Goal: Transaction & Acquisition: Obtain resource

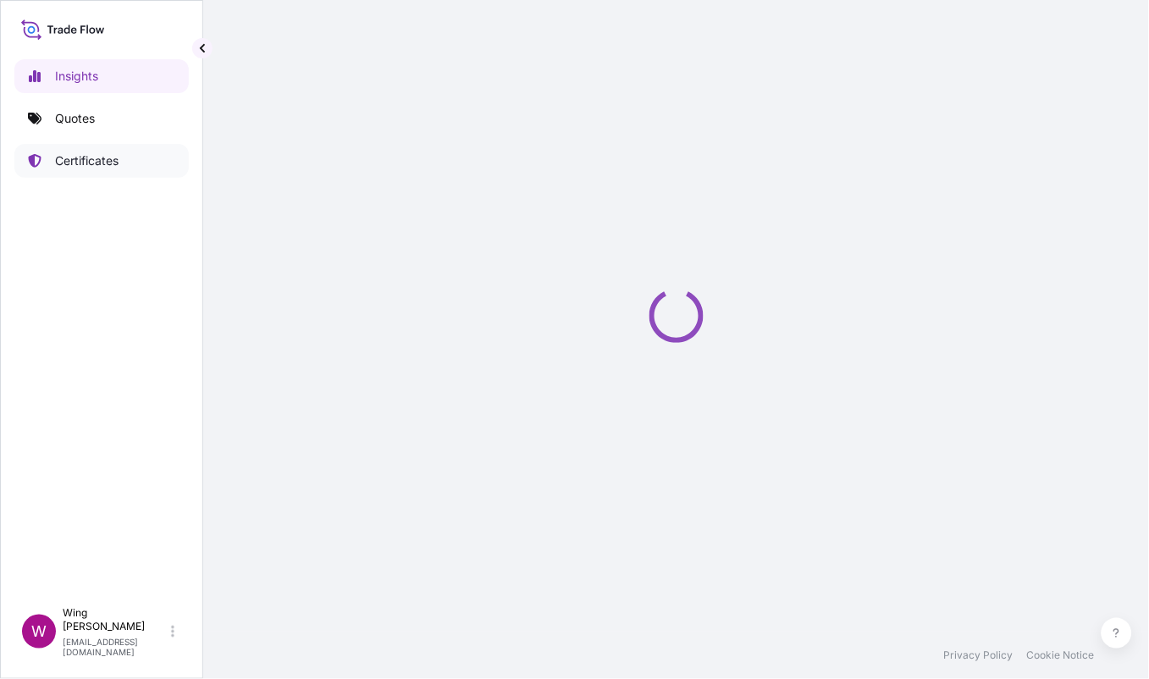
select select "2025"
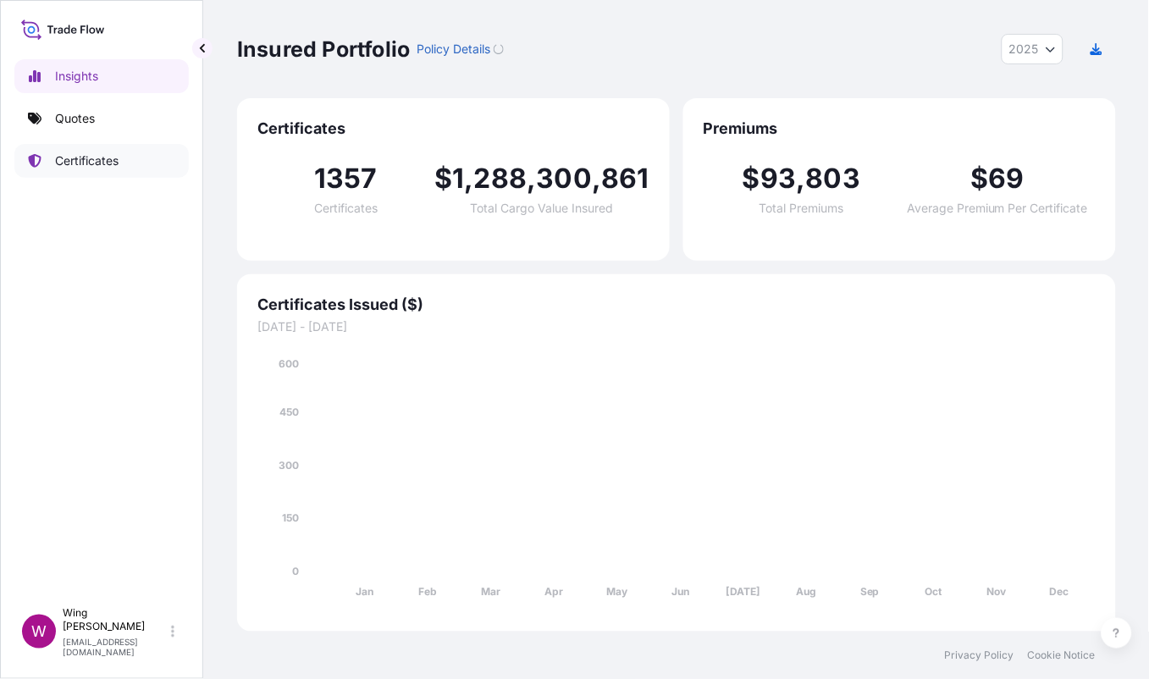
click at [79, 167] on p "Certificates" at bounding box center [87, 160] width 64 height 17
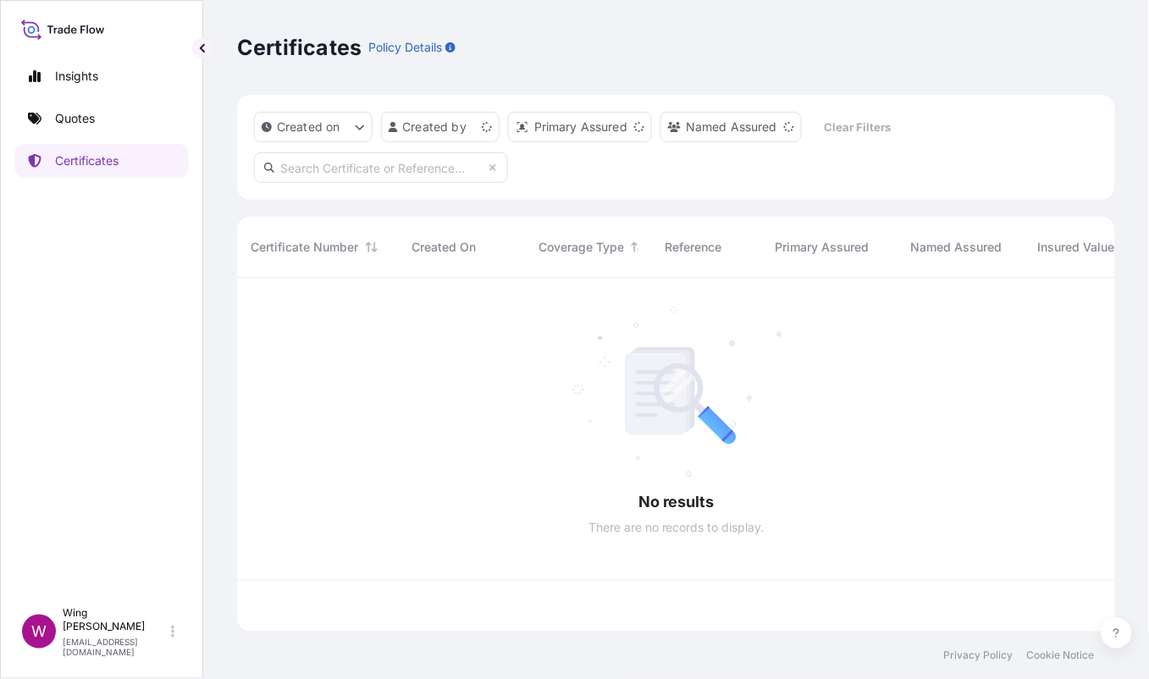
scroll to position [346, 861]
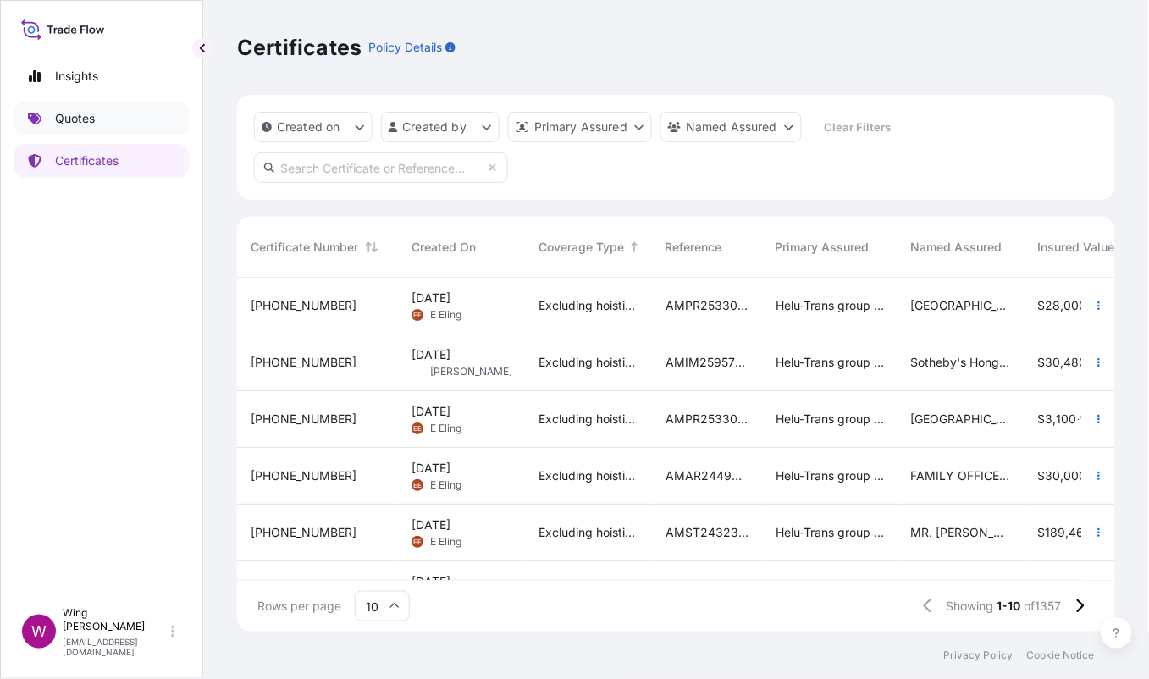
click at [98, 130] on link "Quotes" at bounding box center [101, 119] width 174 height 34
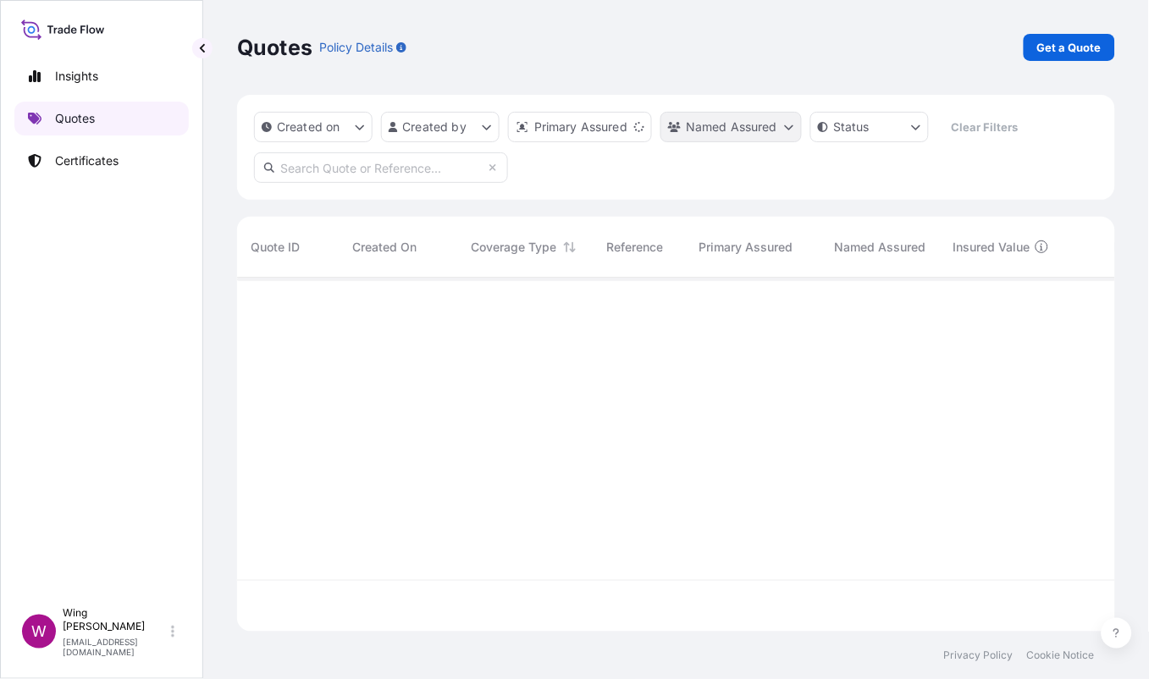
scroll to position [346, 861]
click at [1076, 46] on p "Get a Quote" at bounding box center [1070, 47] width 64 height 17
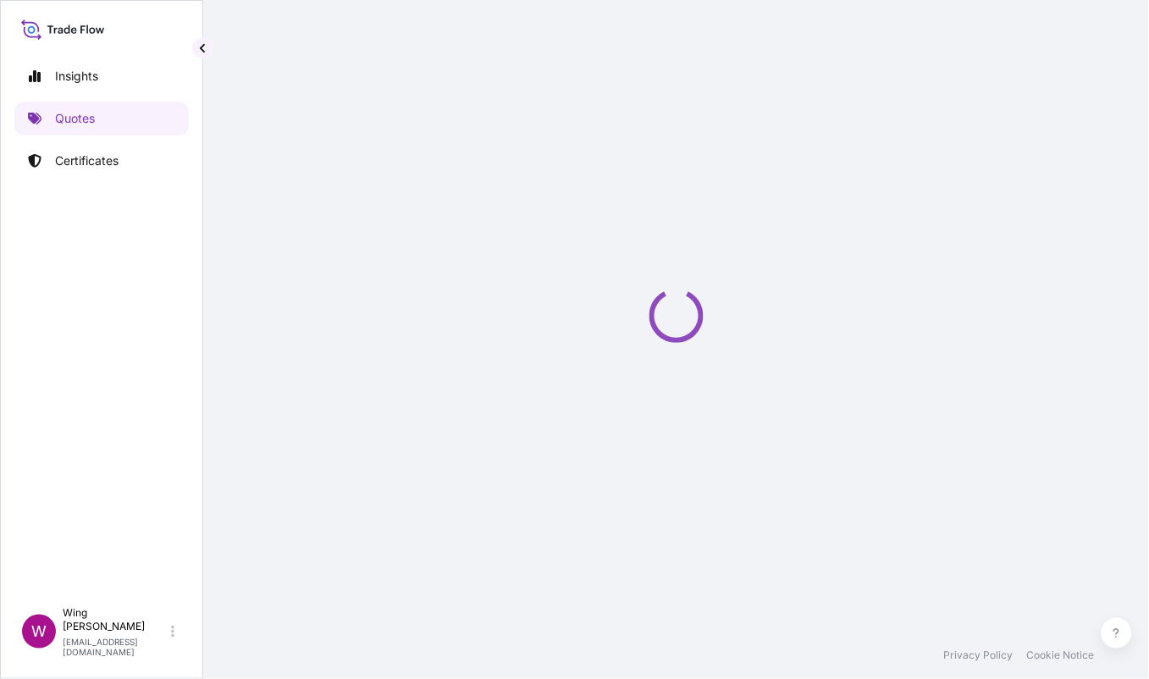
select select "AIR"
select select "27"
select select "Transit"
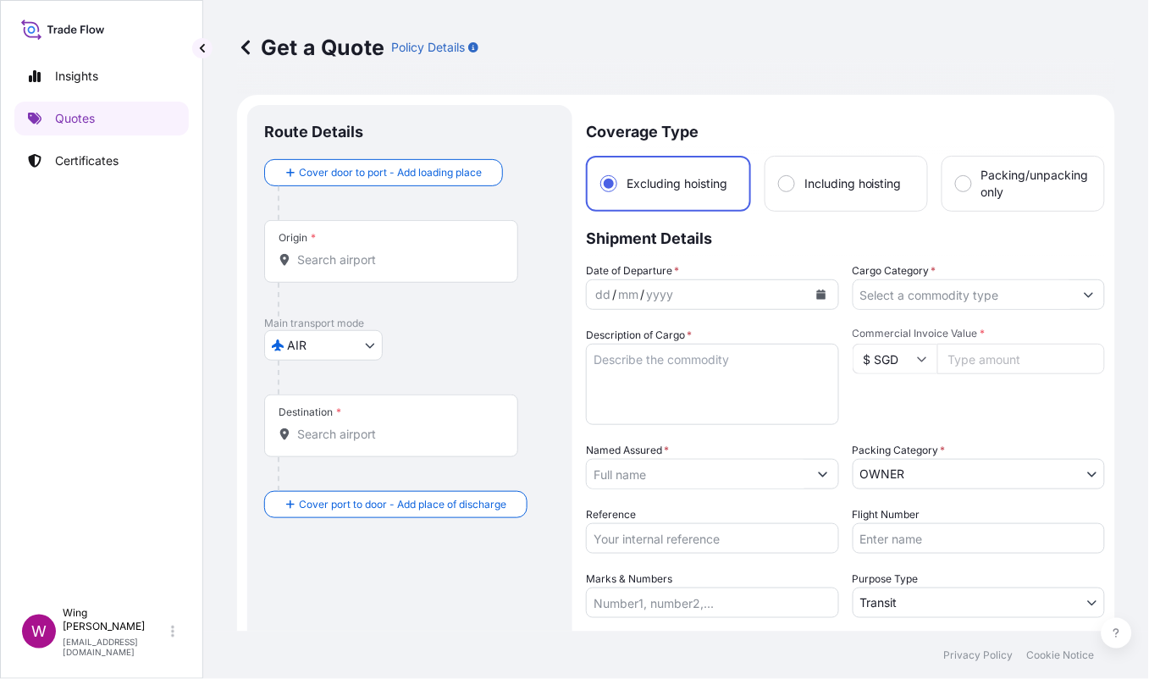
scroll to position [27, 0]
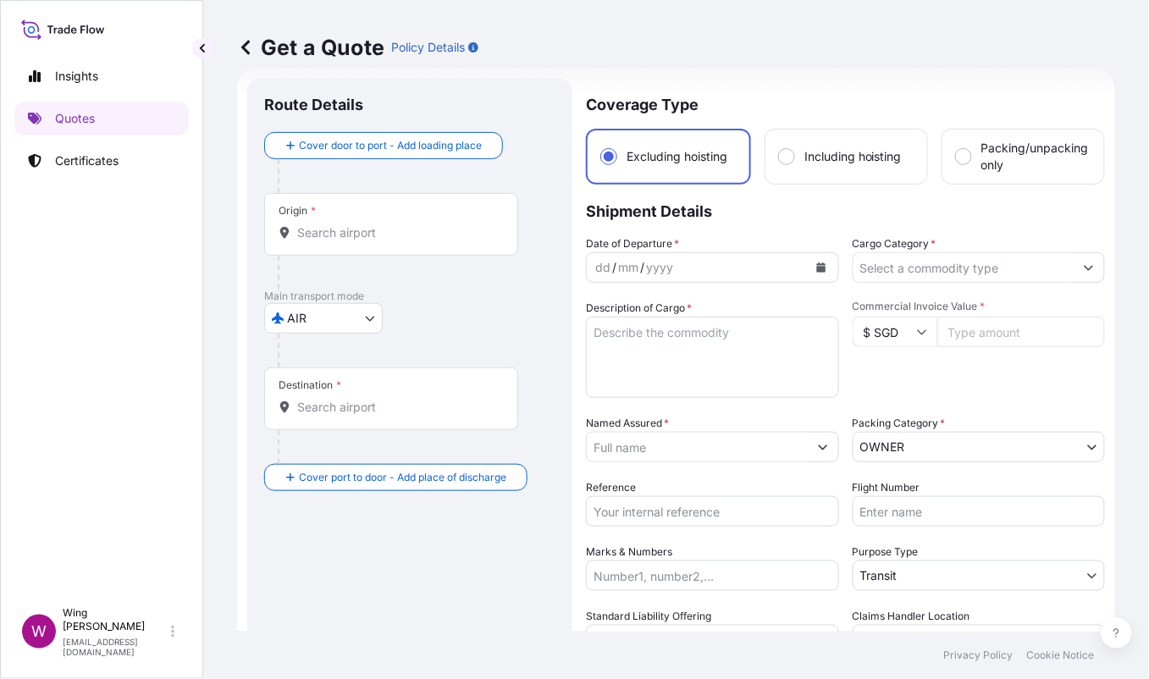
click at [302, 327] on body "Insights Quotes Certificates W Wing Lee [EMAIL_ADDRESS][DOMAIN_NAME] Get a Quot…" at bounding box center [574, 339] width 1149 height 679
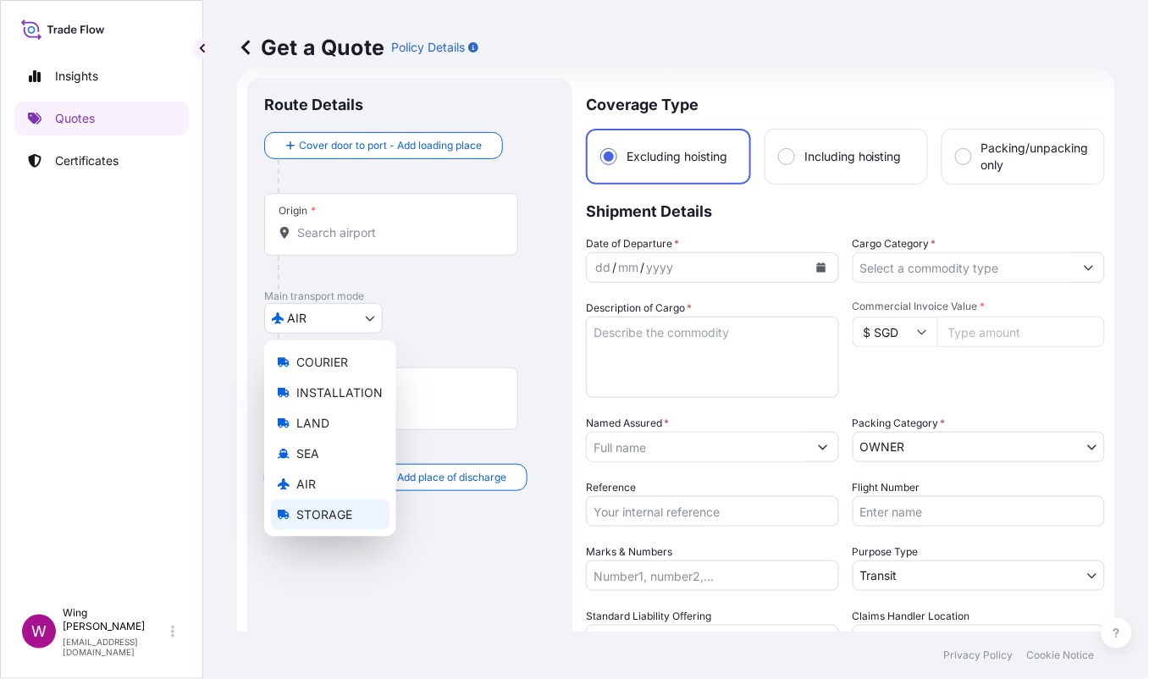
click at [296, 516] on span "STORAGE" at bounding box center [324, 514] width 56 height 17
select select "STORAGE"
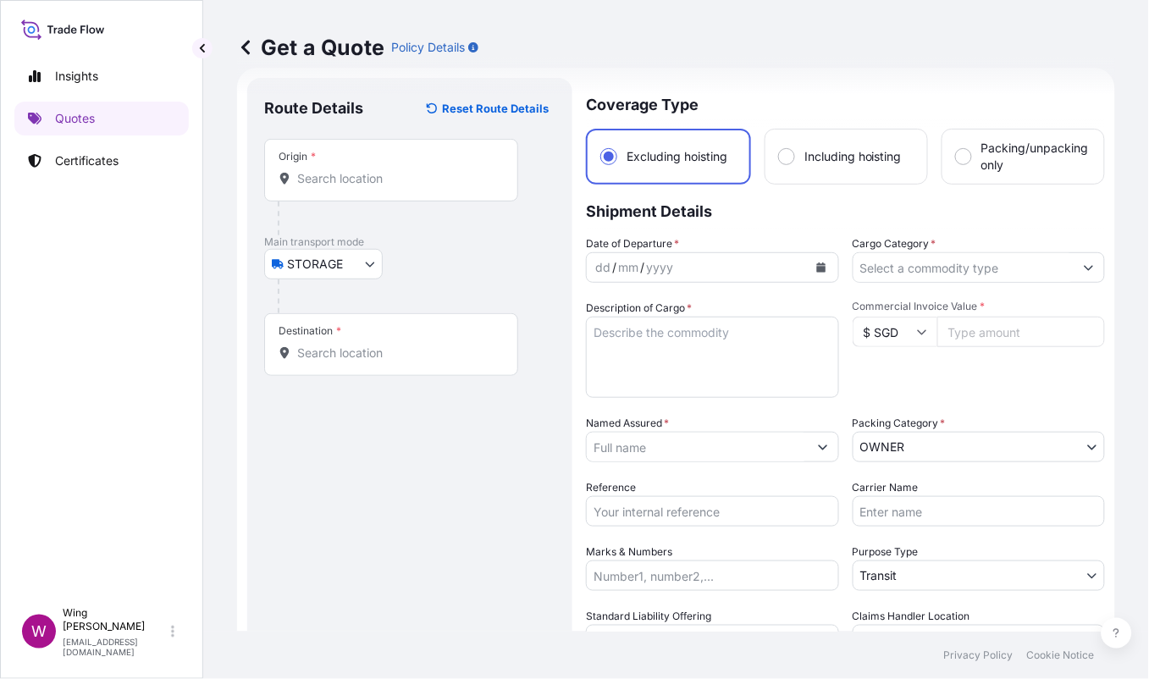
click at [318, 168] on div "Origin *" at bounding box center [391, 170] width 254 height 63
click at [318, 170] on input "Origin *" at bounding box center [397, 178] width 200 height 17
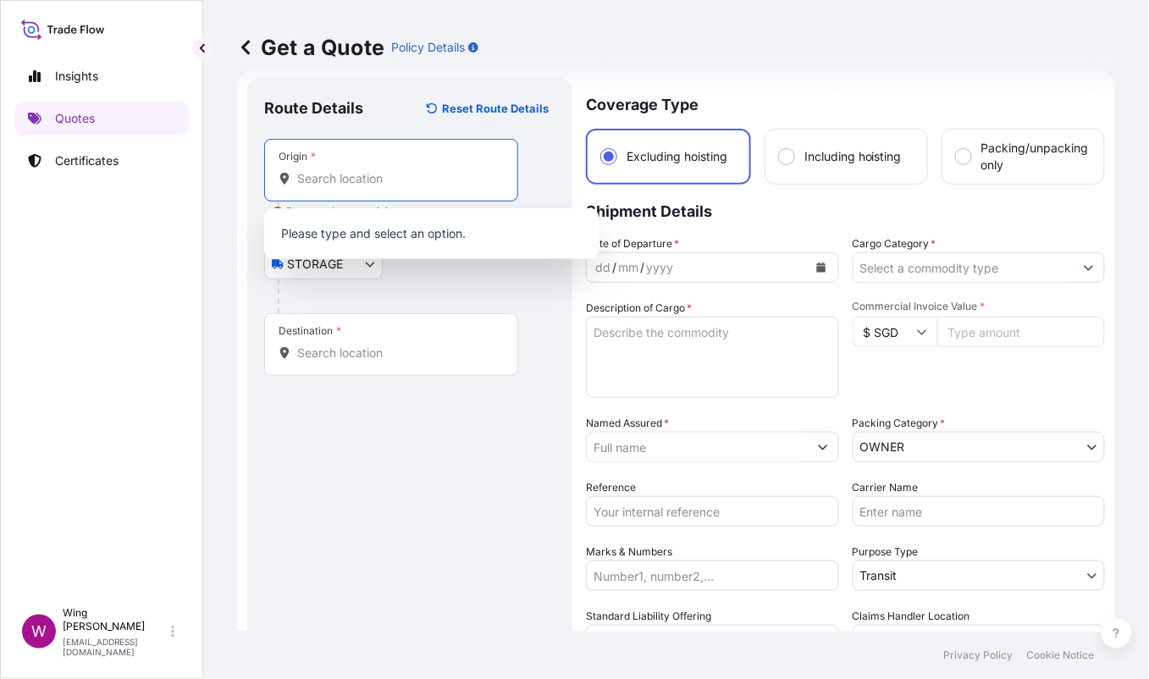
click at [362, 186] on input "Origin * Please select an origin" at bounding box center [397, 178] width 200 height 17
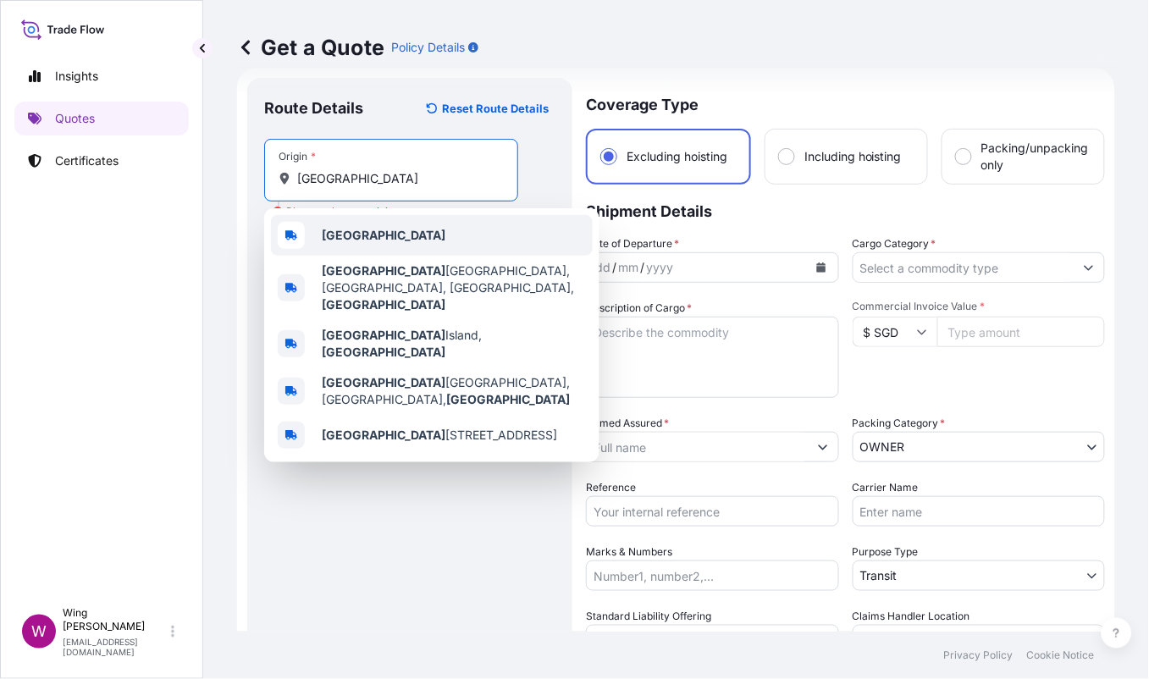
click at [358, 231] on b "[GEOGRAPHIC_DATA]" at bounding box center [384, 235] width 124 height 14
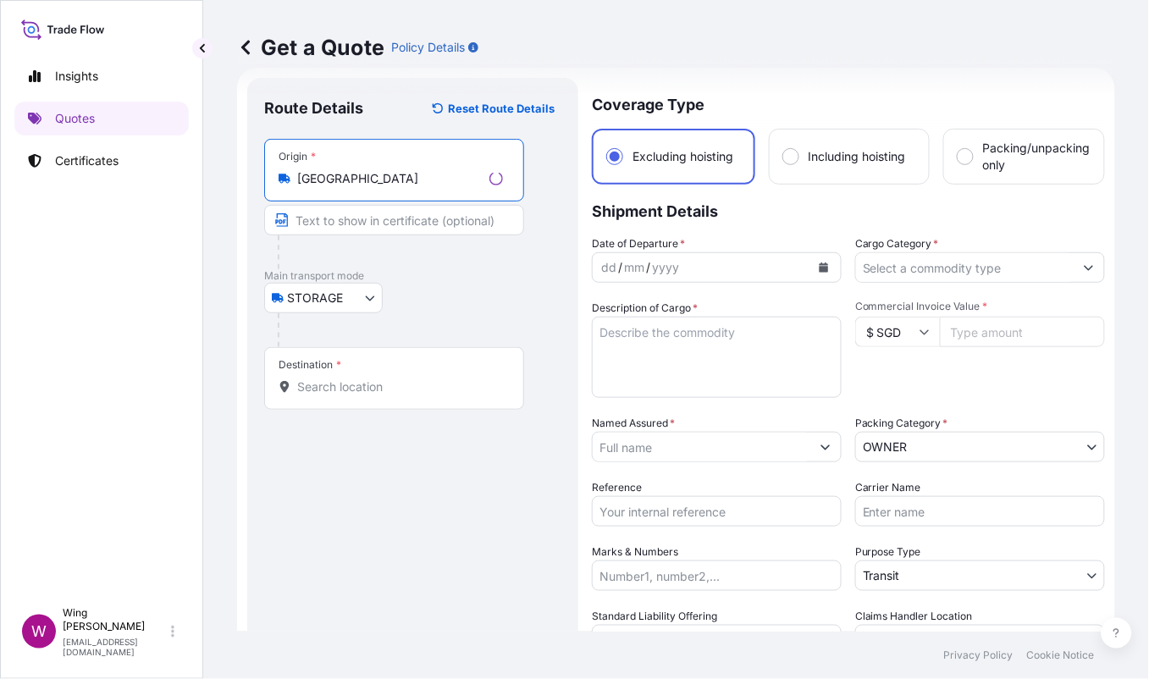
type input "[GEOGRAPHIC_DATA]"
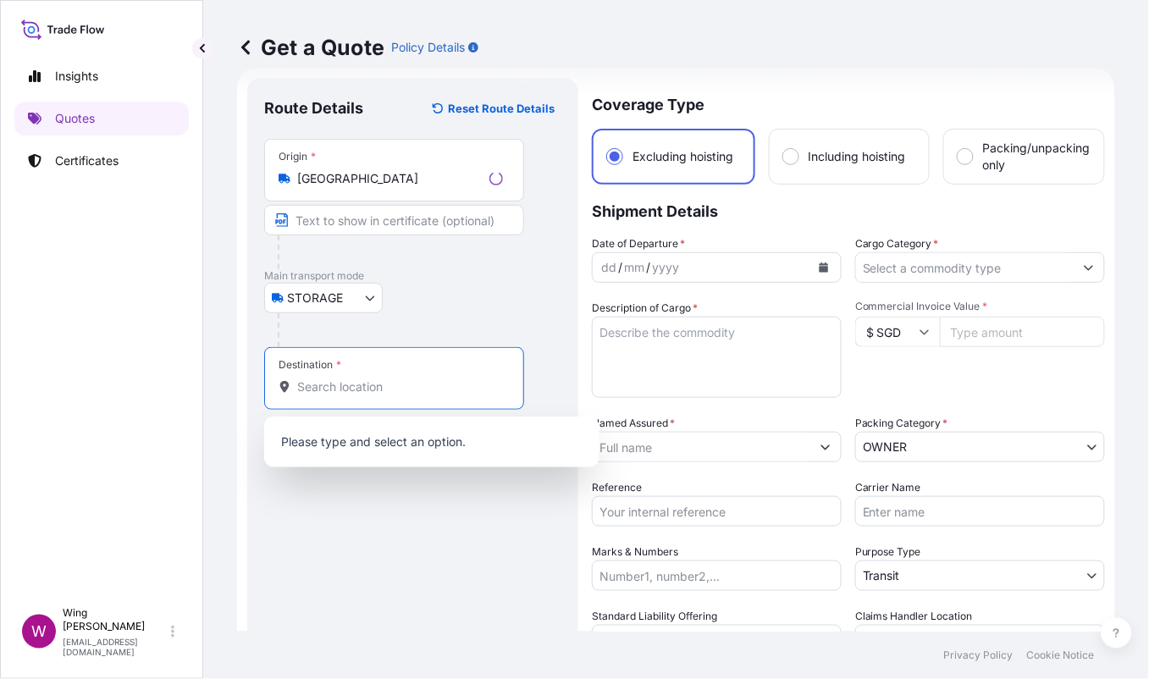
click at [323, 379] on input "Destination *" at bounding box center [400, 387] width 206 height 17
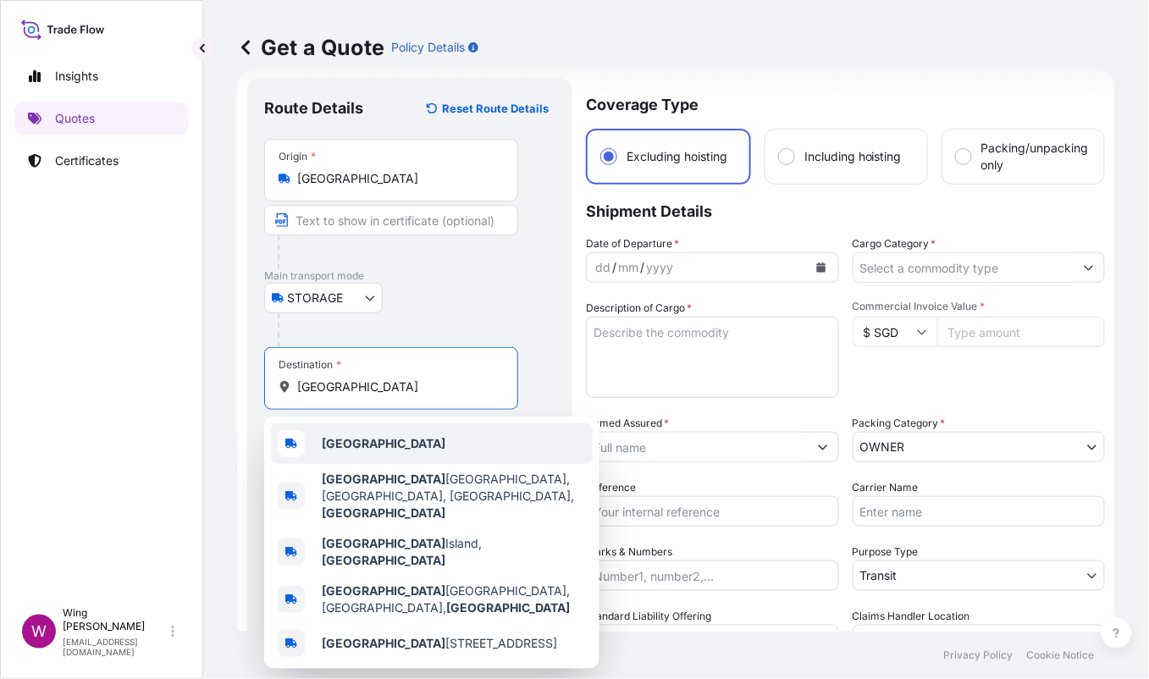
click at [341, 442] on b "[GEOGRAPHIC_DATA]" at bounding box center [384, 443] width 124 height 14
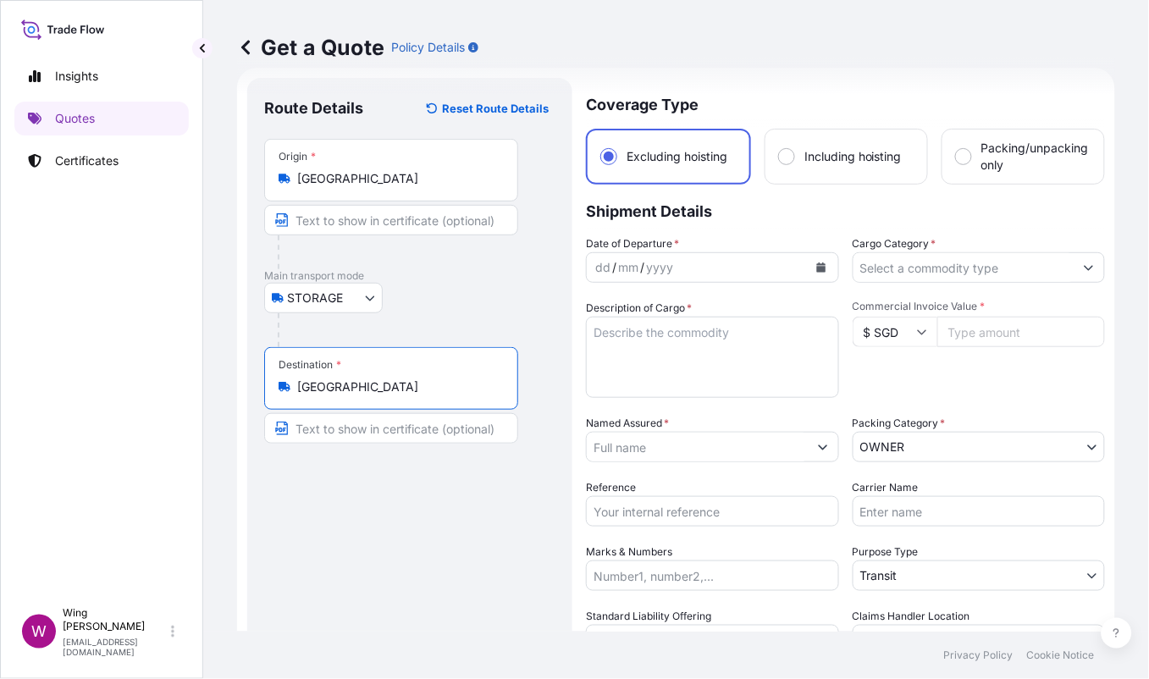
type input "[GEOGRAPHIC_DATA]"
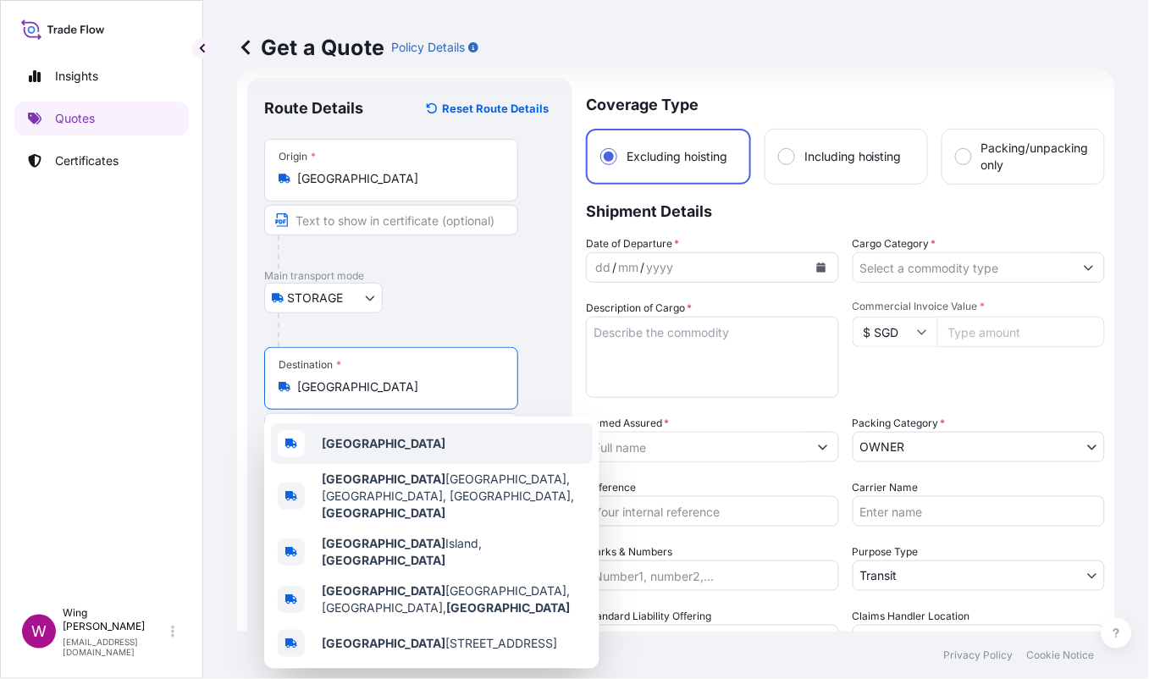
click at [376, 447] on b "[GEOGRAPHIC_DATA]" at bounding box center [384, 443] width 124 height 14
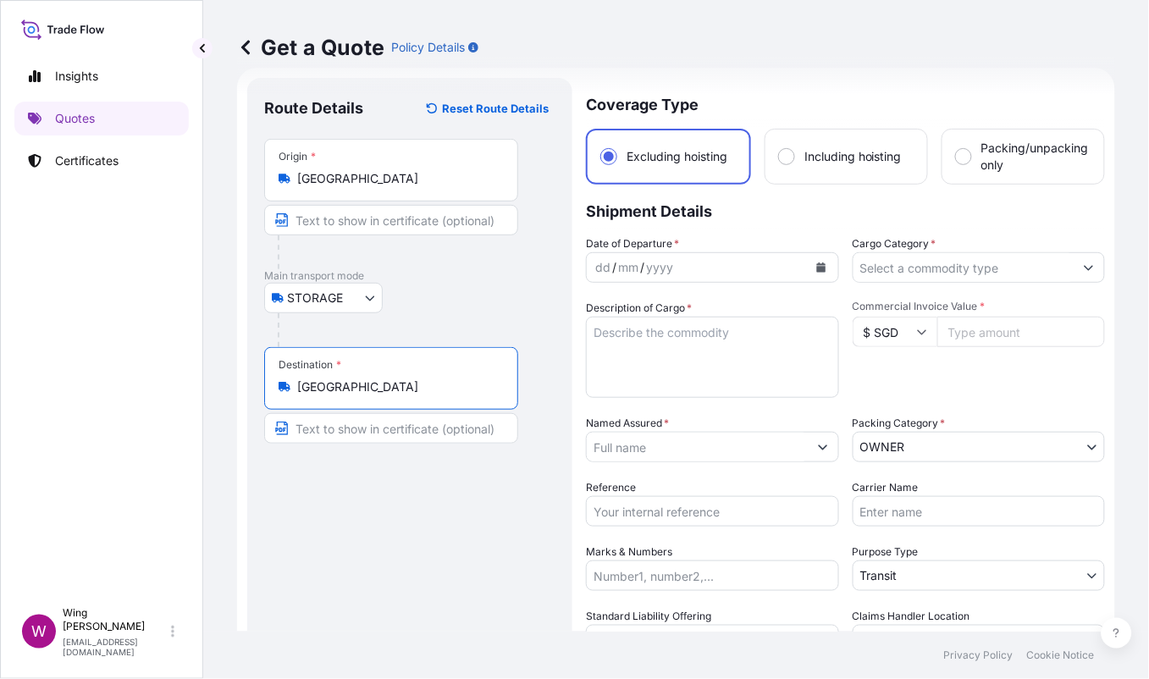
click at [810, 261] on button "Calendar" at bounding box center [821, 267] width 27 height 27
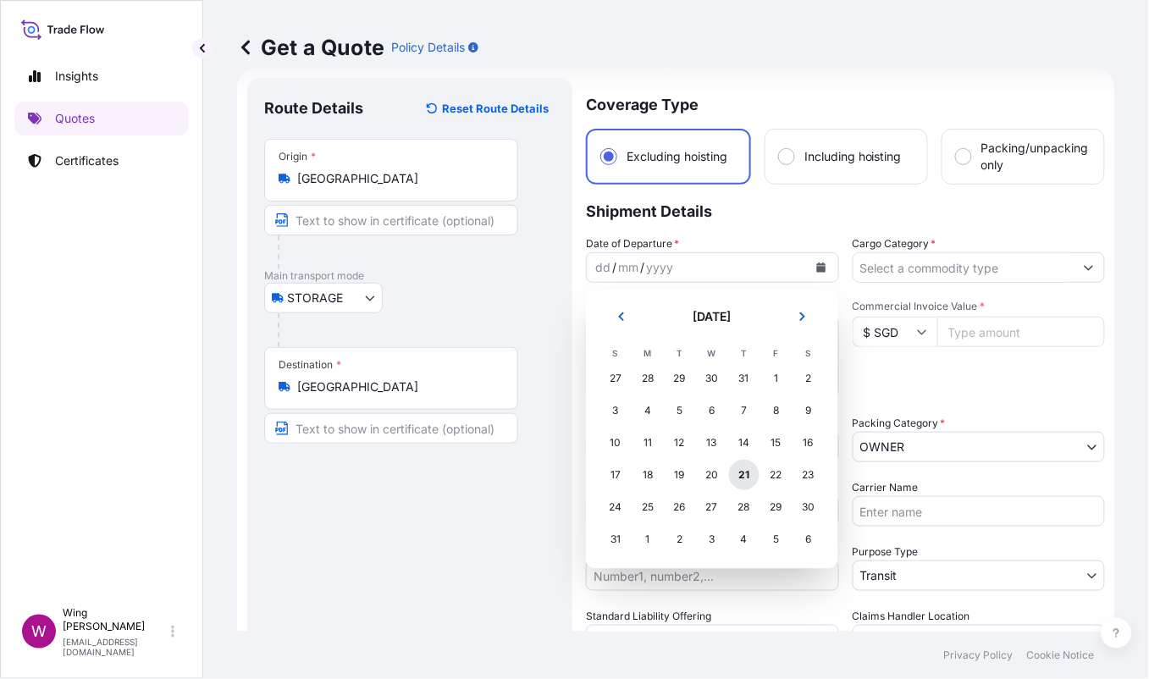
click at [738, 475] on div "21" at bounding box center [744, 475] width 30 height 30
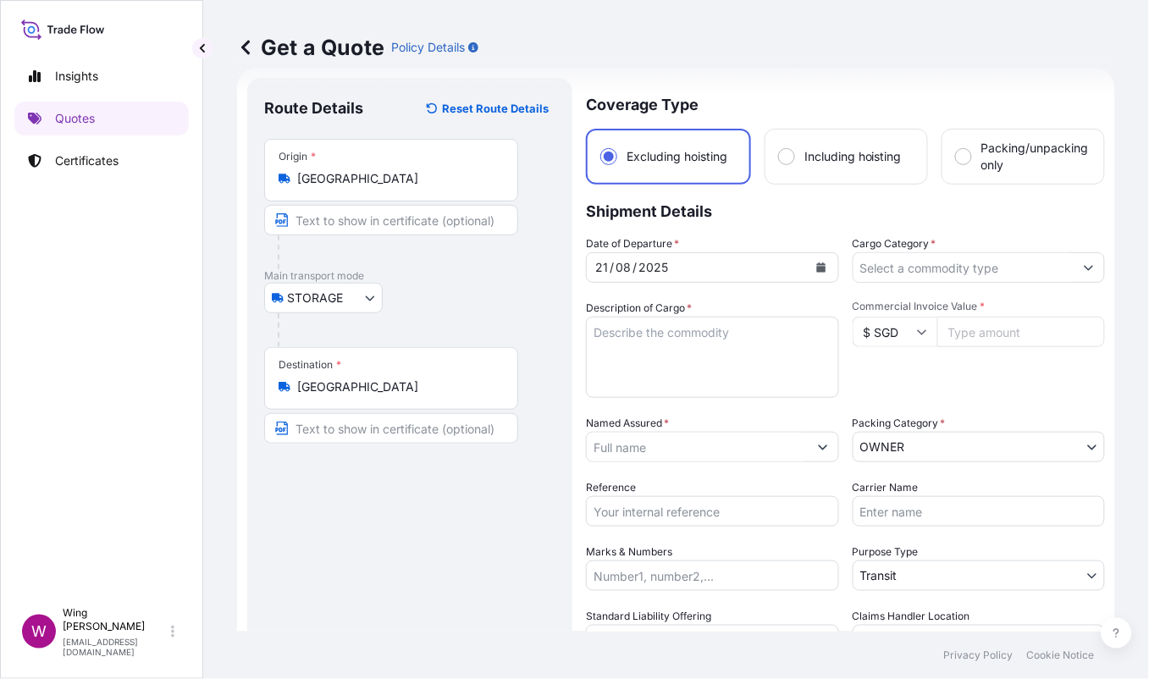
click at [617, 342] on textarea "Description of Cargo *" at bounding box center [712, 357] width 253 height 81
paste textarea "[PERSON_NAME] The Dream of Flight"
click at [659, 329] on textarea "[PERSON_NAME] The Dream of Flight" at bounding box center [712, 357] width 253 height 81
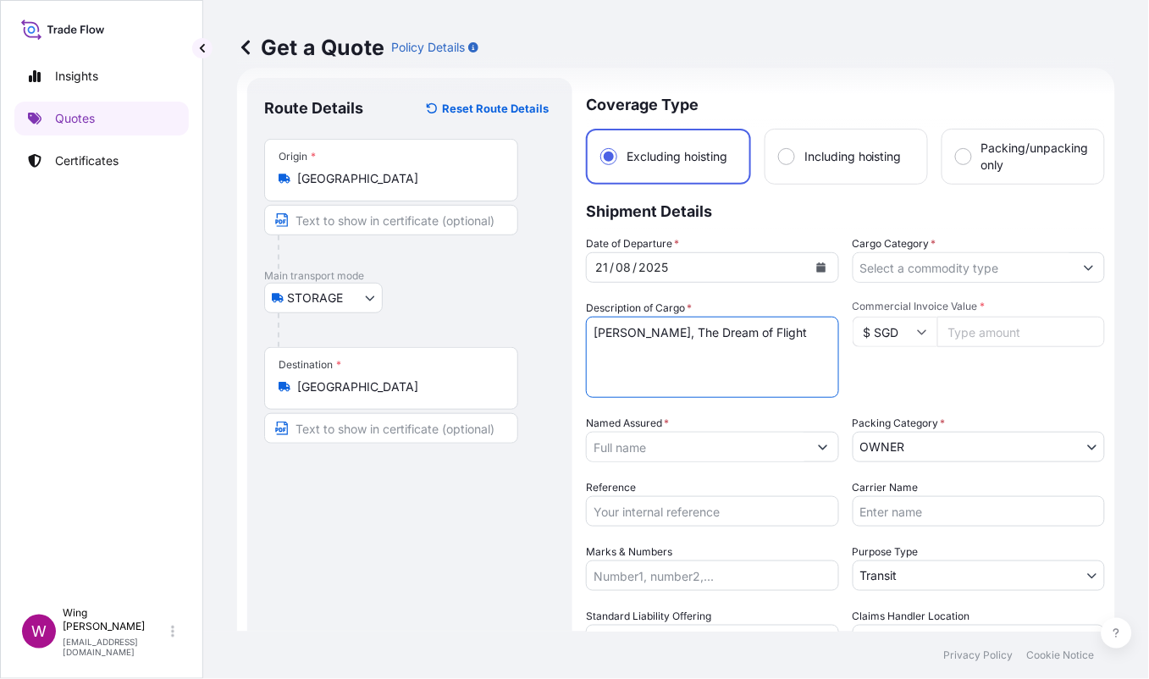
click at [713, 388] on textarea "[PERSON_NAME], The Dream of Flight" at bounding box center [712, 357] width 253 height 81
type textarea "[PERSON_NAME], The Dream of Flight"
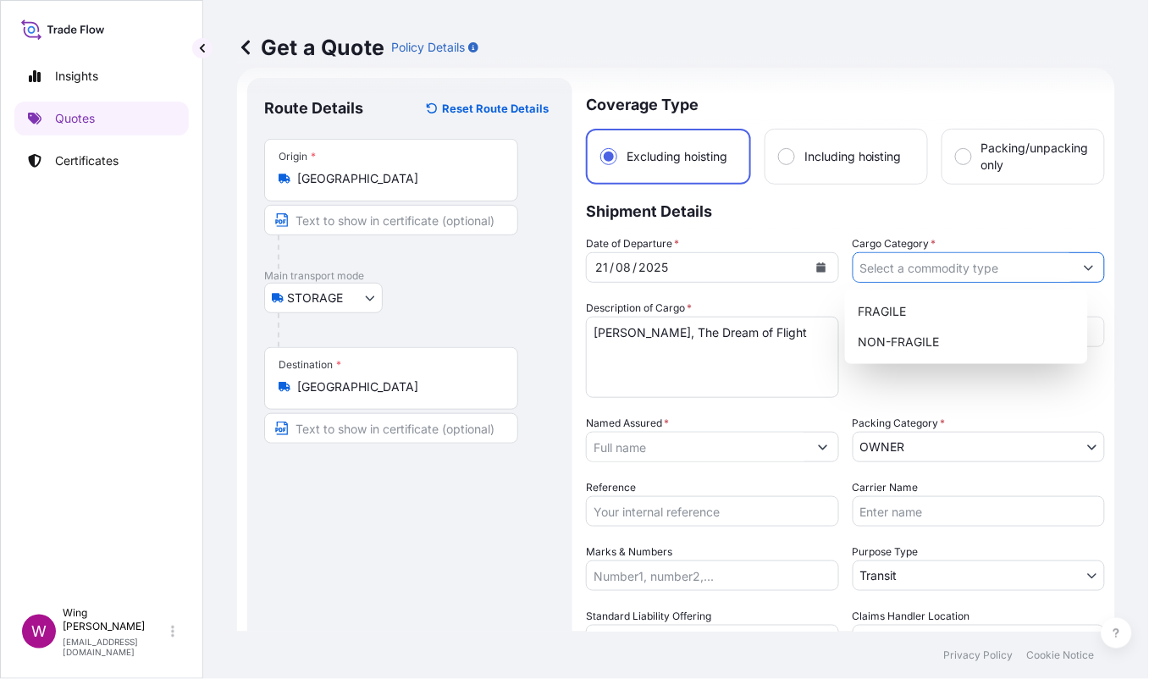
click at [1074, 268] on button "Show suggestions" at bounding box center [1089, 267] width 30 height 30
click at [963, 333] on div "NON-FRAGILE" at bounding box center [967, 342] width 230 height 30
type input "NON-FRAGILE"
click at [500, 474] on div "Route Details Reset Route Details Place of loading Road / [GEOGRAPHIC_DATA] / I…" at bounding box center [409, 430] width 291 height 670
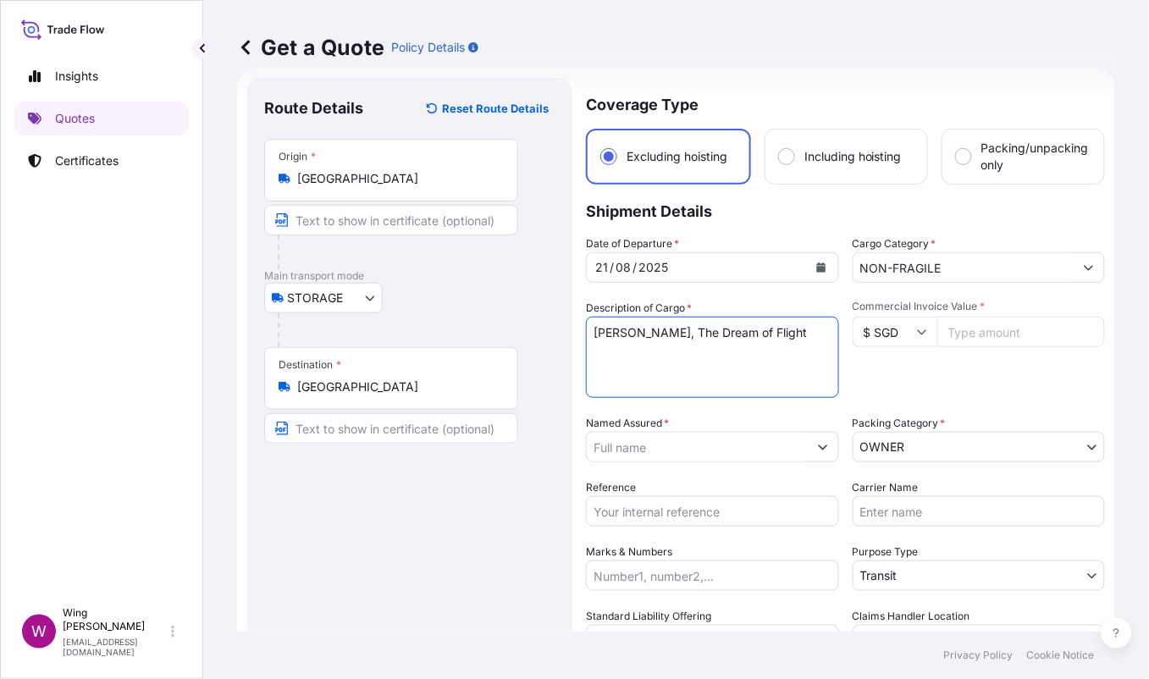
click at [643, 358] on textarea "[PERSON_NAME], The Dream of Flight" at bounding box center [712, 357] width 253 height 81
click at [923, 342] on input "$ SGD" at bounding box center [895, 332] width 85 height 30
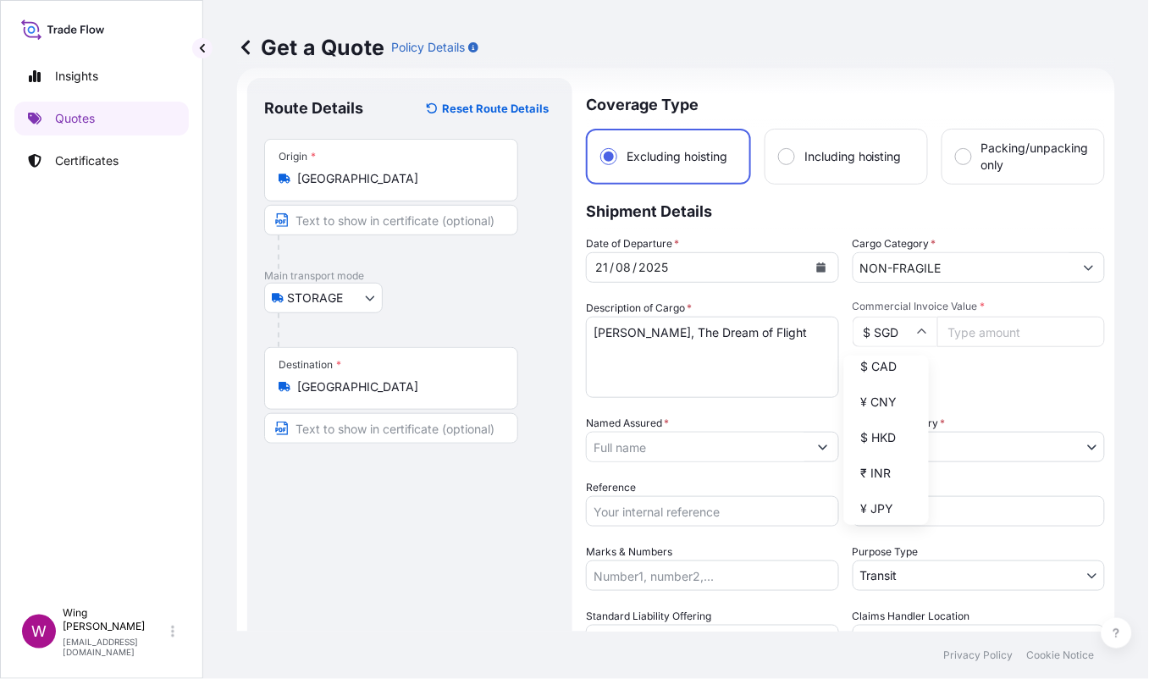
scroll to position [339, 0]
click at [890, 340] on div "$ HKD" at bounding box center [886, 324] width 71 height 32
type input "$ HKD"
click at [963, 327] on input "Commercial Invoice Value *" at bounding box center [1022, 332] width 169 height 30
paste input "2180000.00"
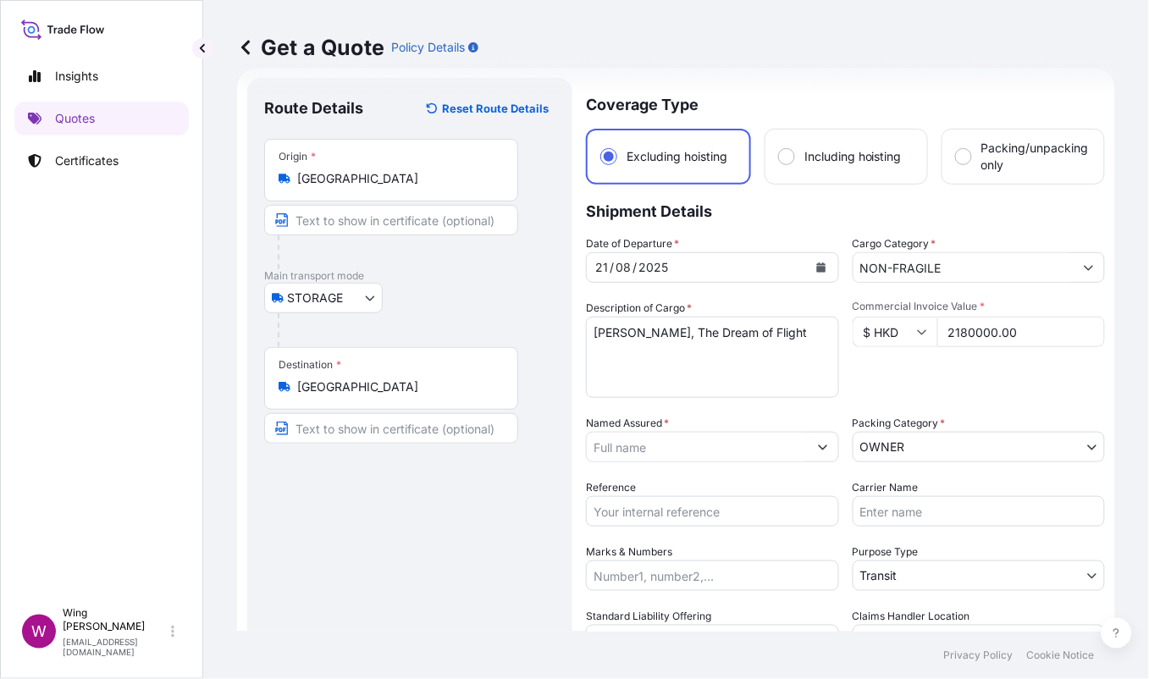
type input "2180000.00"
click at [959, 365] on div "Commercial Invoice Value * $ HKD 2180000.00" at bounding box center [979, 349] width 253 height 98
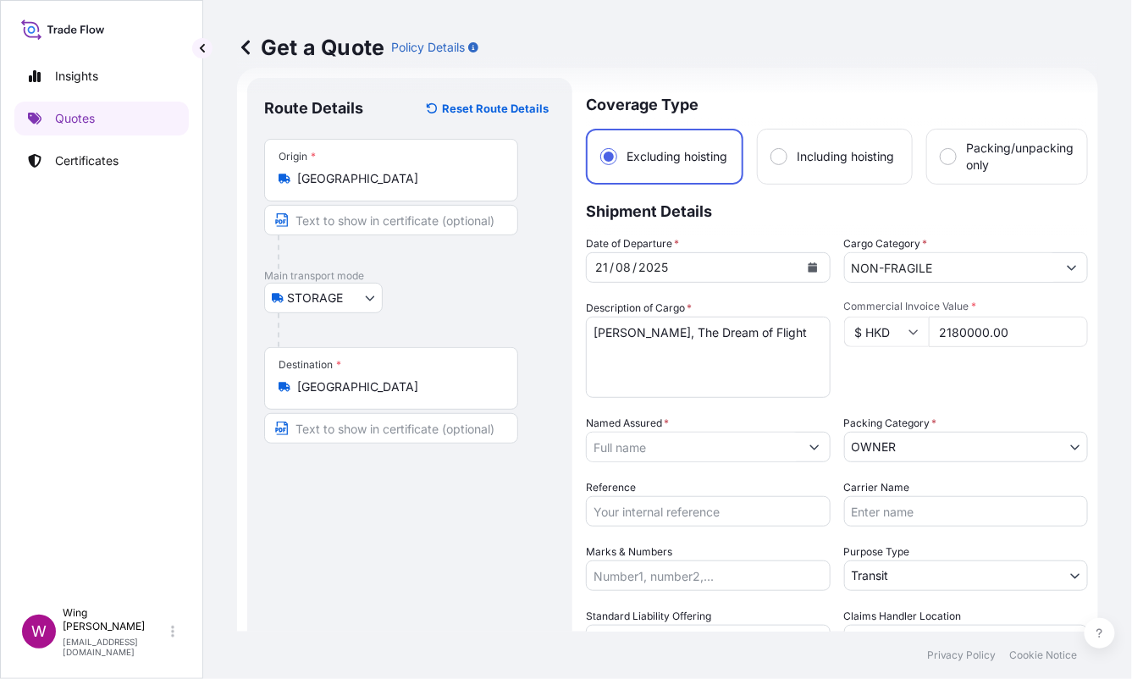
click at [616, 443] on input "Named Assured *" at bounding box center [693, 447] width 213 height 30
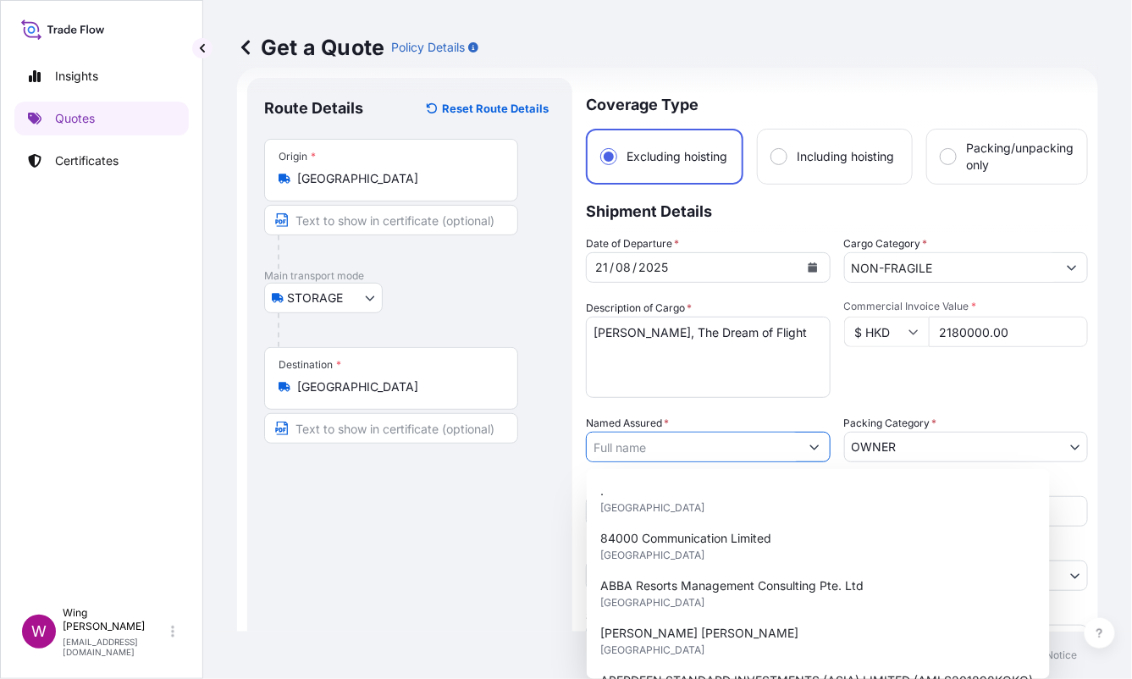
paste input "[PERSON_NAME]"
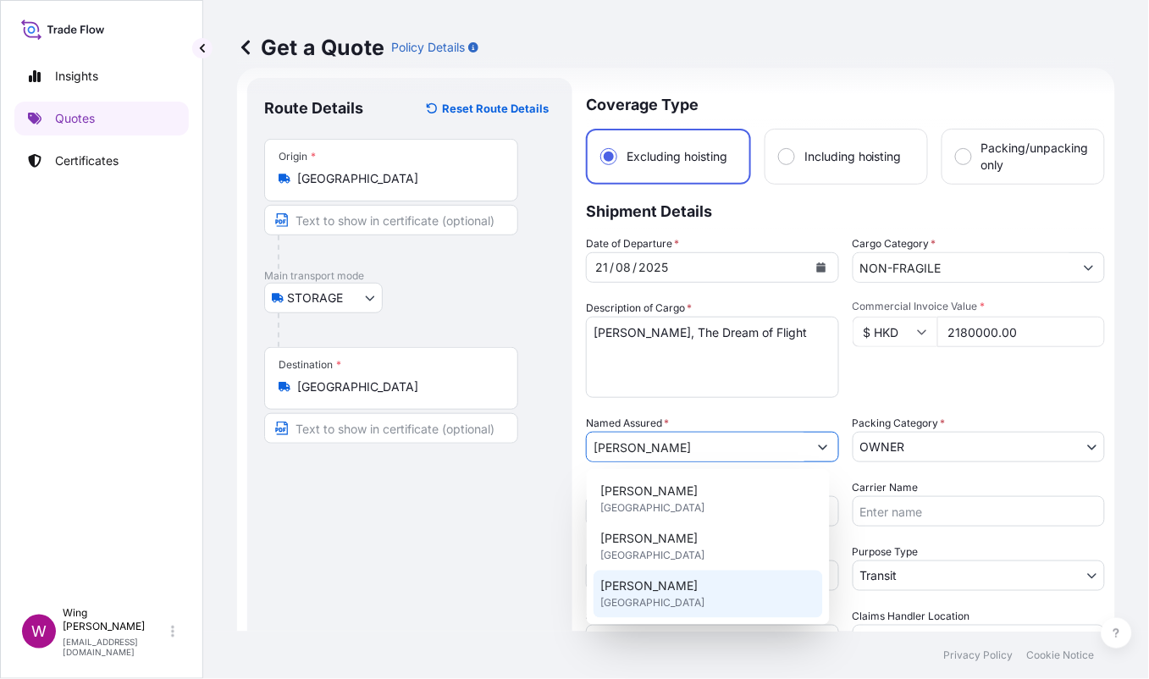
click at [617, 595] on span "[GEOGRAPHIC_DATA]" at bounding box center [652, 603] width 104 height 17
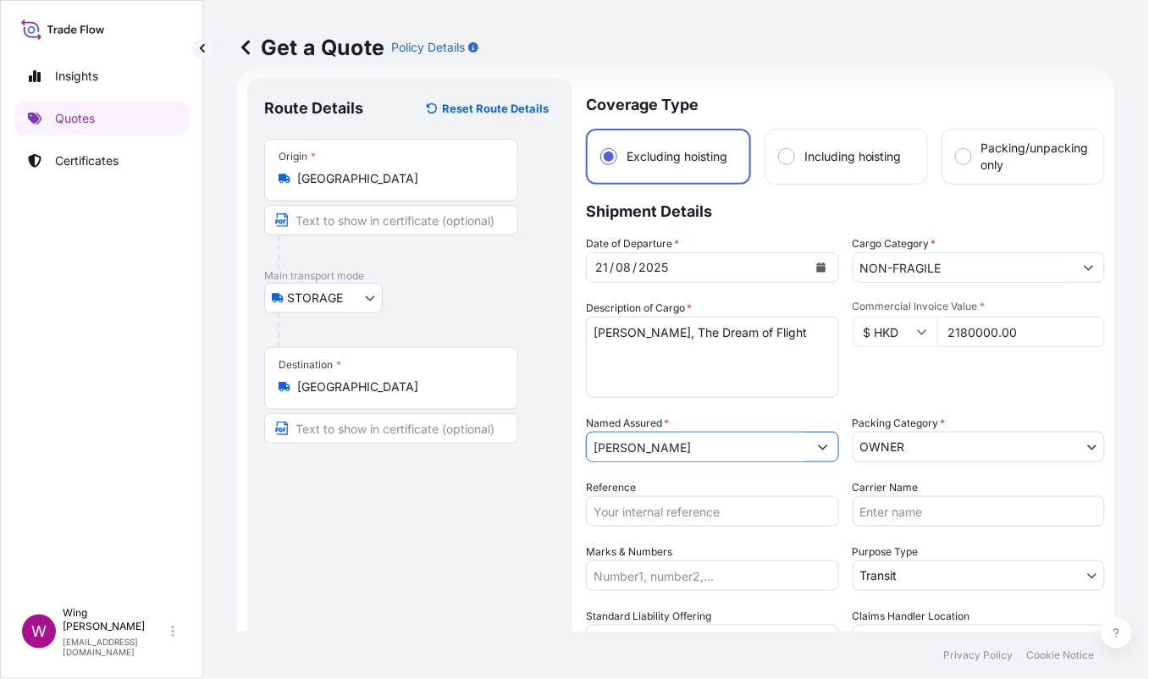
type input "[PERSON_NAME]"
click at [504, 499] on div "Route Details Reset Route Details Place of loading Road / [GEOGRAPHIC_DATA] / I…" at bounding box center [409, 430] width 291 height 670
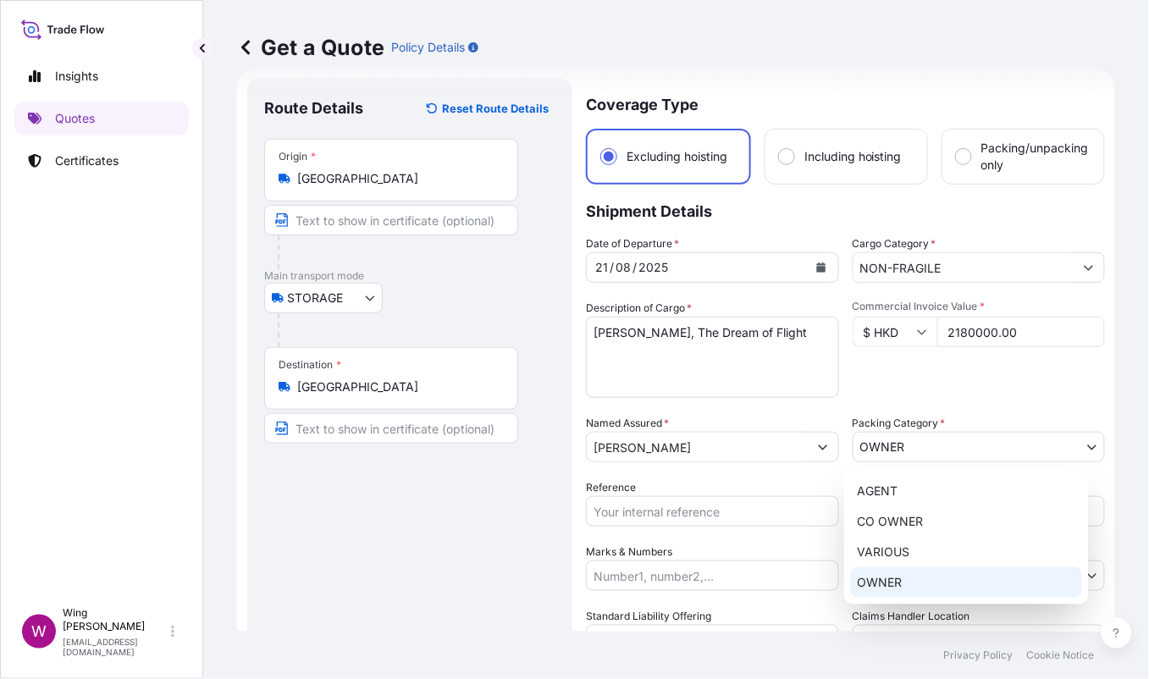
click at [899, 442] on body "3 options available. Insights Quotes Certificates W Wing Lee [EMAIL_ADDRESS][DO…" at bounding box center [574, 339] width 1149 height 679
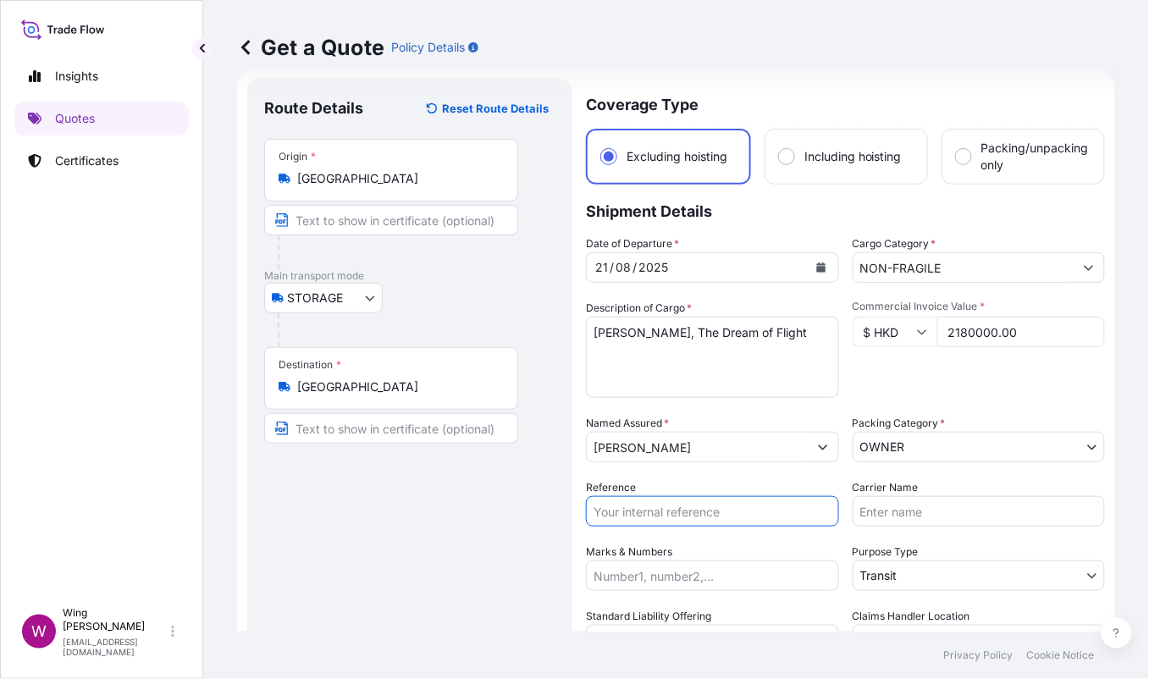
click at [670, 513] on input "Reference" at bounding box center [712, 511] width 253 height 30
click at [451, 486] on div "Route Details Reset Route Details Place of loading Road / [GEOGRAPHIC_DATA] / I…" at bounding box center [409, 430] width 291 height 670
click at [617, 506] on input "Reference" at bounding box center [712, 511] width 253 height 30
paste input "AMST238400FYVI"
type input "AMST238400FYVI"
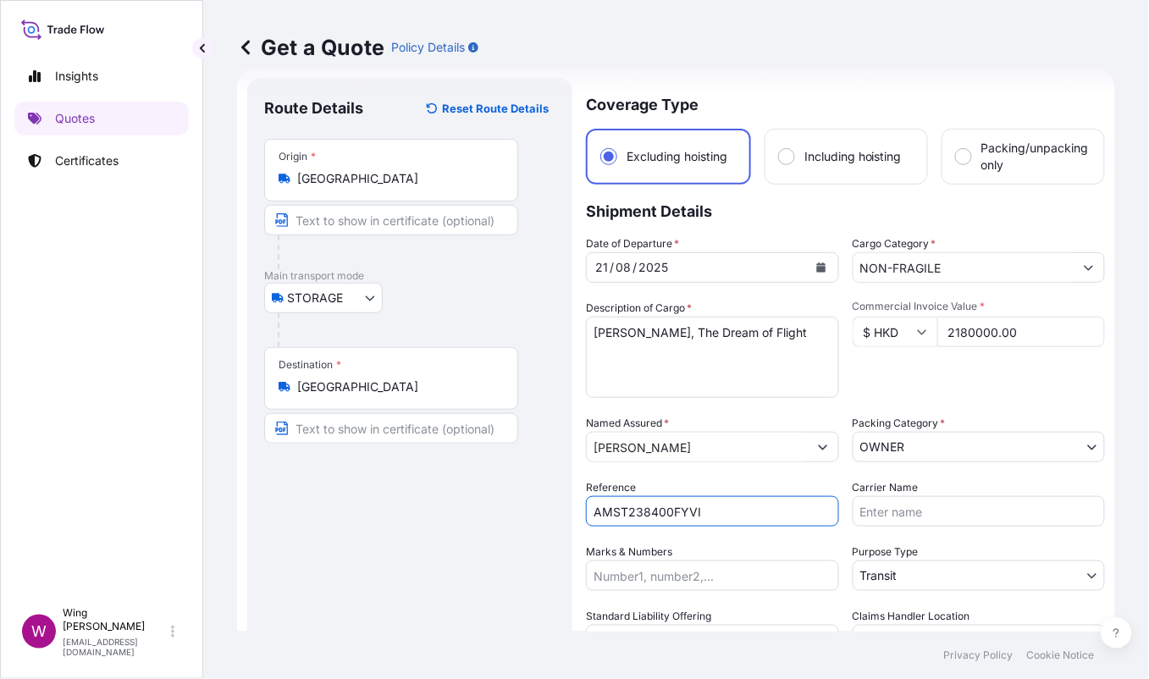
click at [412, 517] on div "Route Details Reset Route Details Place of loading Road / [GEOGRAPHIC_DATA] / I…" at bounding box center [409, 430] width 291 height 670
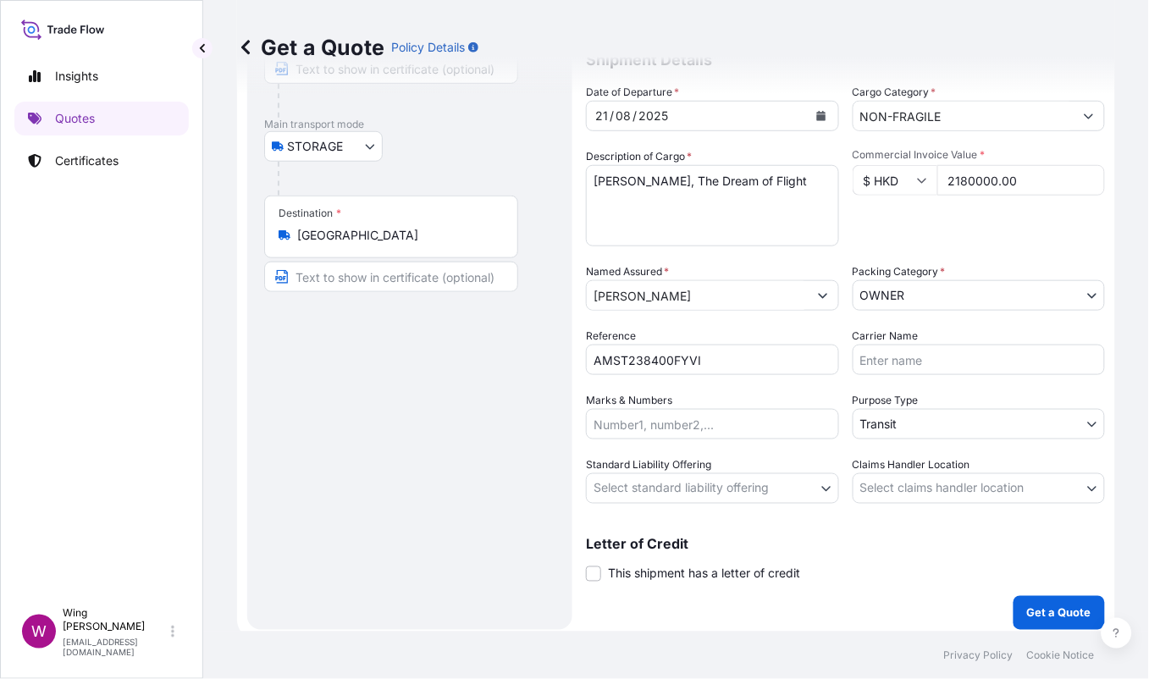
scroll to position [185, 0]
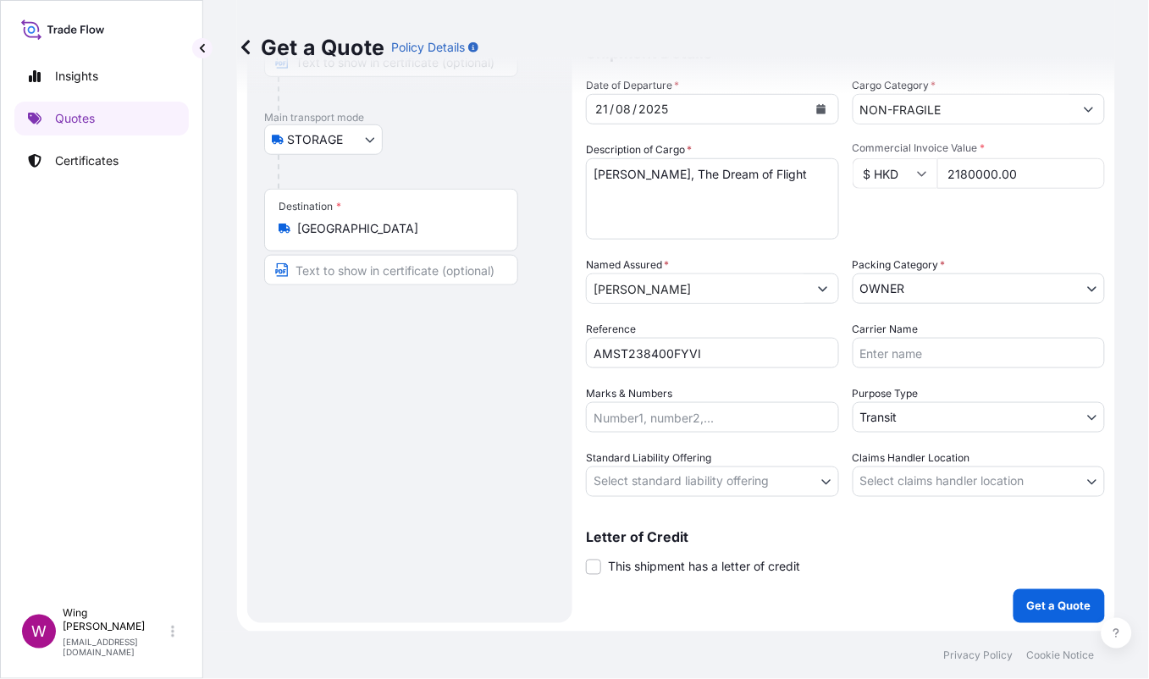
click at [927, 415] on body "Insights Quotes Certificates W Wing Lee [EMAIL_ADDRESS][DOMAIN_NAME] Get a Quot…" at bounding box center [574, 339] width 1149 height 679
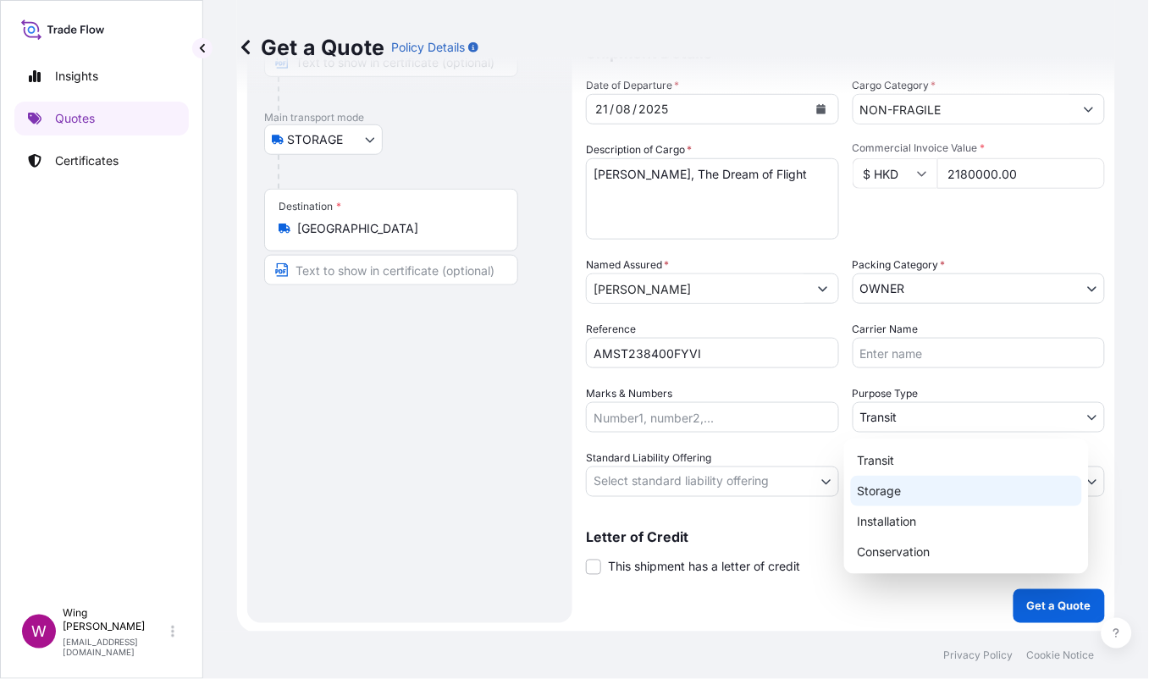
click at [899, 488] on div "Storage" at bounding box center [966, 491] width 231 height 30
select select "Storage"
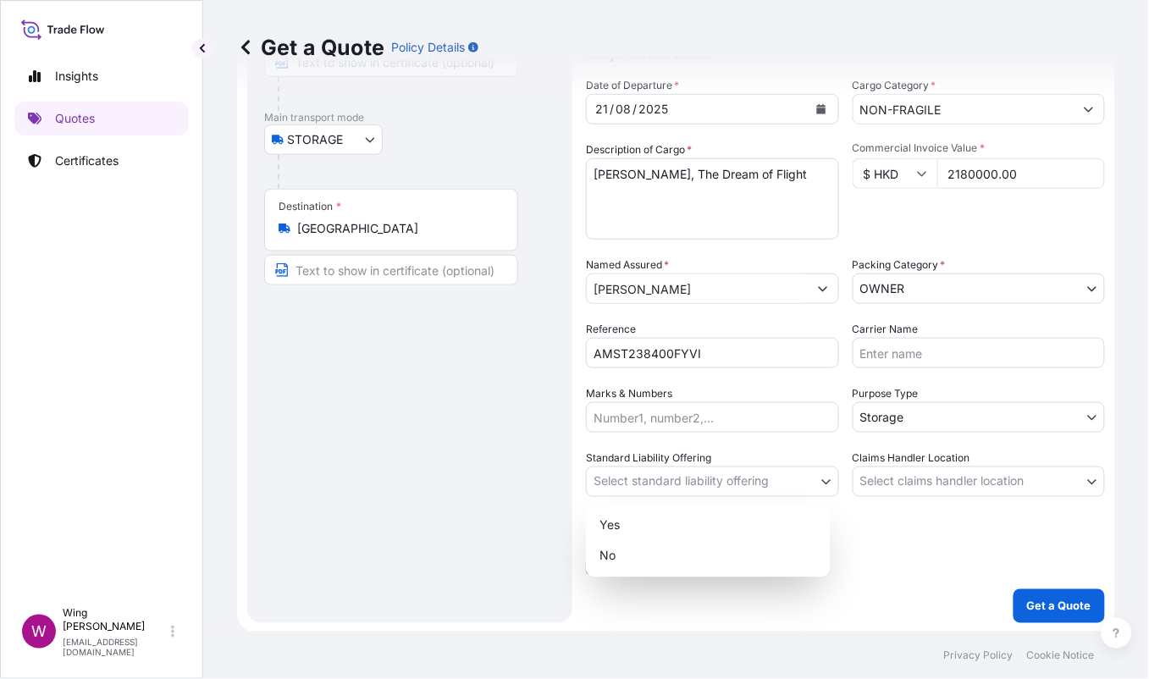
click at [684, 486] on body "Insights Quotes Certificates W Wing Lee [EMAIL_ADDRESS][DOMAIN_NAME] Get a Quot…" at bounding box center [574, 339] width 1149 height 679
click at [656, 523] on div "Yes" at bounding box center [708, 525] width 231 height 30
select select "Yes"
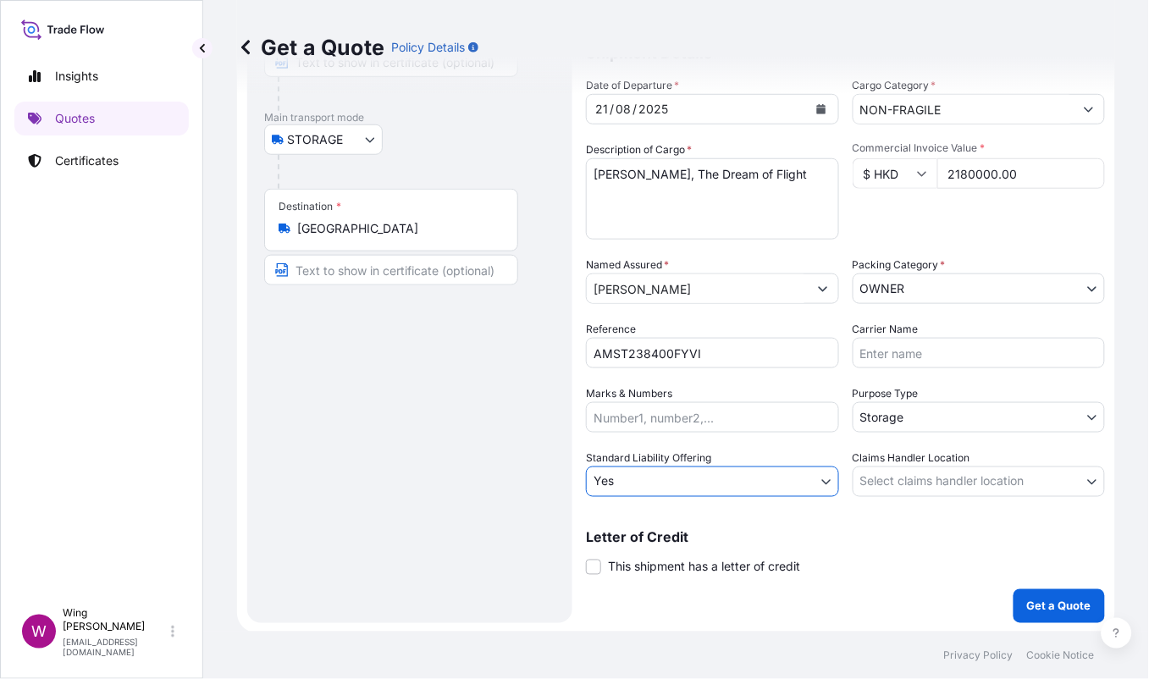
click at [925, 482] on body "Insights Quotes Certificates W Wing Lee [EMAIL_ADDRESS][DOMAIN_NAME] Get a Quot…" at bounding box center [574, 339] width 1149 height 679
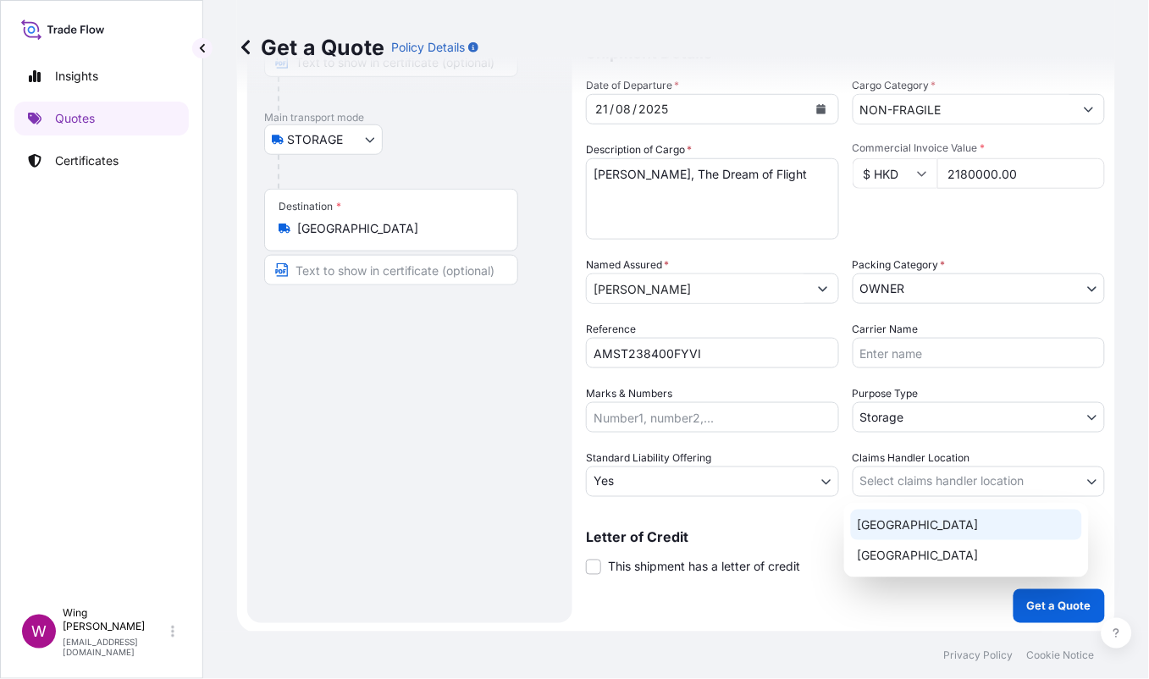
click at [904, 523] on div "[GEOGRAPHIC_DATA]" at bounding box center [966, 525] width 231 height 30
select select "[GEOGRAPHIC_DATA]"
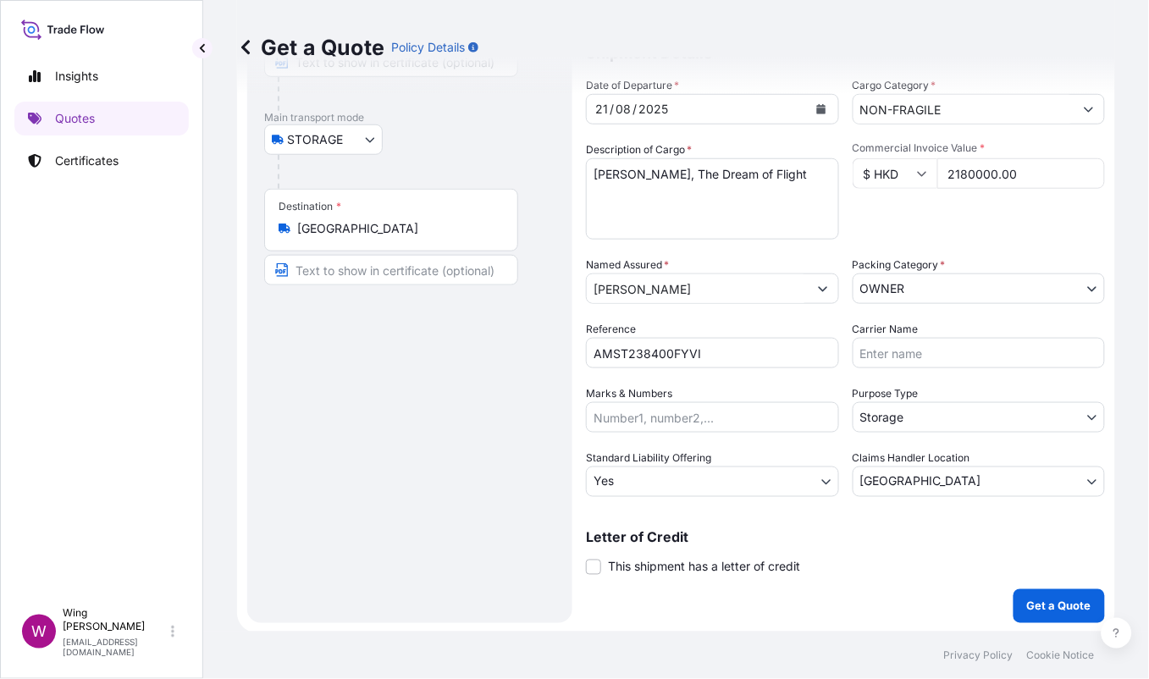
click at [606, 564] on label "This shipment has a letter of credit" at bounding box center [693, 567] width 214 height 18
click at [586, 558] on input "This shipment has a letter of credit" at bounding box center [586, 558] width 0 height 0
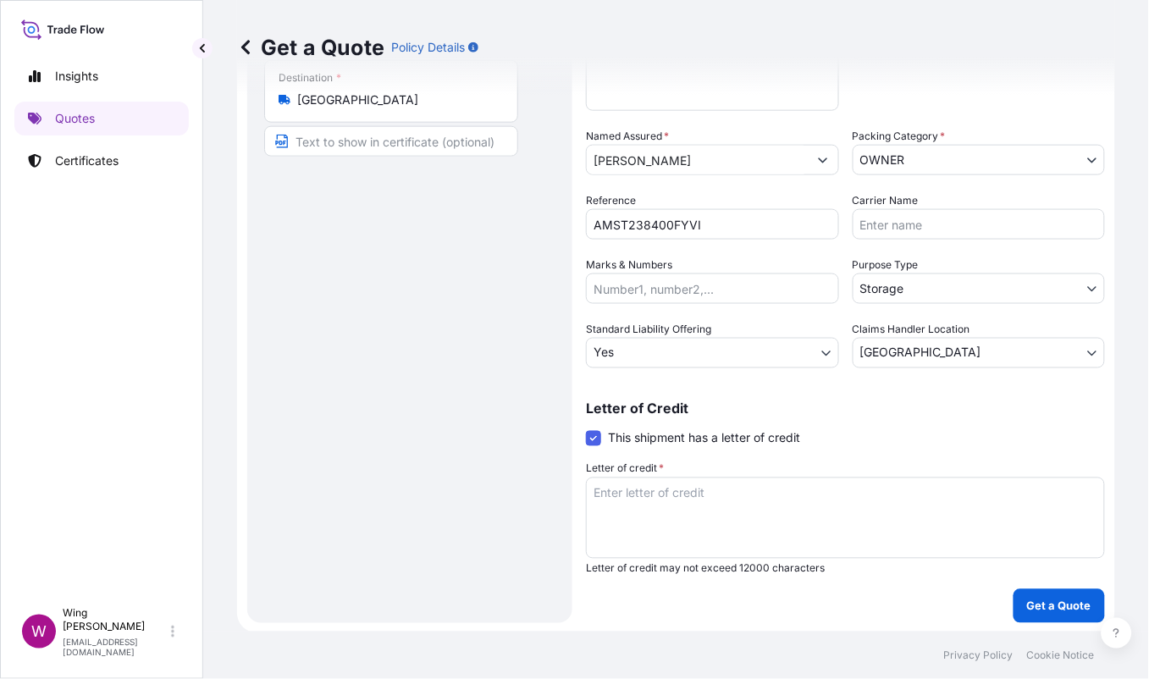
click at [633, 501] on textarea "Letter of credit *" at bounding box center [845, 518] width 519 height 81
drag, startPoint x: 970, startPoint y: 495, endPoint x: 574, endPoint y: 501, distance: 395.6
click at [574, 501] on form "Route Details Reset Route Details Place of loading Road / Inland Road / Inland …" at bounding box center [676, 207] width 878 height 853
type textarea "Storage period: [DATE] to [DATE] (till further notice)"
click at [529, 443] on div "Route Details Reset Route Details Place of loading Road / [GEOGRAPHIC_DATA] / I…" at bounding box center [409, 207] width 291 height 799
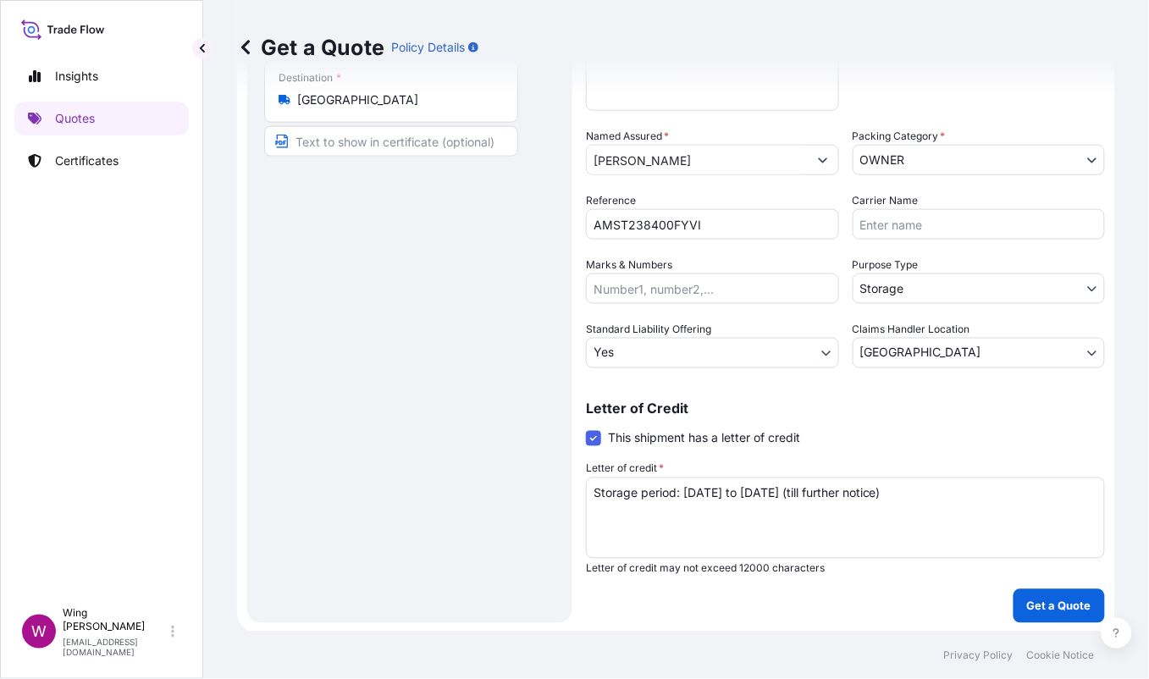
click at [1094, 597] on form "Route Details Reset Route Details Place of loading Road / Inland Road / Inland …" at bounding box center [676, 207] width 878 height 853
click at [1066, 602] on p "Get a Quote" at bounding box center [1059, 606] width 64 height 17
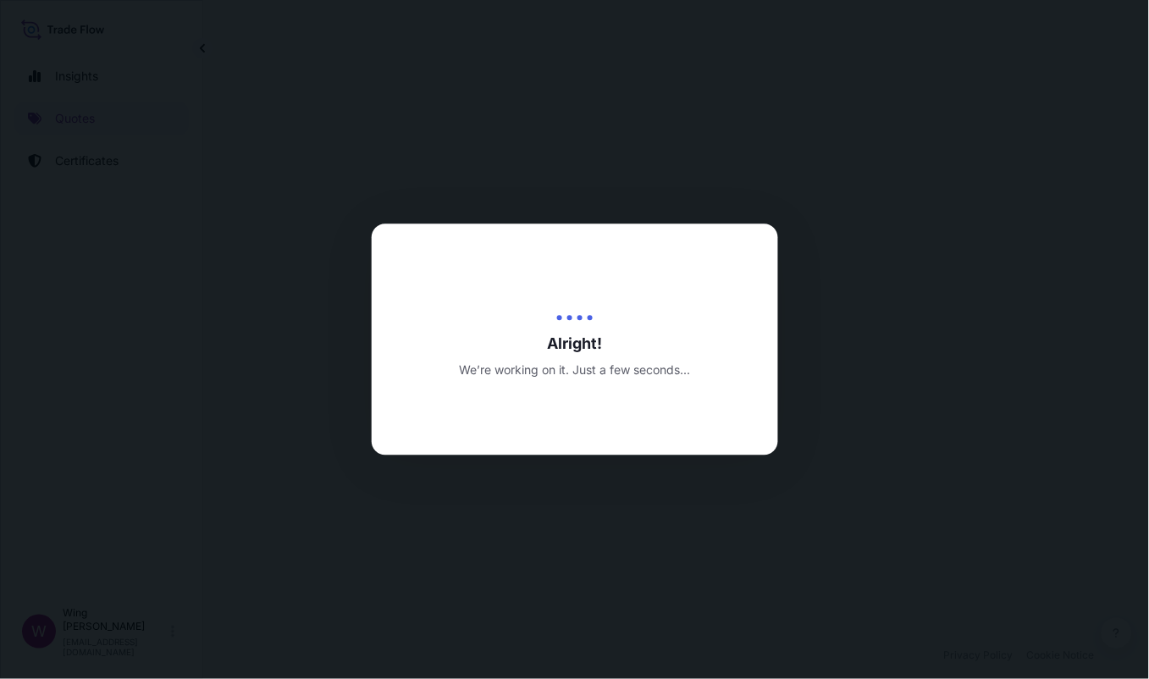
select select "STORAGE"
select select "Storage"
select select "Yes"
select select "[GEOGRAPHIC_DATA]"
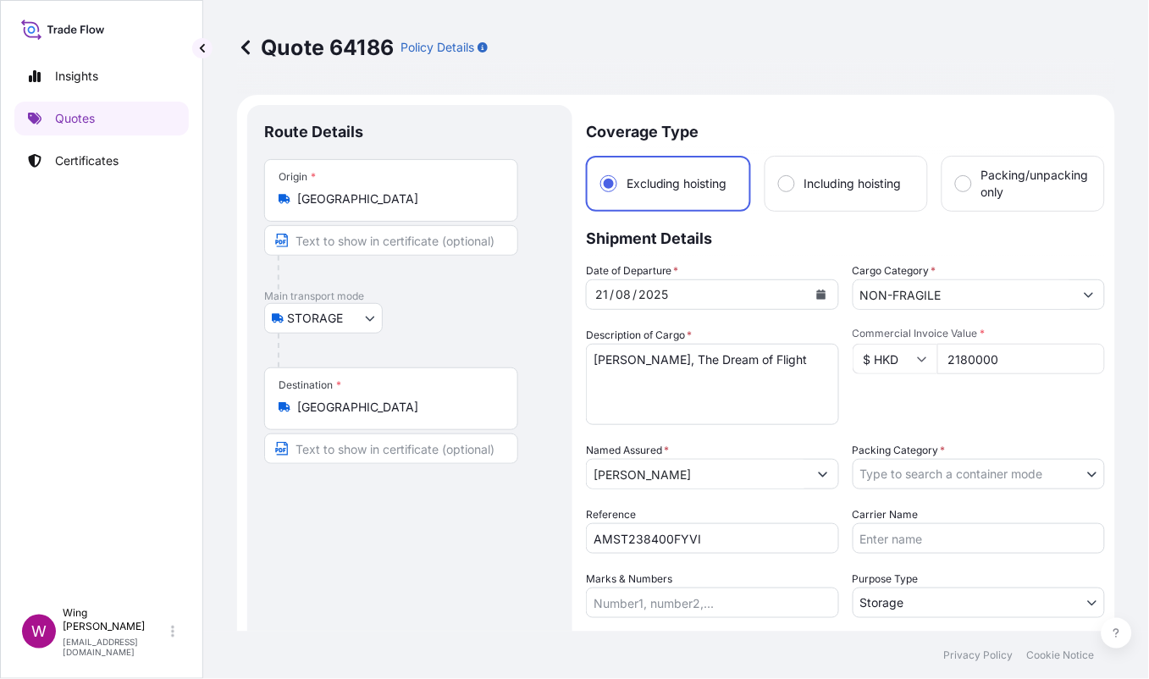
click at [455, 547] on div "Route Details Place of loading Road / [GEOGRAPHIC_DATA] / Inland Origin * [GEOG…" at bounding box center [409, 521] width 291 height 799
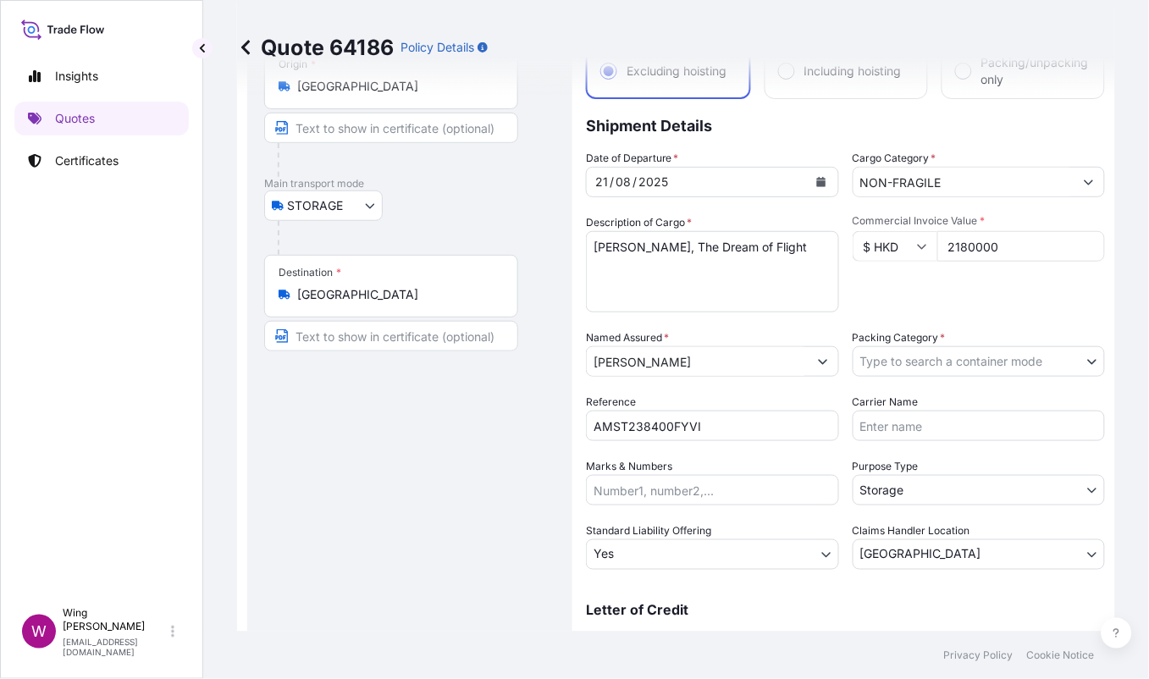
click at [1080, 362] on body "Insights Quotes Certificates W Wing Lee [EMAIL_ADDRESS][DOMAIN_NAME] Quote 6418…" at bounding box center [574, 339] width 1149 height 679
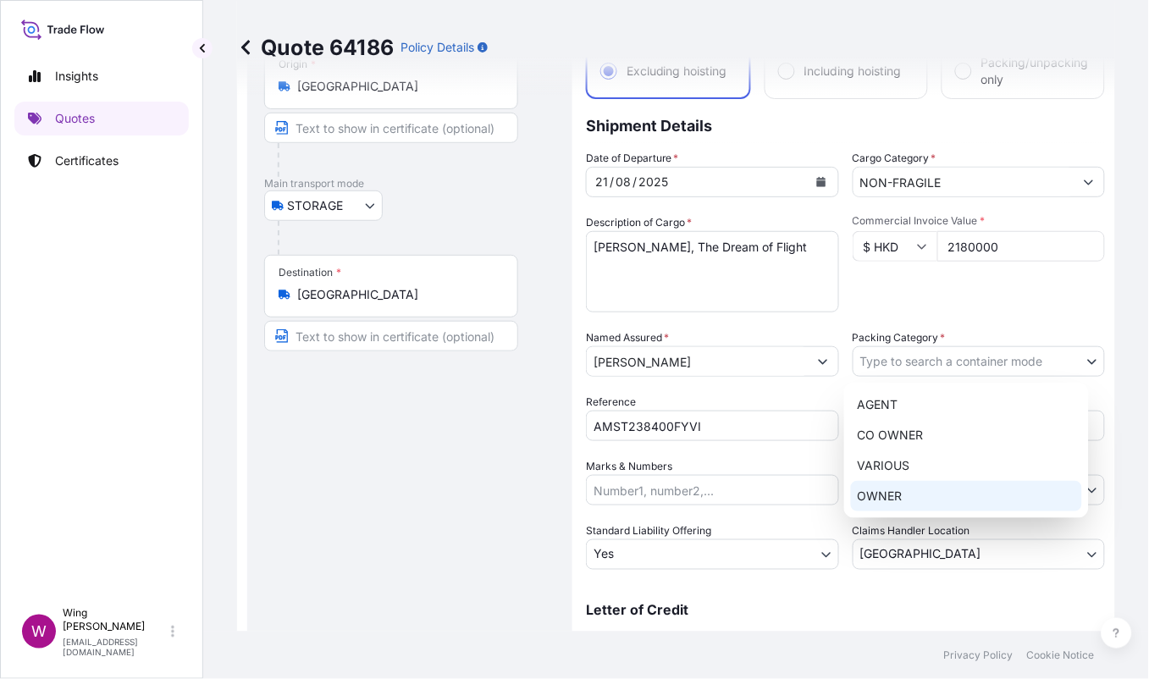
click at [960, 490] on div "OWNER" at bounding box center [966, 496] width 231 height 30
select select "27"
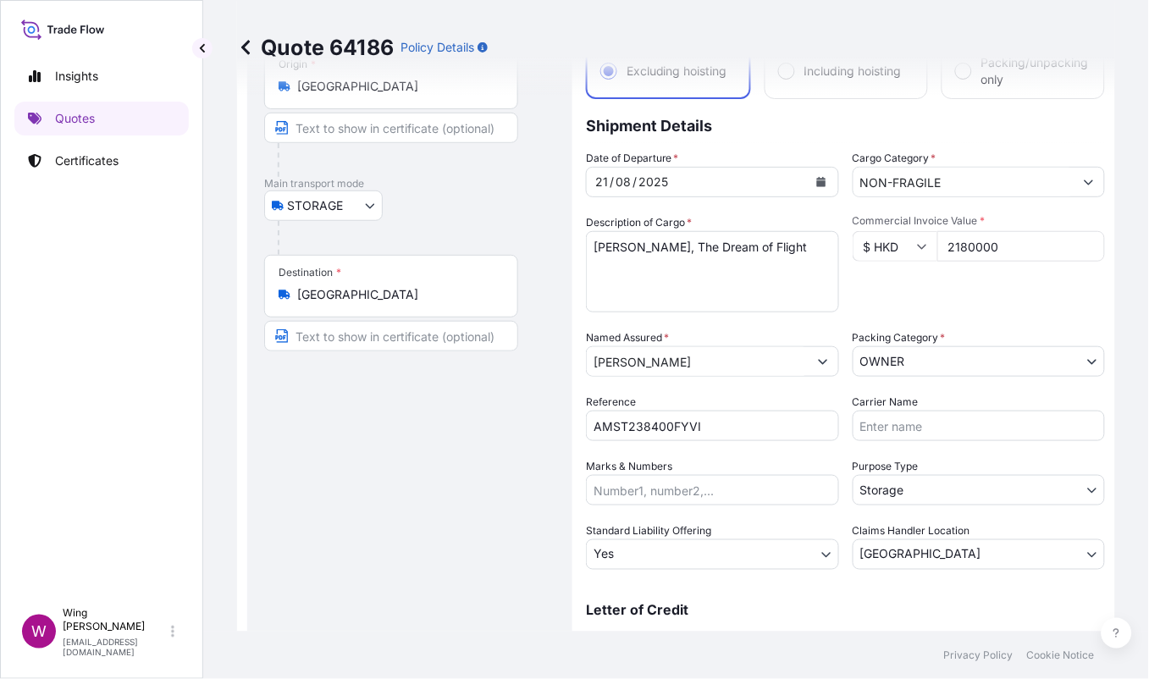
click at [448, 476] on div "Route Details Place of loading Road / [GEOGRAPHIC_DATA] / Inland Origin * [GEOG…" at bounding box center [409, 408] width 291 height 799
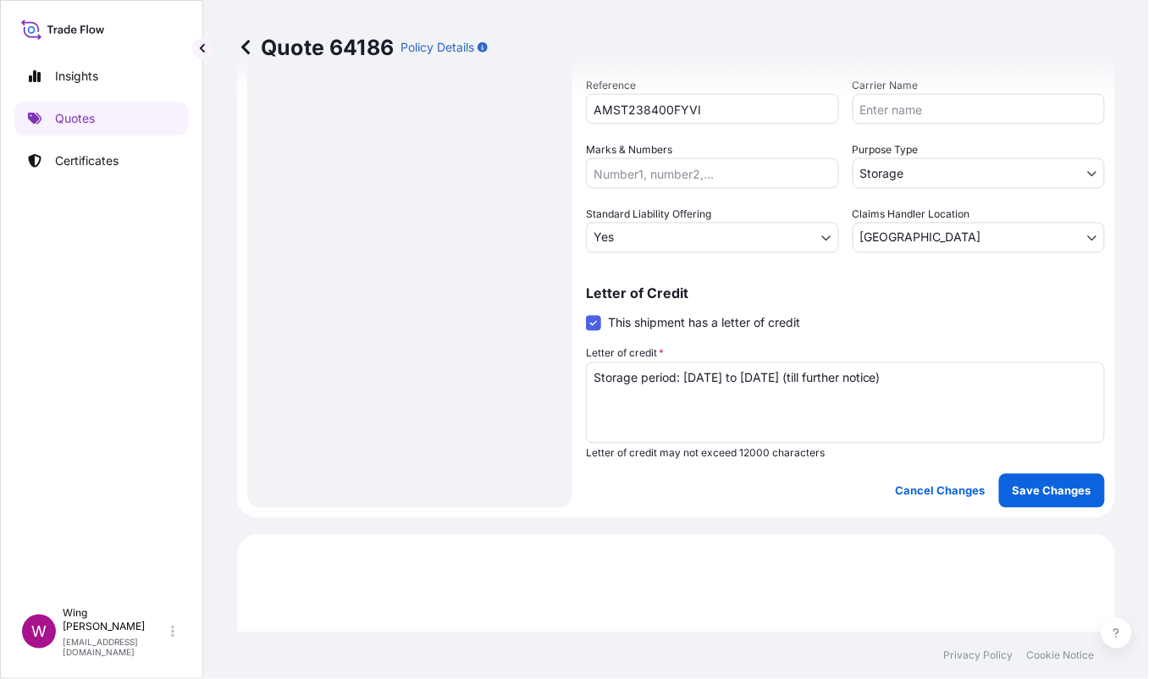
scroll to position [451, 0]
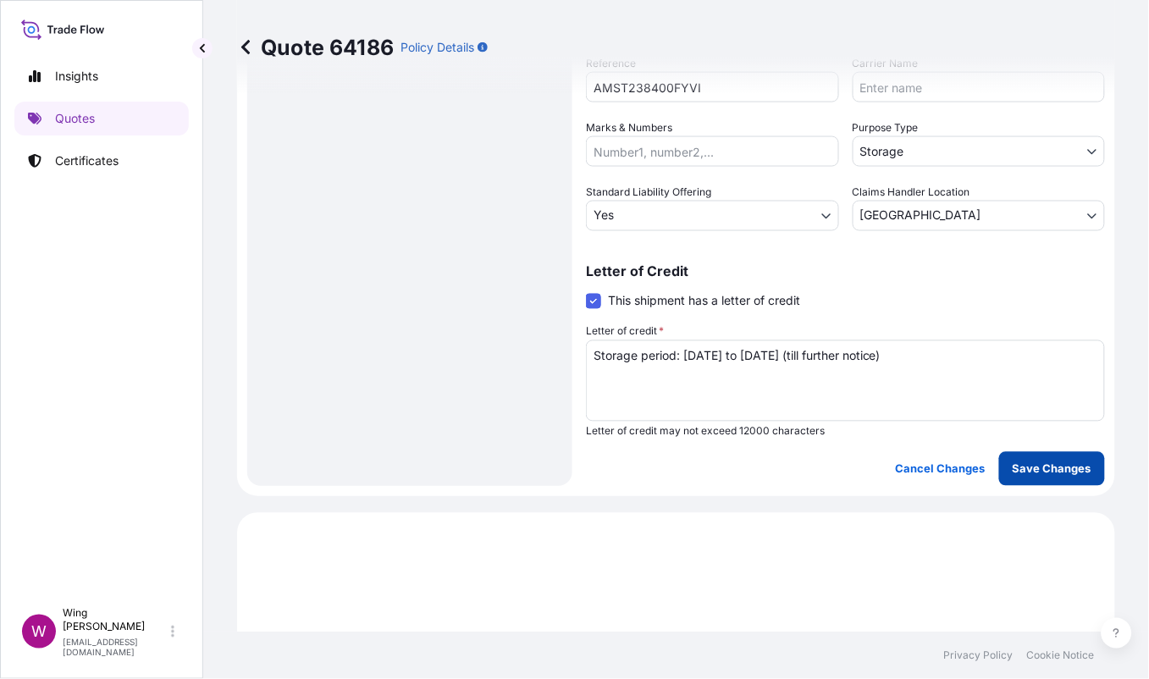
click at [1034, 475] on p "Save Changes" at bounding box center [1052, 469] width 79 height 17
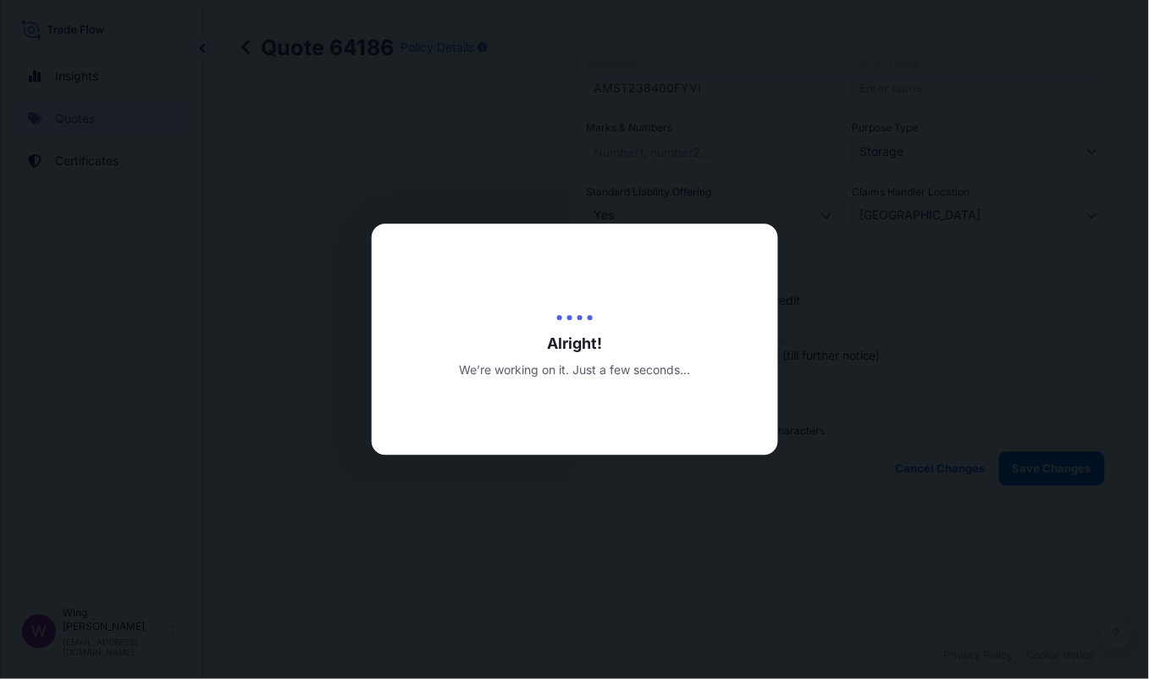
type input "[DATE]"
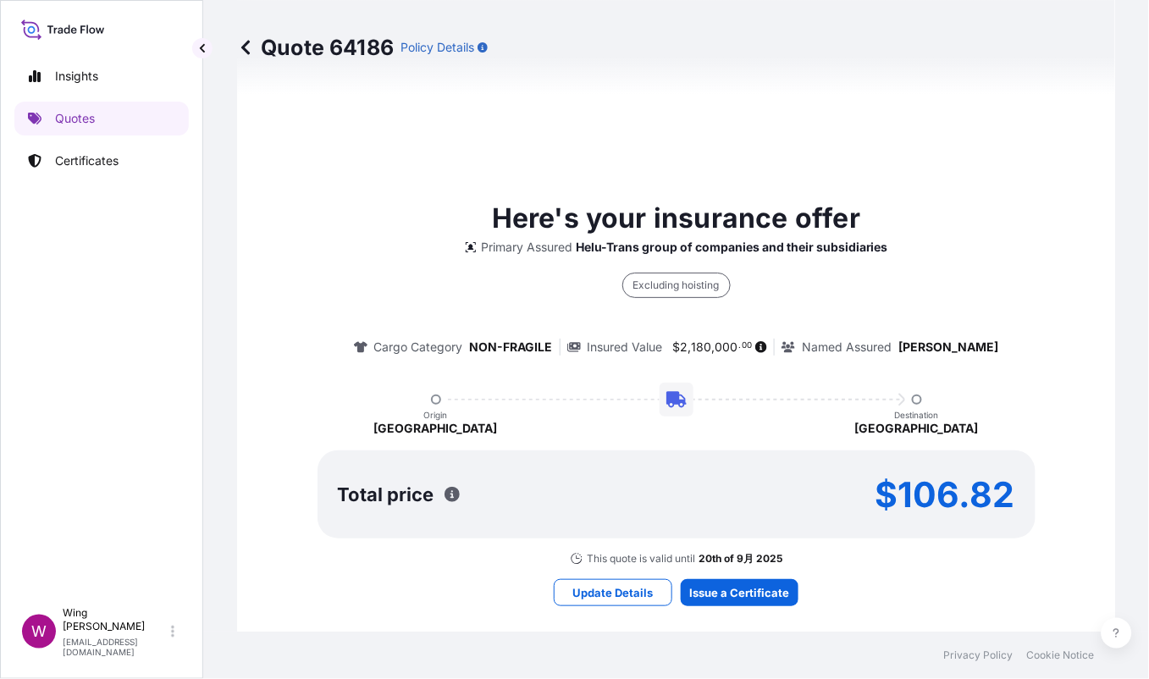
select select "STORAGE"
select select "Storage"
select select "Yes"
select select "[GEOGRAPHIC_DATA]"
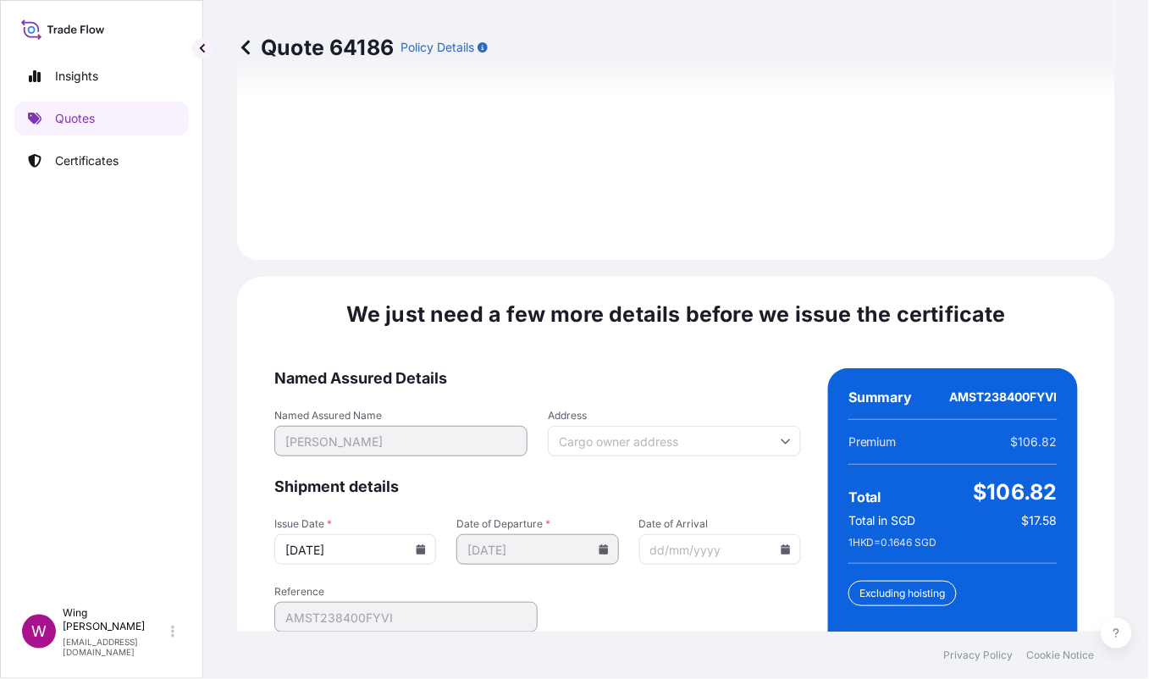
scroll to position [2681, 0]
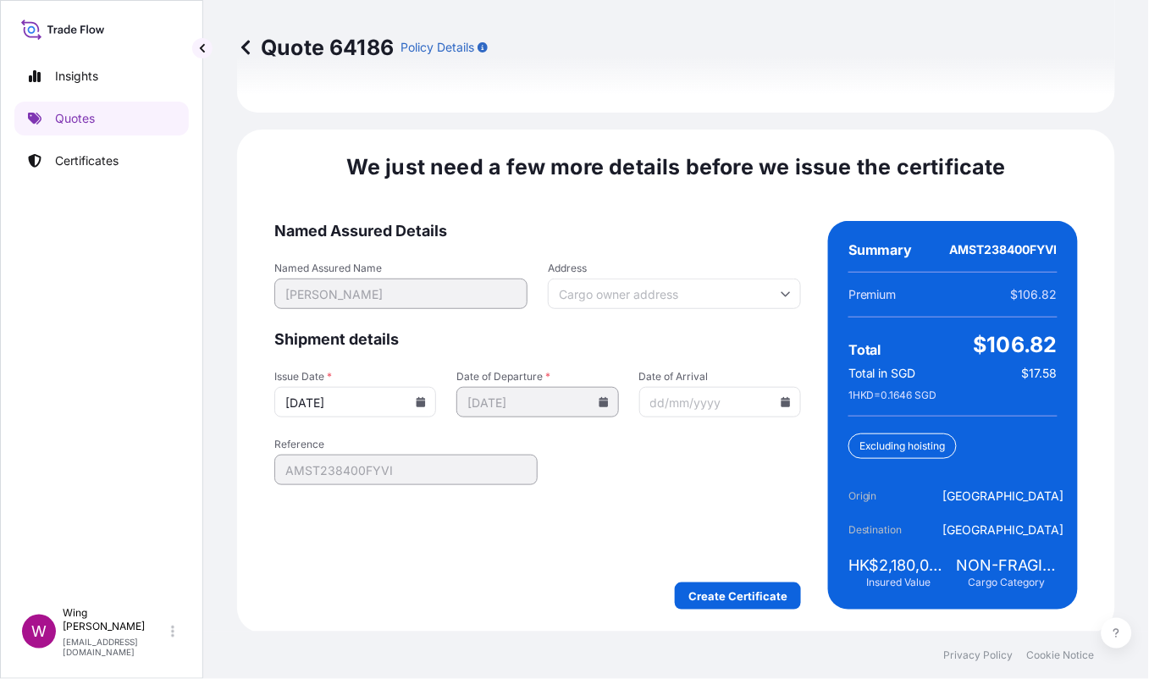
click at [730, 577] on form "Named Assured Details Named Assured Name [PERSON_NAME] Address Shipment details…" at bounding box center [537, 415] width 527 height 389
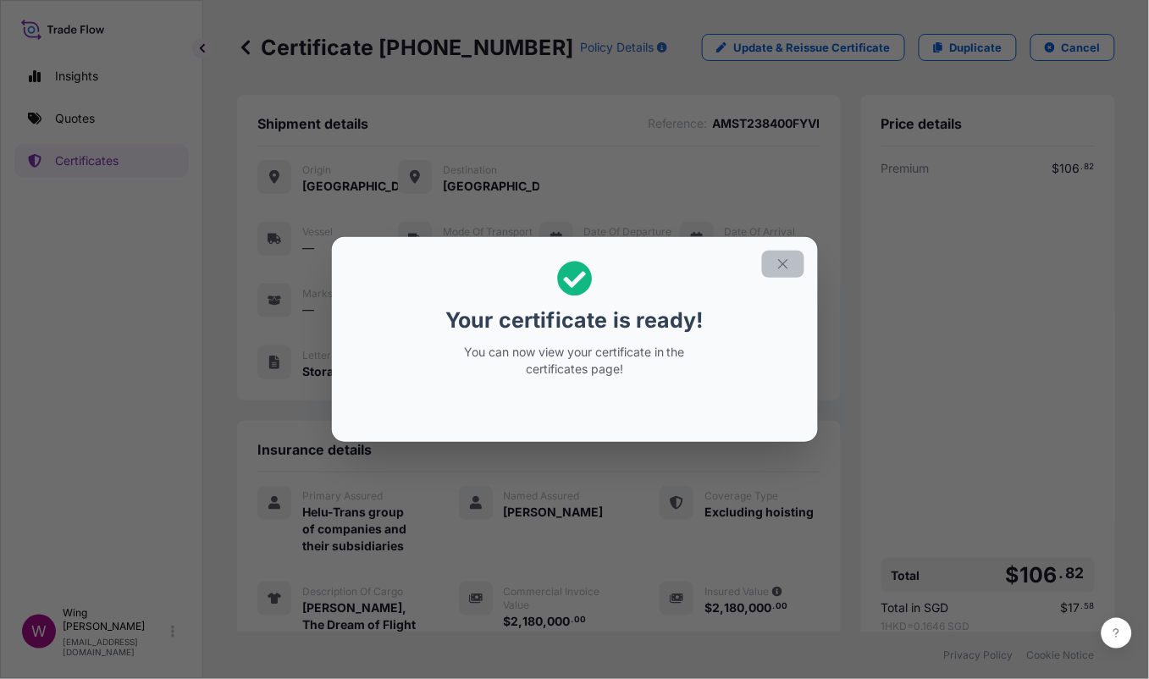
click at [780, 261] on icon "button" at bounding box center [782, 263] width 9 height 9
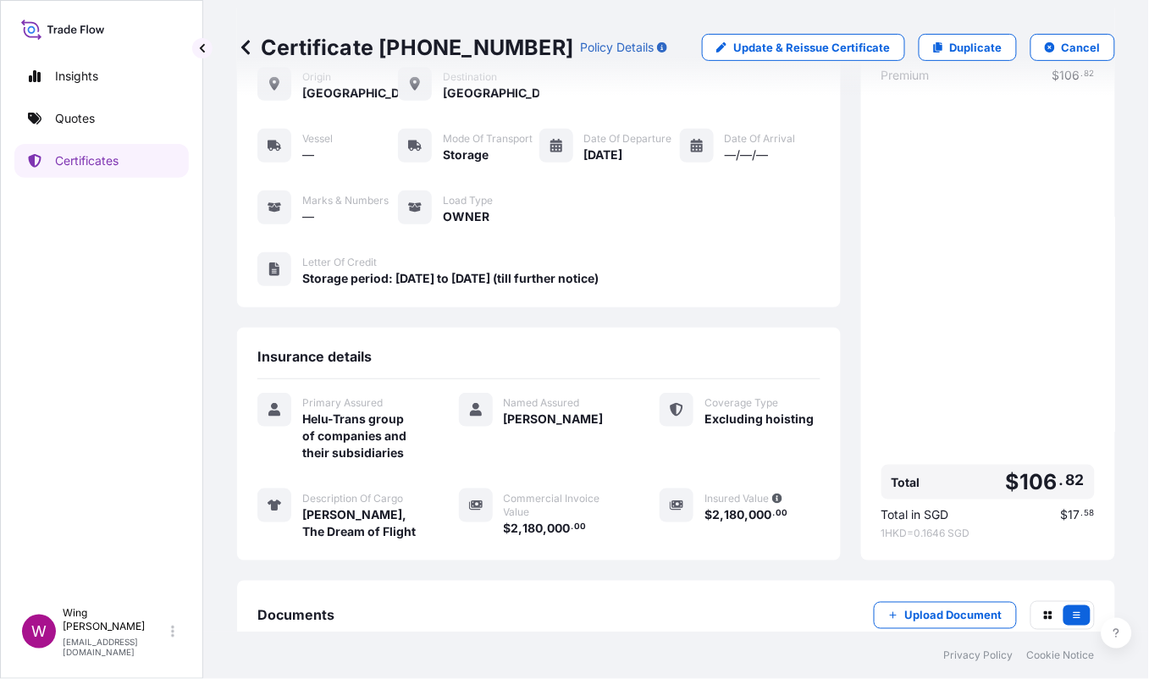
scroll to position [195, 0]
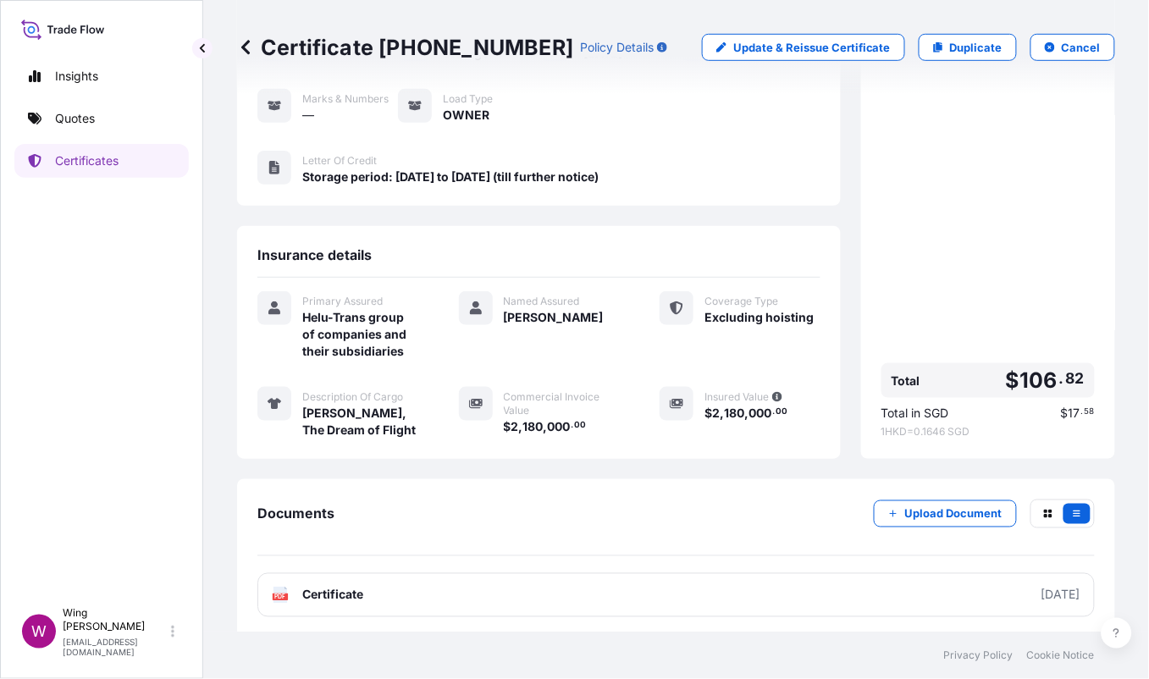
click at [279, 595] on text "PDF" at bounding box center [280, 598] width 11 height 6
click at [934, 46] on icon at bounding box center [938, 47] width 9 height 10
select select "STORAGE"
select select "Storage"
select select "Yes"
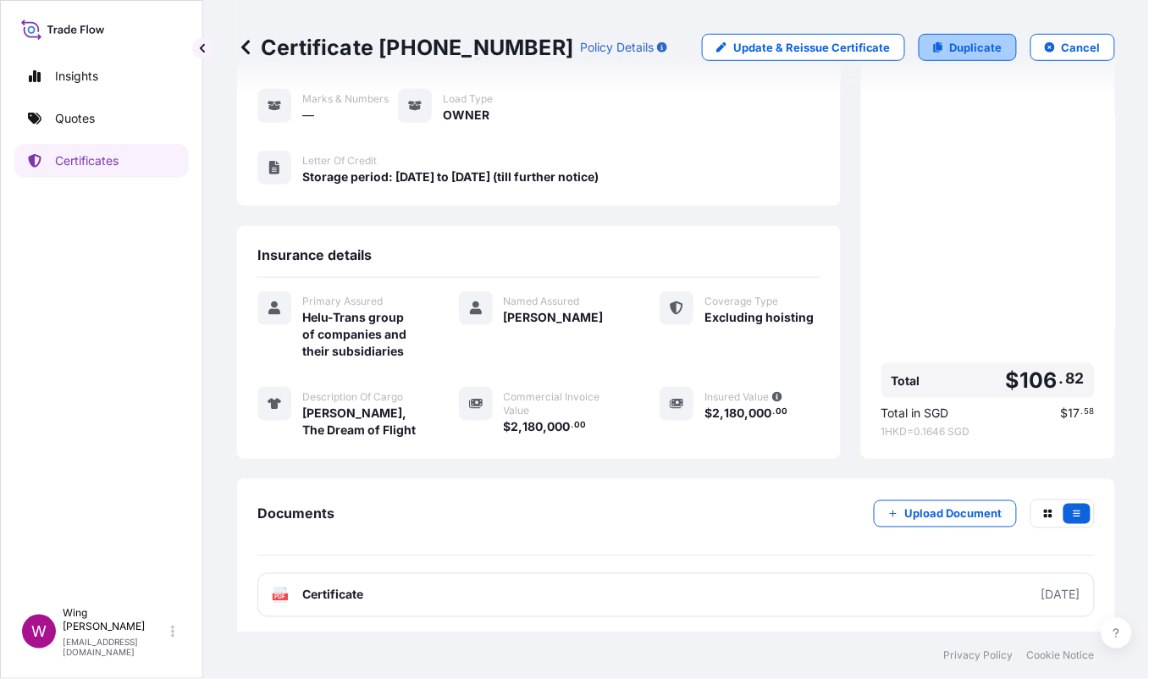
select select "[GEOGRAPHIC_DATA]"
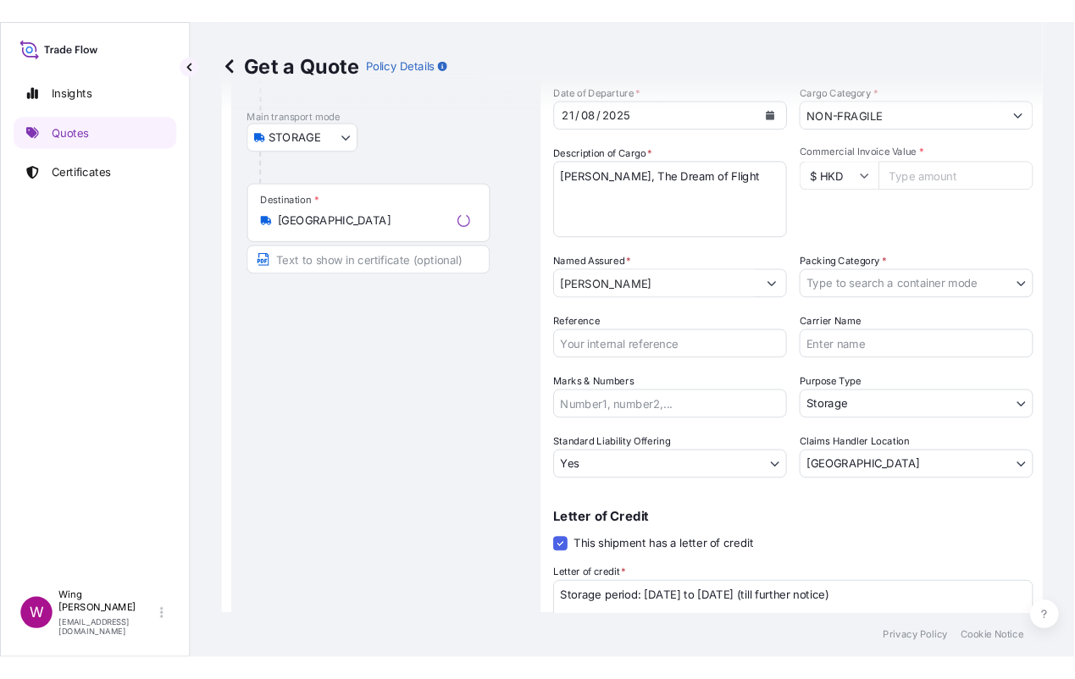
scroll to position [27, 0]
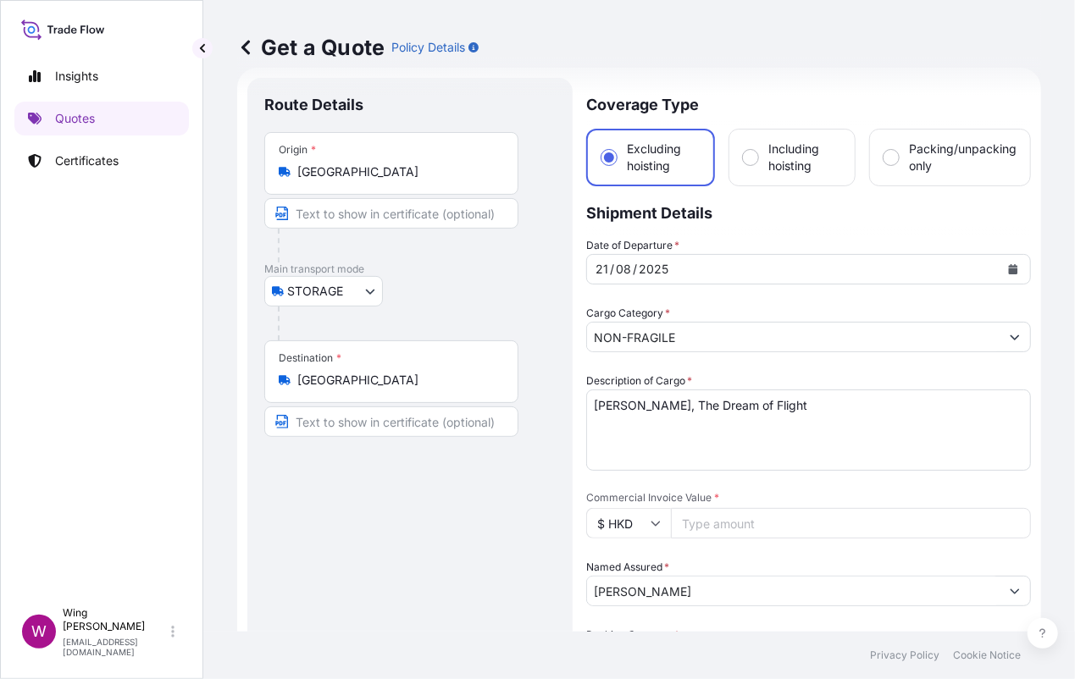
click at [504, 290] on div "STORAGE COURIER INSTALLATION LAND SEA AIR STORAGE" at bounding box center [409, 291] width 291 height 30
drag, startPoint x: 632, startPoint y: 434, endPoint x: 650, endPoint y: 432, distance: 18.7
click at [632, 434] on textarea "[PERSON_NAME], The Dream of Flight" at bounding box center [808, 430] width 445 height 81
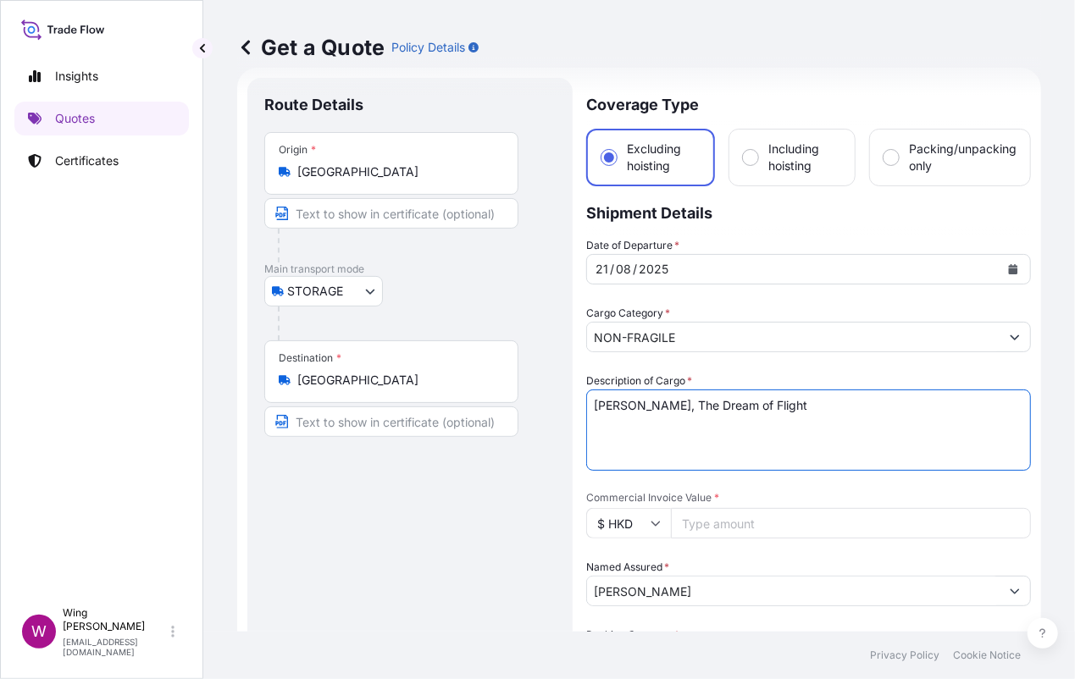
drag, startPoint x: 800, startPoint y: 402, endPoint x: 530, endPoint y: 383, distance: 270.9
paste textarea "[PERSON_NAME] Portrait du fils [PERSON_NAME]"
click at [672, 399] on textarea "[PERSON_NAME], The Dream of Flight" at bounding box center [808, 430] width 445 height 81
type textarea "[PERSON_NAME], Portrait du fils [PERSON_NAME]"
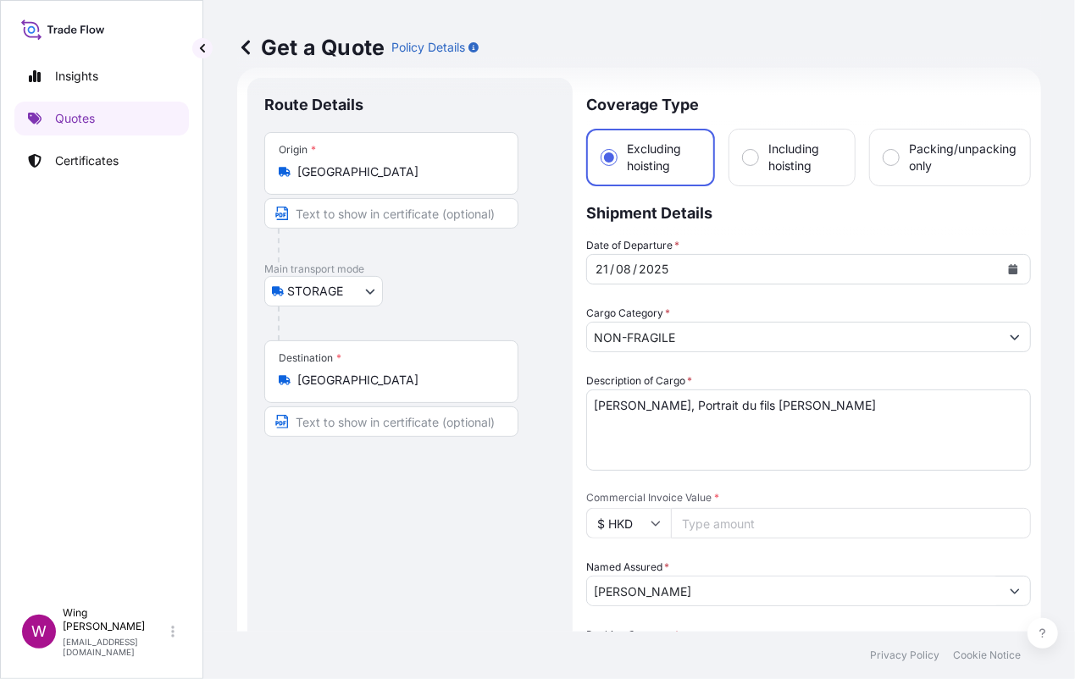
click at [761, 530] on input "Commercial Invoice Value *" at bounding box center [851, 523] width 360 height 30
paste input "2390000.00"
type input "2390000.00"
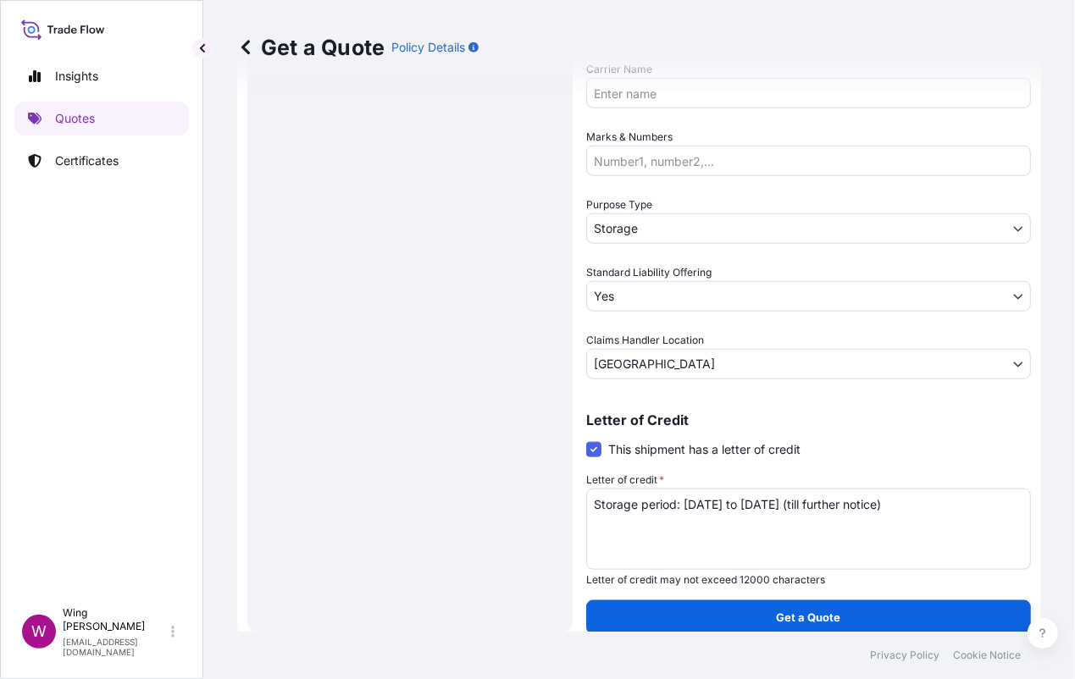
scroll to position [738, 0]
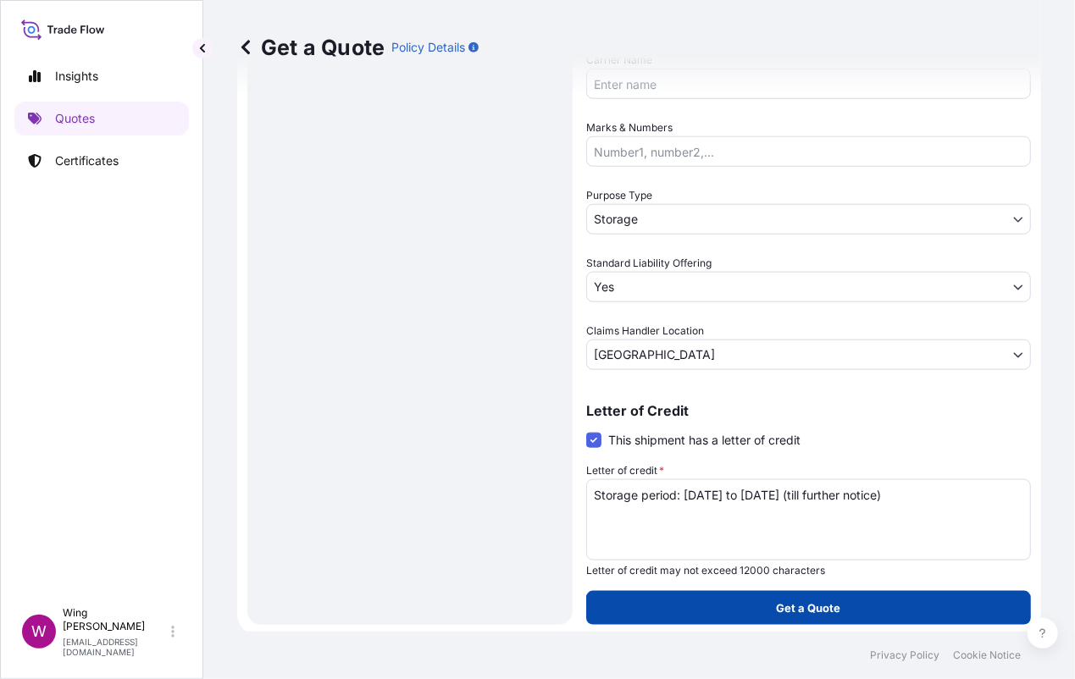
click at [916, 606] on button "Get a Quote" at bounding box center [808, 608] width 445 height 34
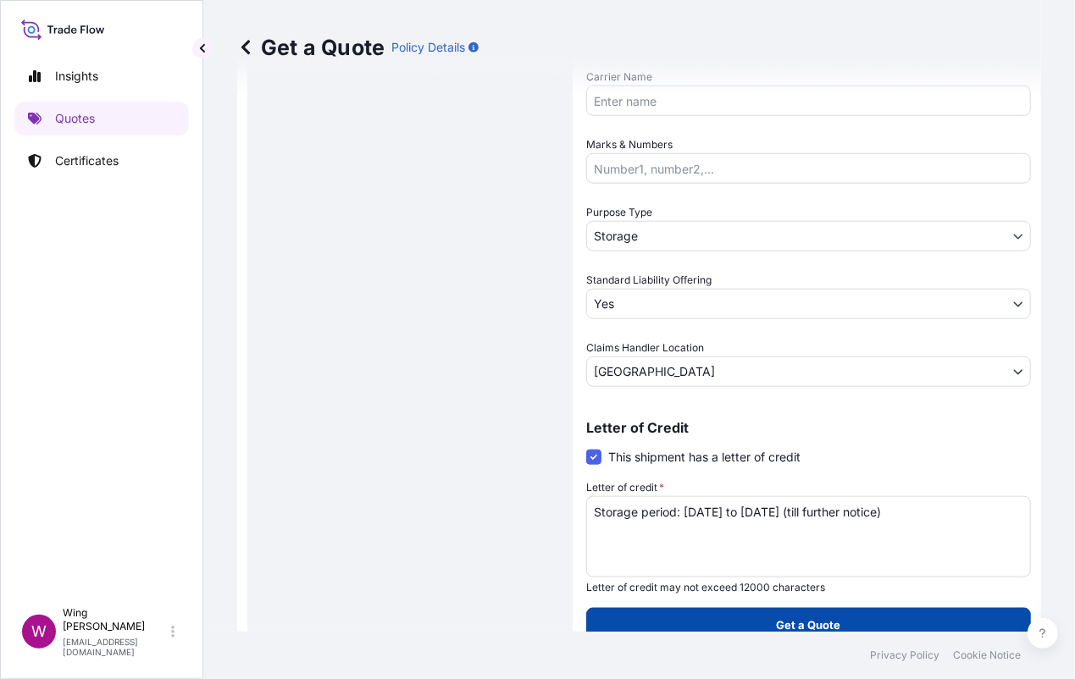
click at [793, 620] on p "Get a Quote" at bounding box center [809, 625] width 64 height 17
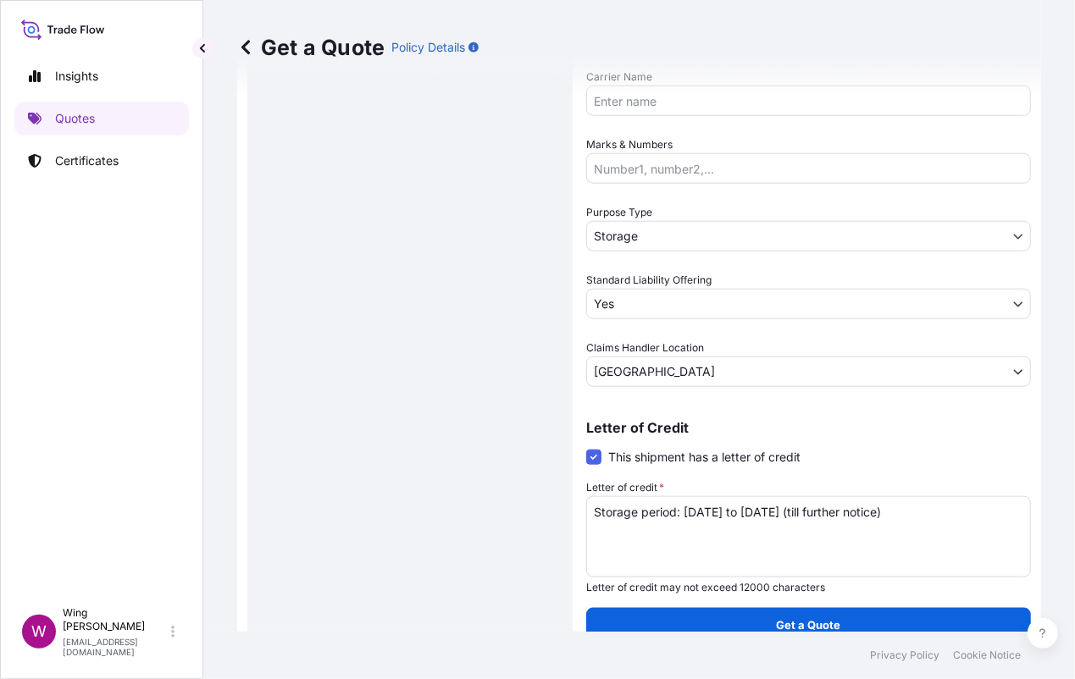
scroll to position [173, 0]
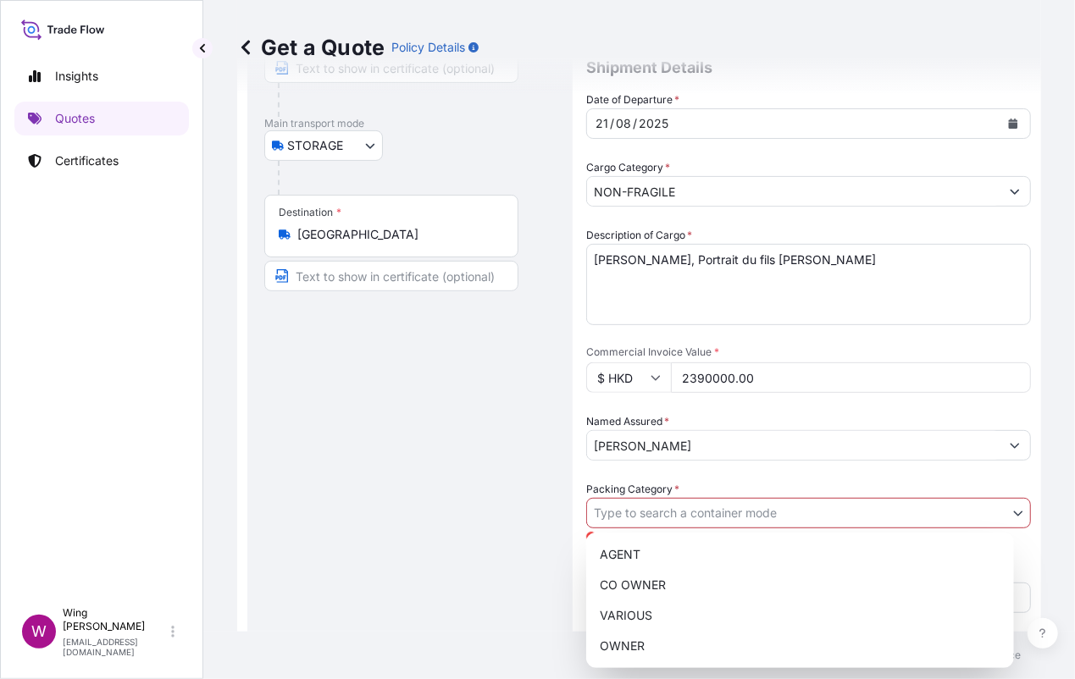
click at [1010, 512] on body "Insights Quotes Certificates W Wing Lee [EMAIL_ADDRESS][DOMAIN_NAME] Get a Quot…" at bounding box center [537, 339] width 1075 height 679
click at [736, 646] on div "OWNER" at bounding box center [800, 646] width 414 height 30
select select "27"
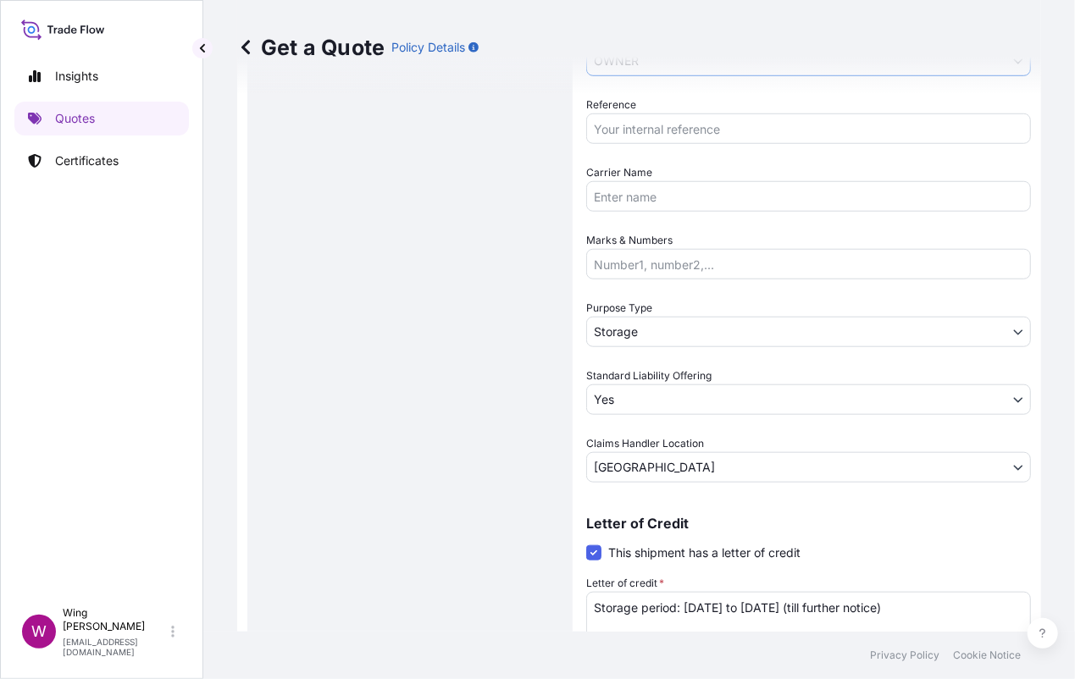
scroll to position [738, 0]
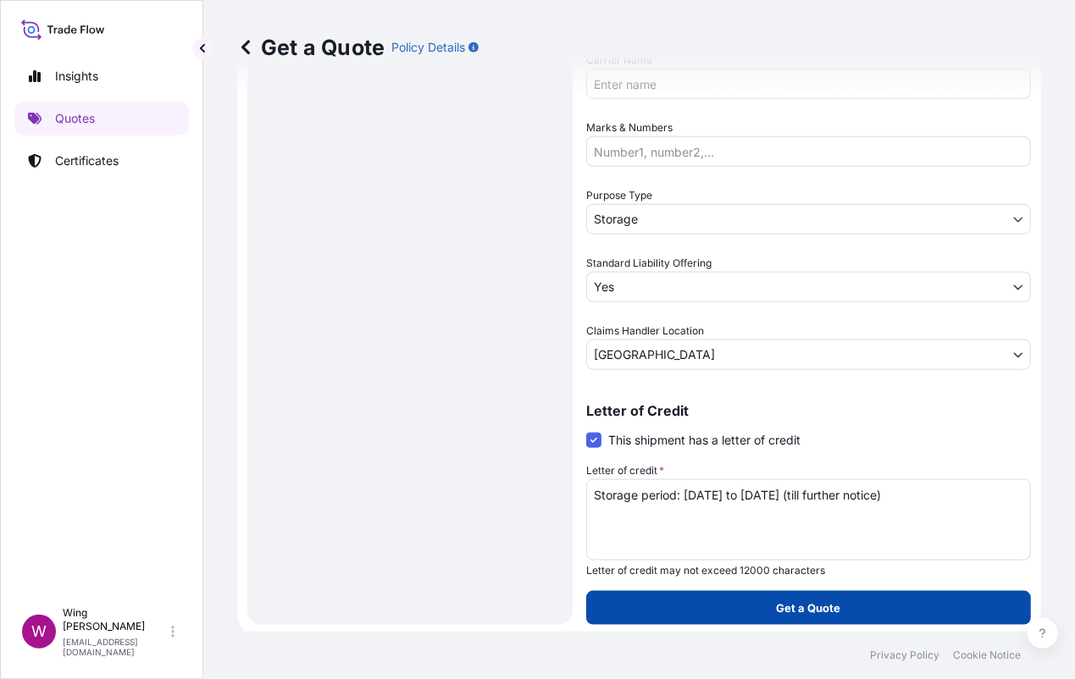
click at [787, 611] on p "Get a Quote" at bounding box center [809, 608] width 64 height 17
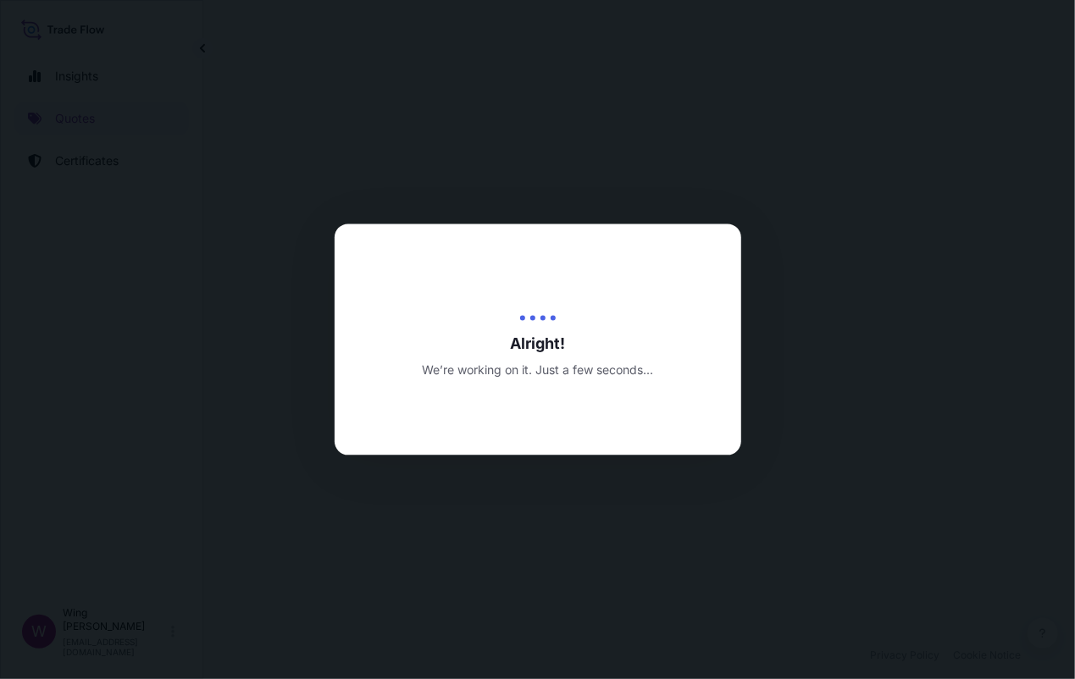
select select "STORAGE"
select select "Transit"
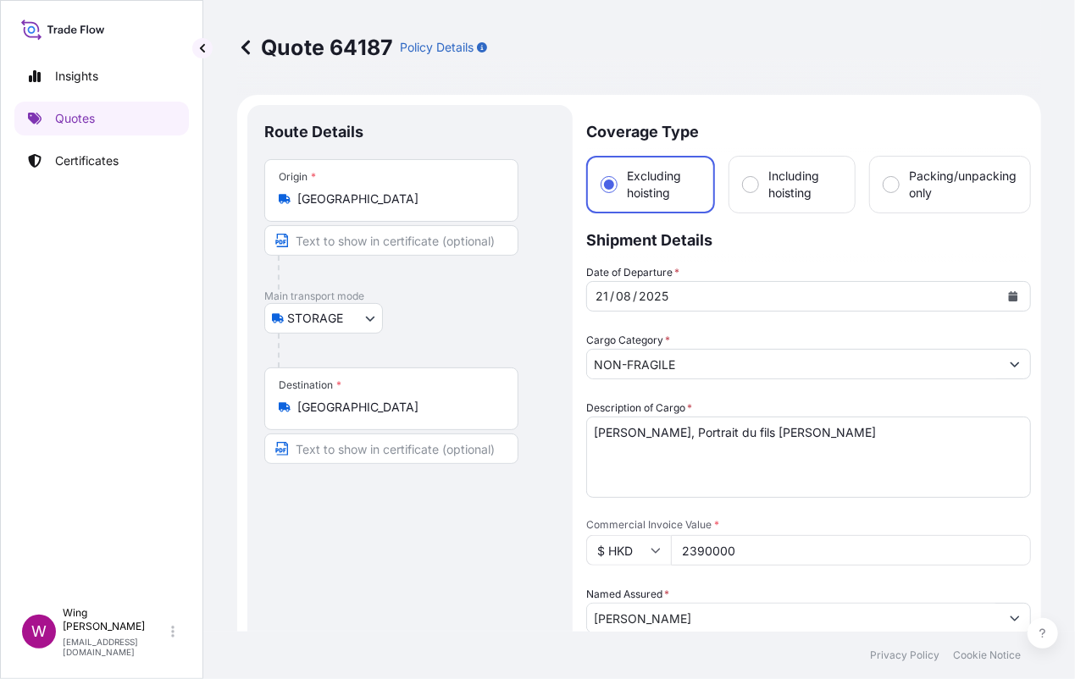
click at [429, 528] on div "Route Details Place of loading Road / [GEOGRAPHIC_DATA] / Inland Origin * [GEOG…" at bounding box center [409, 669] width 291 height 1095
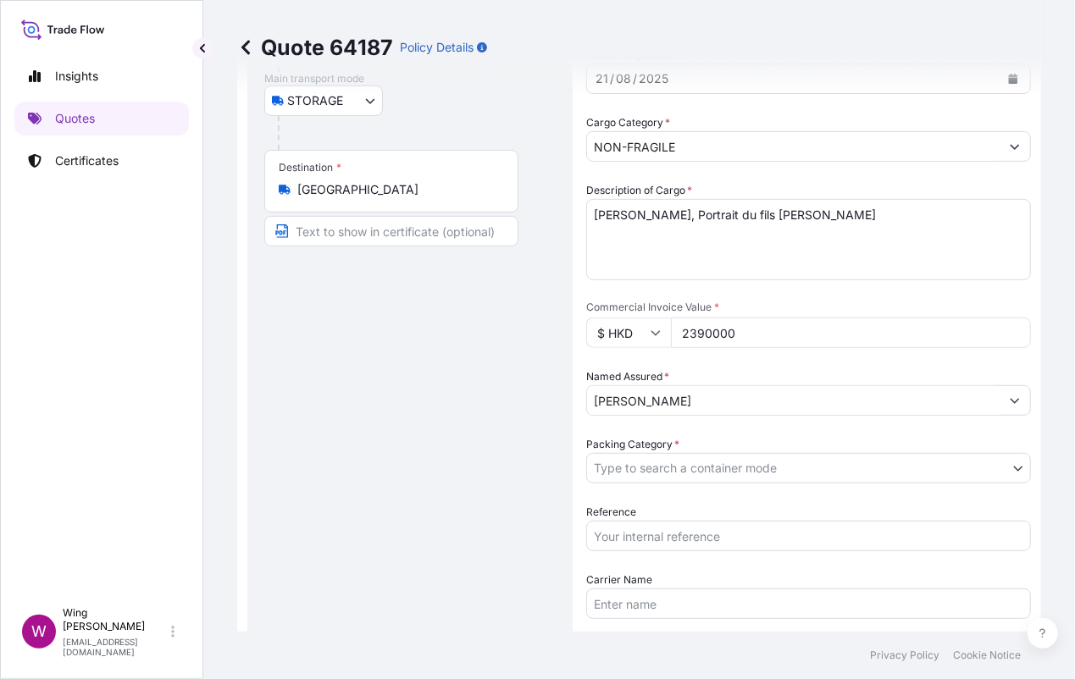
scroll to position [225, 0]
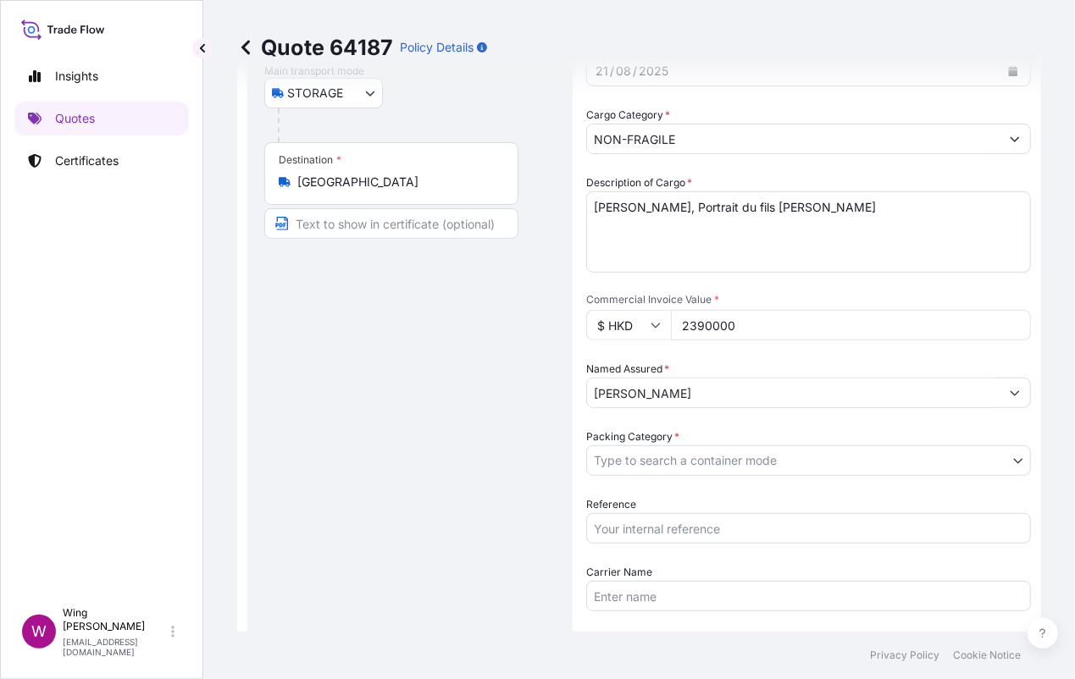
click at [728, 473] on body "Insights Quotes Certificates W Wing Lee [EMAIL_ADDRESS][DOMAIN_NAME] Quote 6418…" at bounding box center [537, 339] width 1075 height 679
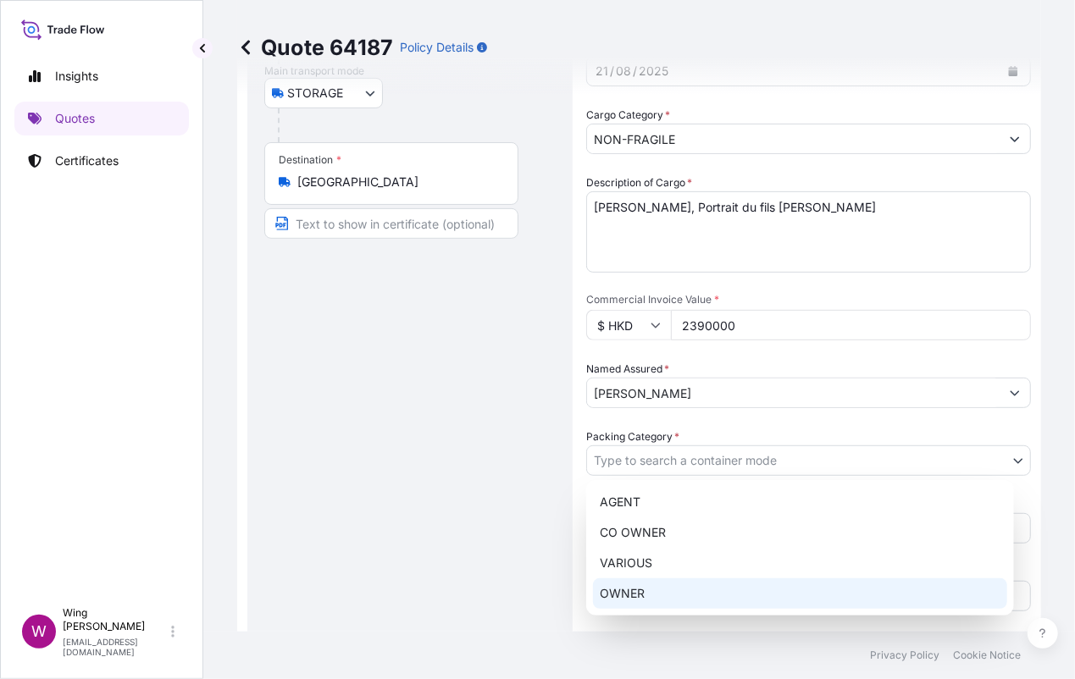
click at [705, 593] on div "OWNER" at bounding box center [800, 593] width 414 height 30
select select "27"
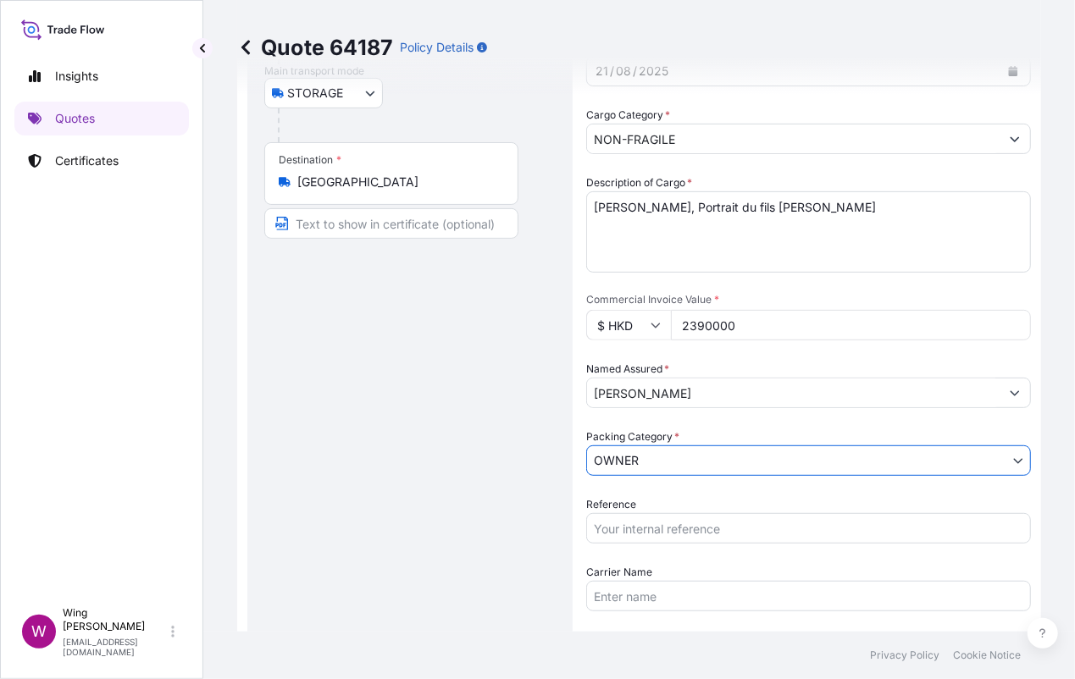
click at [482, 538] on div "Route Details Place of loading Road / [GEOGRAPHIC_DATA] / Inland Origin * [GEOG…" at bounding box center [409, 444] width 291 height 1095
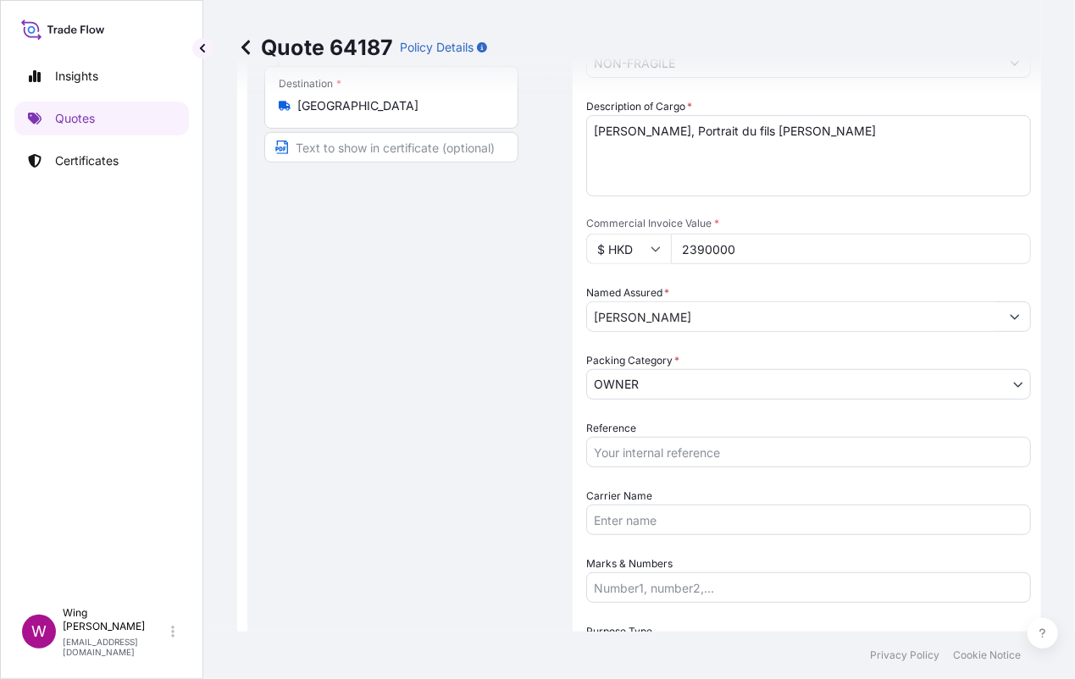
scroll to position [339, 0]
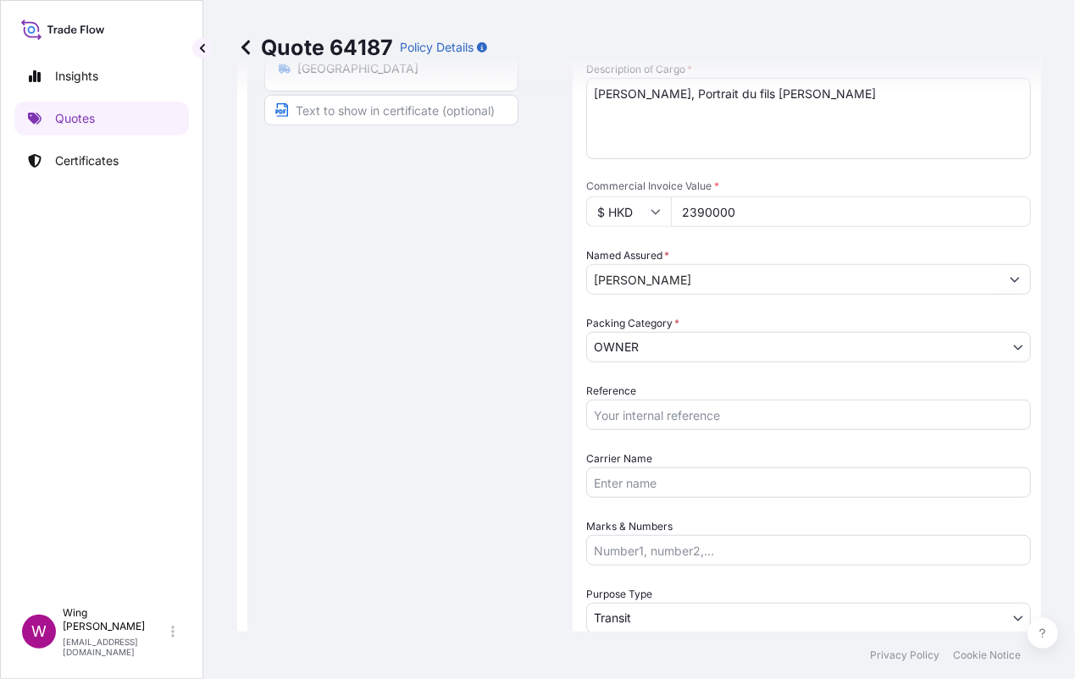
drag, startPoint x: 474, startPoint y: 365, endPoint x: 519, endPoint y: 366, distance: 44.9
click at [474, 365] on div "Route Details Place of loading Road / [GEOGRAPHIC_DATA] / Inland Origin * [GEOG…" at bounding box center [409, 330] width 291 height 1095
click at [644, 421] on input "Reference" at bounding box center [808, 415] width 445 height 30
paste input "AMST238400FYVI"
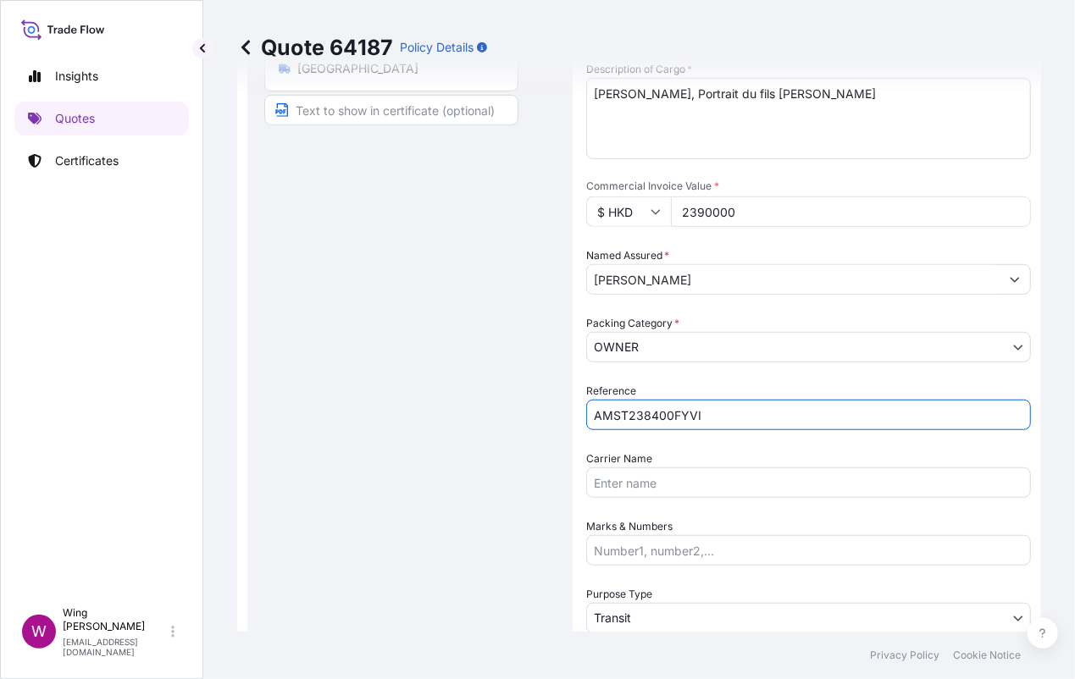
type input "AMST238400FYVI"
click at [489, 428] on div "Route Details Place of loading Road / [GEOGRAPHIC_DATA] / Inland Origin * [GEOG…" at bounding box center [409, 330] width 291 height 1095
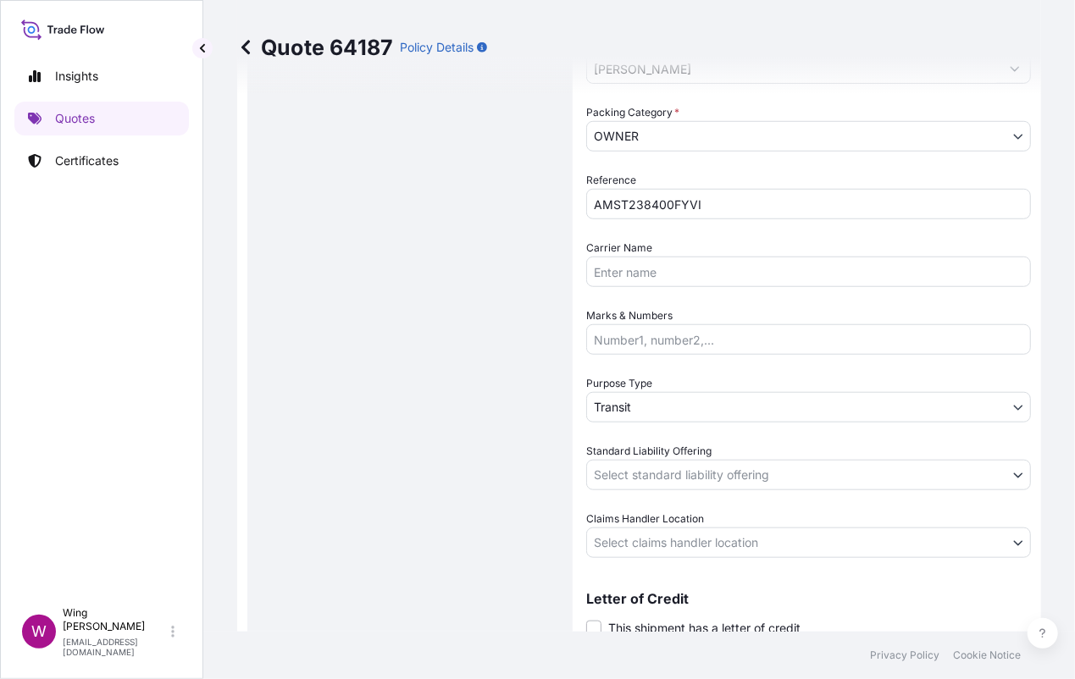
scroll to position [564, 0]
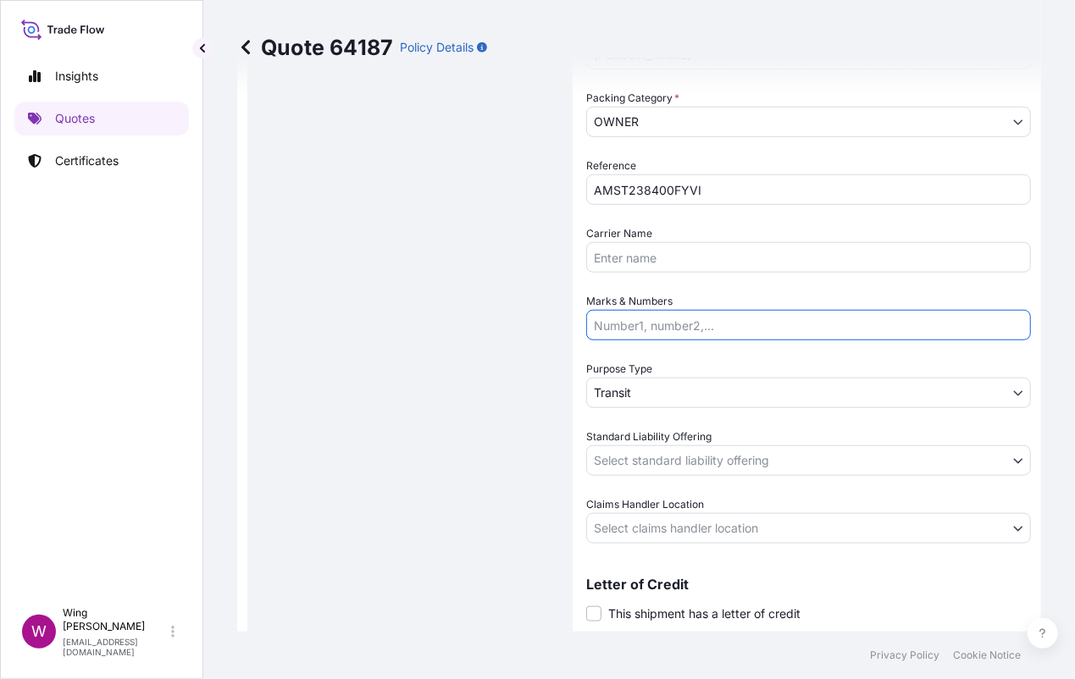
click at [619, 317] on input "Marks & Numbers" at bounding box center [808, 325] width 445 height 30
click at [634, 389] on body "Insights Quotes Certificates W Wing Lee [EMAIL_ADDRESS][DOMAIN_NAME] Quote 6418…" at bounding box center [537, 339] width 1075 height 679
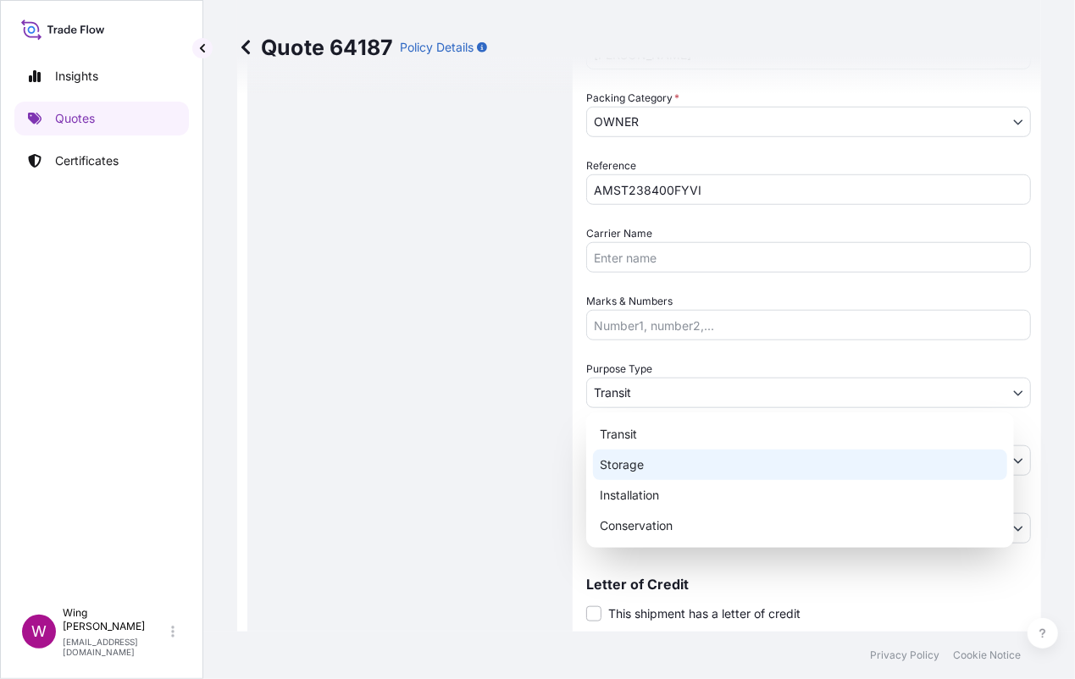
click at [644, 467] on div "Storage" at bounding box center [800, 465] width 414 height 30
select select "Storage"
click at [445, 464] on div "Route Details Place of loading Road / [GEOGRAPHIC_DATA] / Inland Origin * [GEOG…" at bounding box center [409, 105] width 291 height 1095
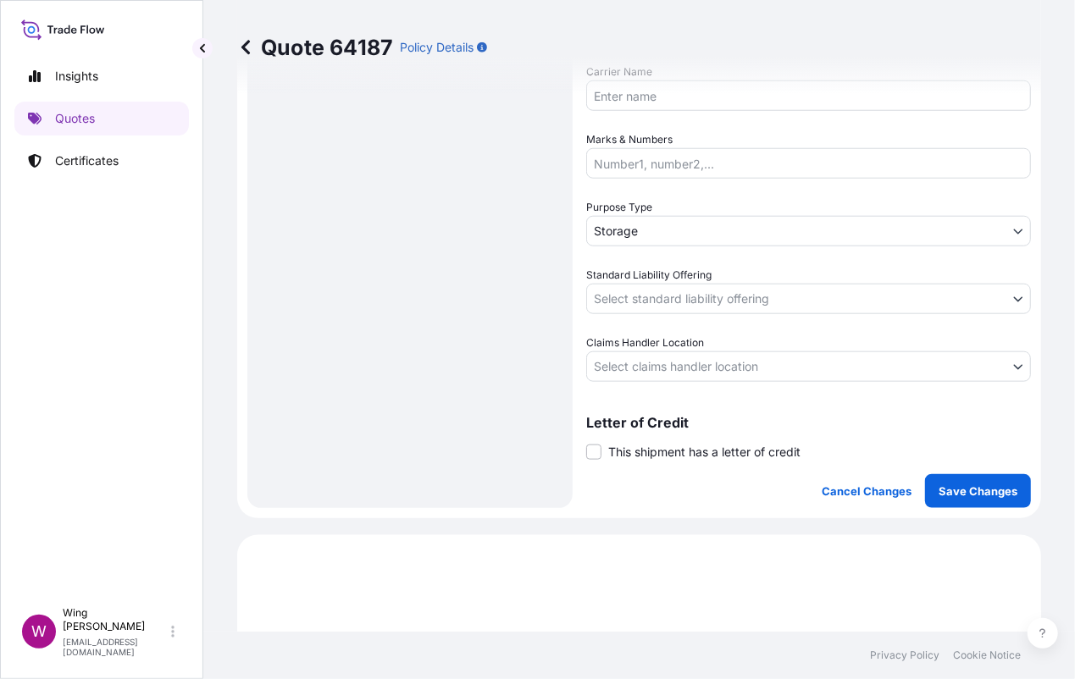
scroll to position [790, 0]
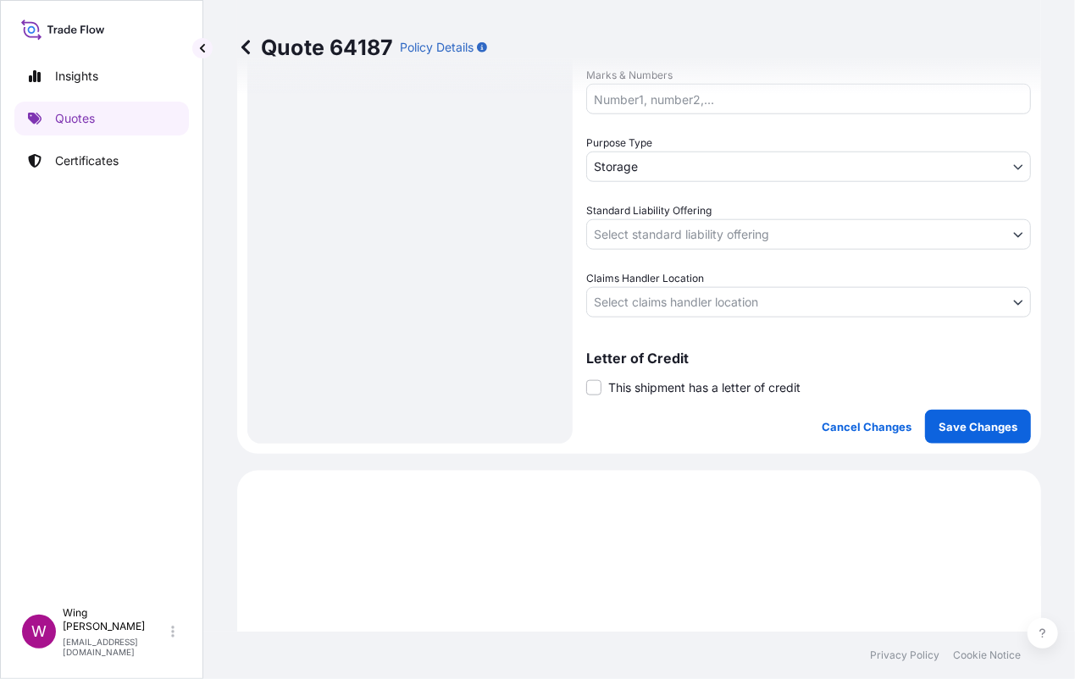
click at [637, 228] on body "Insights Quotes Certificates W Wing Lee [EMAIL_ADDRESS][DOMAIN_NAME] Quote 6418…" at bounding box center [537, 339] width 1075 height 679
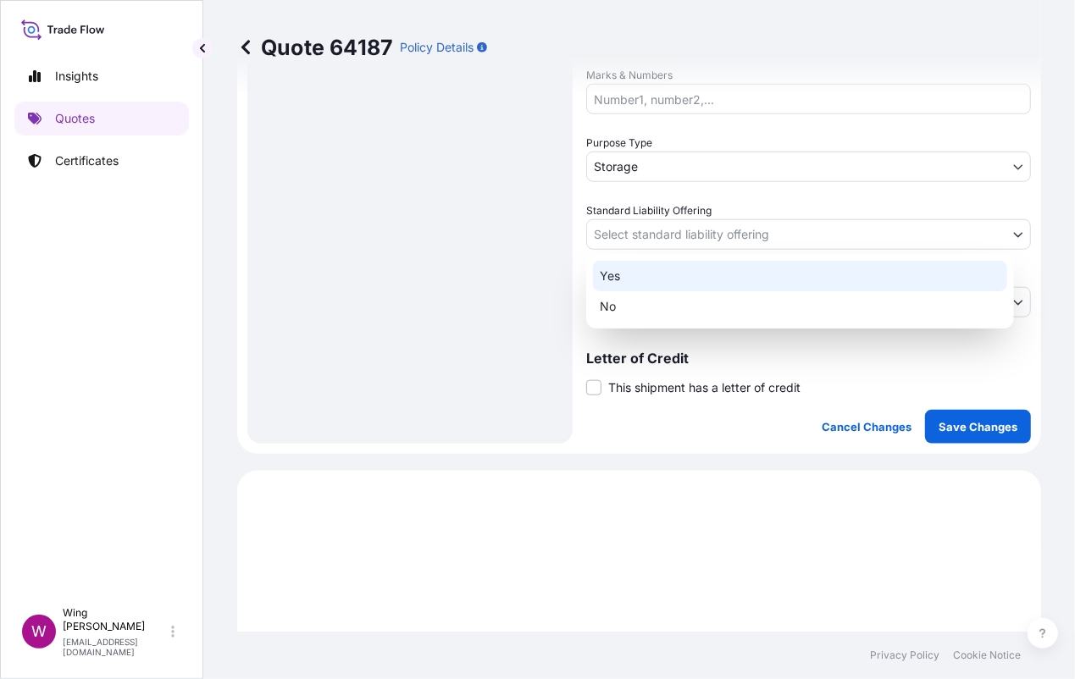
click at [635, 270] on div "Yes" at bounding box center [800, 276] width 414 height 30
select select "Yes"
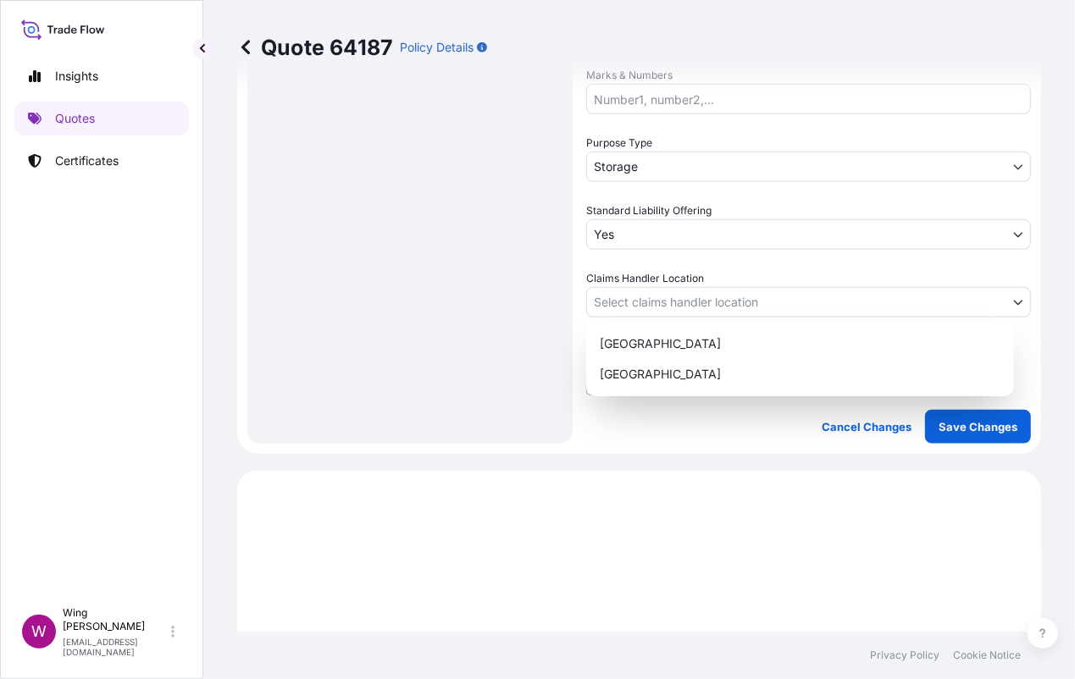
click at [634, 292] on body "Insights Quotes Certificates W Wing Lee [EMAIL_ADDRESS][DOMAIN_NAME] Quote 6418…" at bounding box center [537, 339] width 1075 height 679
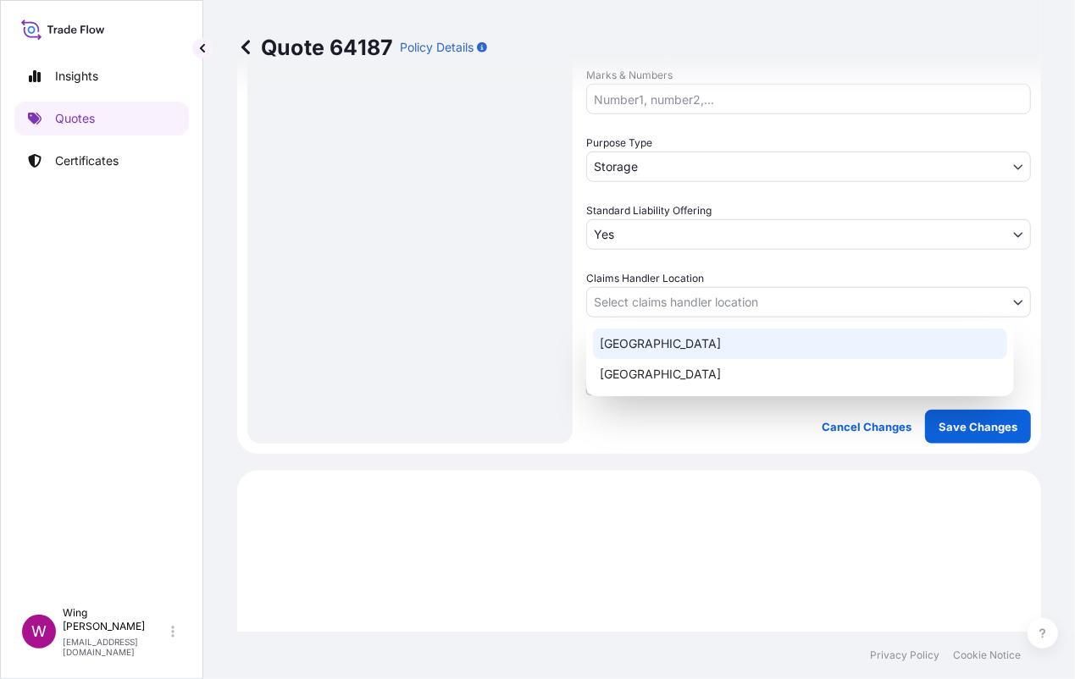
click at [630, 345] on div "[GEOGRAPHIC_DATA]" at bounding box center [800, 344] width 414 height 30
select select "[GEOGRAPHIC_DATA]"
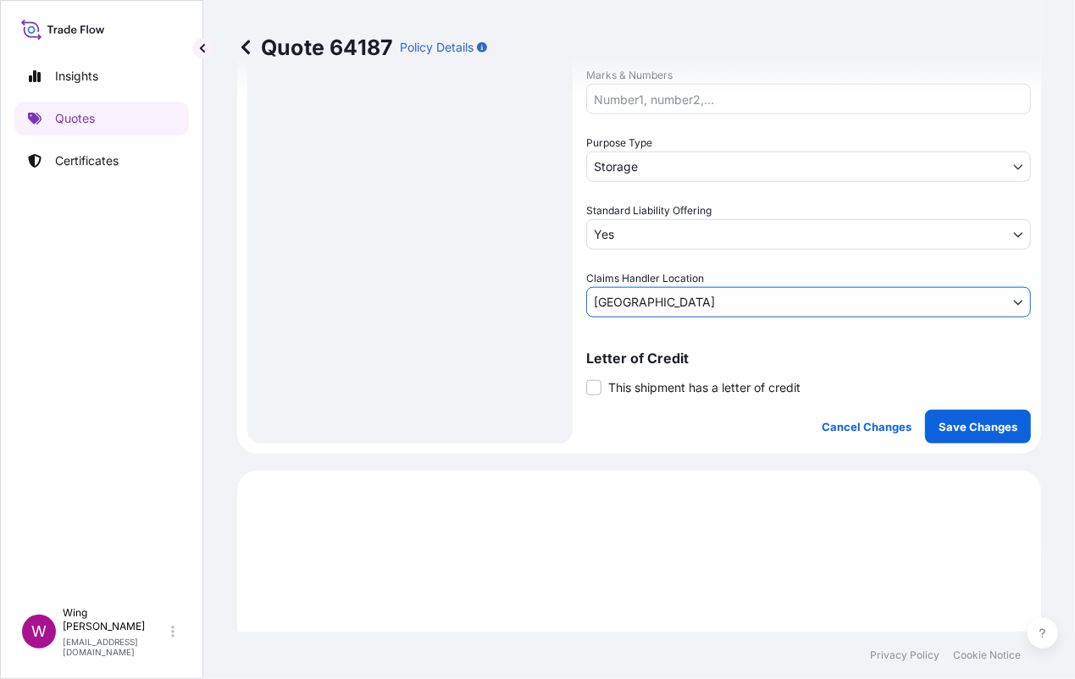
click at [604, 381] on label "This shipment has a letter of credit" at bounding box center [693, 388] width 214 height 18
click at [586, 379] on input "This shipment has a letter of credit" at bounding box center [586, 379] width 0 height 0
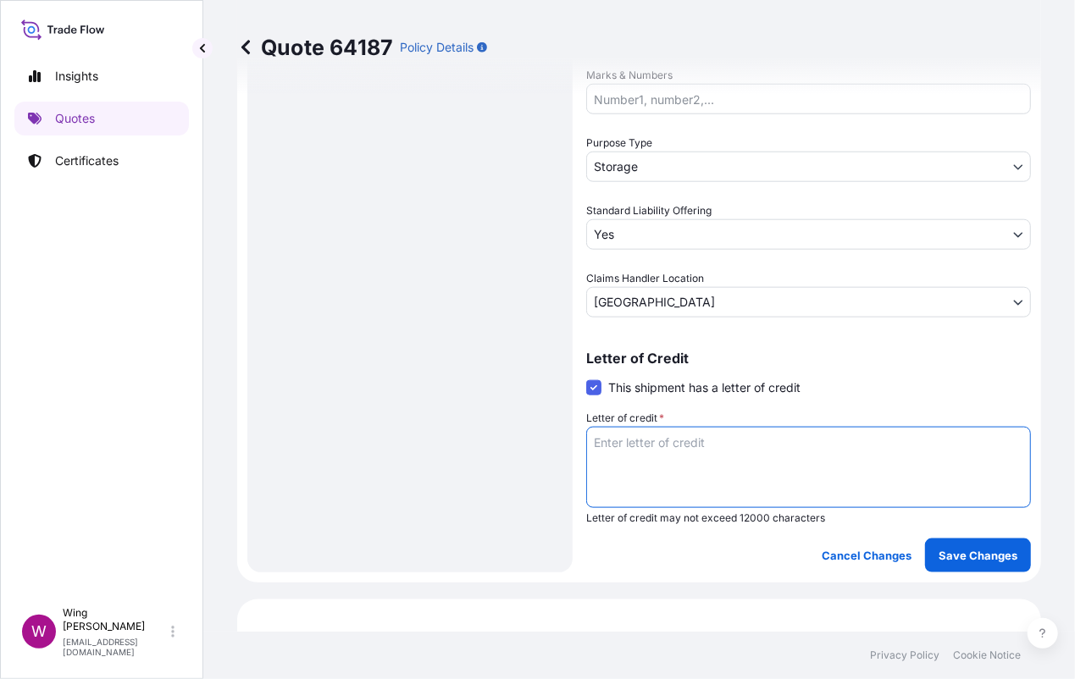
click at [728, 473] on textarea "Letter of credit *" at bounding box center [808, 467] width 445 height 81
paste textarea "Storage period: [DATE] to [DATE] (till further notice)"
type textarea "Storage period: [DATE] to [DATE] (till further notice)"
click at [946, 561] on p "Save Changes" at bounding box center [977, 555] width 79 height 17
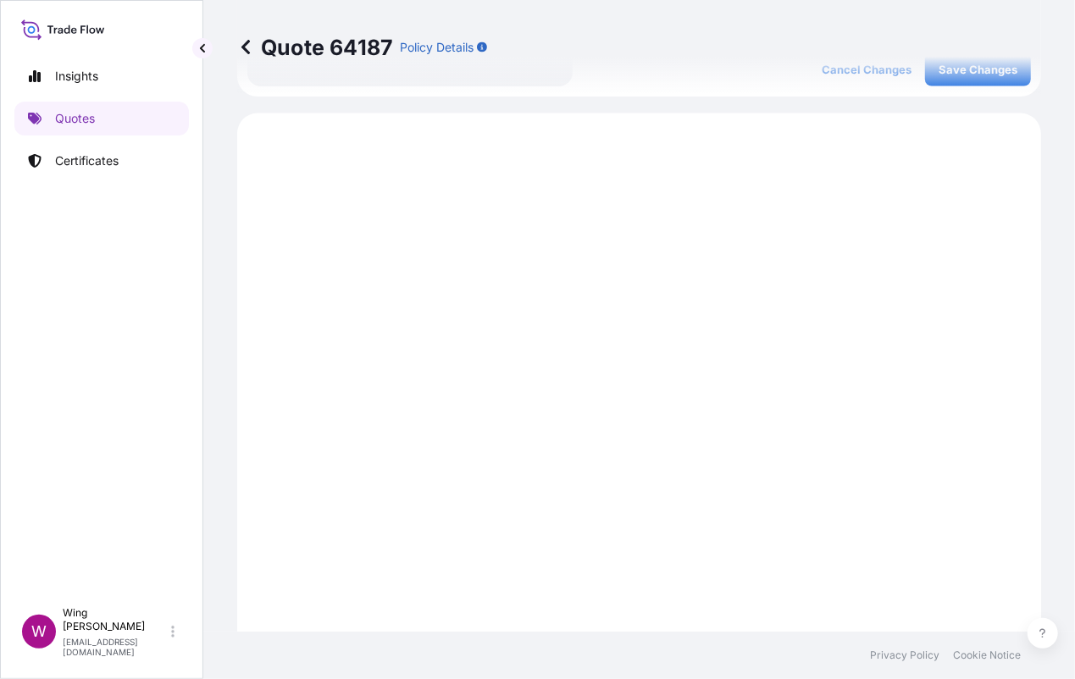
scroll to position [1303, 0]
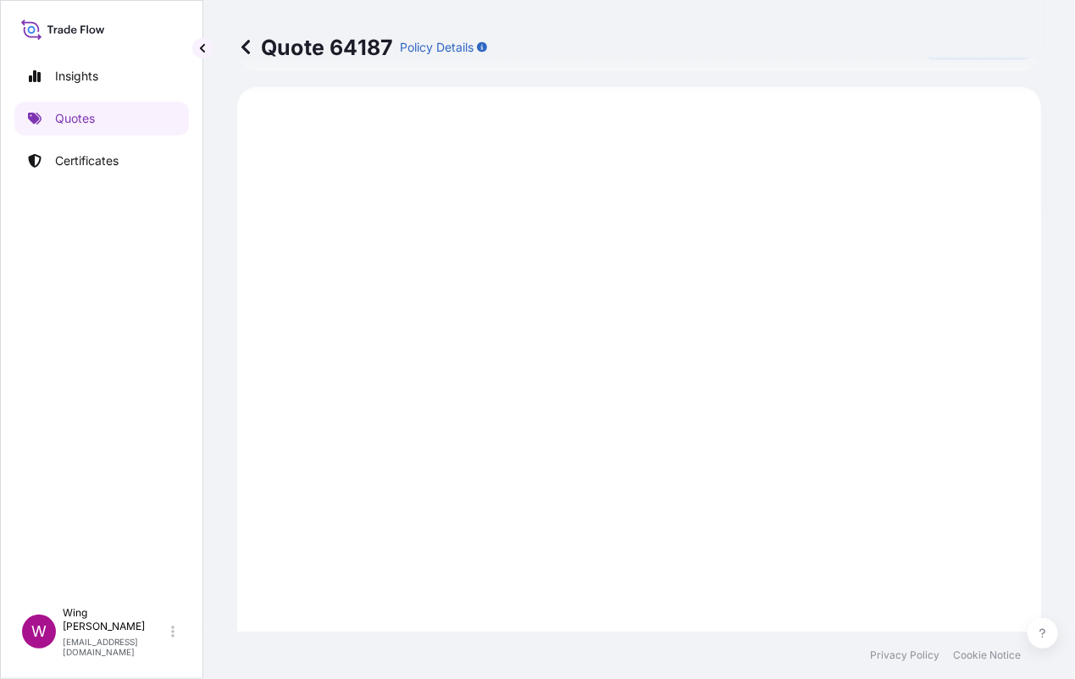
select select "STORAGE"
select select "Storage"
select select "Yes"
select select "[GEOGRAPHIC_DATA]"
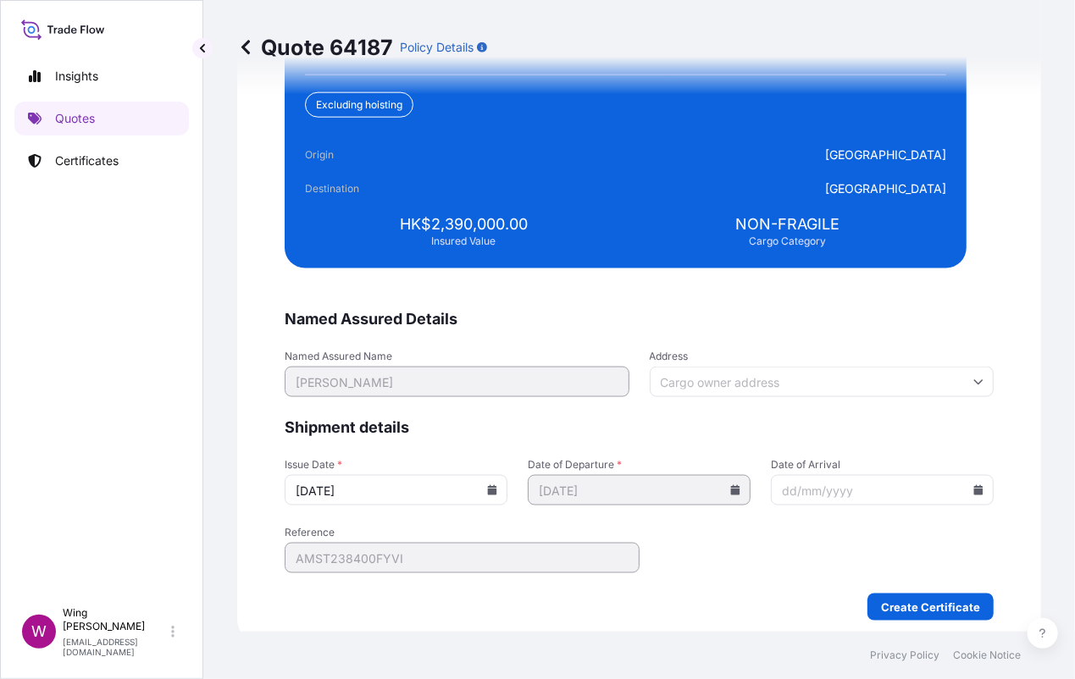
scroll to position [4233, 0]
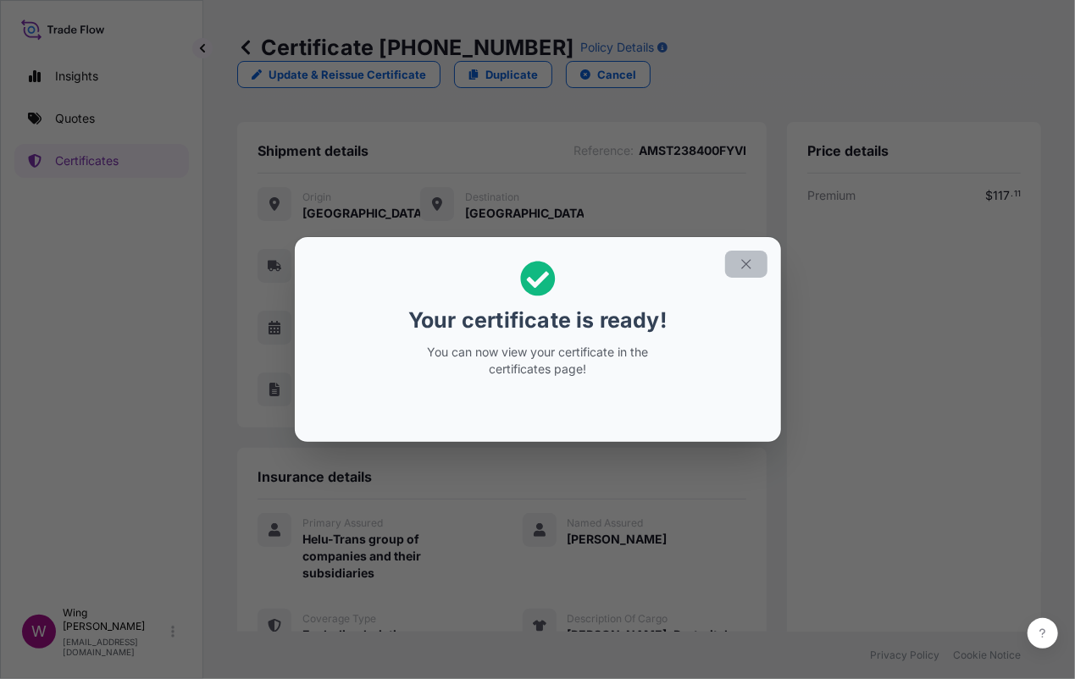
click at [745, 274] on button "button" at bounding box center [746, 264] width 42 height 27
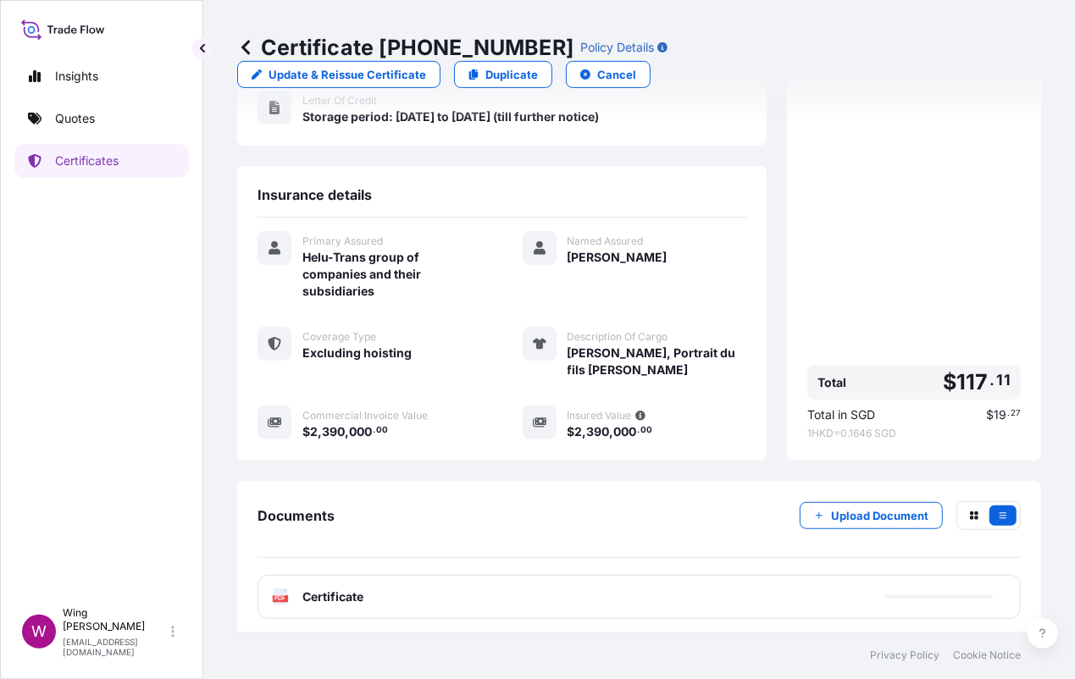
scroll to position [283, 0]
click at [279, 596] on icon at bounding box center [281, 596] width 14 height 17
click at [278, 595] on text "PDF" at bounding box center [280, 598] width 11 height 6
click at [367, 223] on div "Certificate [PHONE_NUMBER] Policy Details Update & Reissue Certificate Duplicat…" at bounding box center [639, 316] width 872 height 632
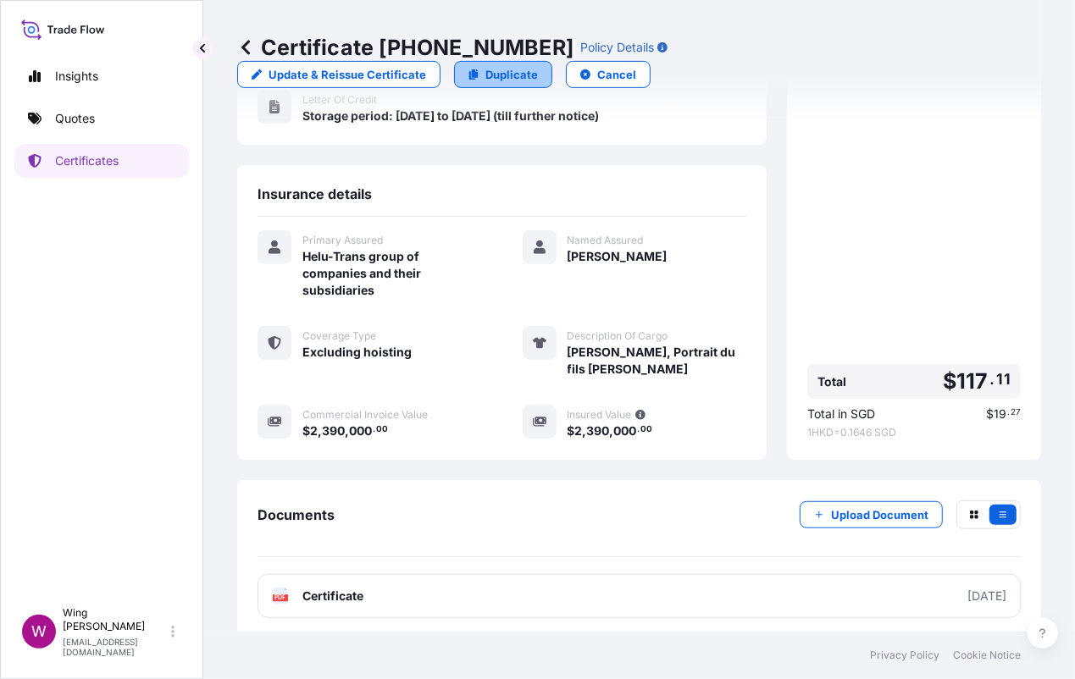
click at [485, 76] on p "Duplicate" at bounding box center [511, 74] width 53 height 17
select select "STORAGE"
select select "Storage"
select select "Yes"
select select "[GEOGRAPHIC_DATA]"
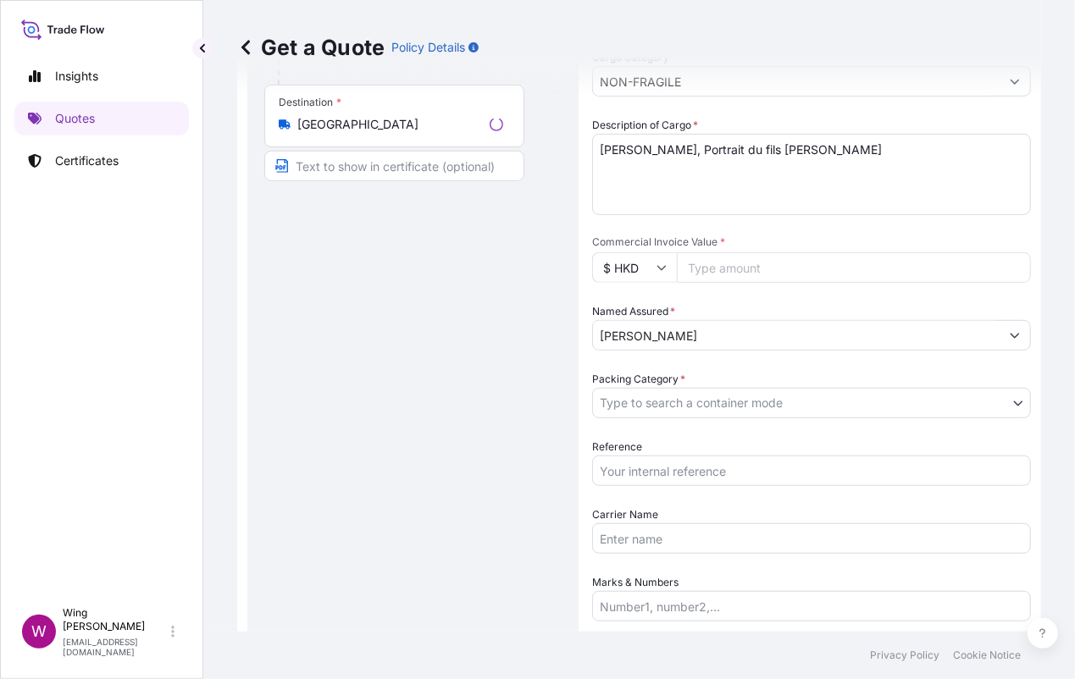
scroll to position [27, 0]
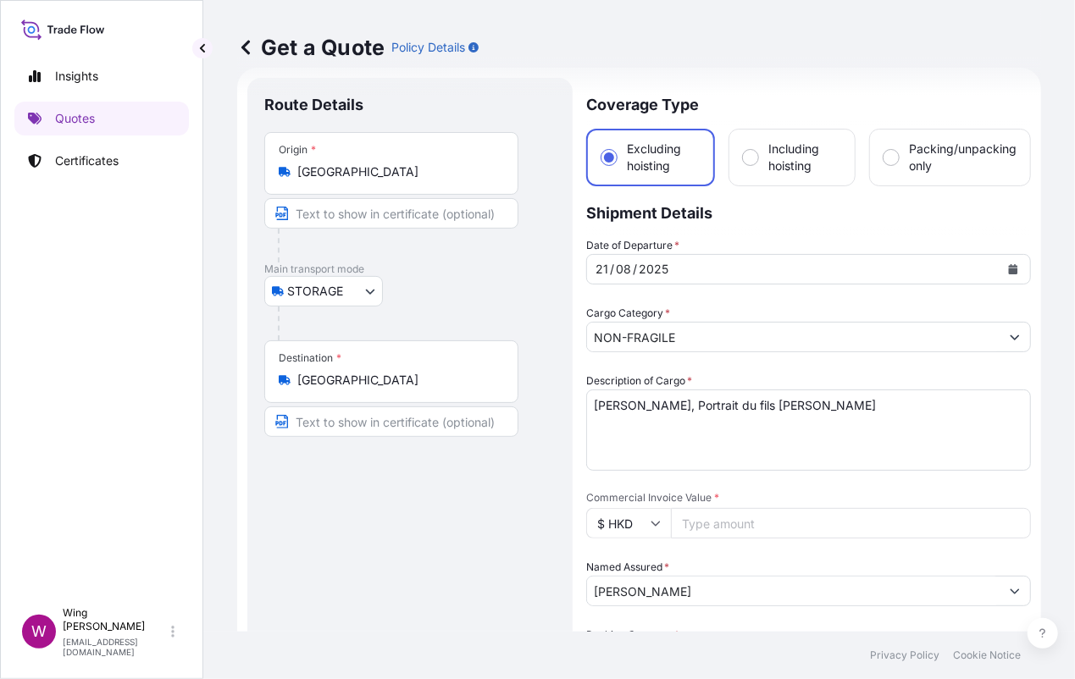
click at [655, 451] on textarea "[PERSON_NAME], Portrait du fils [PERSON_NAME]" at bounding box center [808, 430] width 445 height 81
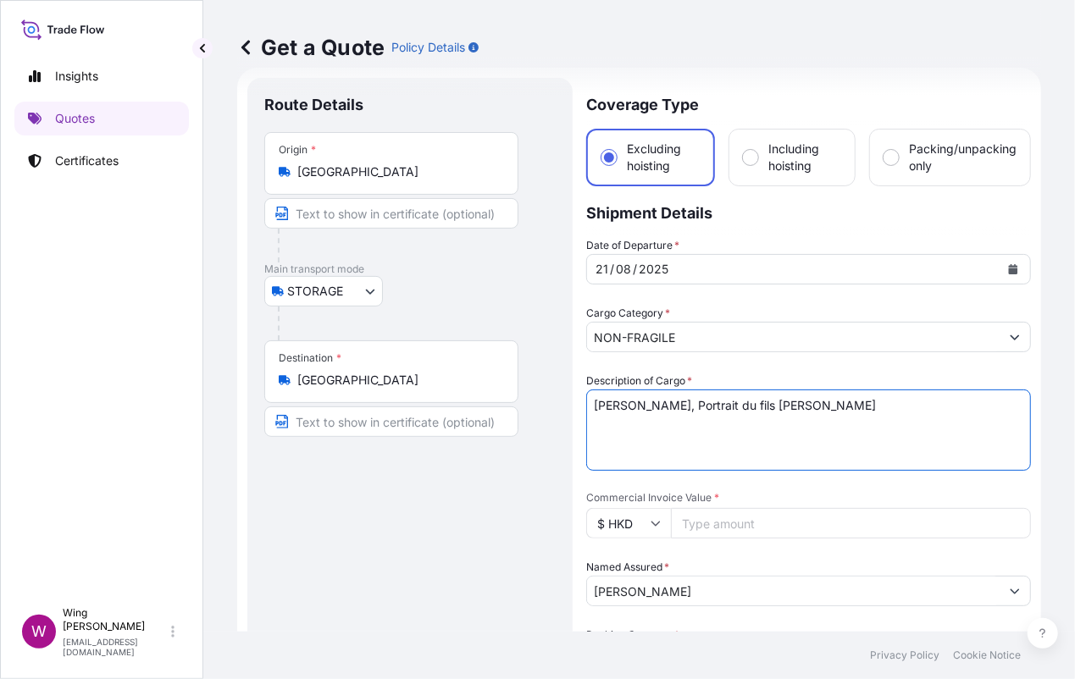
drag, startPoint x: 838, startPoint y: 412, endPoint x: 561, endPoint y: 413, distance: 277.0
paste textarea "[PERSON_NAME] Watercolour and gouache"
click at [679, 405] on textarea "[PERSON_NAME], Portrait du fils [PERSON_NAME]" at bounding box center [808, 430] width 445 height 81
type textarea "[PERSON_NAME], Watercolour and gouache"
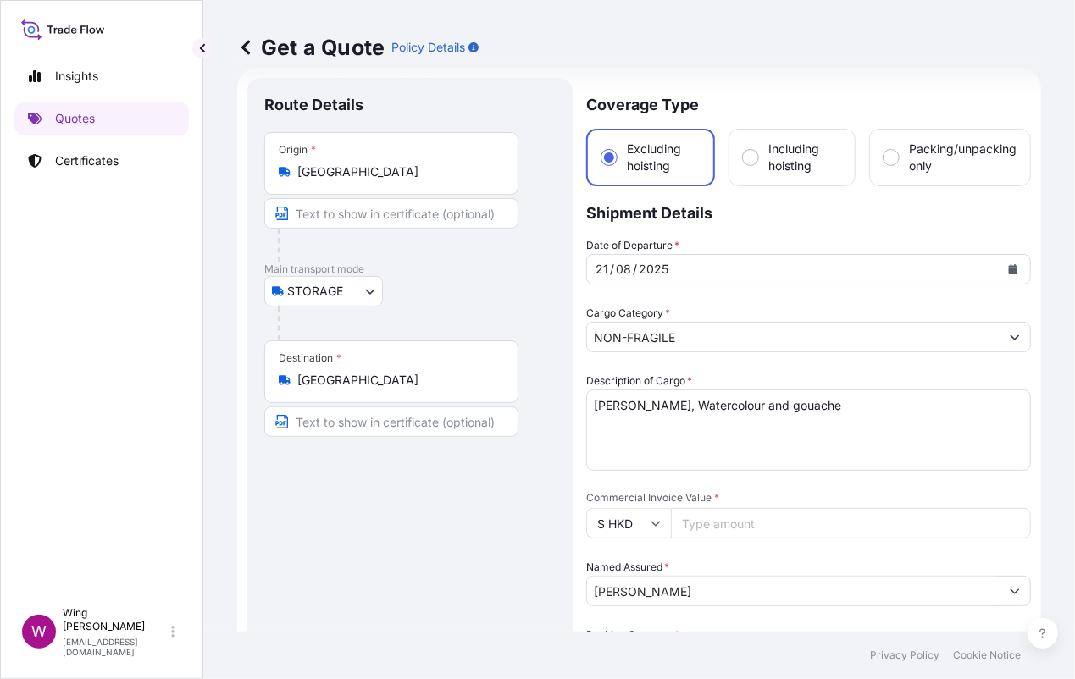
click at [777, 518] on input "Commercial Invoice Value *" at bounding box center [851, 523] width 360 height 30
paste input "2700000.00"
type input "2700000.00"
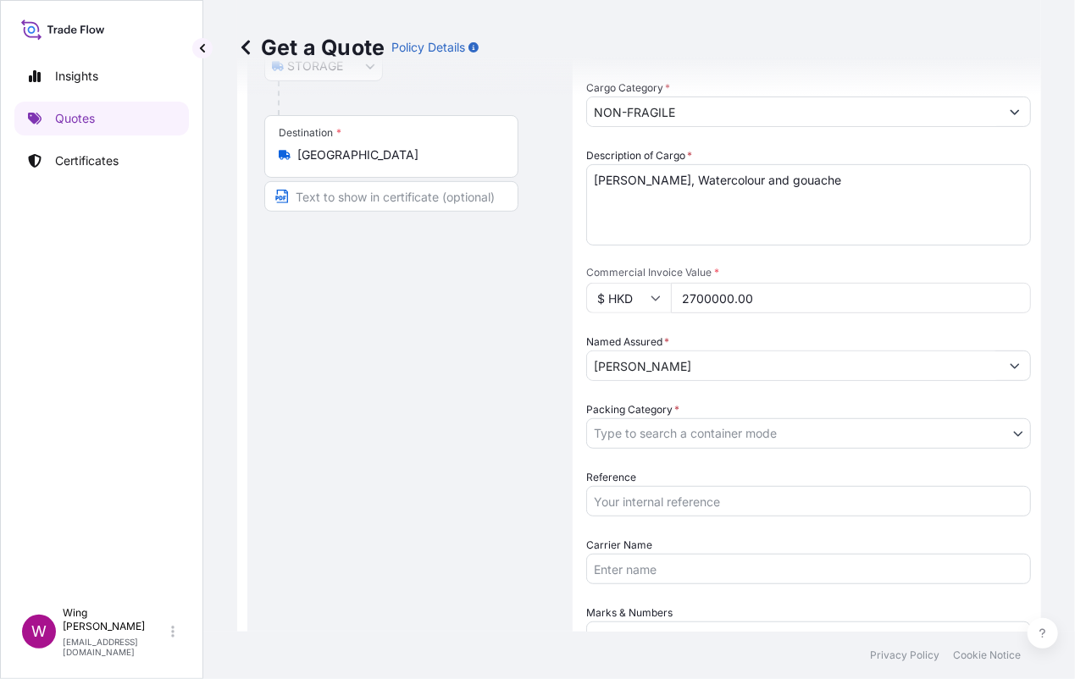
click at [674, 428] on body "Insights Quotes Certificates W Wing Lee [EMAIL_ADDRESS][DOMAIN_NAME] Get a Quot…" at bounding box center [537, 339] width 1075 height 679
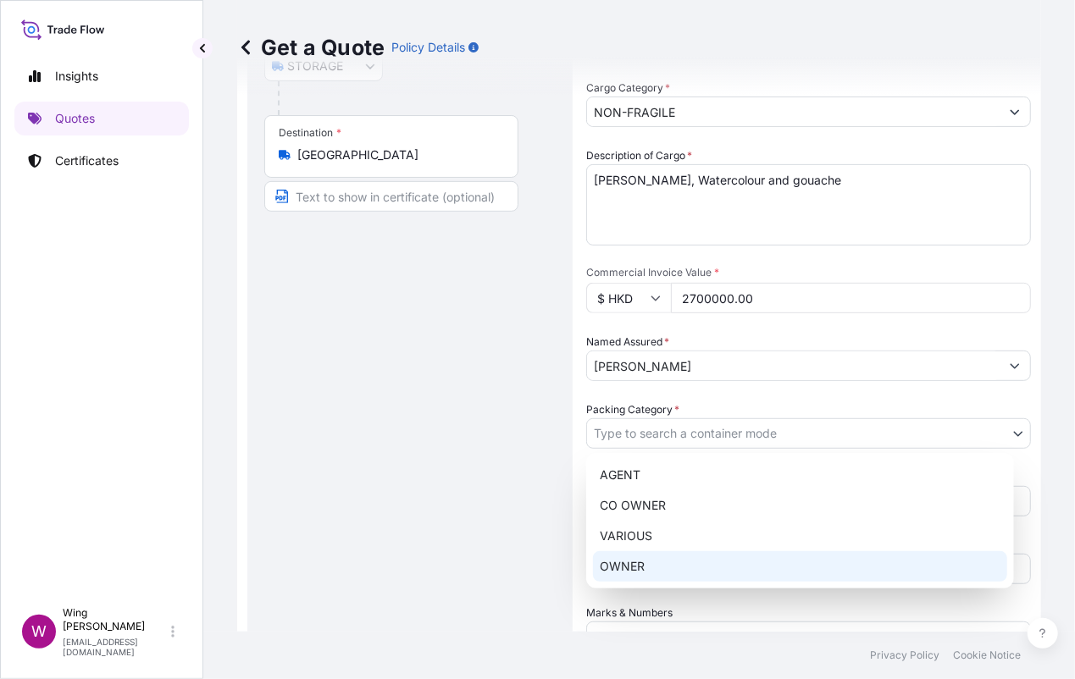
click at [641, 557] on div "OWNER" at bounding box center [800, 566] width 414 height 30
select select "27"
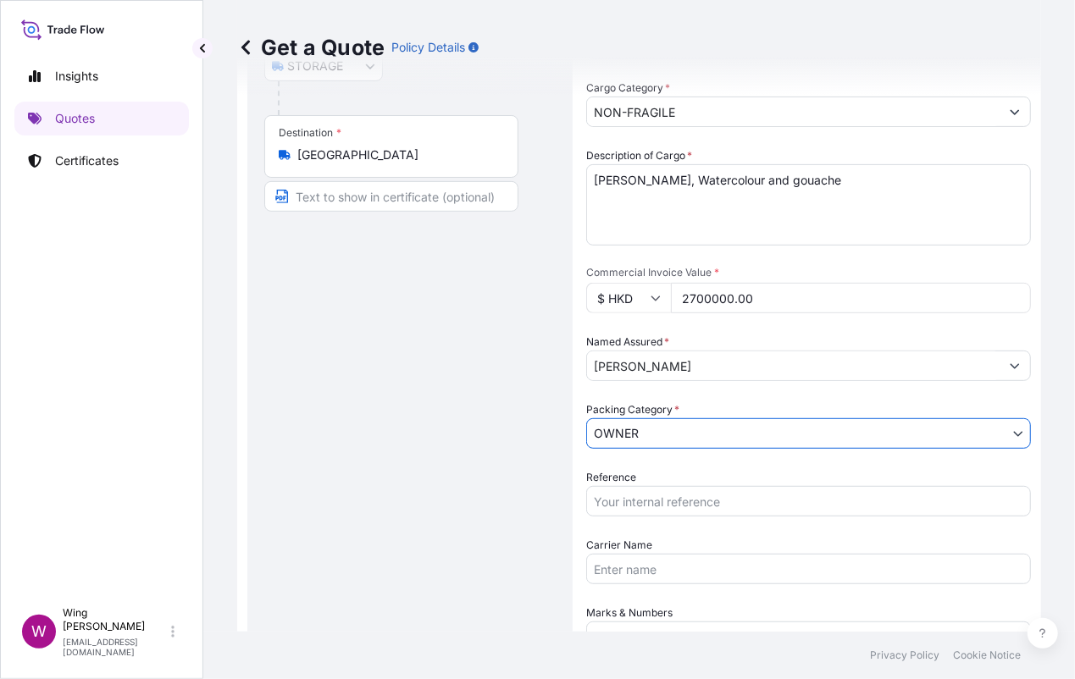
click at [507, 534] on div "Route Details Place of loading Road / [GEOGRAPHIC_DATA] / Inland Origin * [GEOG…" at bounding box center [409, 482] width 291 height 1224
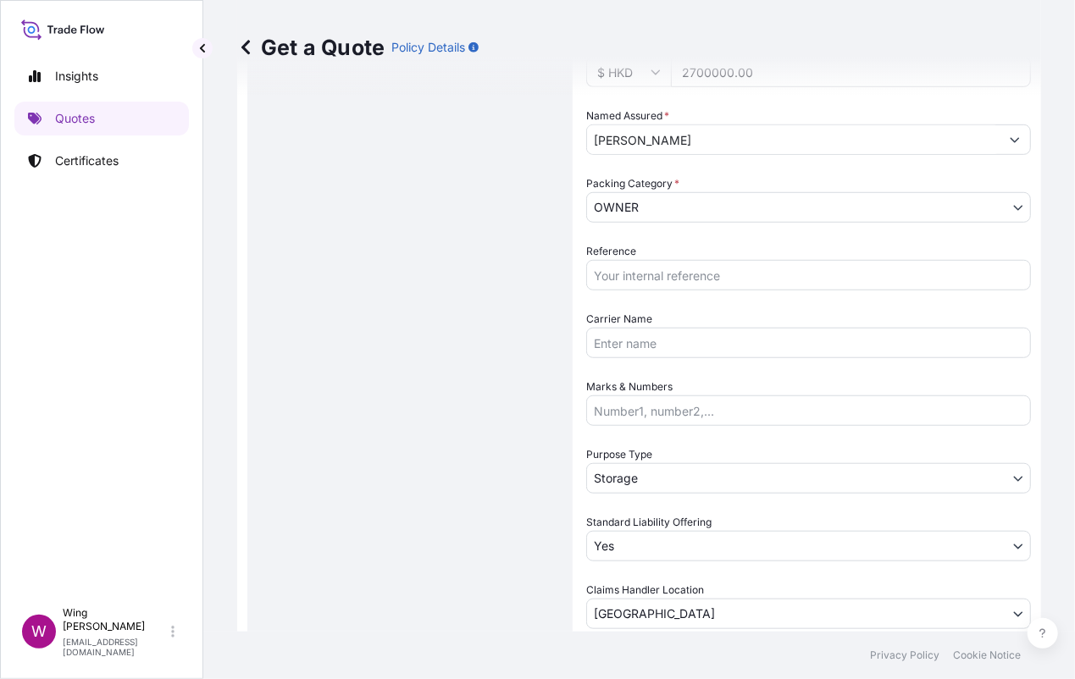
scroll to position [738, 0]
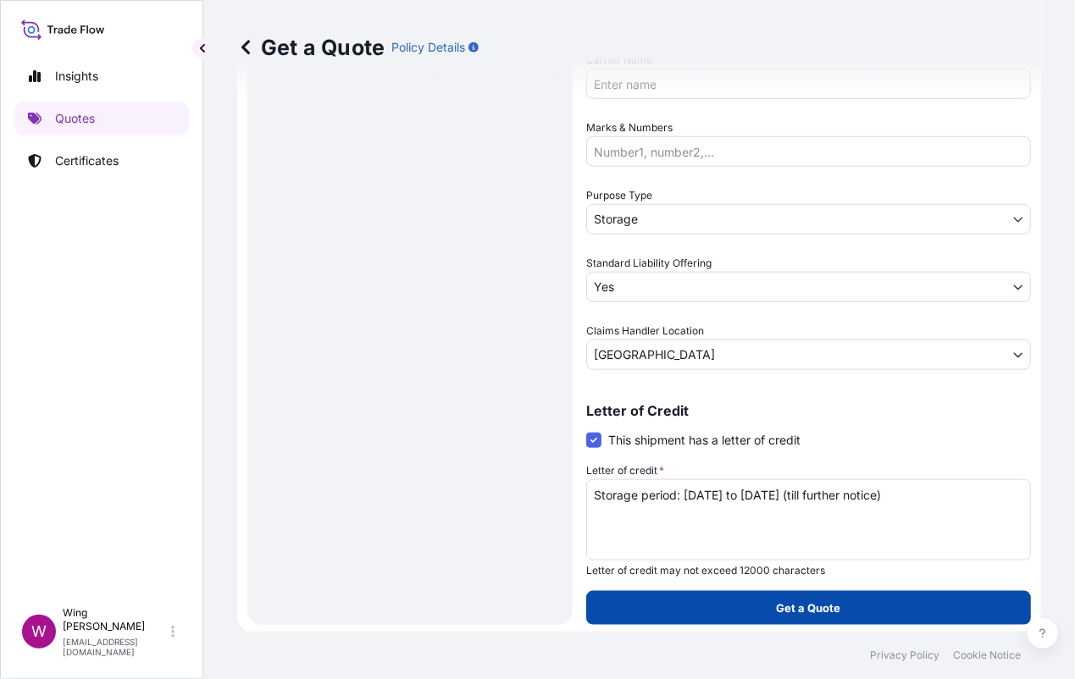
click at [742, 600] on button "Get a Quote" at bounding box center [808, 608] width 445 height 34
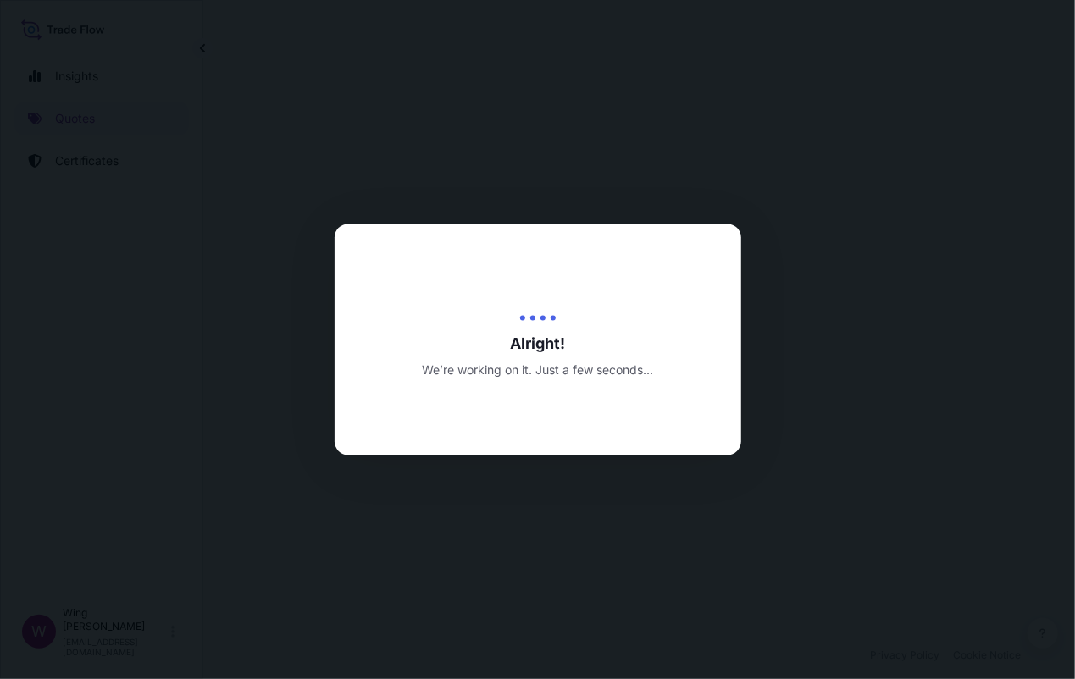
select select "STORAGE"
select select "Transit"
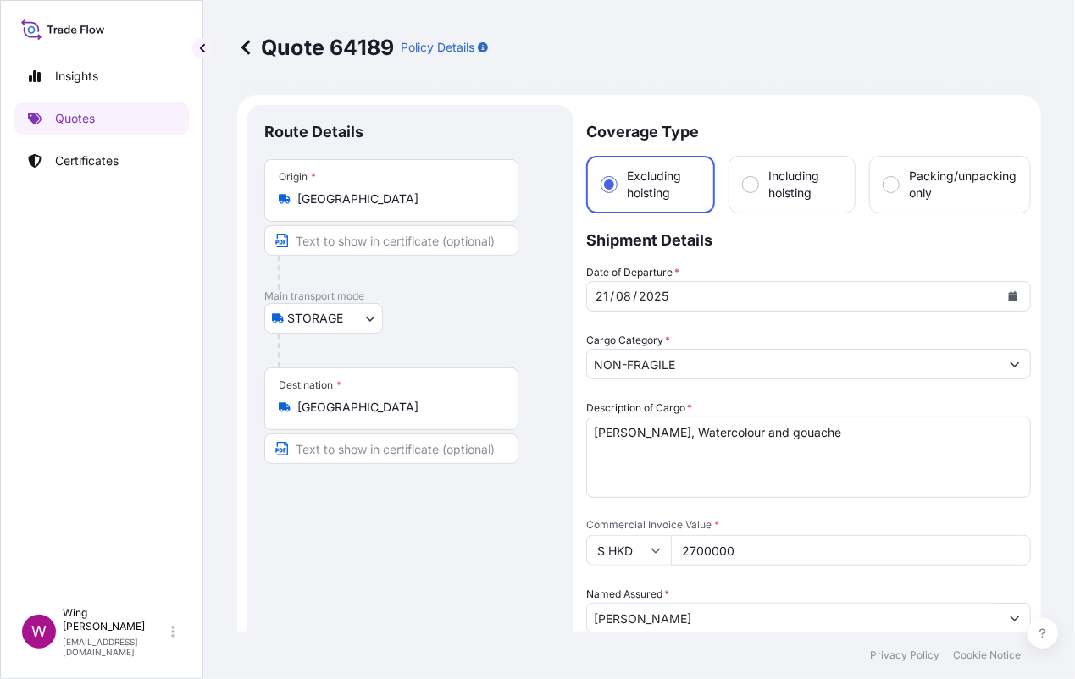
click at [416, 543] on div "Route Details Place of loading Road / [GEOGRAPHIC_DATA] / Inland Origin * [GEOG…" at bounding box center [409, 669] width 291 height 1095
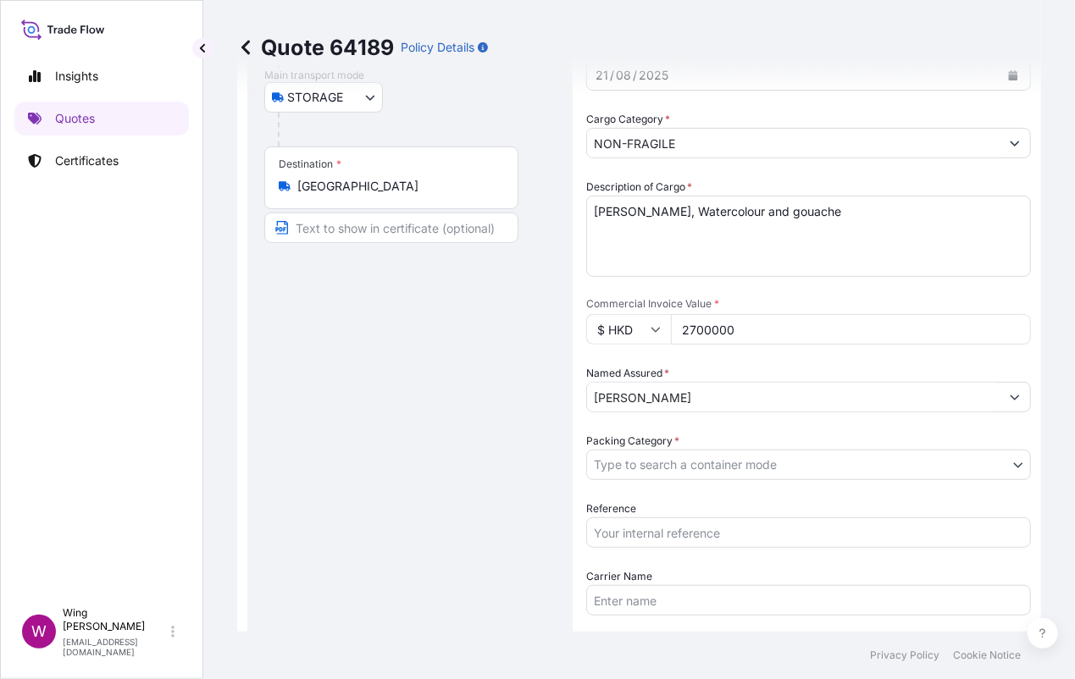
scroll to position [225, 0]
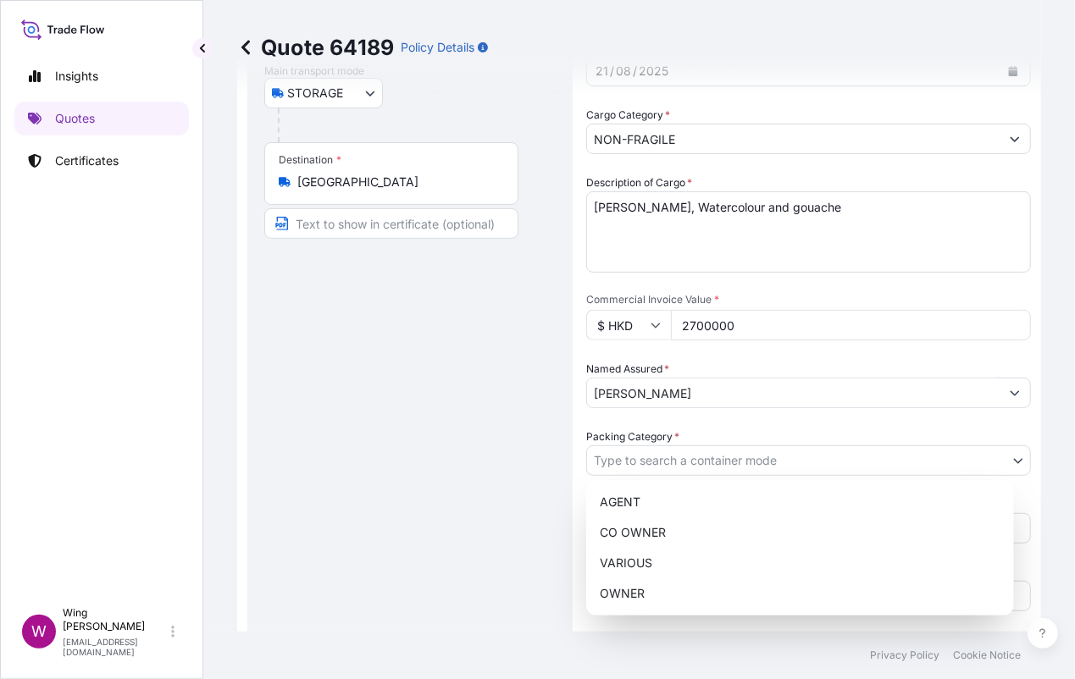
click at [650, 473] on body "Insights Quotes Certificates W Wing Lee [EMAIL_ADDRESS][DOMAIN_NAME] Quote 6418…" at bounding box center [537, 339] width 1075 height 679
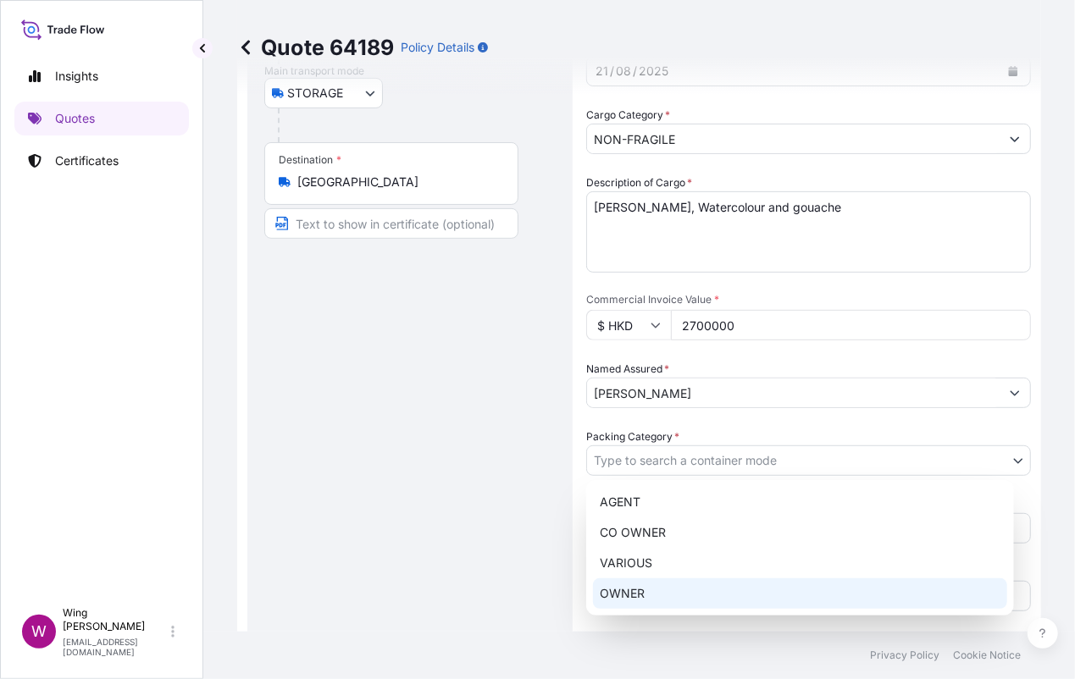
click at [661, 592] on div "OWNER" at bounding box center [800, 593] width 414 height 30
select select "27"
click at [424, 529] on div "Route Details Place of loading Road / [GEOGRAPHIC_DATA] / Inland Origin * [GEOG…" at bounding box center [409, 444] width 291 height 1095
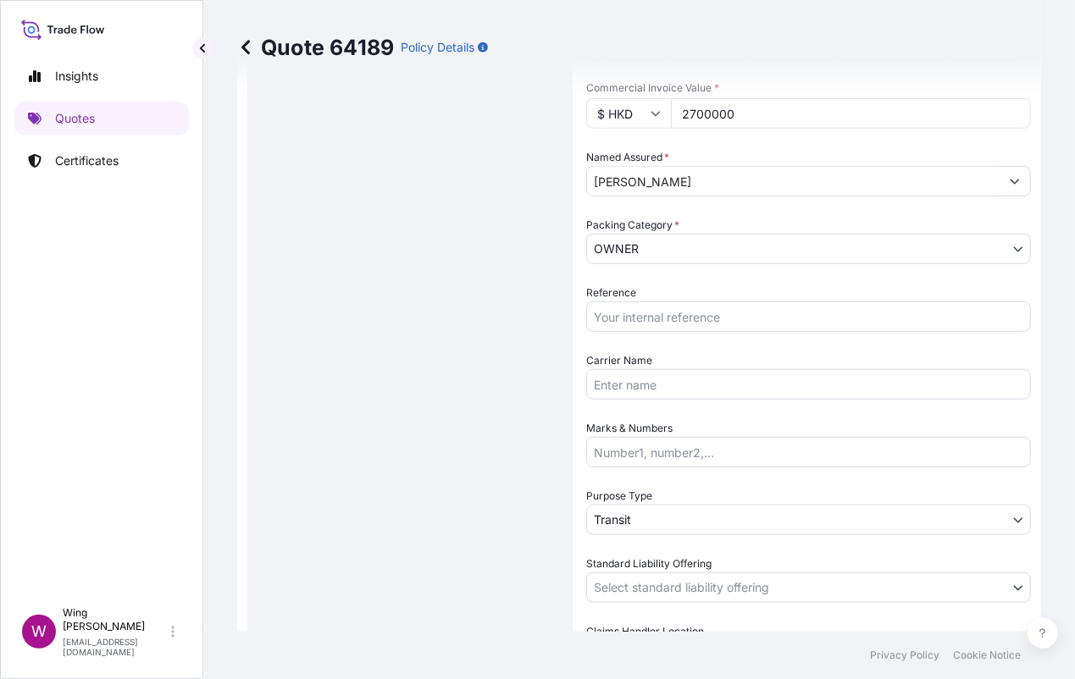
scroll to position [451, 0]
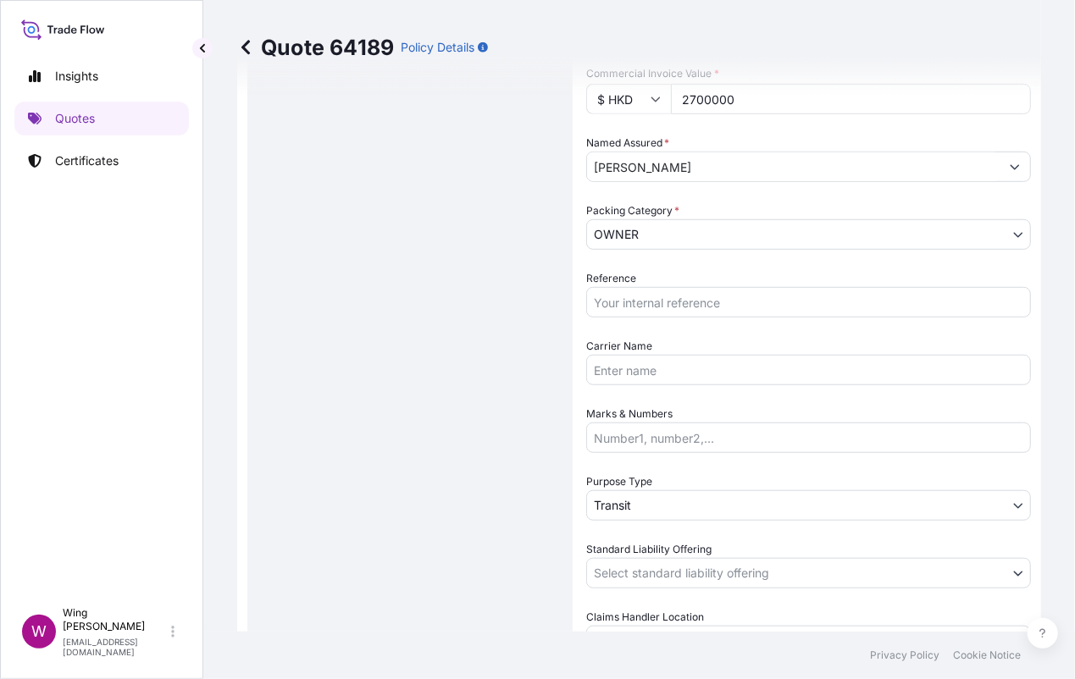
click at [706, 304] on input "Reference" at bounding box center [808, 302] width 445 height 30
paste input "AMST238400FYVI"
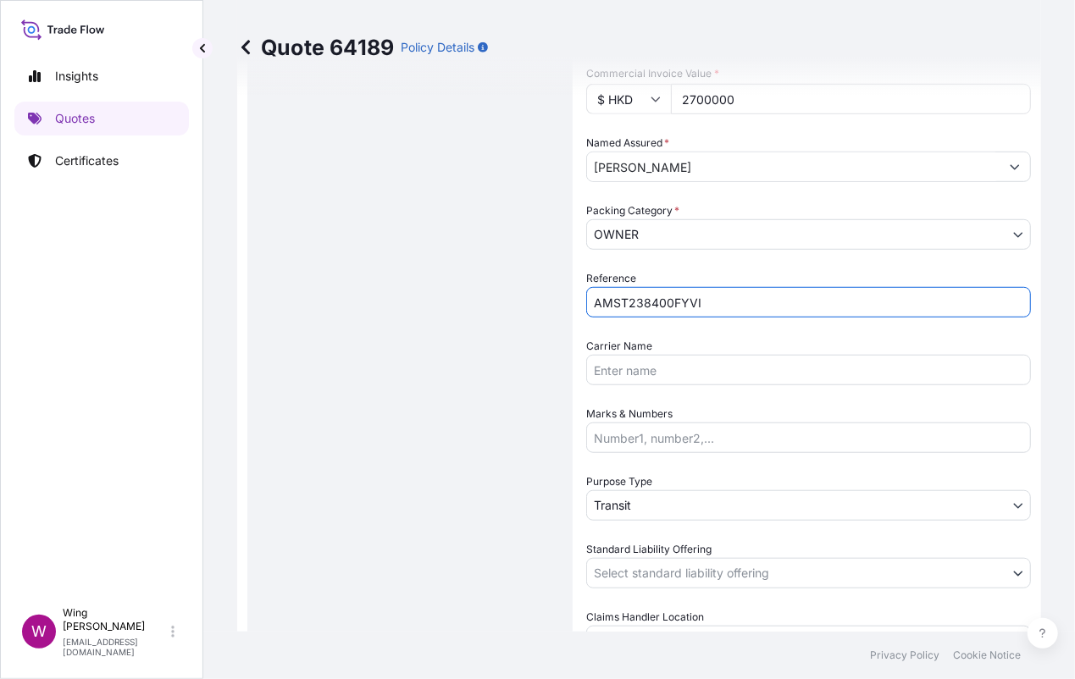
type input "AMST238400FYVI"
click at [325, 334] on div "Route Details Place of loading Road / [GEOGRAPHIC_DATA] / Inland Origin * [GEOG…" at bounding box center [409, 218] width 291 height 1095
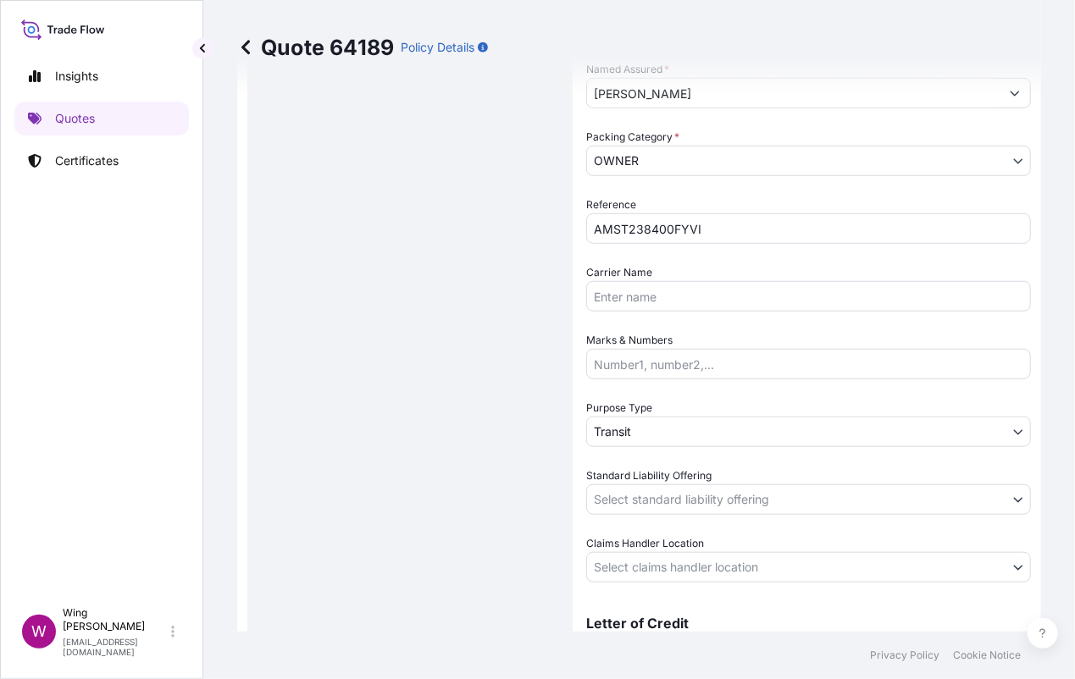
scroll to position [564, 0]
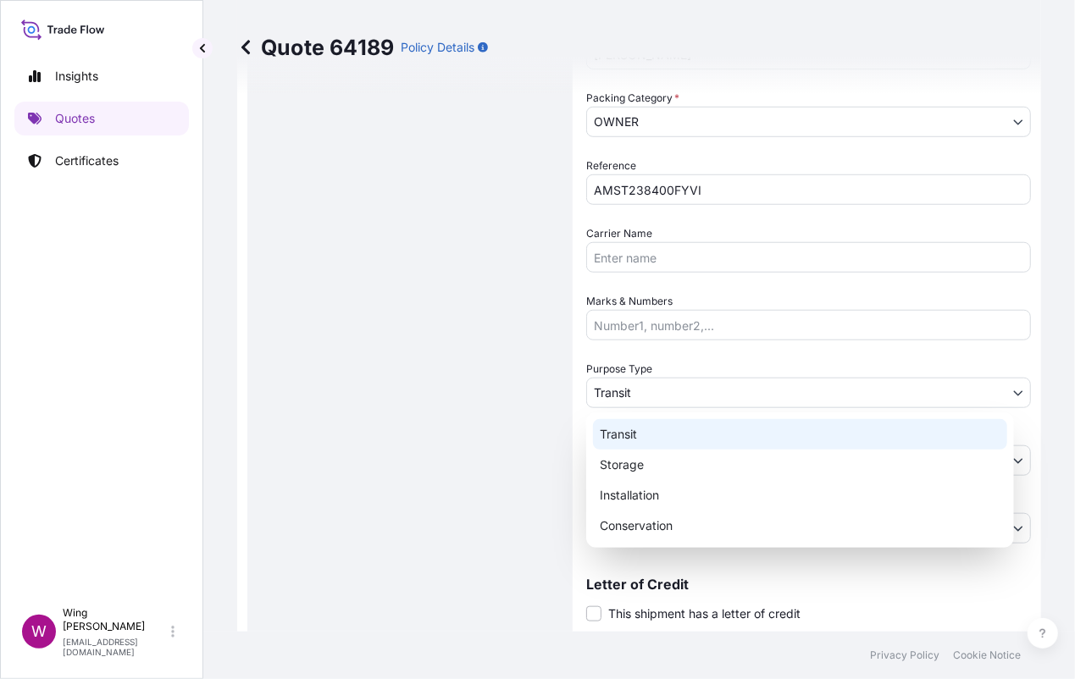
click at [639, 394] on body "Insights Quotes Certificates W Wing Lee [EMAIL_ADDRESS][DOMAIN_NAME] Quote 6418…" at bounding box center [537, 339] width 1075 height 679
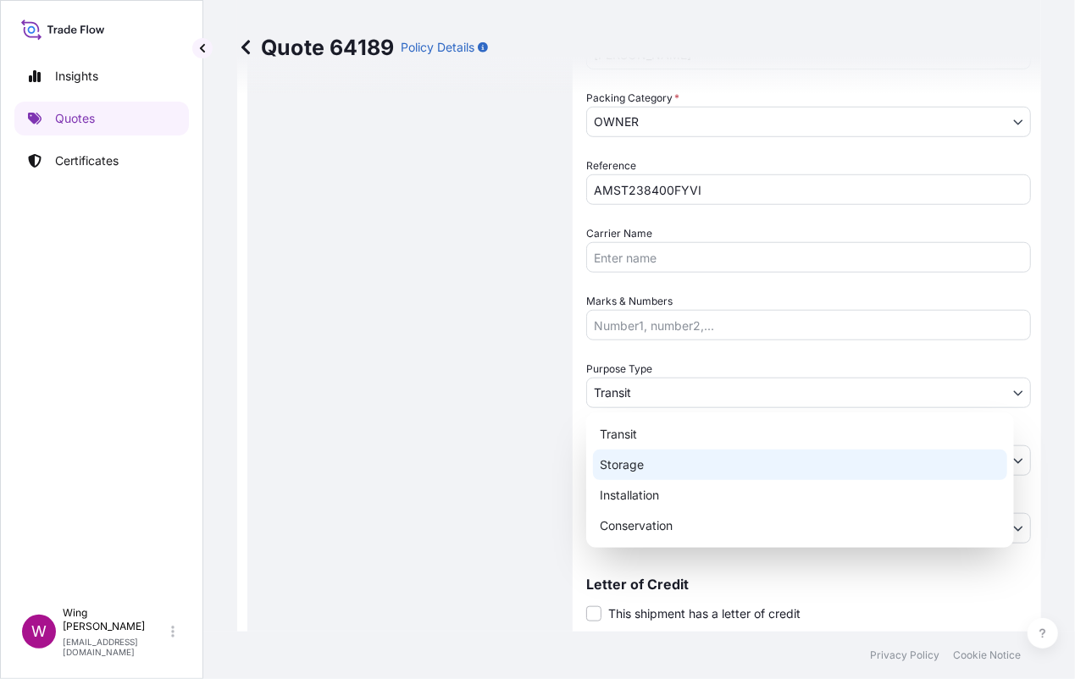
click at [642, 461] on div "Storage" at bounding box center [800, 465] width 414 height 30
select select "Storage"
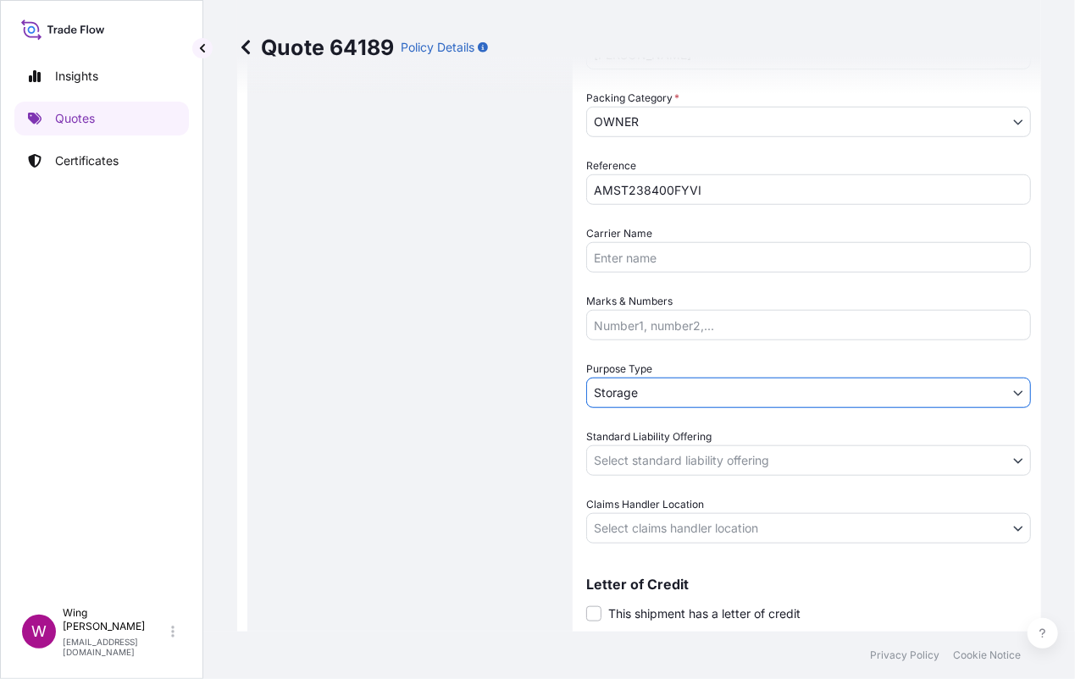
click at [539, 461] on div "Route Details Place of loading Road / [GEOGRAPHIC_DATA] / Inland Origin * [GEOG…" at bounding box center [409, 105] width 291 height 1095
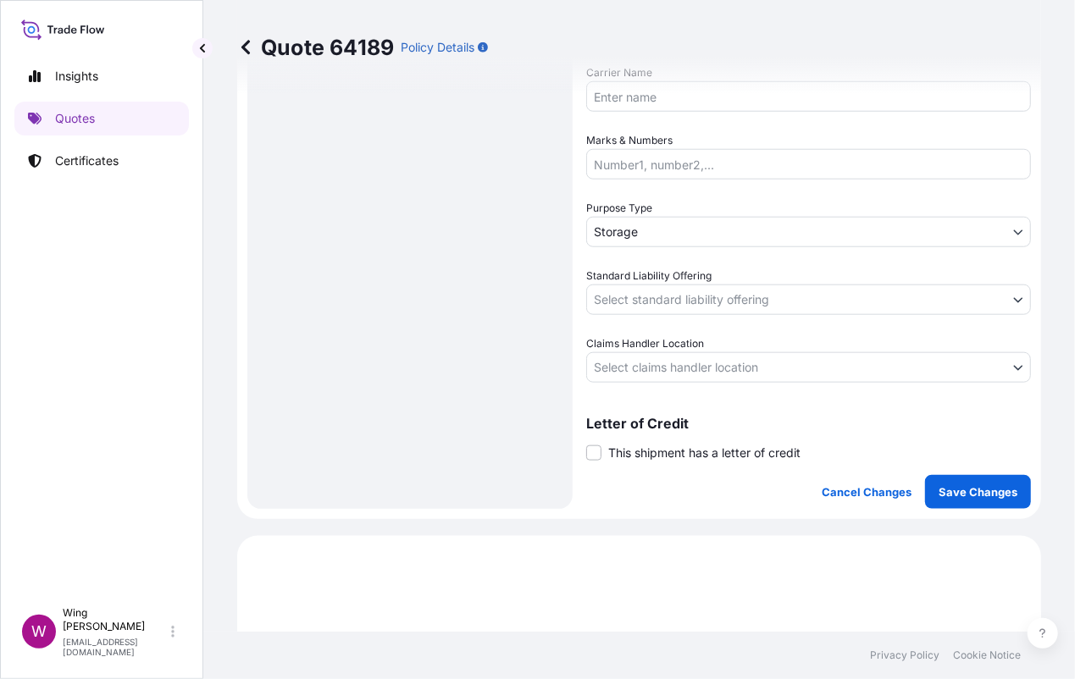
scroll to position [790, 0]
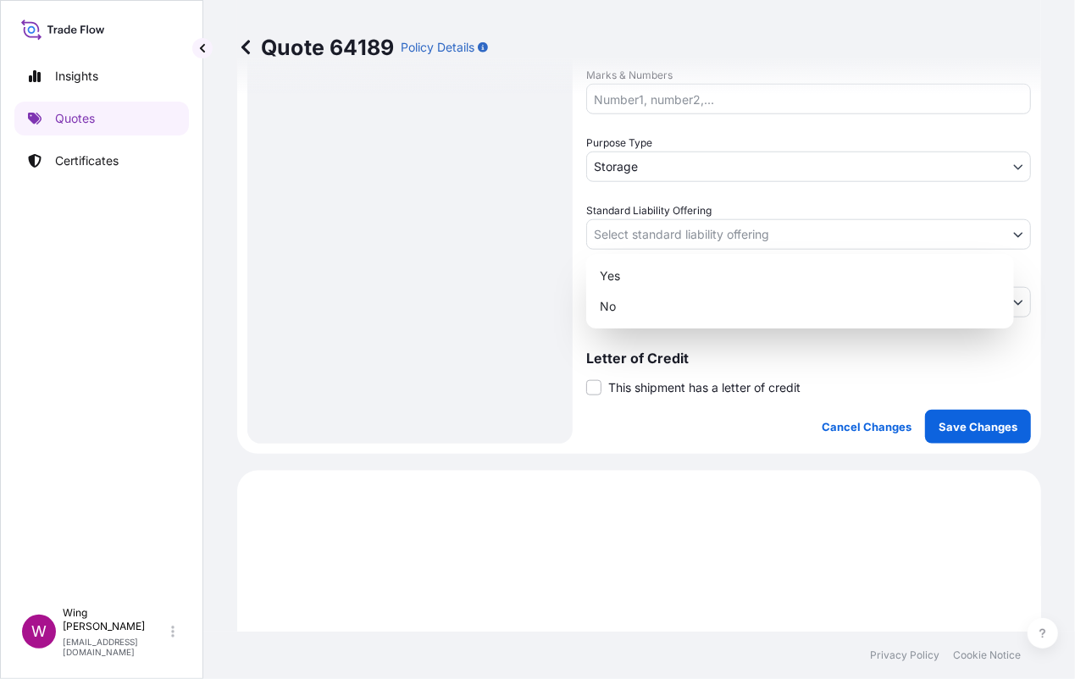
click at [648, 230] on body "Insights Quotes Certificates W Wing Lee [EMAIL_ADDRESS][DOMAIN_NAME] Quote 6418…" at bounding box center [537, 339] width 1075 height 679
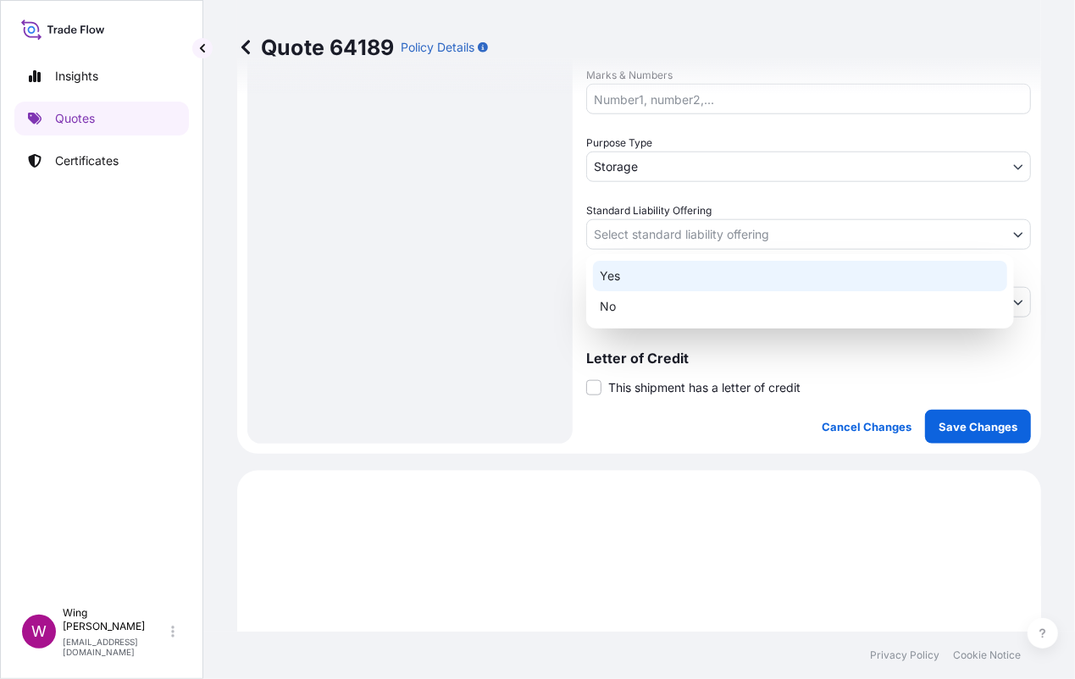
click at [646, 270] on div "Yes" at bounding box center [800, 276] width 414 height 30
select select "Yes"
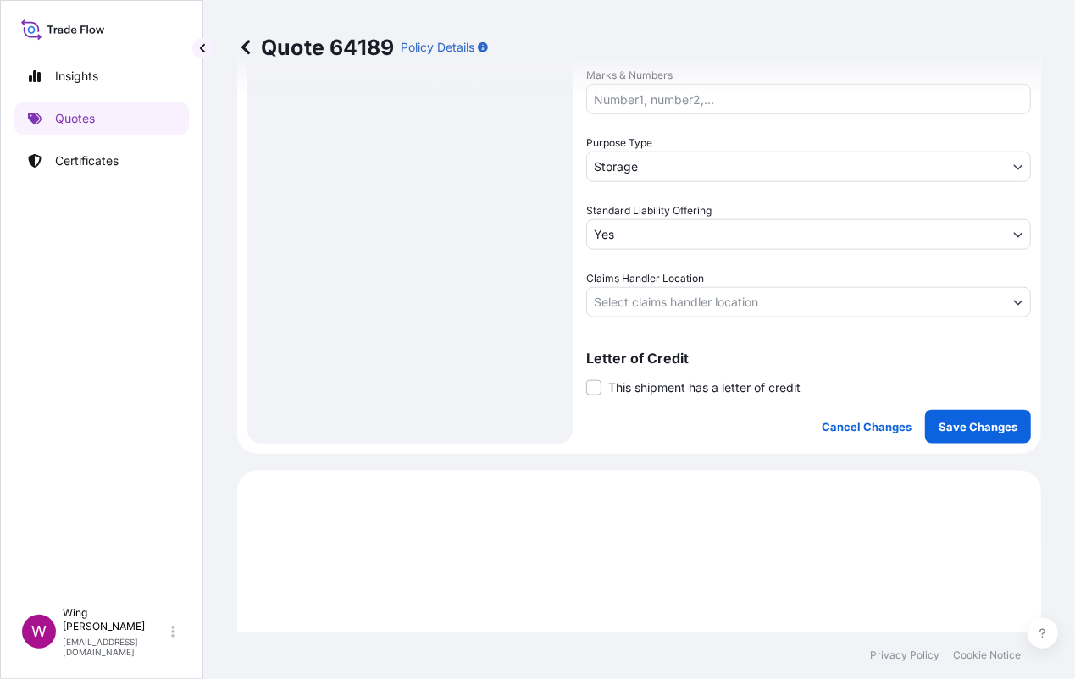
click at [645, 277] on span "Claims Handler Location" at bounding box center [645, 278] width 118 height 17
click at [645, 298] on body "Insights Quotes Certificates W Wing Lee [EMAIL_ADDRESS][DOMAIN_NAME] Quote 6418…" at bounding box center [537, 339] width 1075 height 679
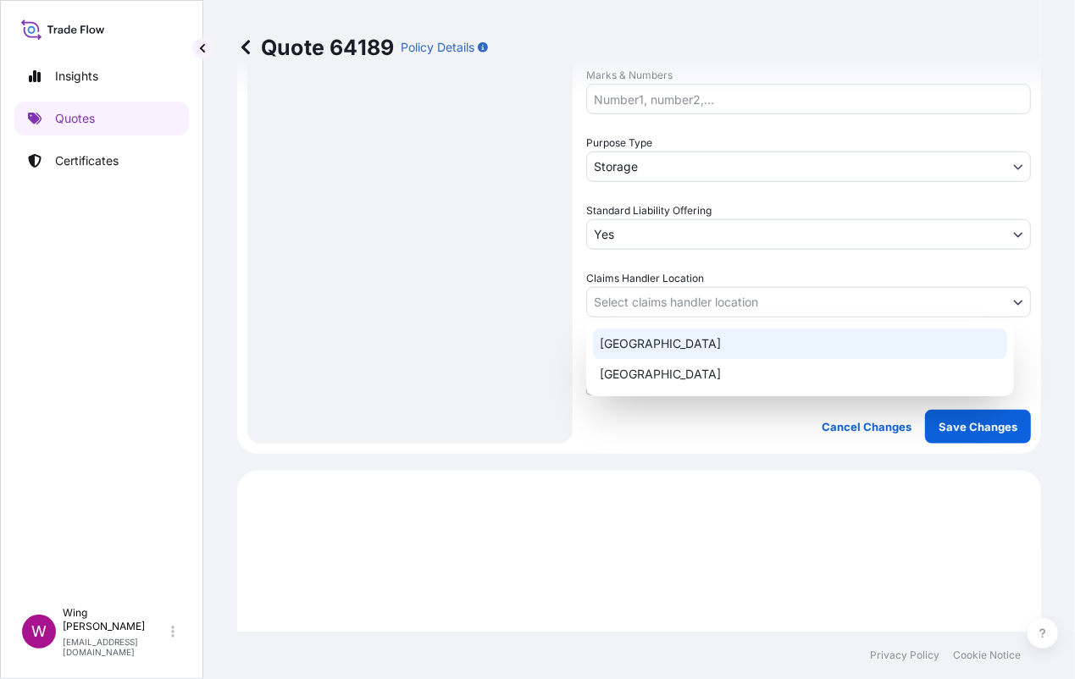
click at [649, 358] on div "[GEOGRAPHIC_DATA]" at bounding box center [800, 344] width 414 height 30
select select "[GEOGRAPHIC_DATA]"
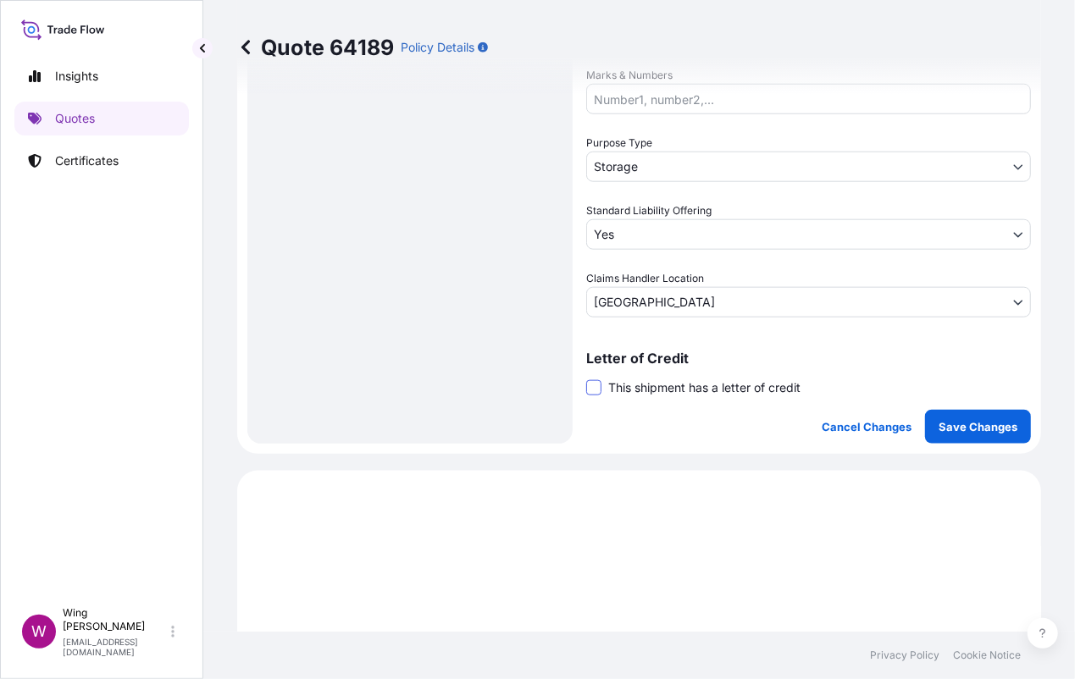
click at [594, 387] on span at bounding box center [593, 387] width 15 height 15
click at [586, 379] on input "This shipment has a letter of credit" at bounding box center [586, 379] width 0 height 0
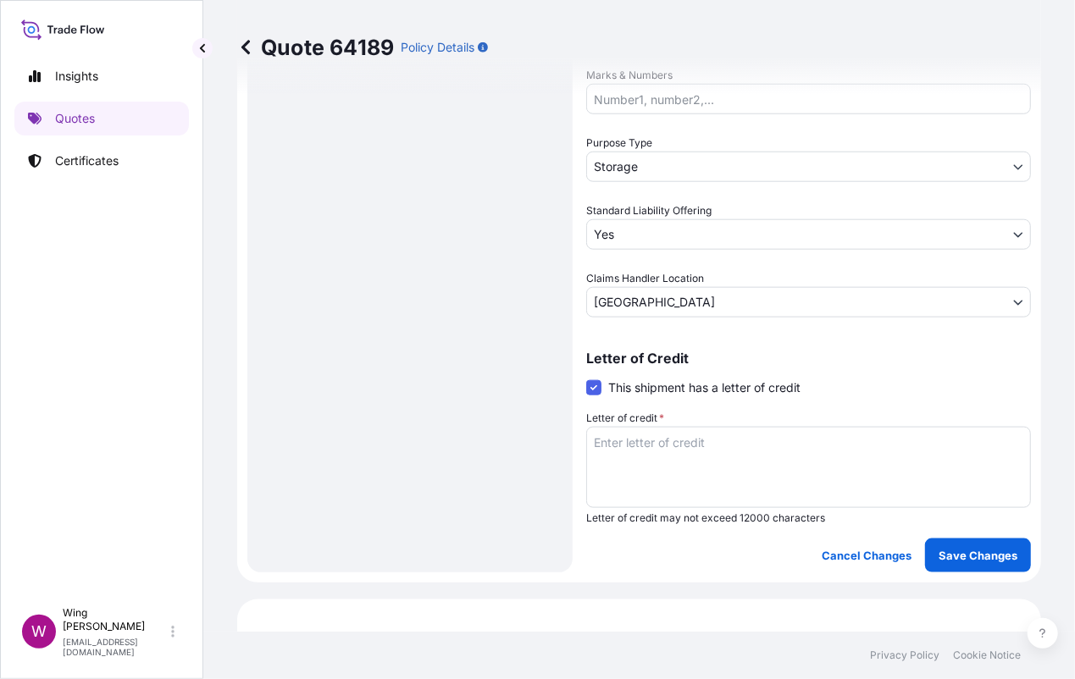
click at [703, 459] on textarea "Letter of credit *" at bounding box center [808, 467] width 445 height 81
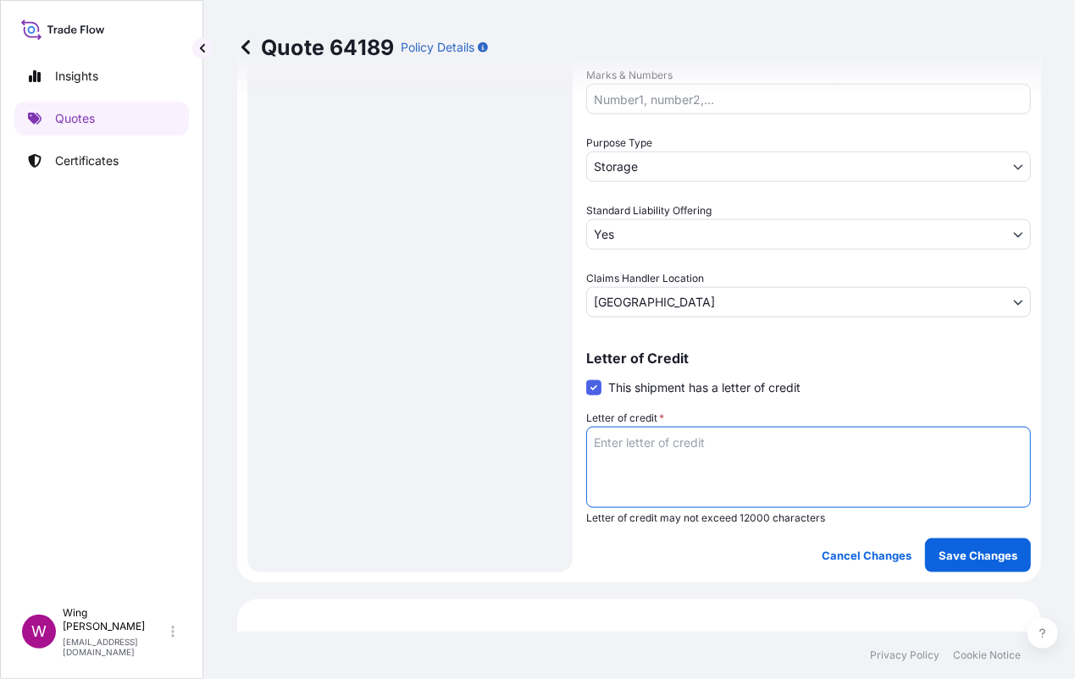
paste textarea "Storage period: [DATE] to [DATE] (till further notice)"
type textarea "Storage period: [DATE] to [DATE] (till further notice)"
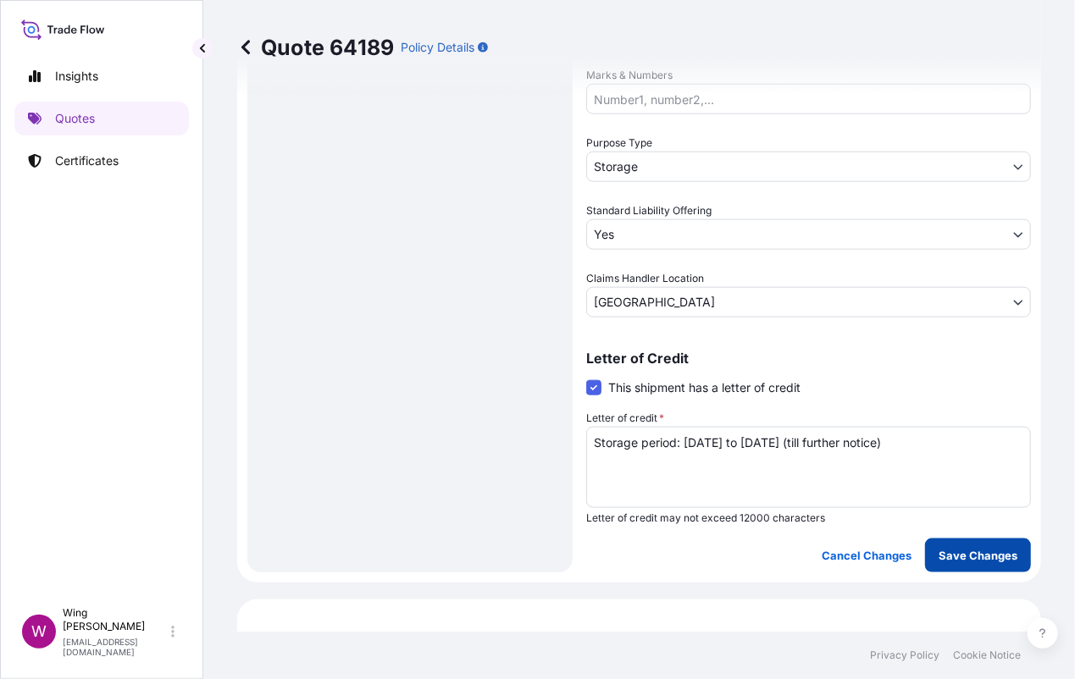
click at [955, 554] on p "Save Changes" at bounding box center [977, 555] width 79 height 17
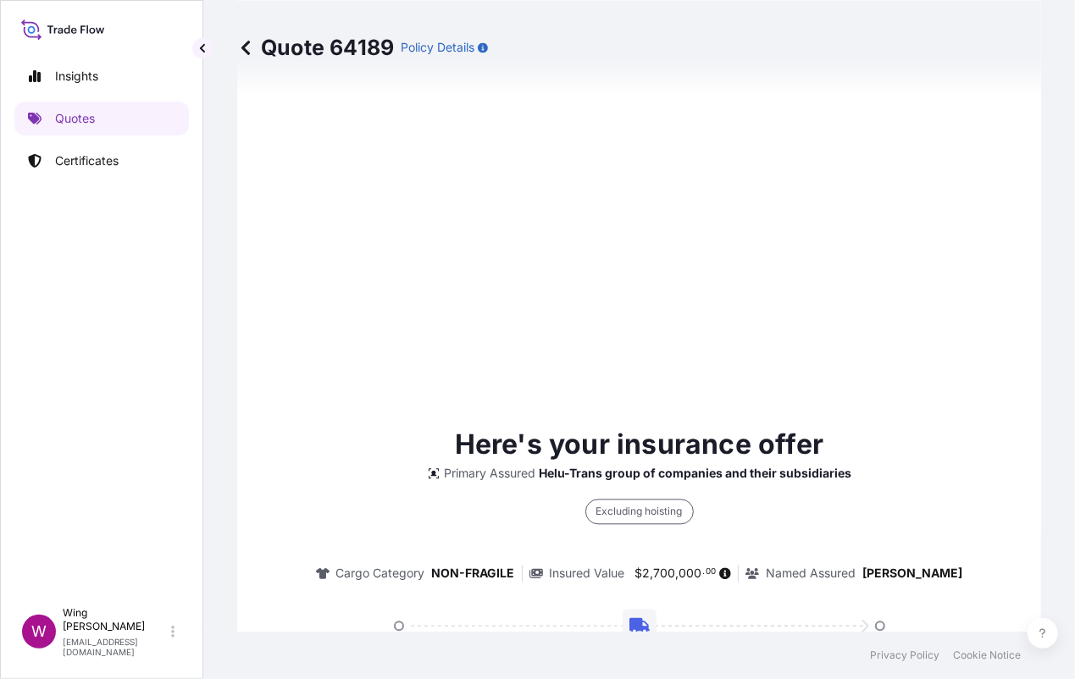
select select "STORAGE"
select select "Storage"
select select "Yes"
select select "[GEOGRAPHIC_DATA]"
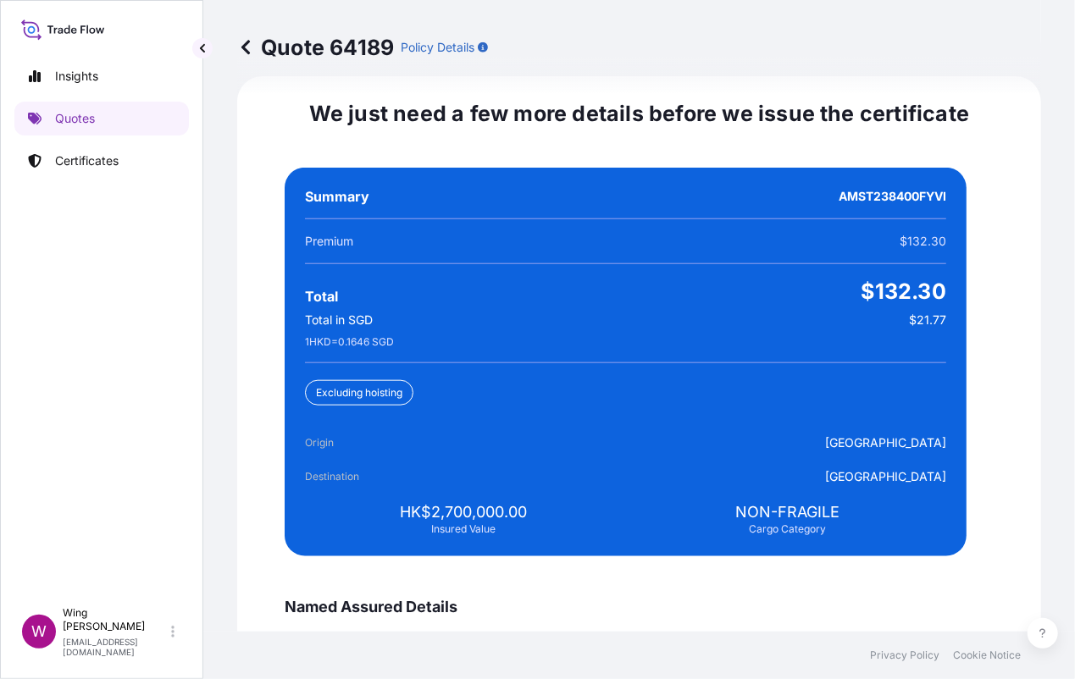
scroll to position [4233, 0]
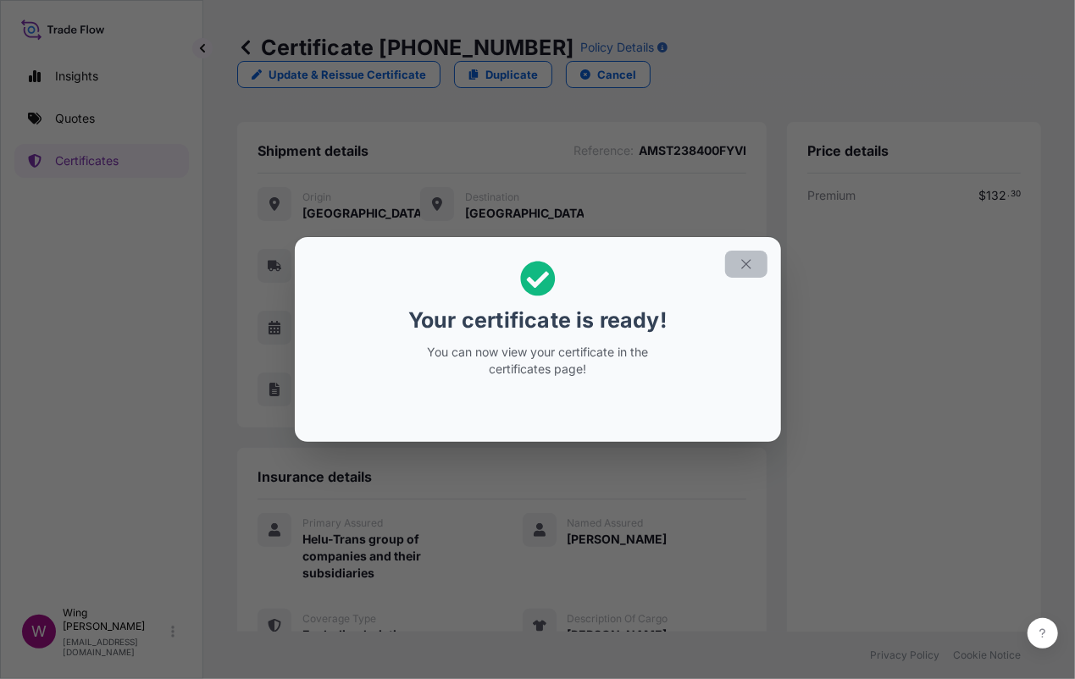
click at [740, 257] on icon "button" at bounding box center [746, 264] width 15 height 15
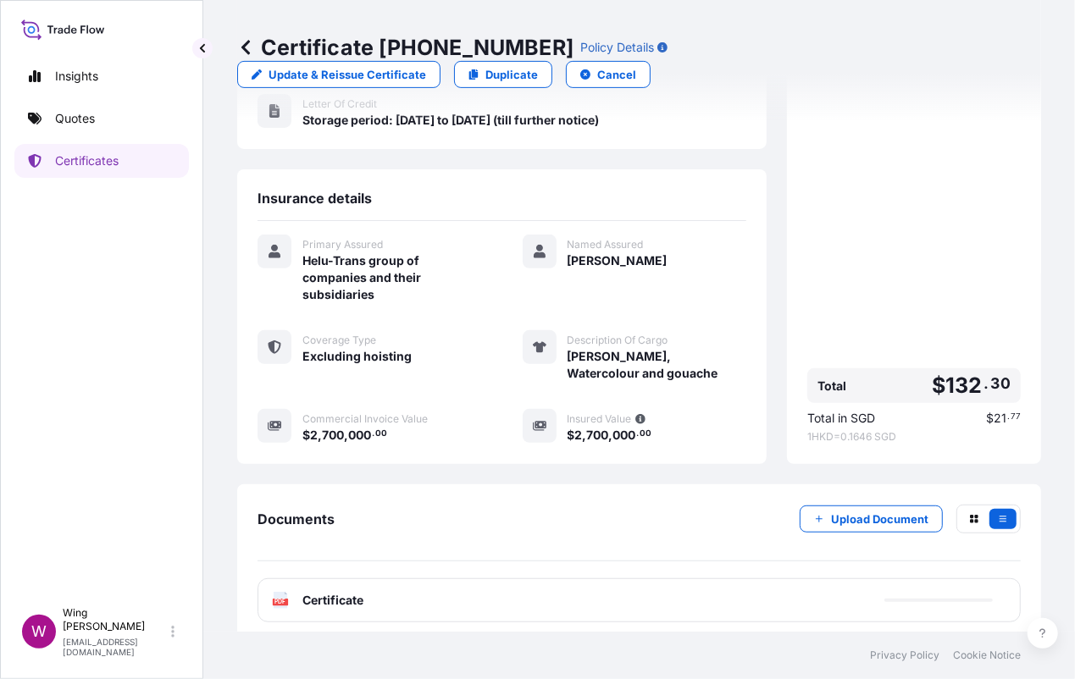
scroll to position [283, 0]
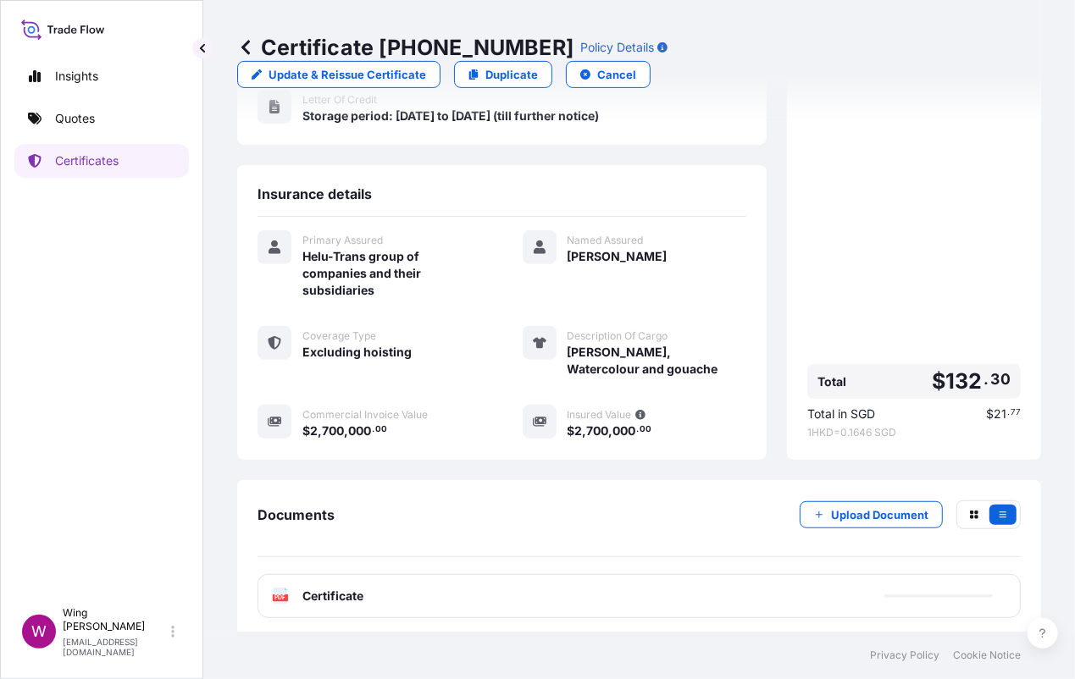
click at [271, 594] on div "PDF Certificate" at bounding box center [638, 596] width 763 height 44
click at [278, 595] on text "PDF" at bounding box center [280, 598] width 11 height 6
click at [503, 69] on p "Duplicate" at bounding box center [511, 74] width 53 height 17
select select "STORAGE"
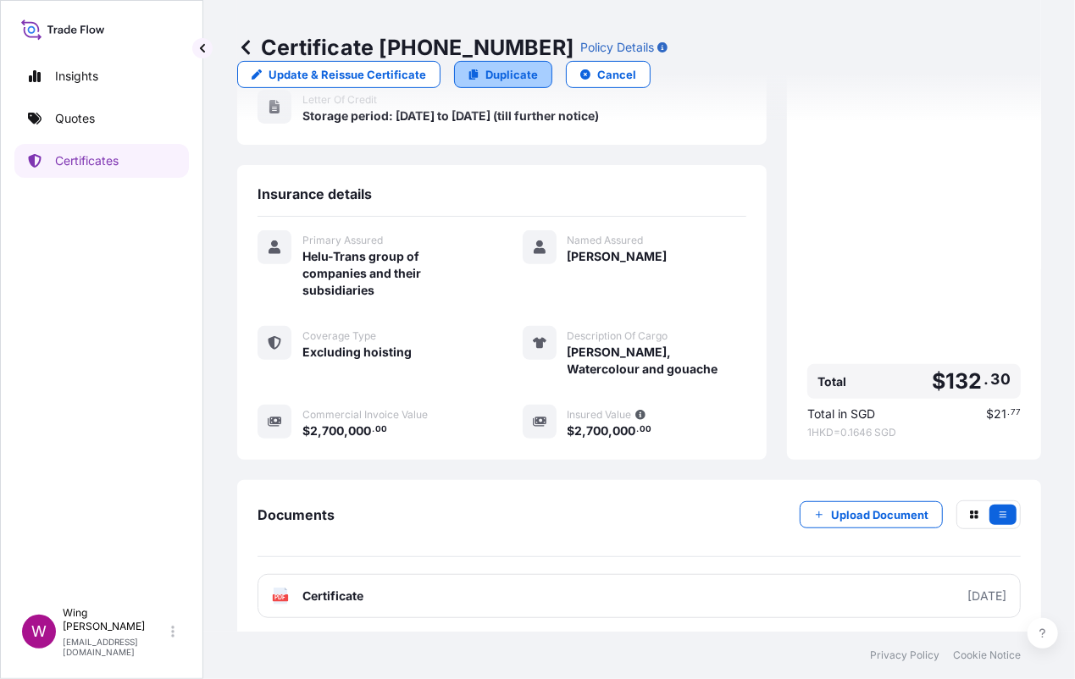
select select "Storage"
select select "Yes"
select select "[GEOGRAPHIC_DATA]"
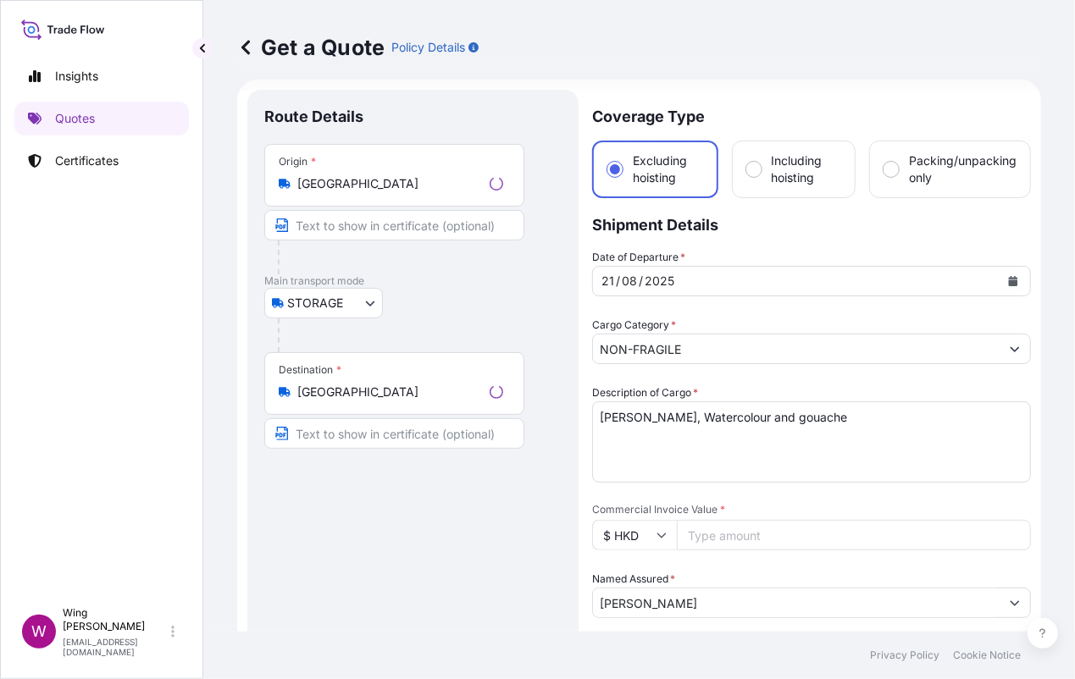
scroll to position [27, 0]
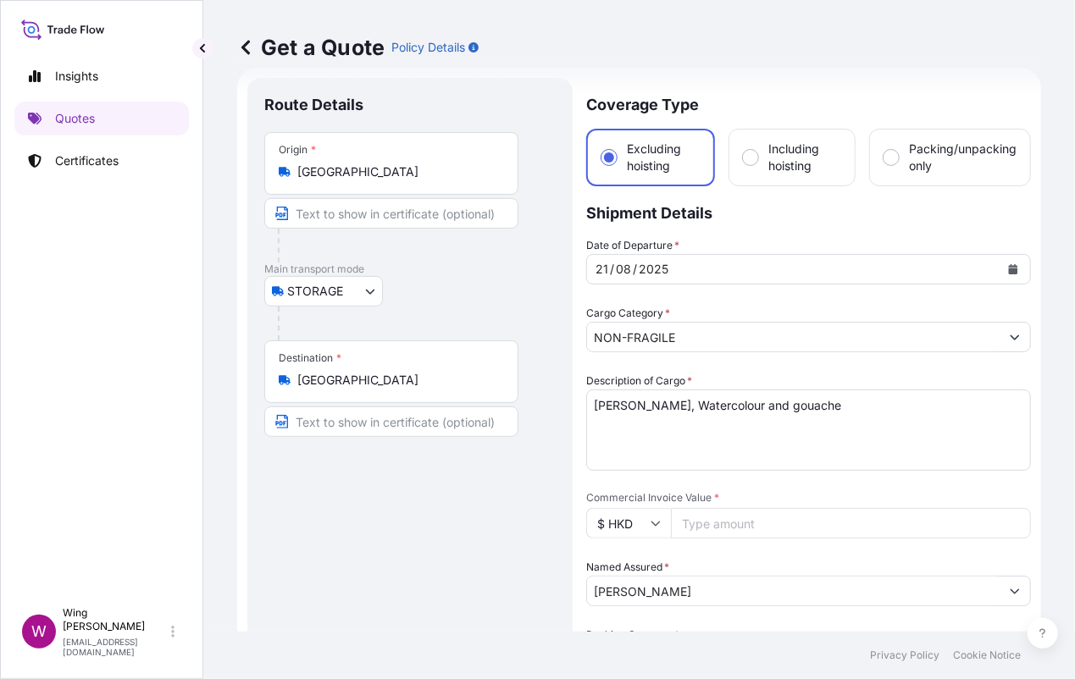
click at [661, 418] on textarea "[PERSON_NAME], Watercolour and gouache" at bounding box center [808, 430] width 445 height 81
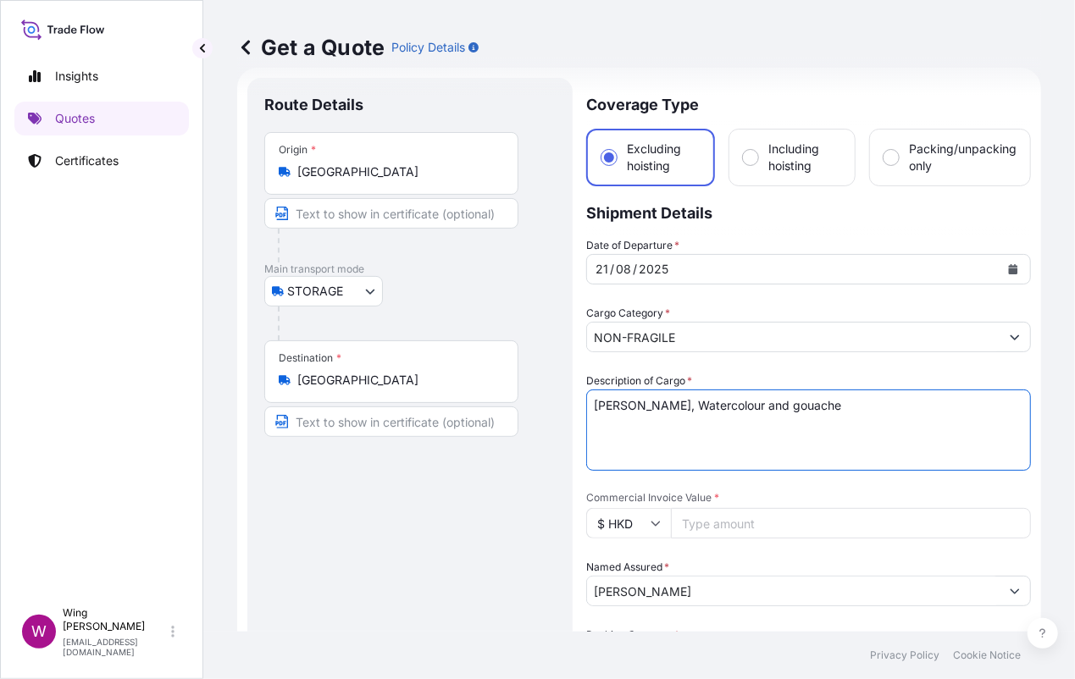
drag, startPoint x: 840, startPoint y: 401, endPoint x: 525, endPoint y: 392, distance: 315.2
paste textarea "[PERSON_NAME] 6589 L'envol du peintre"
click at [674, 406] on textarea "[PERSON_NAME], Watercolour and gouache" at bounding box center [808, 430] width 445 height 81
type textarea "[PERSON_NAME], 6589 L'envol du peintre"
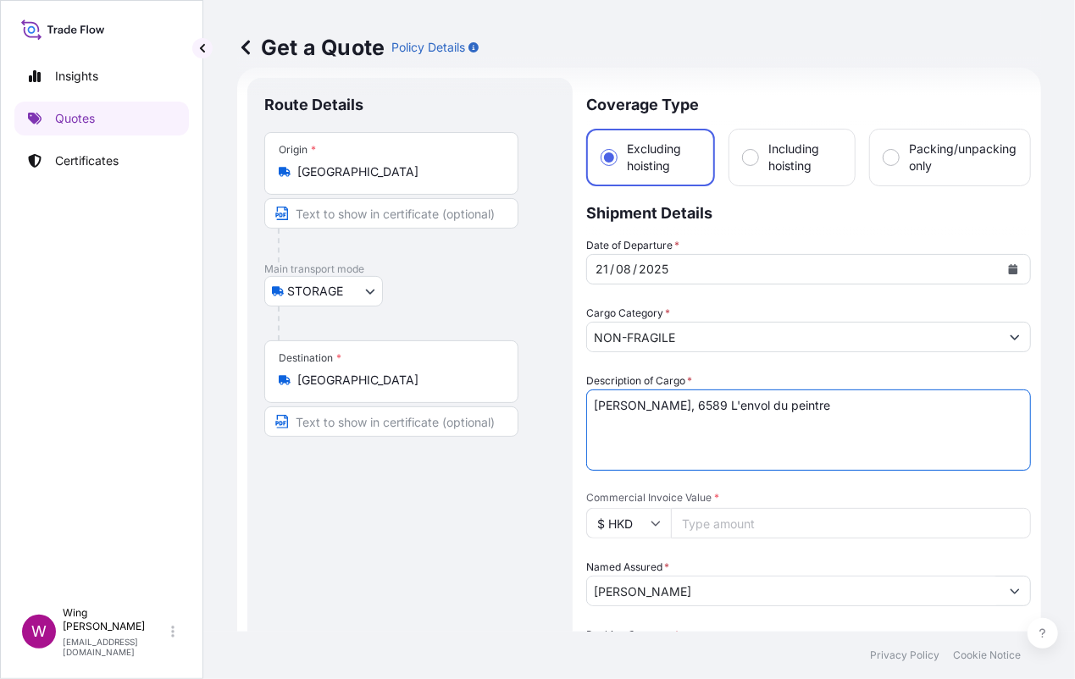
click at [683, 527] on input "Commercial Invoice Value *" at bounding box center [851, 523] width 360 height 30
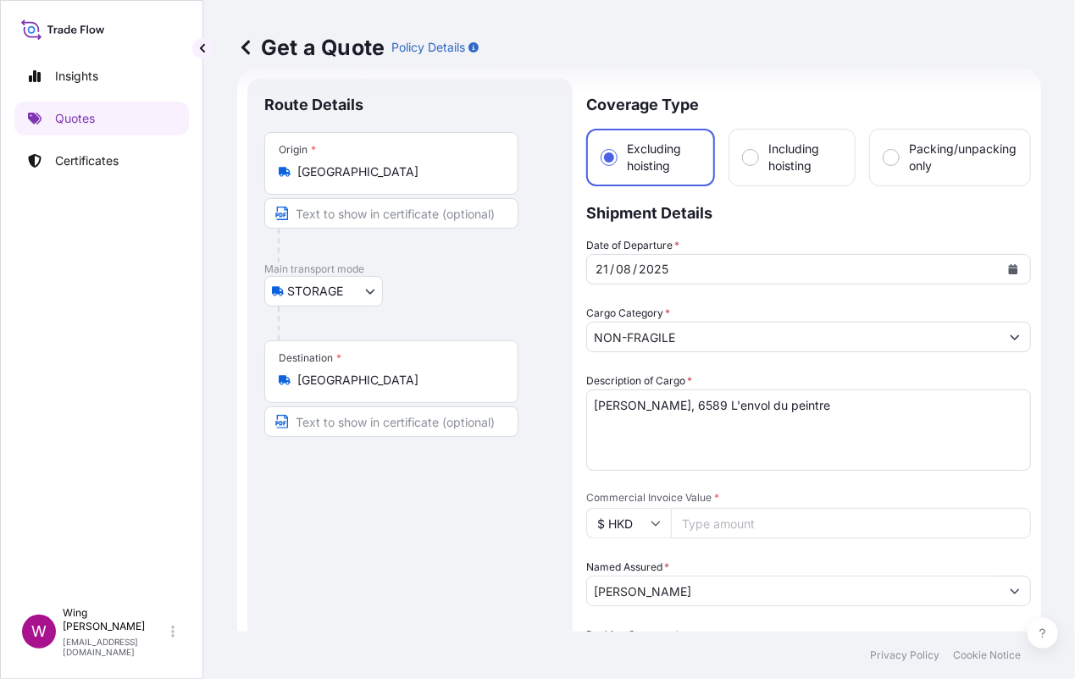
paste input "21800000.00"
type input "21800000.00"
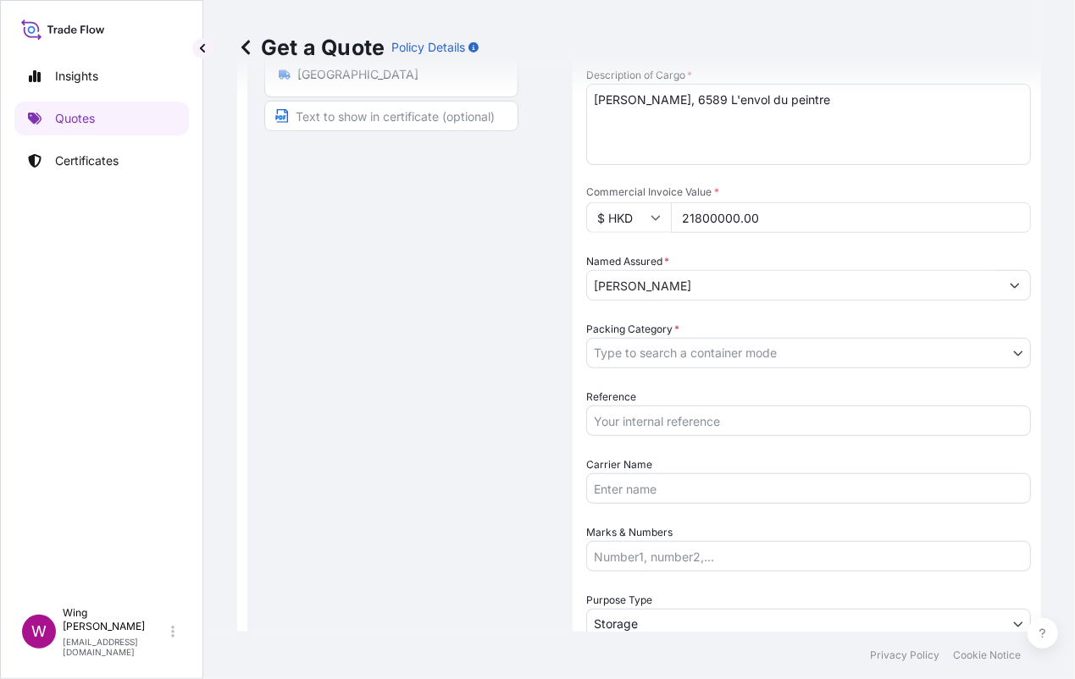
scroll to position [366, 0]
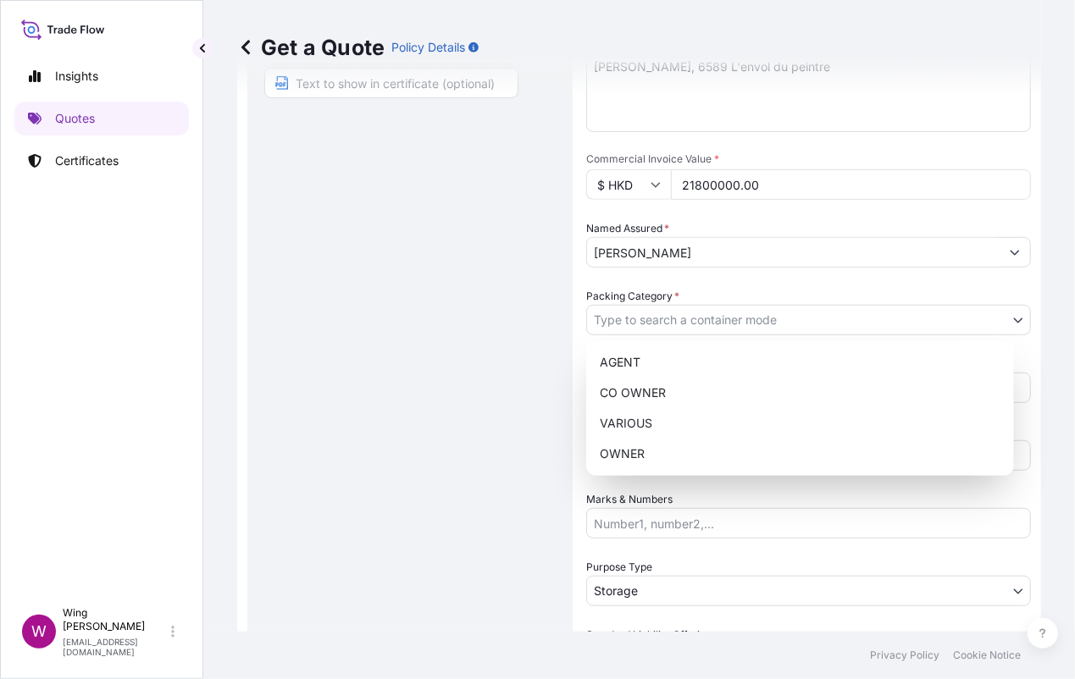
click at [669, 323] on body "Insights Quotes Certificates W Wing Lee [EMAIL_ADDRESS][DOMAIN_NAME] Get a Quot…" at bounding box center [537, 339] width 1075 height 679
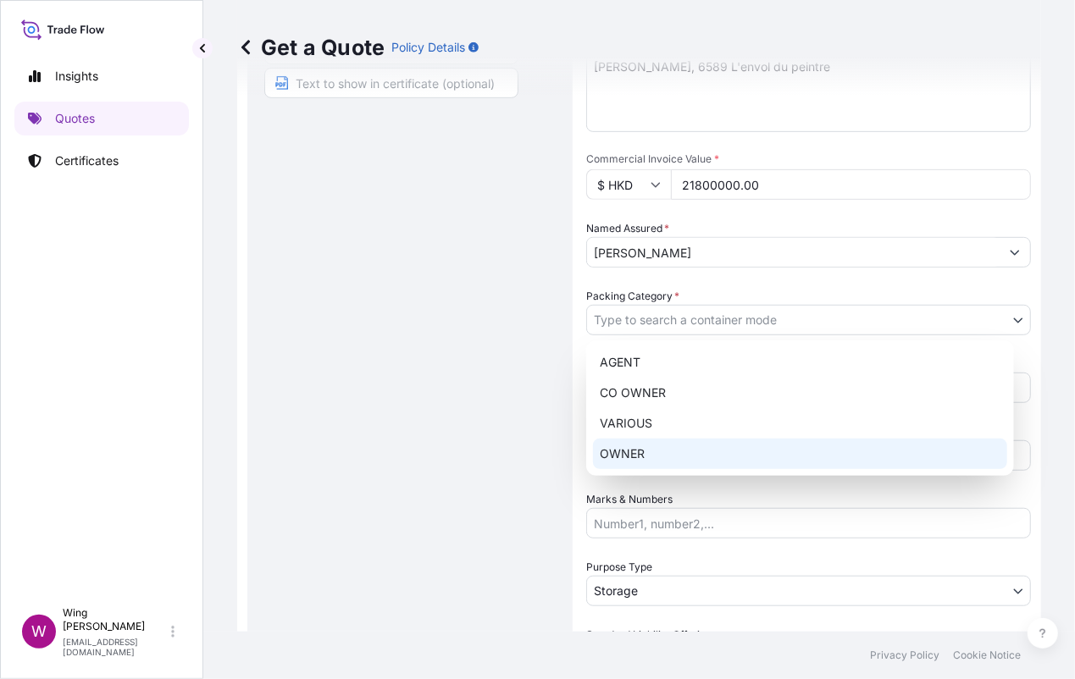
click at [647, 439] on div "OWNER" at bounding box center [800, 454] width 414 height 30
select select "27"
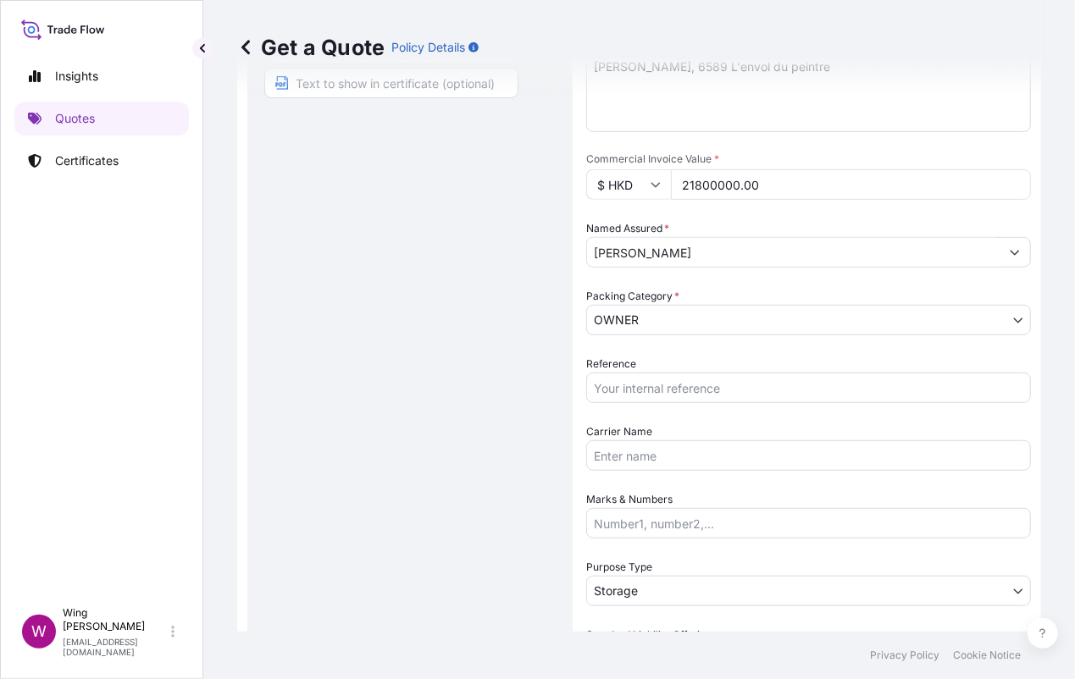
click at [444, 428] on div "Route Details Place of loading Road / [GEOGRAPHIC_DATA] / Inland Origin * [GEOG…" at bounding box center [409, 368] width 291 height 1224
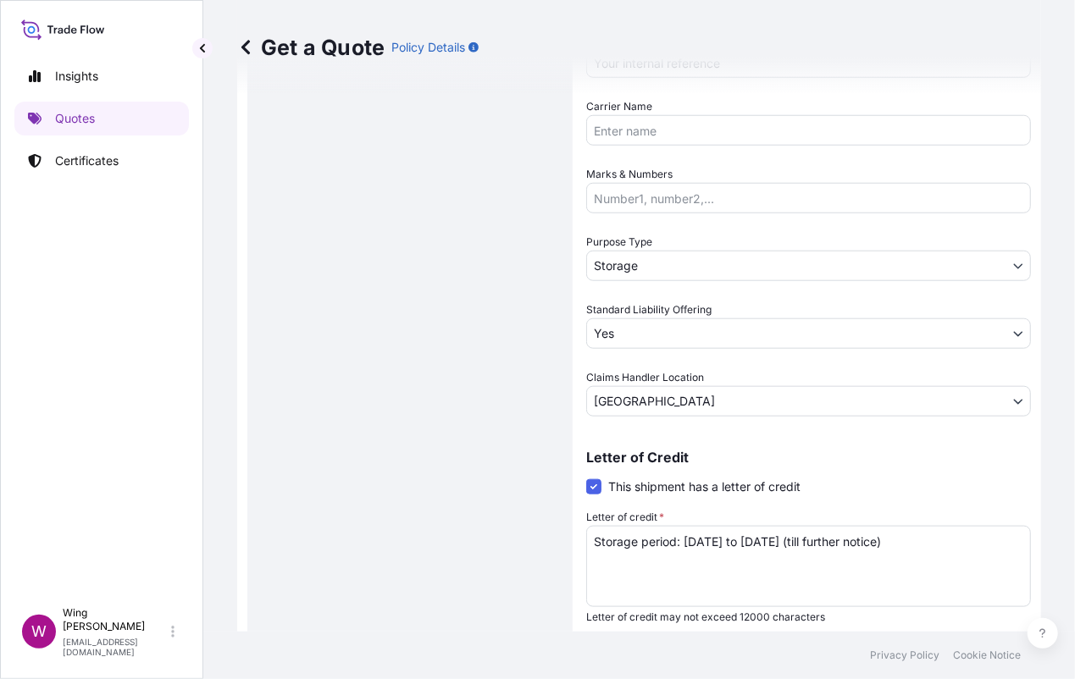
scroll to position [738, 0]
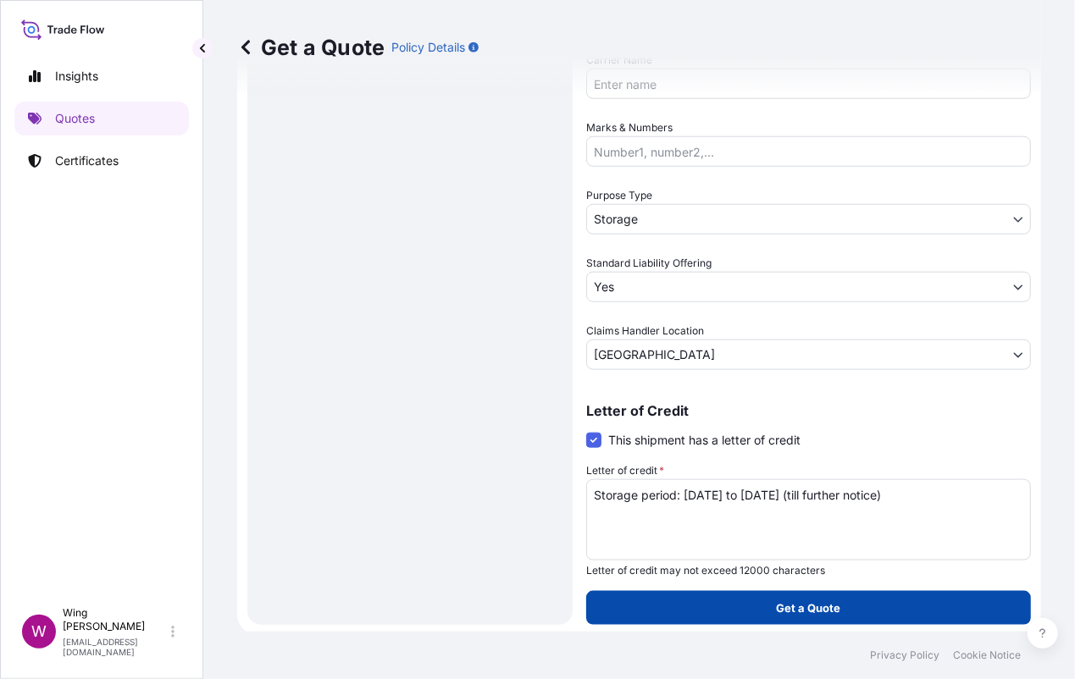
click at [876, 598] on button "Get a Quote" at bounding box center [808, 608] width 445 height 34
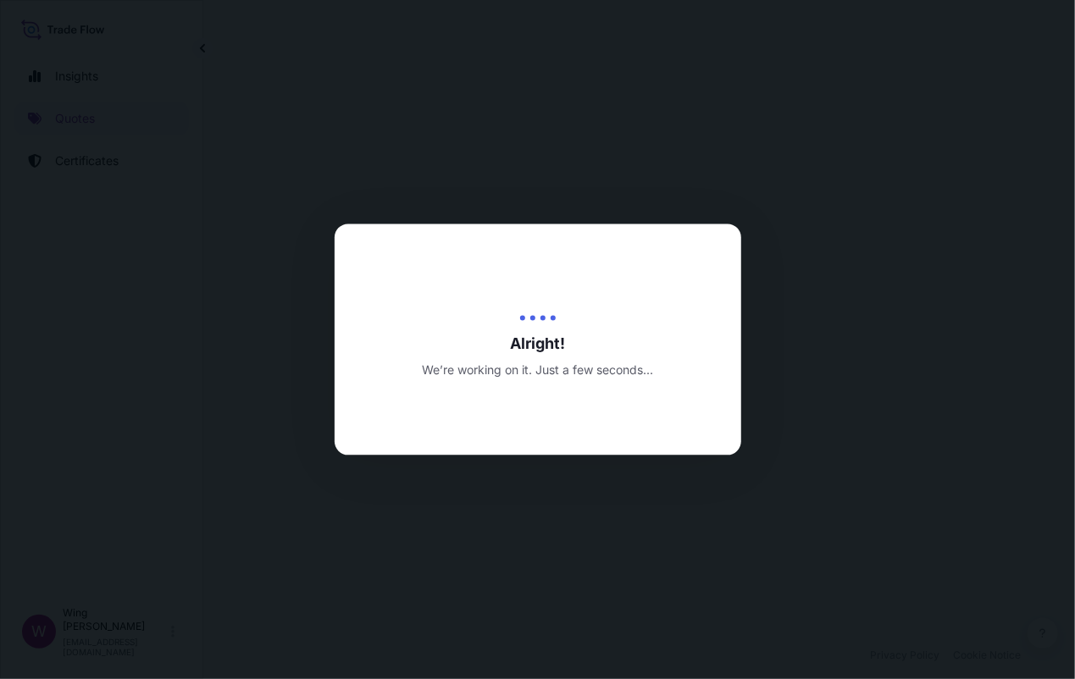
select select "STORAGE"
select select "Transit"
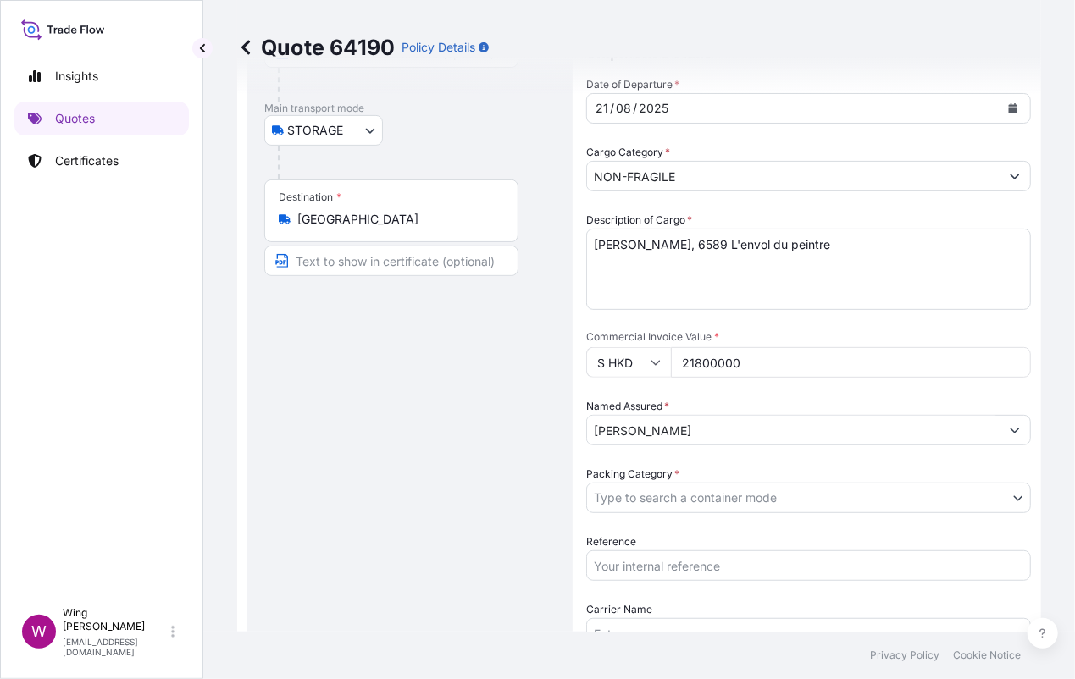
scroll to position [225, 0]
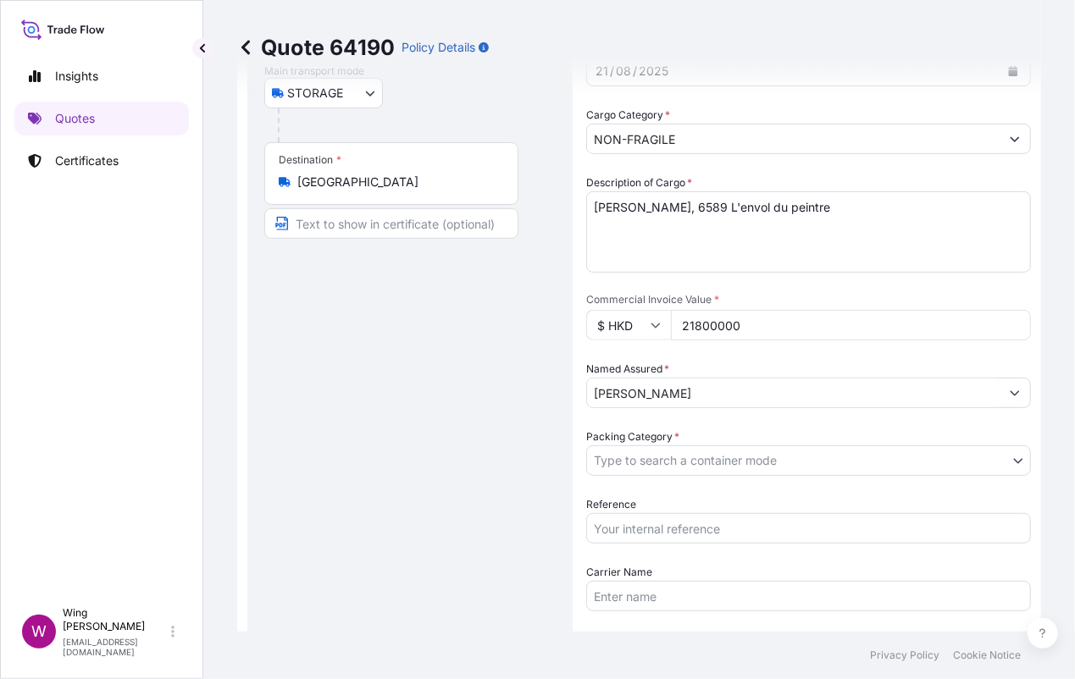
click at [764, 451] on body "Insights Quotes Certificates W Wing Lee [EMAIL_ADDRESS][DOMAIN_NAME] Quote 6419…" at bounding box center [537, 339] width 1075 height 679
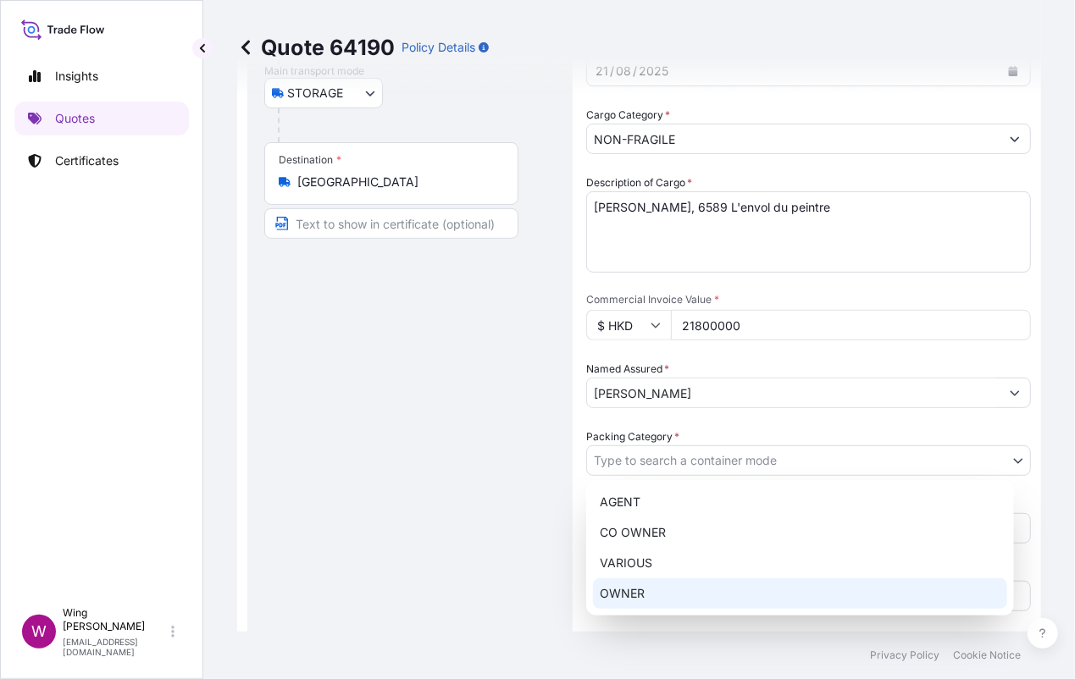
click at [667, 591] on div "OWNER" at bounding box center [800, 593] width 414 height 30
select select "27"
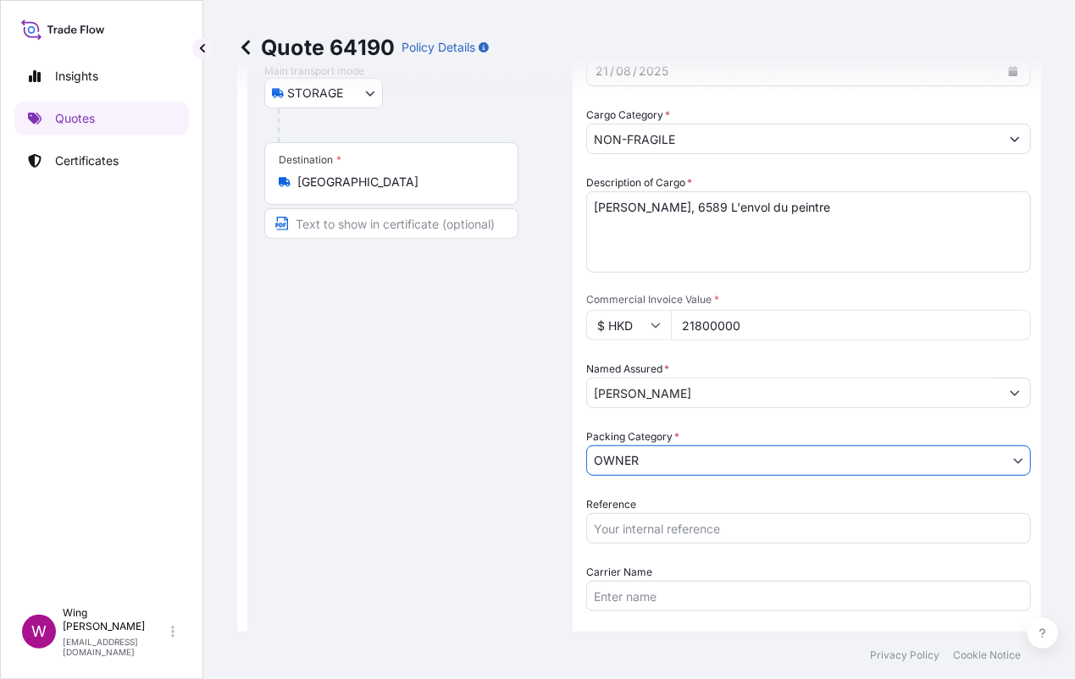
click at [452, 539] on div "Route Details Place of loading Road / [GEOGRAPHIC_DATA] / Inland Origin * [GEOG…" at bounding box center [409, 444] width 291 height 1095
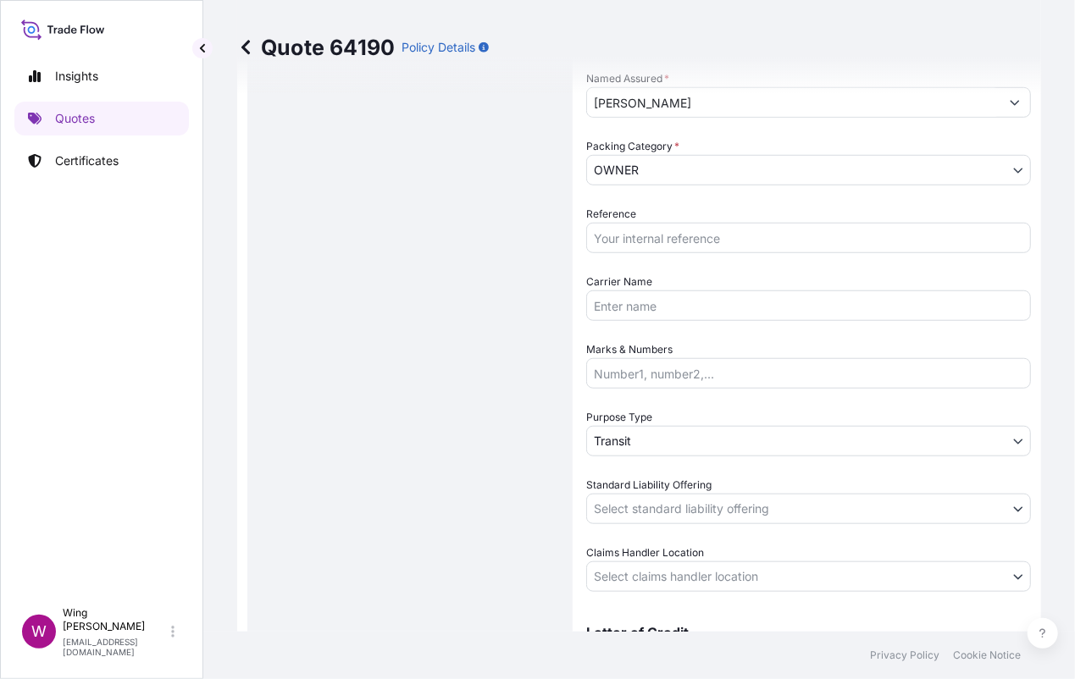
scroll to position [564, 0]
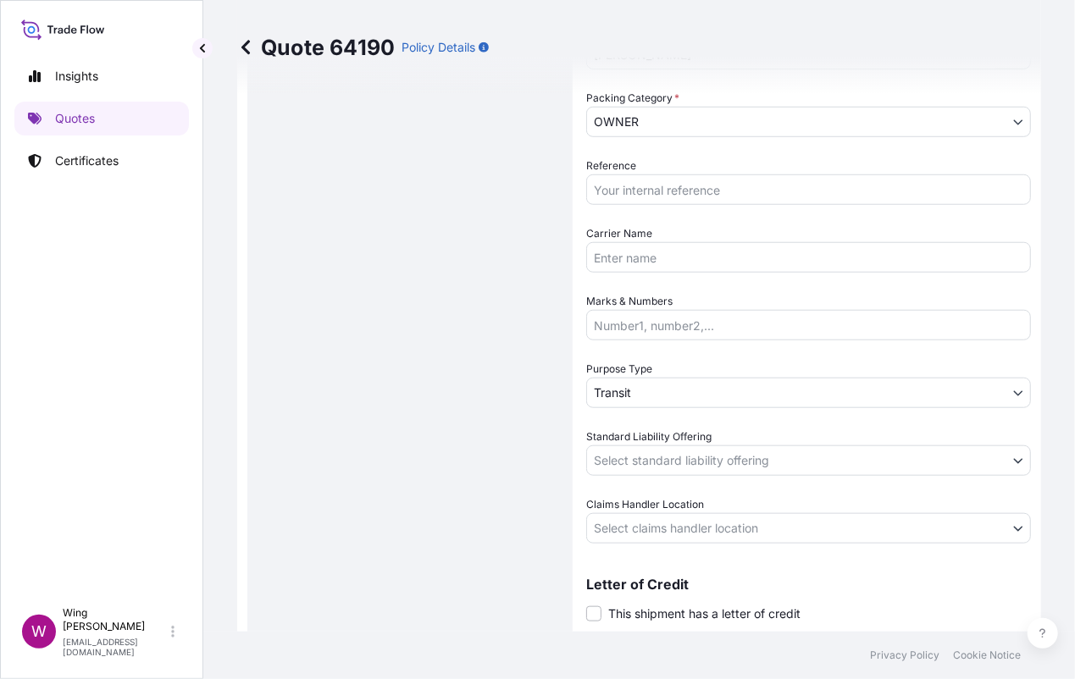
click at [694, 255] on input "Carrier Name" at bounding box center [808, 257] width 445 height 30
paste input "AMST238400FYVI"
type input "AMST238400FYVI"
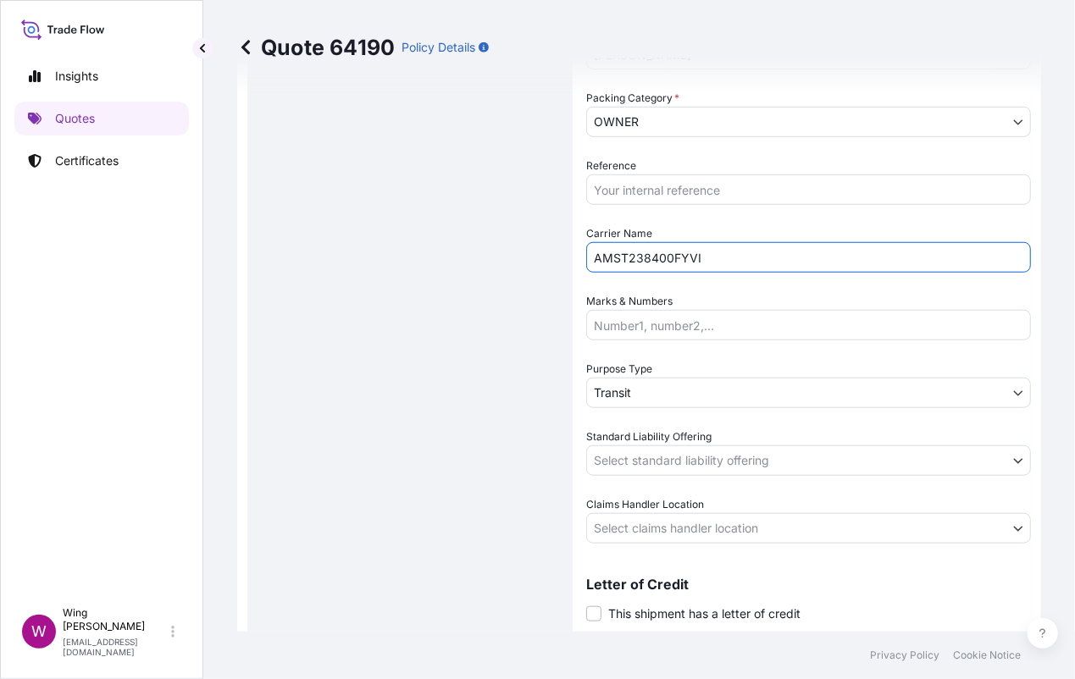
drag, startPoint x: 729, startPoint y: 252, endPoint x: 546, endPoint y: 239, distance: 183.4
click at [546, 239] on form "Route Details Place of loading Road / Inland Road / Inland Origin * [GEOGRAPHIC…" at bounding box center [639, 105] width 804 height 1149
click at [736, 191] on input "Reference" at bounding box center [808, 189] width 445 height 30
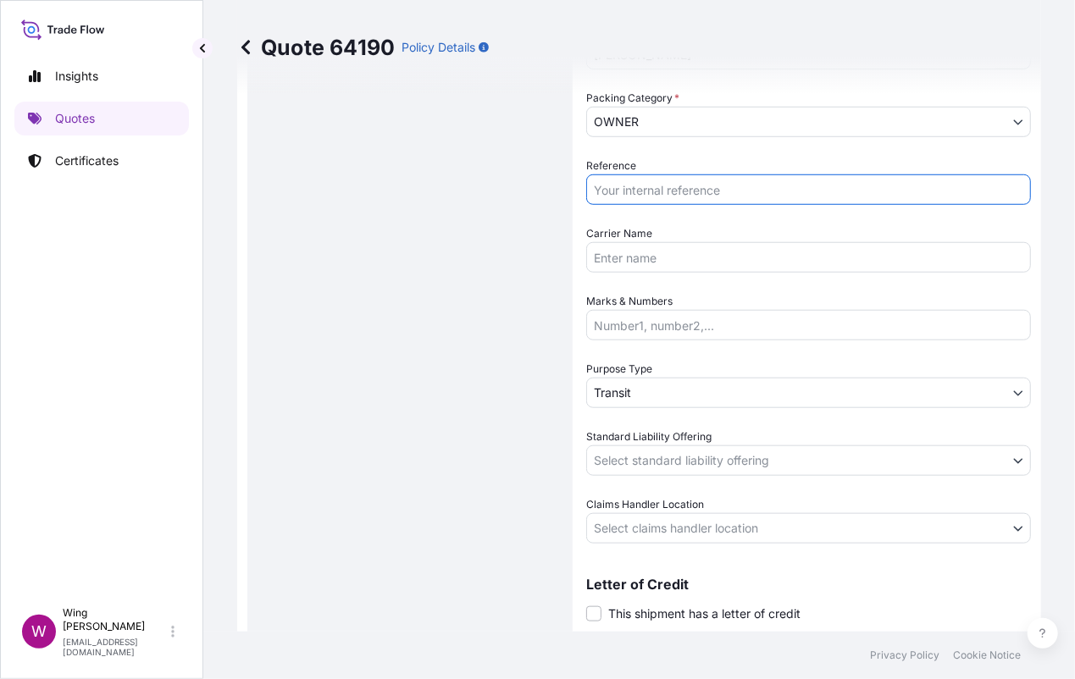
paste input "AMST238400FYVI"
type input "AMST238400FYVI"
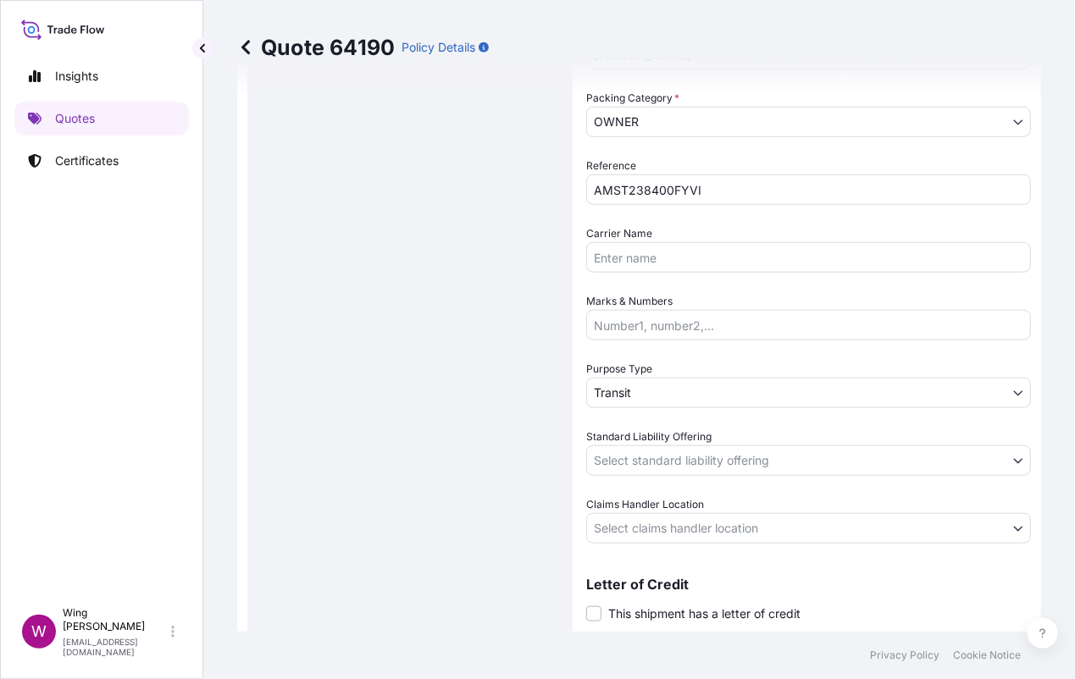
click at [427, 247] on div "Route Details Place of loading Road / [GEOGRAPHIC_DATA] / Inland Origin * [GEOG…" at bounding box center [409, 105] width 291 height 1095
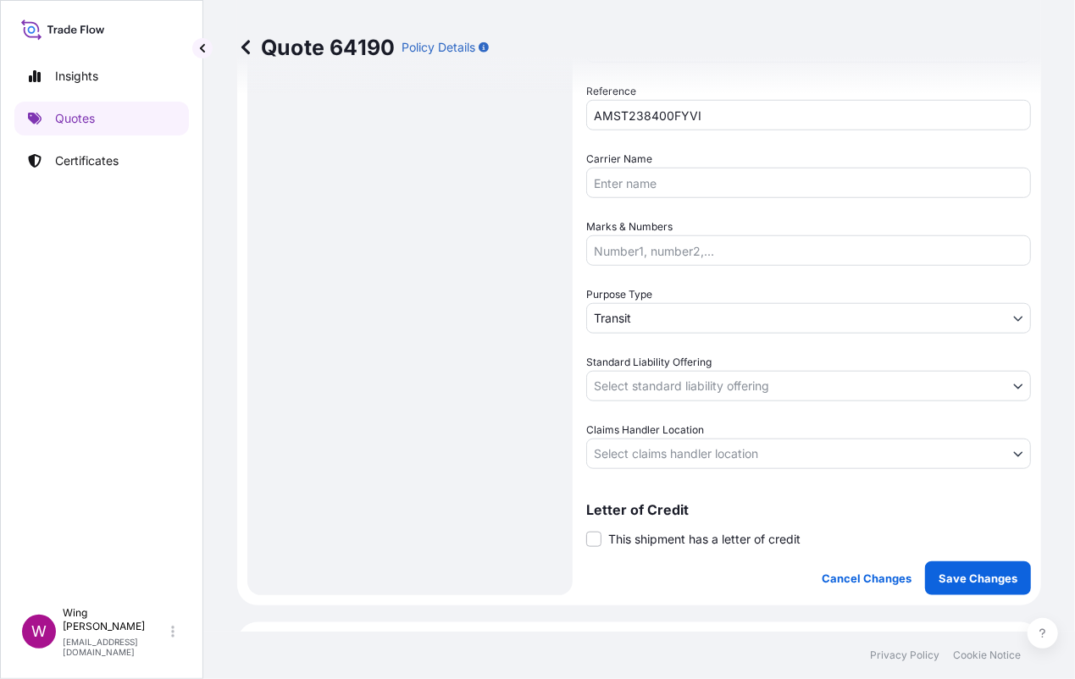
scroll to position [678, 0]
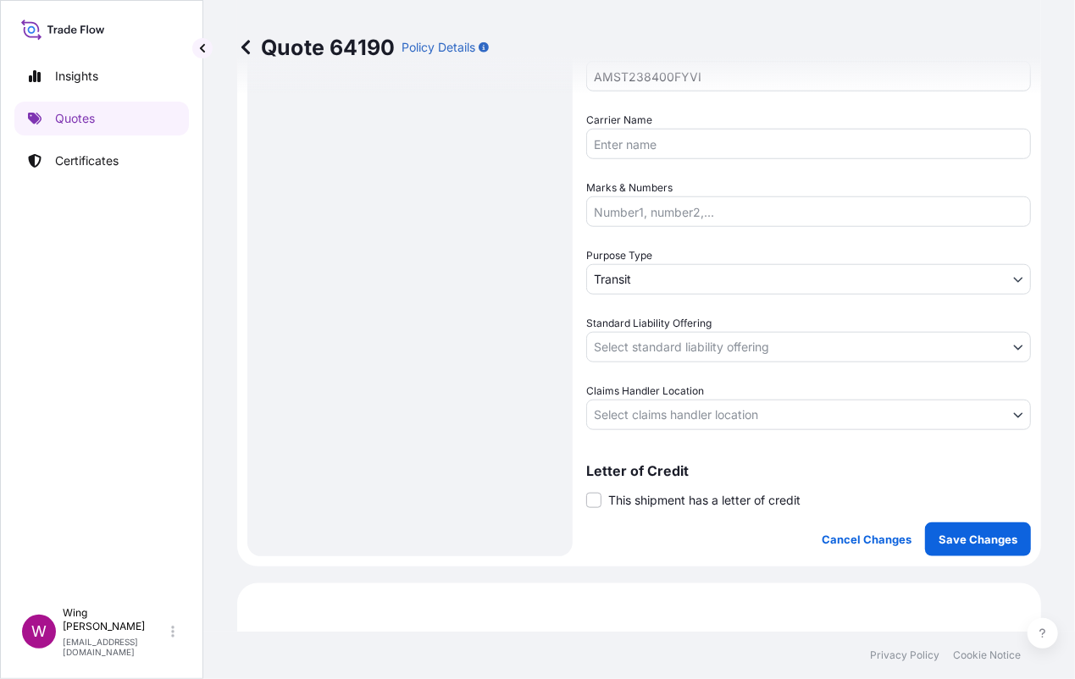
click at [627, 291] on body "Insights Quotes Certificates W Wing Lee [EMAIL_ADDRESS][DOMAIN_NAME] Quote 6419…" at bounding box center [537, 339] width 1075 height 679
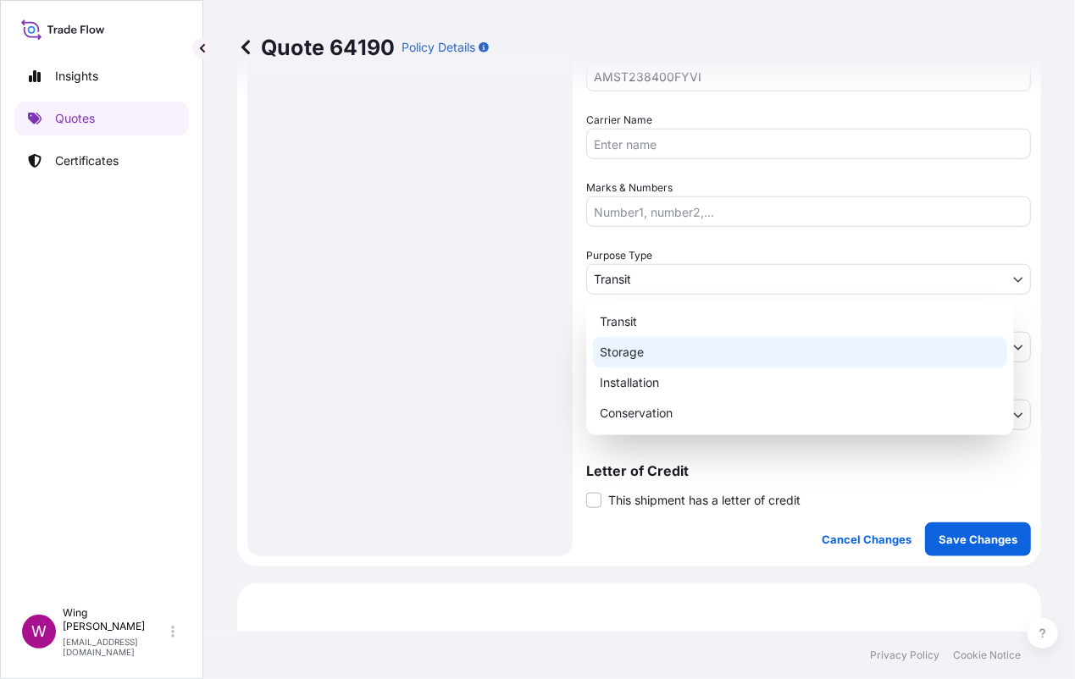
click at [634, 362] on div "Storage" at bounding box center [800, 352] width 414 height 30
select select "Storage"
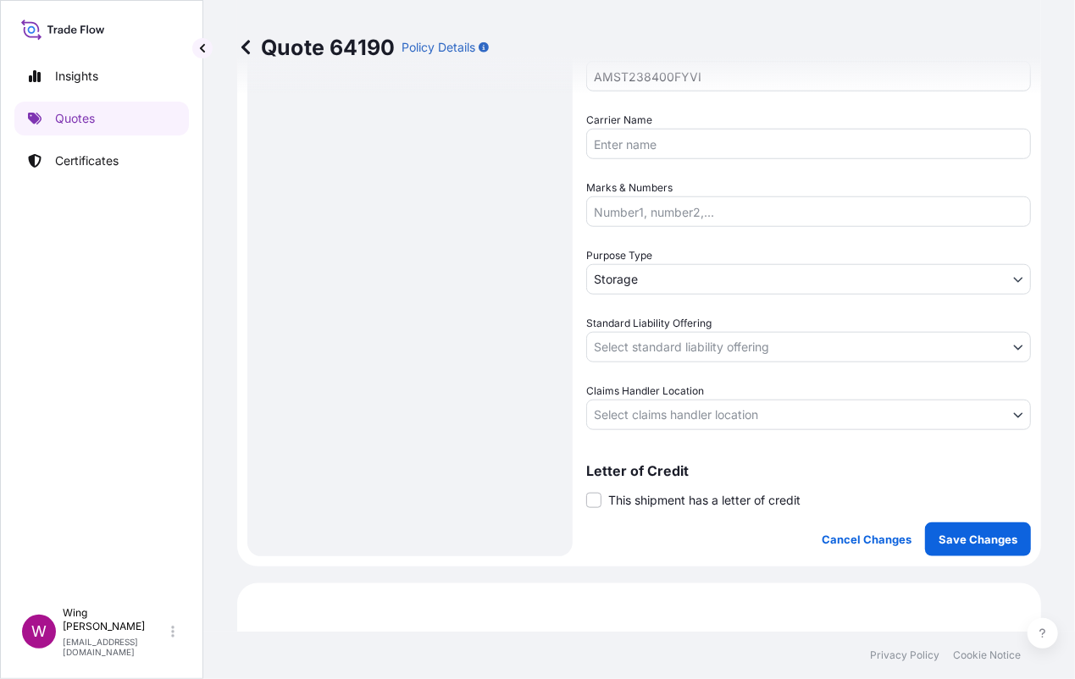
click at [661, 347] on body "Insights Quotes Certificates W Wing Lee [EMAIL_ADDRESS][DOMAIN_NAME] Quote 6419…" at bounding box center [537, 339] width 1075 height 679
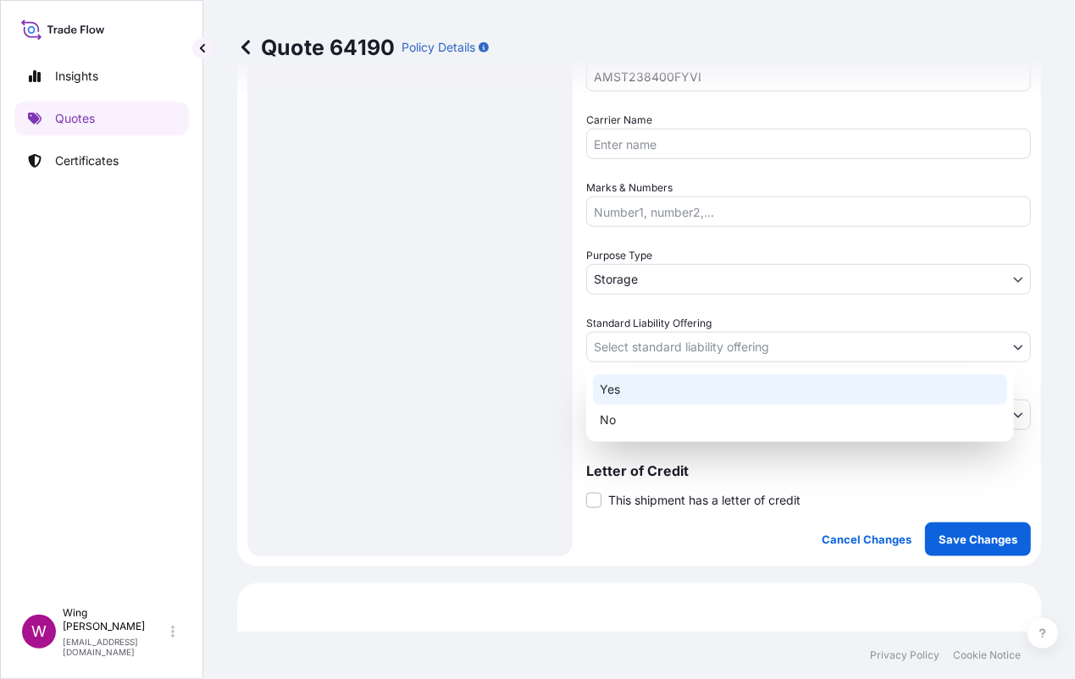
click at [653, 390] on div "Yes" at bounding box center [800, 389] width 414 height 30
select select "Yes"
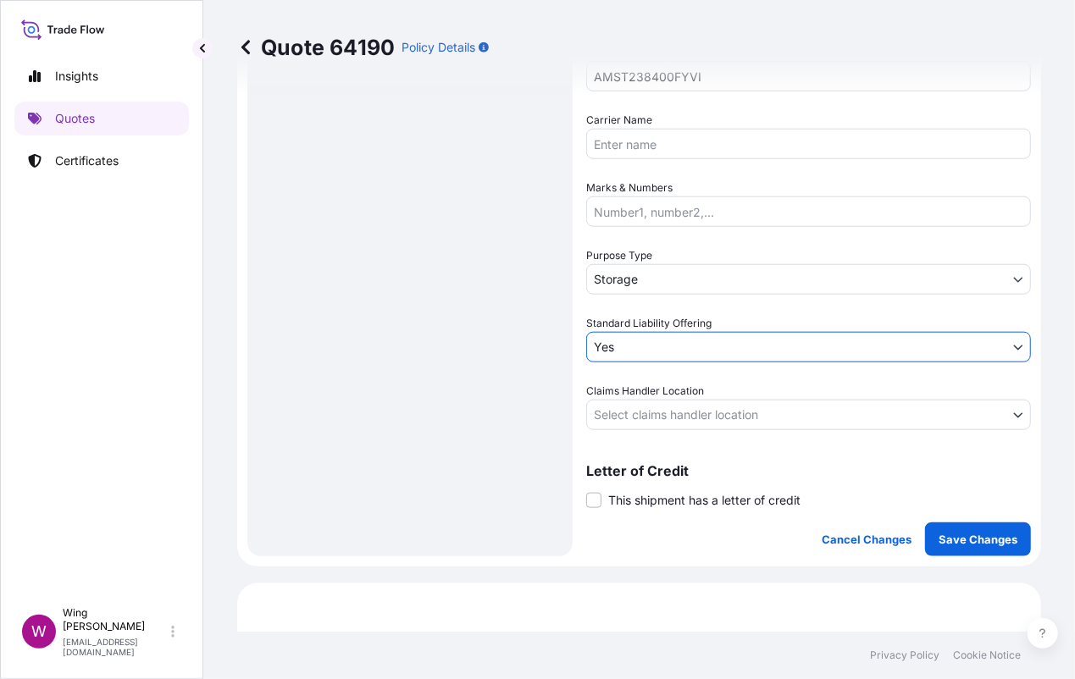
click at [648, 401] on body "Insights Quotes Certificates W Wing Lee [EMAIL_ADDRESS][DOMAIN_NAME] Quote 6419…" at bounding box center [537, 339] width 1075 height 679
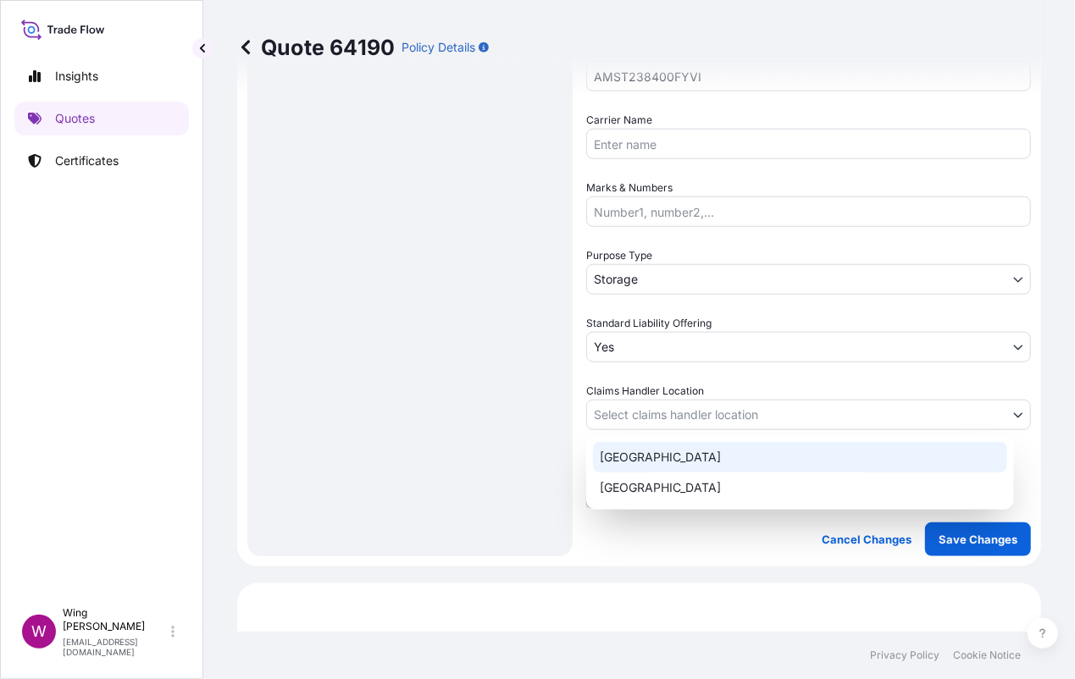
click at [649, 456] on div "[GEOGRAPHIC_DATA]" at bounding box center [800, 457] width 414 height 30
select select "[GEOGRAPHIC_DATA]"
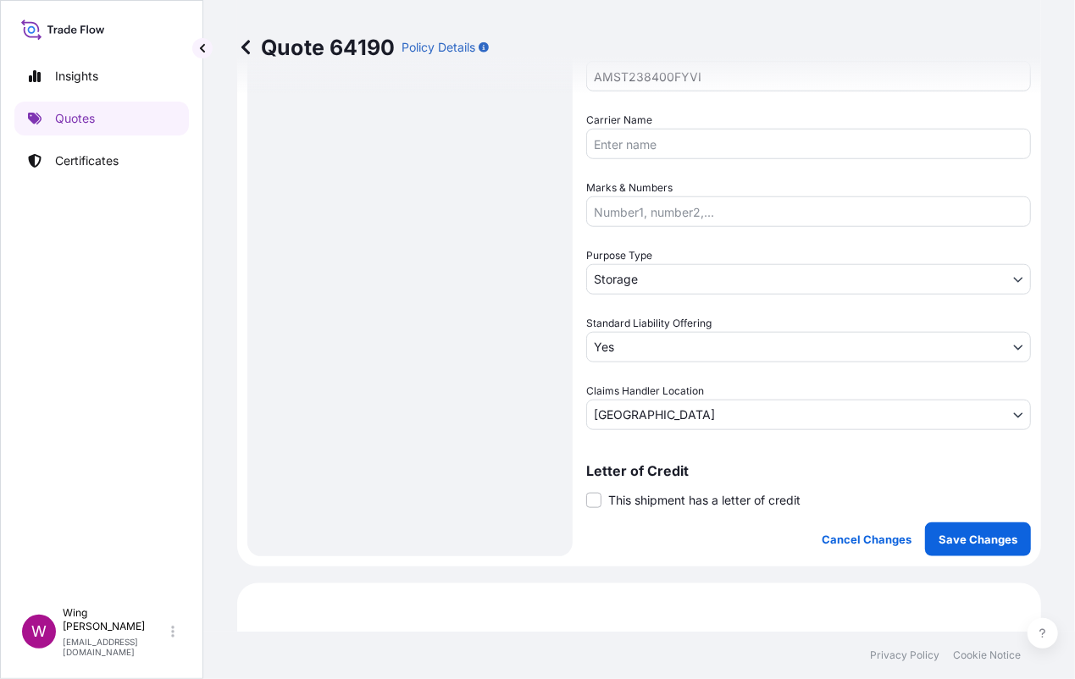
click at [602, 499] on label "This shipment has a letter of credit" at bounding box center [693, 500] width 214 height 18
click at [586, 491] on input "This shipment has a letter of credit" at bounding box center [586, 491] width 0 height 0
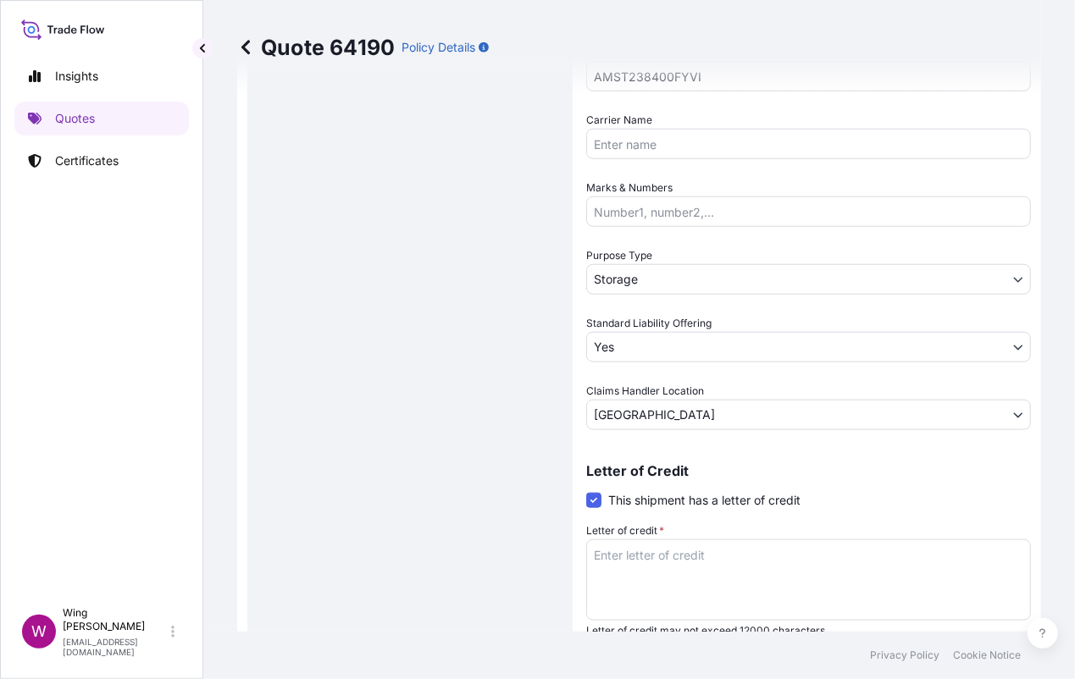
click at [722, 556] on textarea "Letter of credit *" at bounding box center [808, 580] width 445 height 81
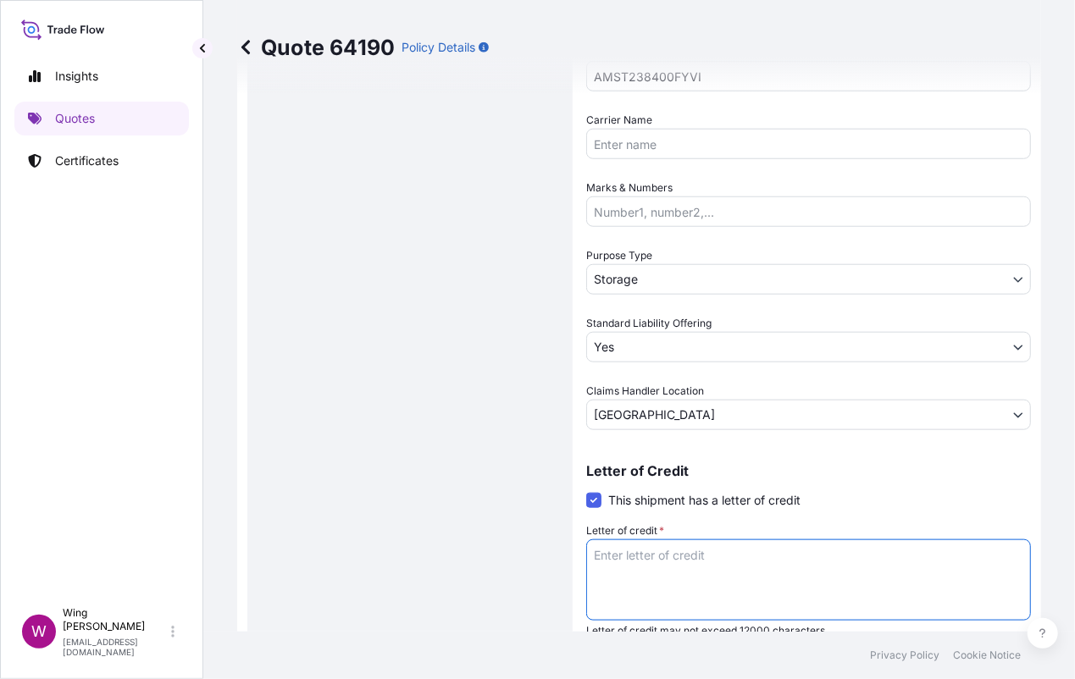
paste textarea "Storage period: [DATE] to [DATE] (till further notice)"
type textarea "Storage period: [DATE] to [DATE] (till further notice)"
click at [441, 535] on div "Route Details Place of loading Road / [GEOGRAPHIC_DATA] / Inland Origin * [GEOG…" at bounding box center [409, 56] width 291 height 1224
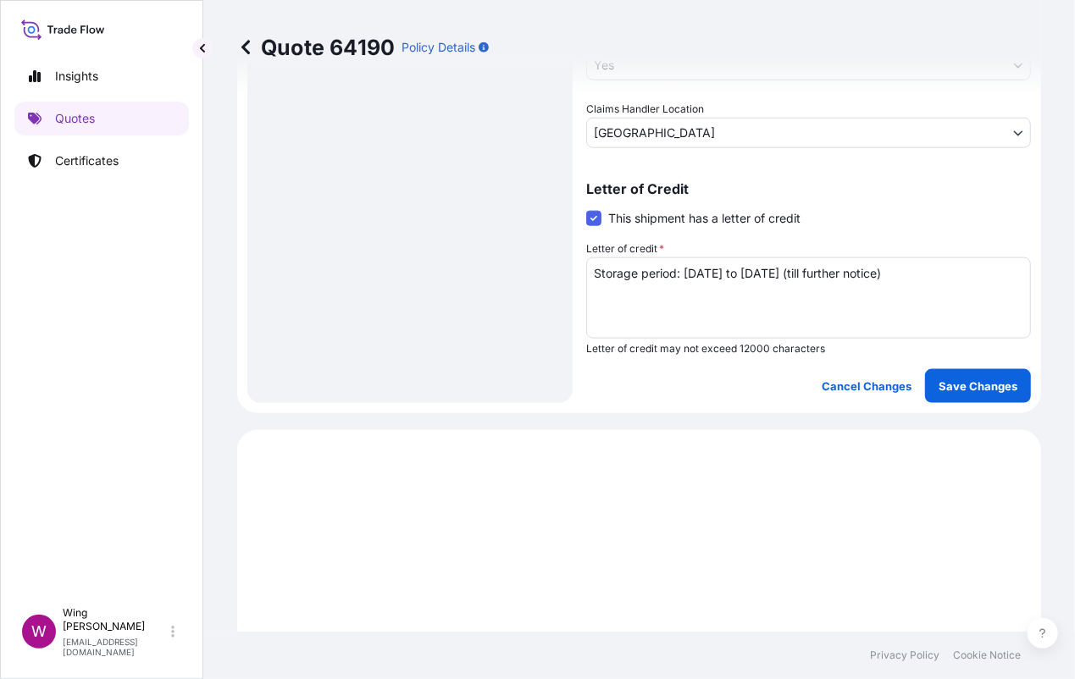
scroll to position [1016, 0]
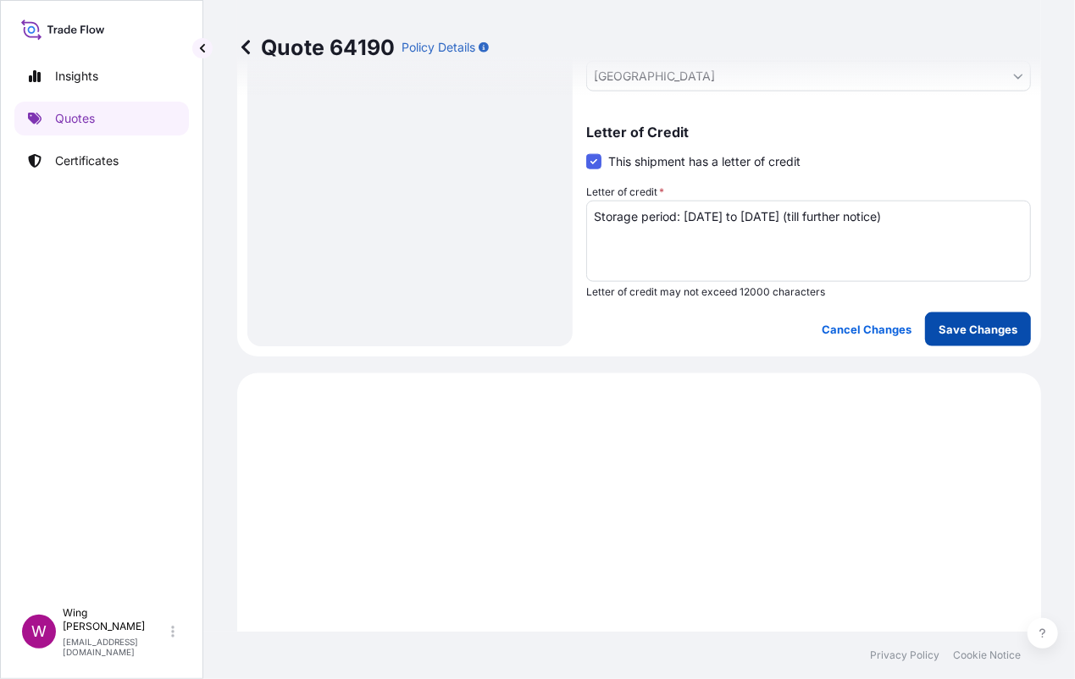
click at [980, 331] on p "Save Changes" at bounding box center [977, 329] width 79 height 17
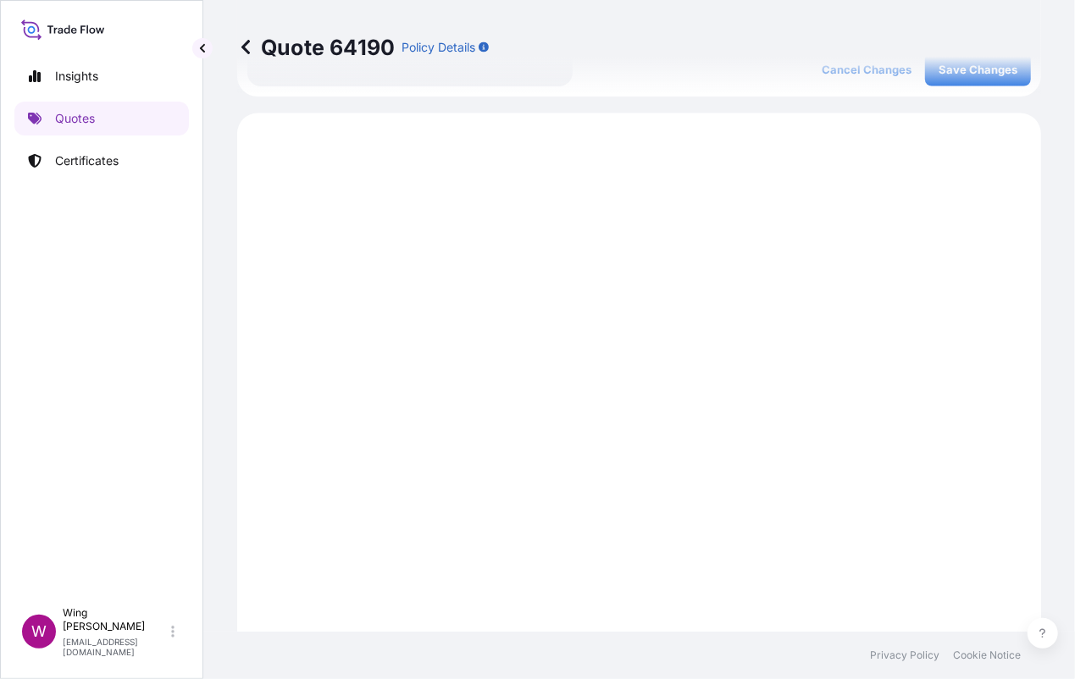
scroll to position [1303, 0]
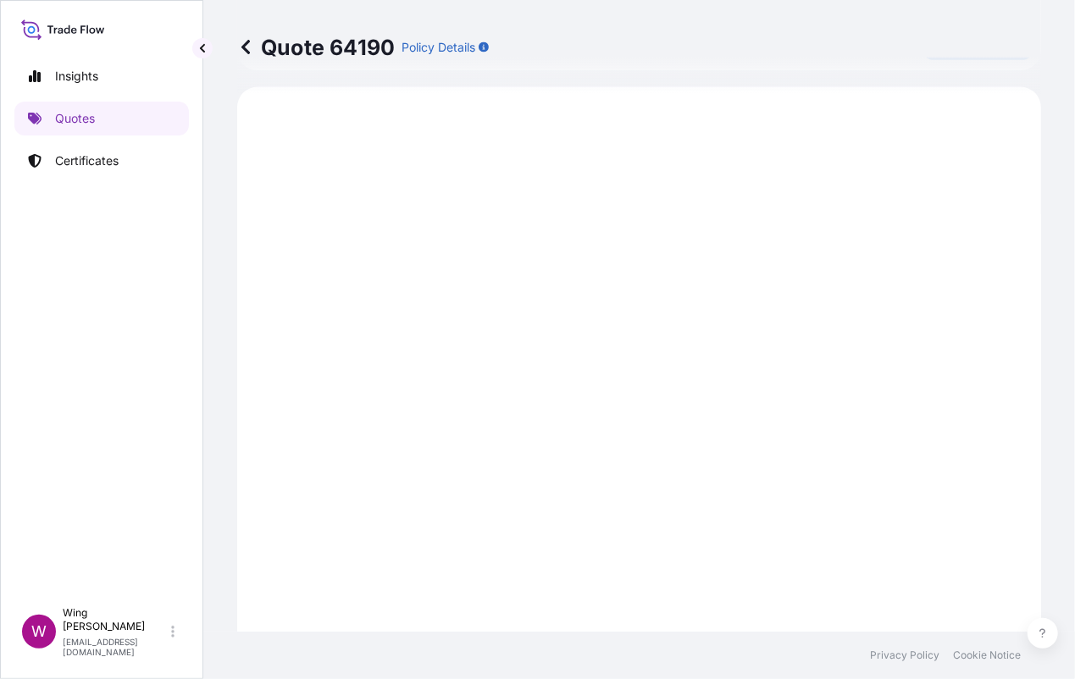
select select "STORAGE"
select select "Storage"
select select "Yes"
select select "[GEOGRAPHIC_DATA]"
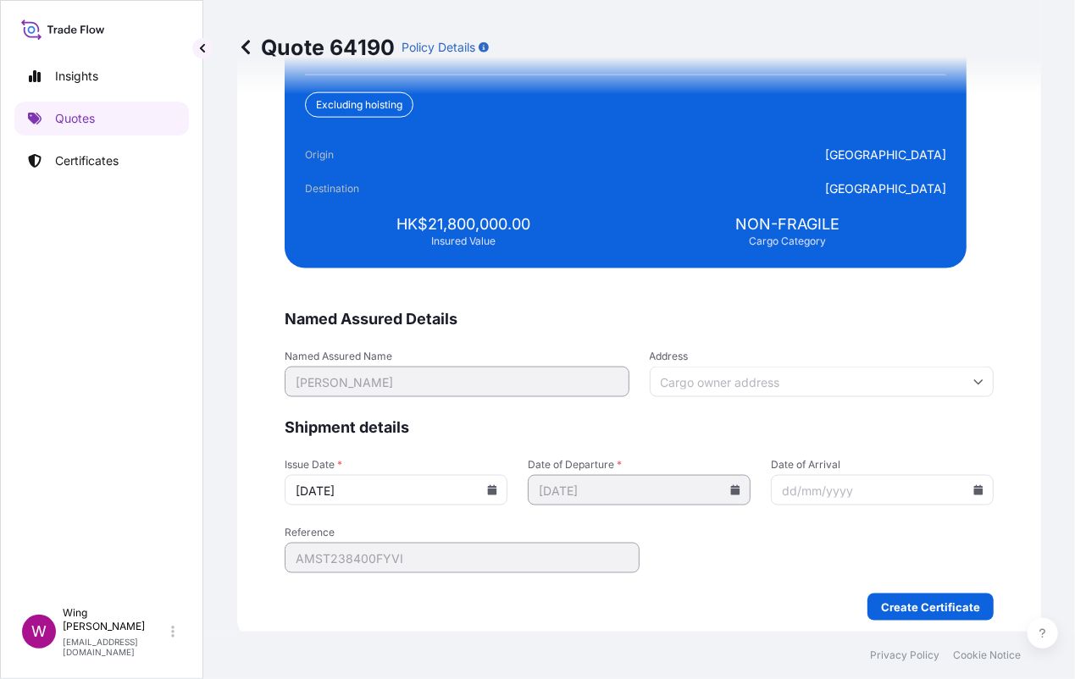
scroll to position [4233, 0]
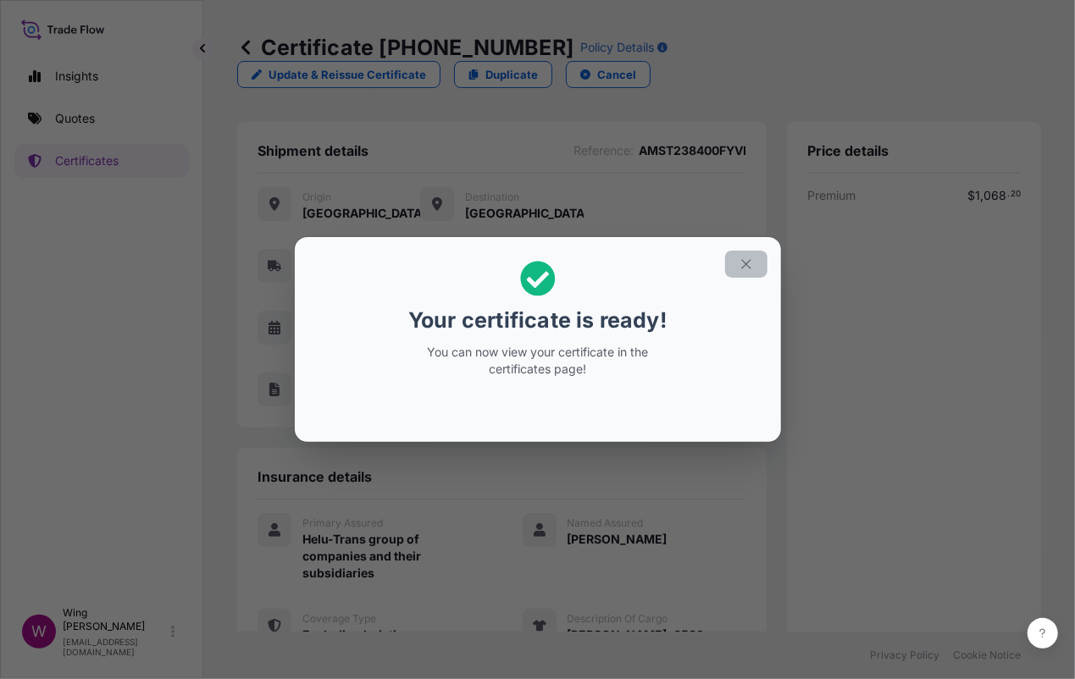
click at [744, 255] on button "button" at bounding box center [746, 264] width 42 height 27
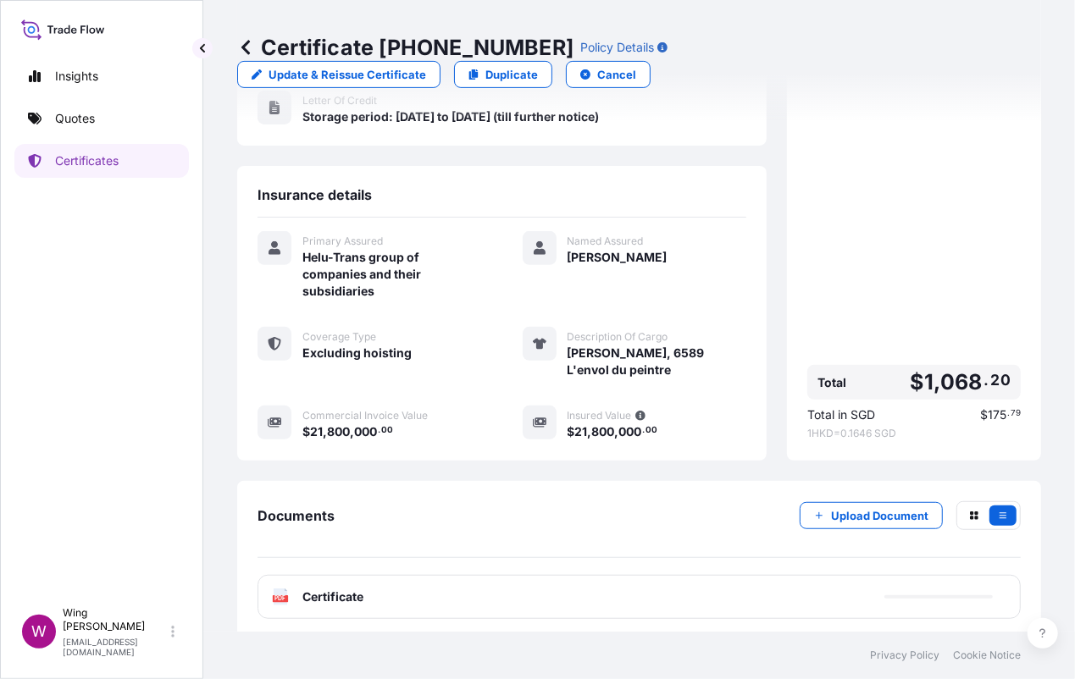
scroll to position [283, 0]
click at [281, 595] on text "PDF" at bounding box center [280, 598] width 11 height 6
click at [283, 595] on text "PDF" at bounding box center [280, 598] width 11 height 6
click at [268, 590] on div "PDF Certificate" at bounding box center [638, 596] width 763 height 44
click at [275, 595] on text "PDF" at bounding box center [280, 598] width 11 height 6
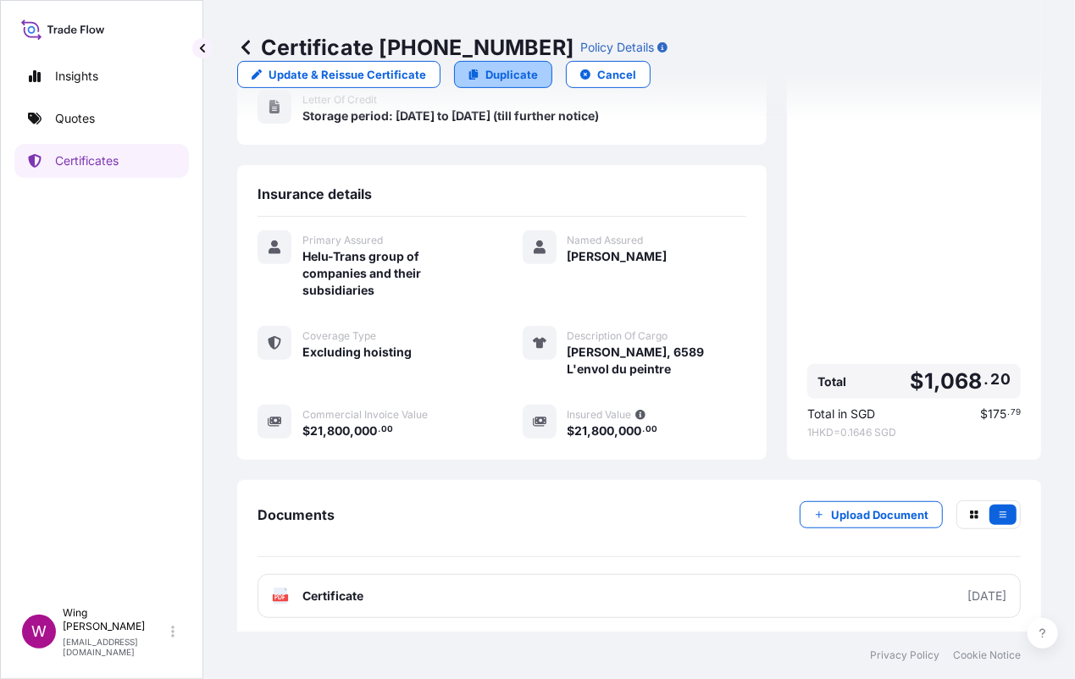
click at [498, 79] on p "Duplicate" at bounding box center [511, 74] width 53 height 17
select select "STORAGE"
select select "Storage"
select select "Yes"
select select "[GEOGRAPHIC_DATA]"
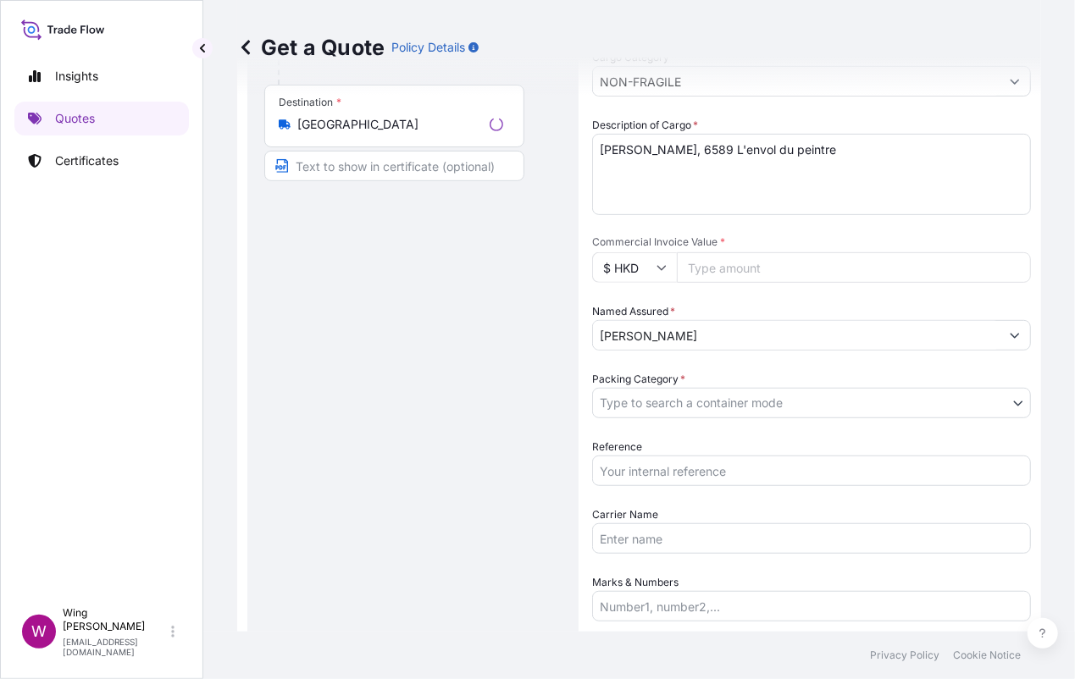
scroll to position [27, 0]
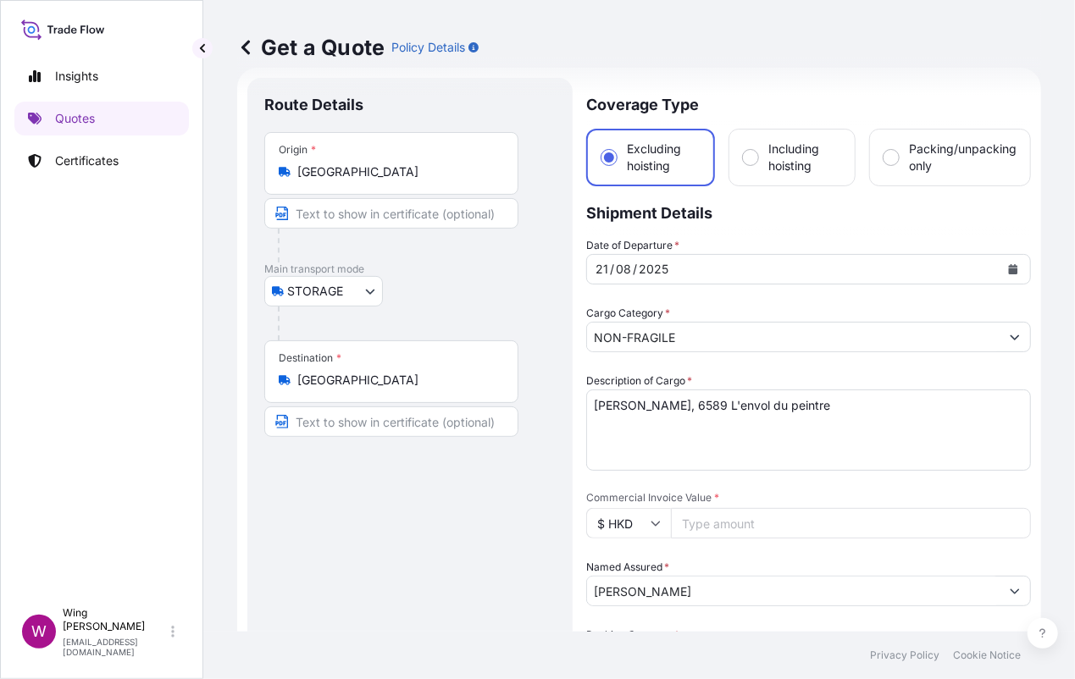
click at [662, 439] on textarea "[PERSON_NAME], 6589 L'envol du peintre" at bounding box center [808, 430] width 445 height 81
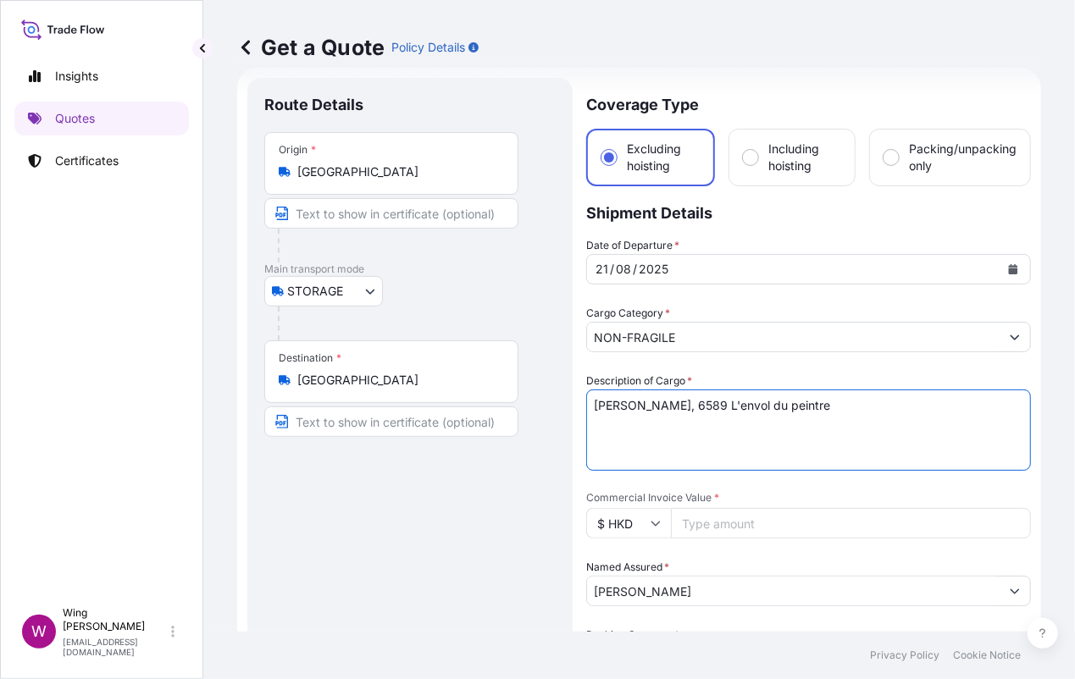
drag, startPoint x: 816, startPoint y: 404, endPoint x: 500, endPoint y: 389, distance: 317.1
paste textarea "[PERSON_NAME] L’Eglise jaune"
click at [673, 405] on textarea "[PERSON_NAME], 6589 L'envol du peintre" at bounding box center [808, 430] width 445 height 81
type textarea "[PERSON_NAME], L’Eglise jaune"
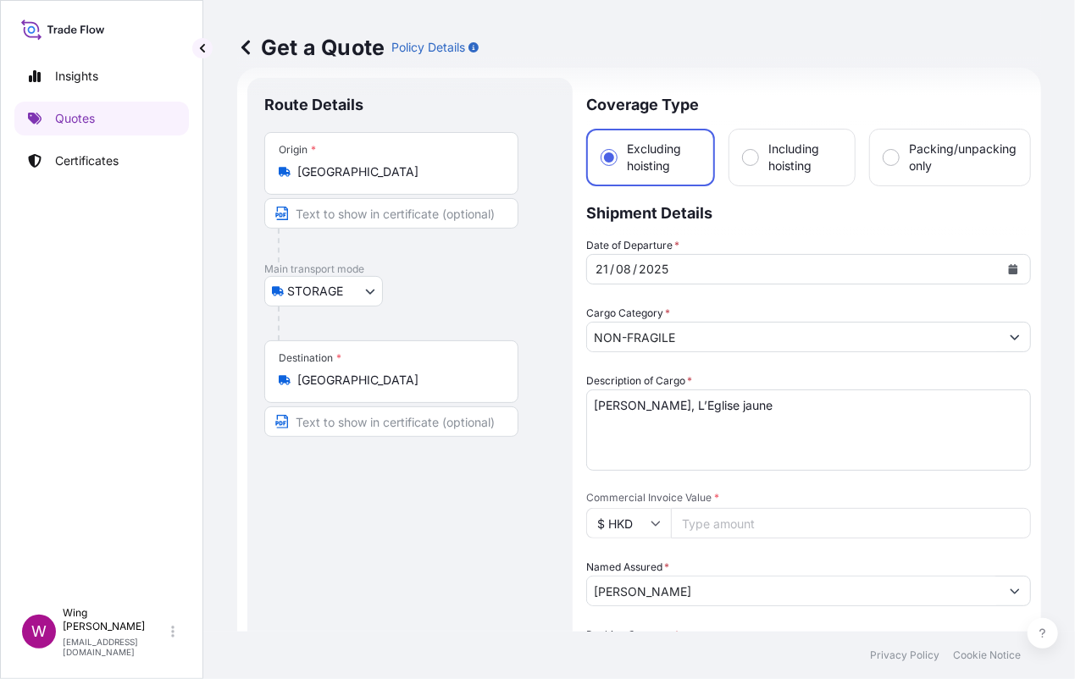
click at [726, 509] on input "Commercial Invoice Value *" at bounding box center [851, 523] width 360 height 30
paste input "1960000.00"
type input "1960000.00"
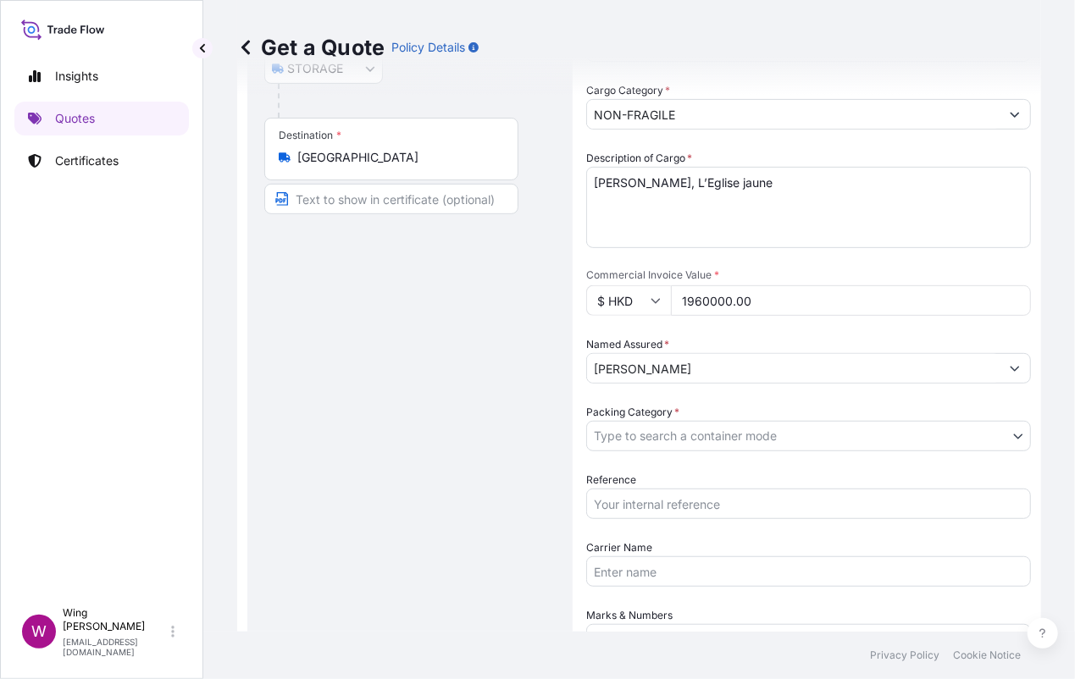
scroll to position [252, 0]
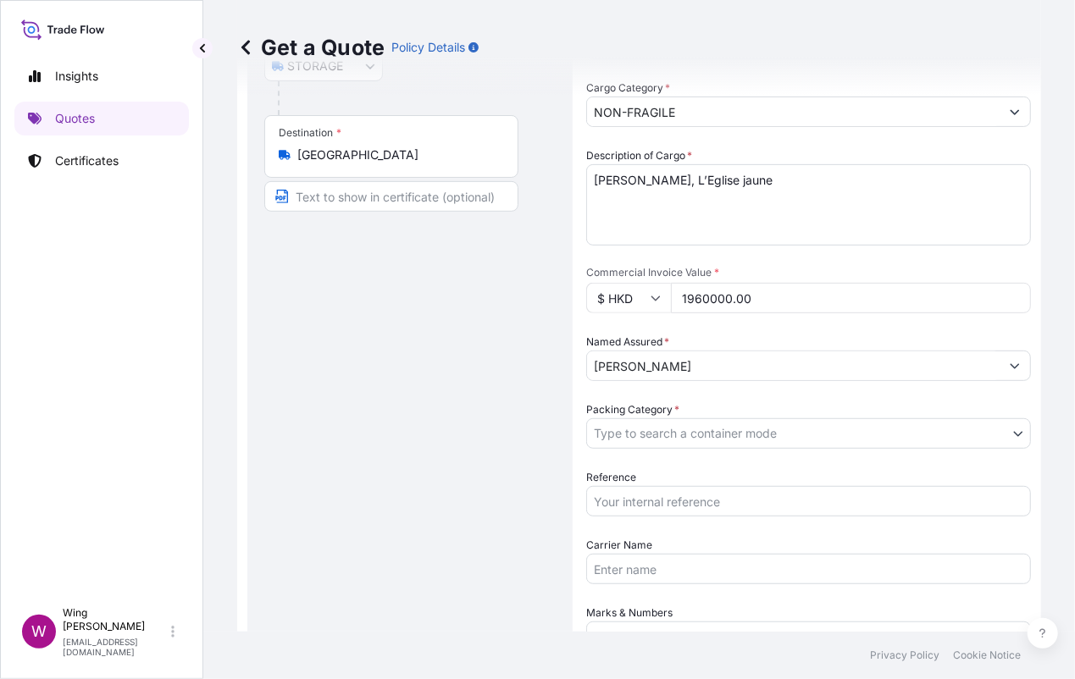
click at [648, 425] on body "Insights Quotes Certificates W Wing Lee [EMAIL_ADDRESS][DOMAIN_NAME] Get a Quot…" at bounding box center [537, 339] width 1075 height 679
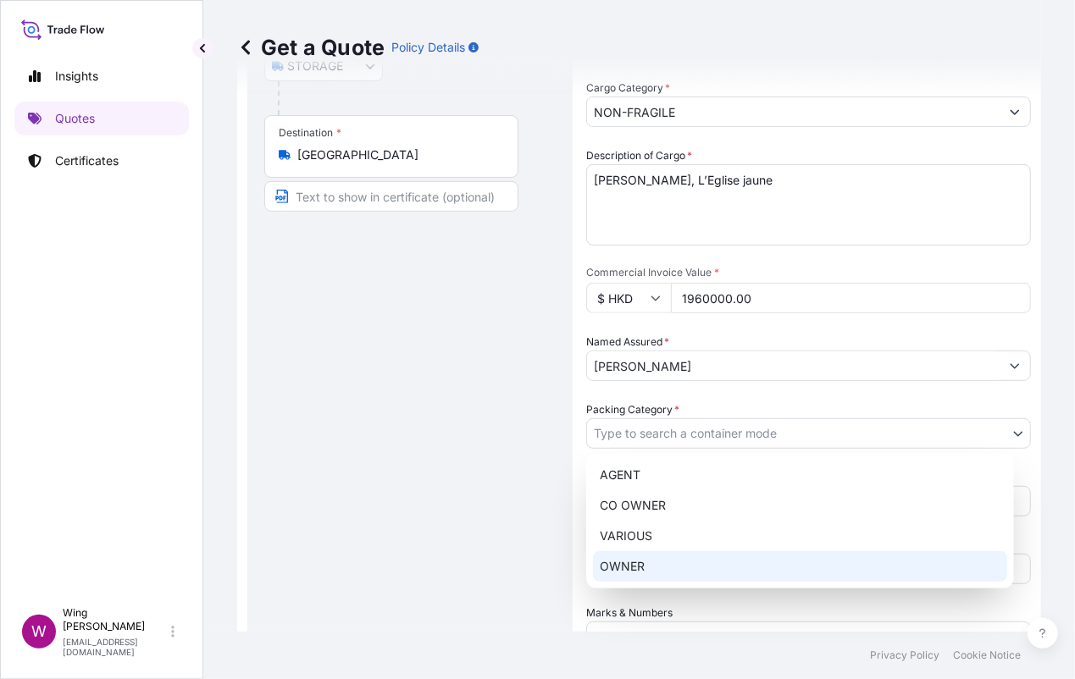
click at [628, 554] on div "OWNER" at bounding box center [800, 566] width 414 height 30
select select "27"
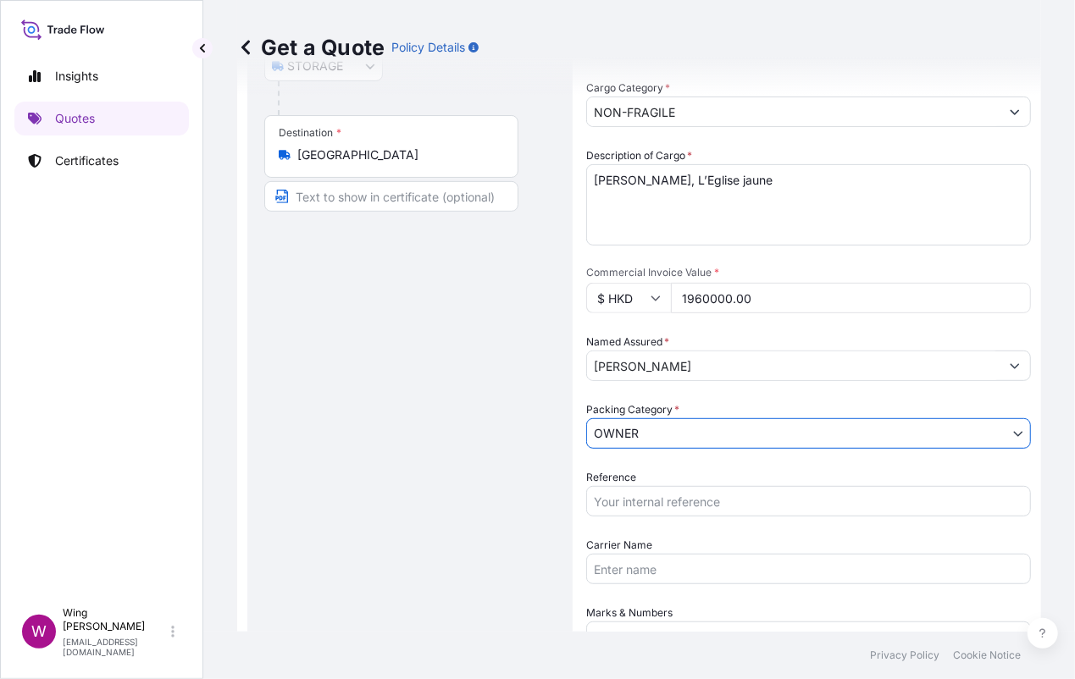
click at [457, 516] on div "Route Details Place of loading Road / [GEOGRAPHIC_DATA] / Inland Origin * [GEOG…" at bounding box center [409, 482] width 291 height 1224
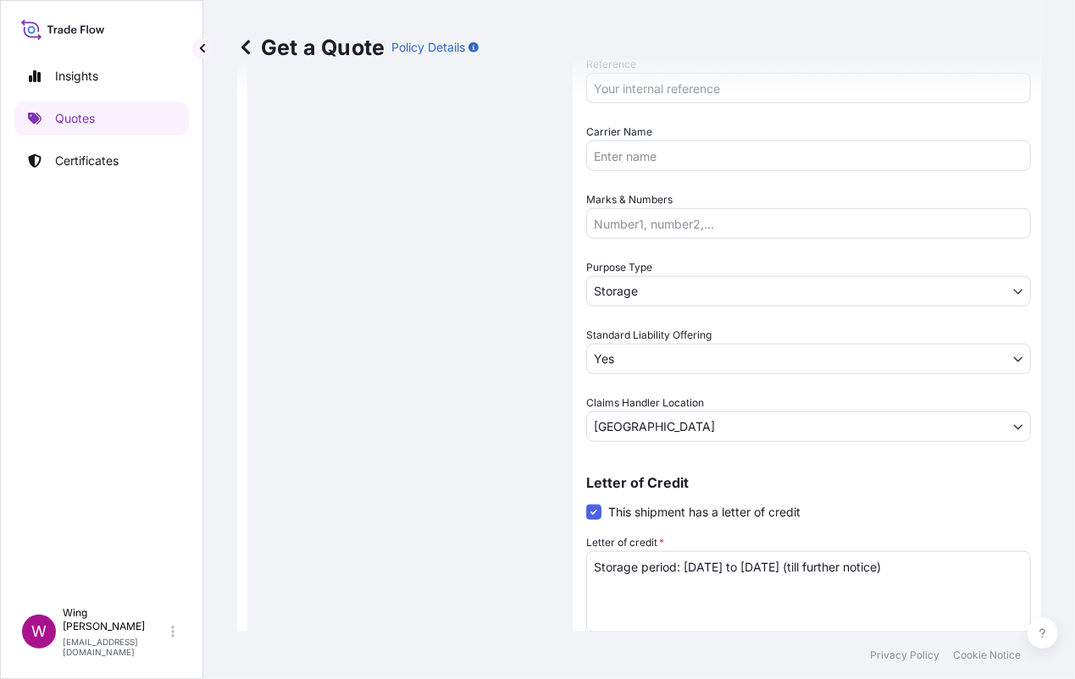
scroll to position [738, 0]
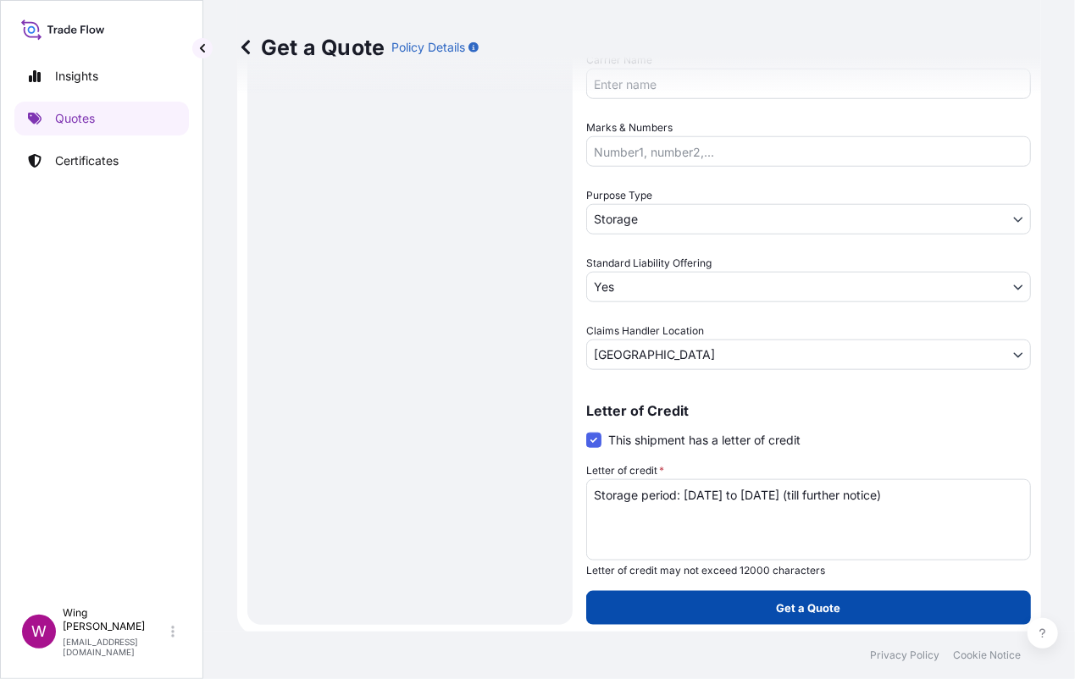
click at [895, 602] on button "Get a Quote" at bounding box center [808, 608] width 445 height 34
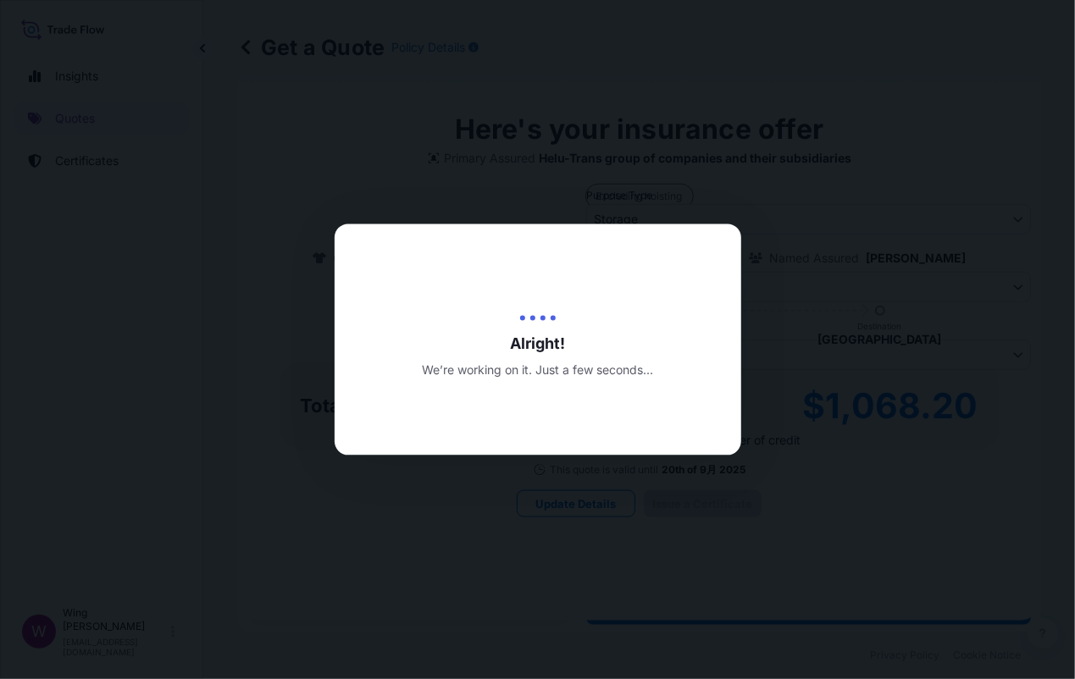
type input "[DATE]"
select select "STORAGE"
select select "Transit"
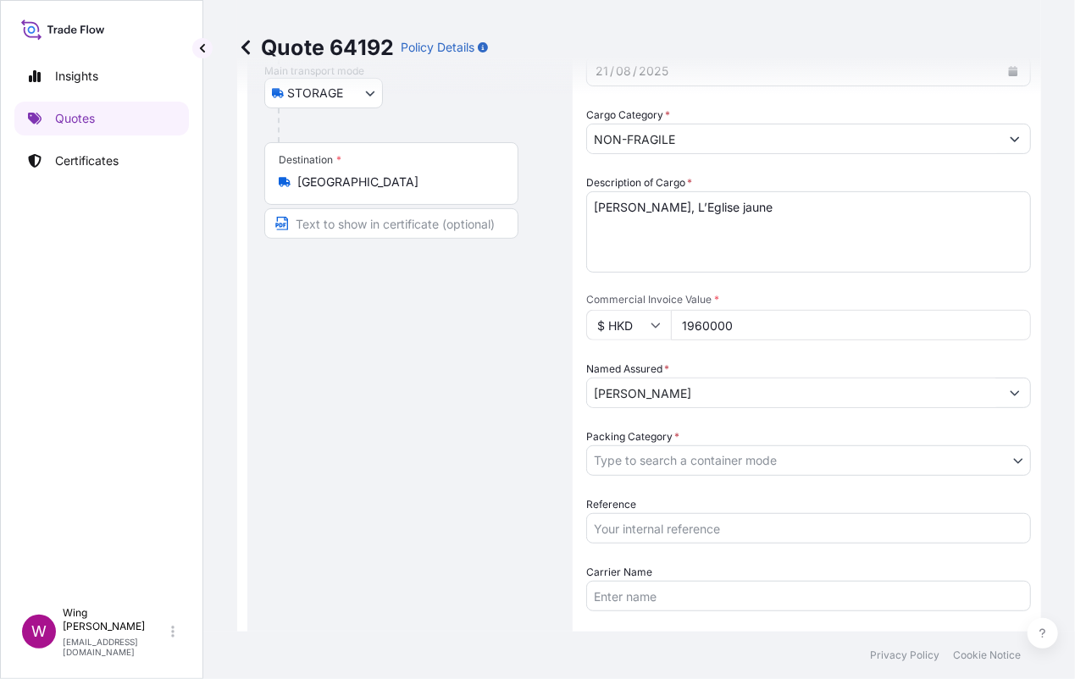
scroll to position [339, 0]
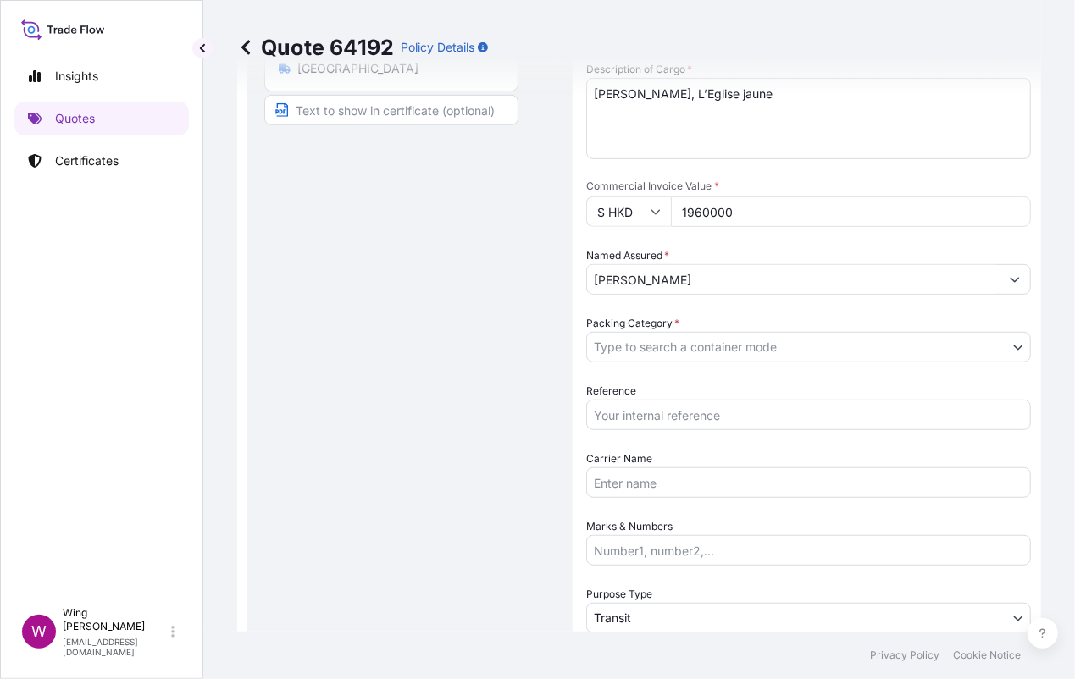
click at [683, 363] on div "Date of Departure * [DATE] Cargo Category * NON-FRAGILE Description of Cargo * …" at bounding box center [808, 347] width 445 height 844
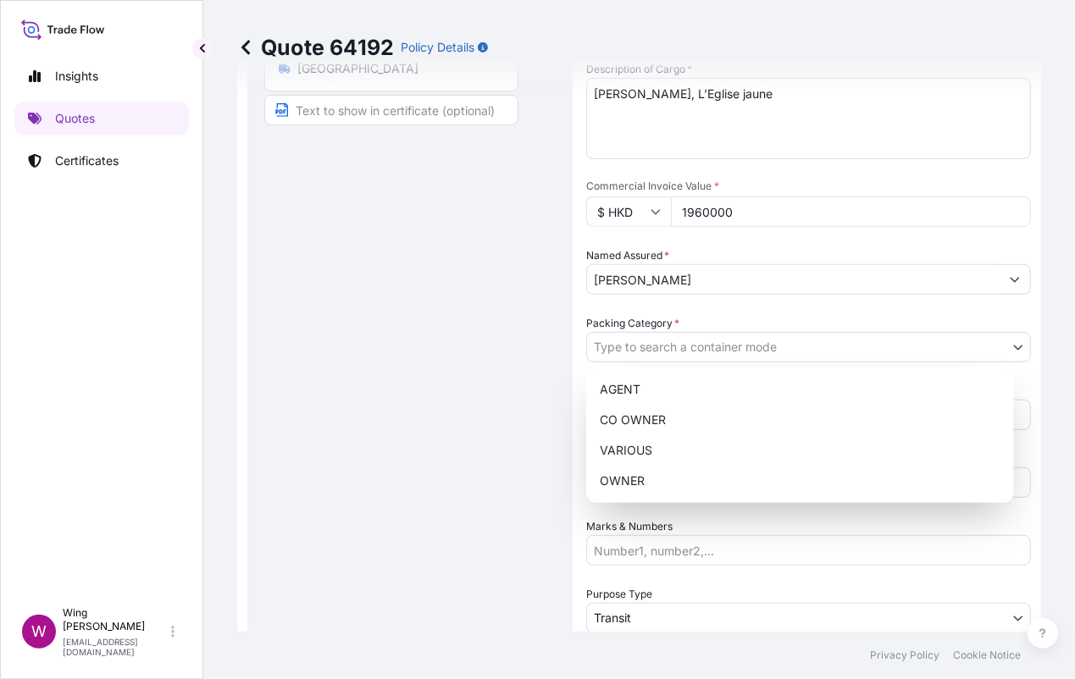
click at [683, 357] on body "Insights Quotes Certificates W Wing Lee [EMAIL_ADDRESS][DOMAIN_NAME] Quote 6419…" at bounding box center [537, 339] width 1075 height 679
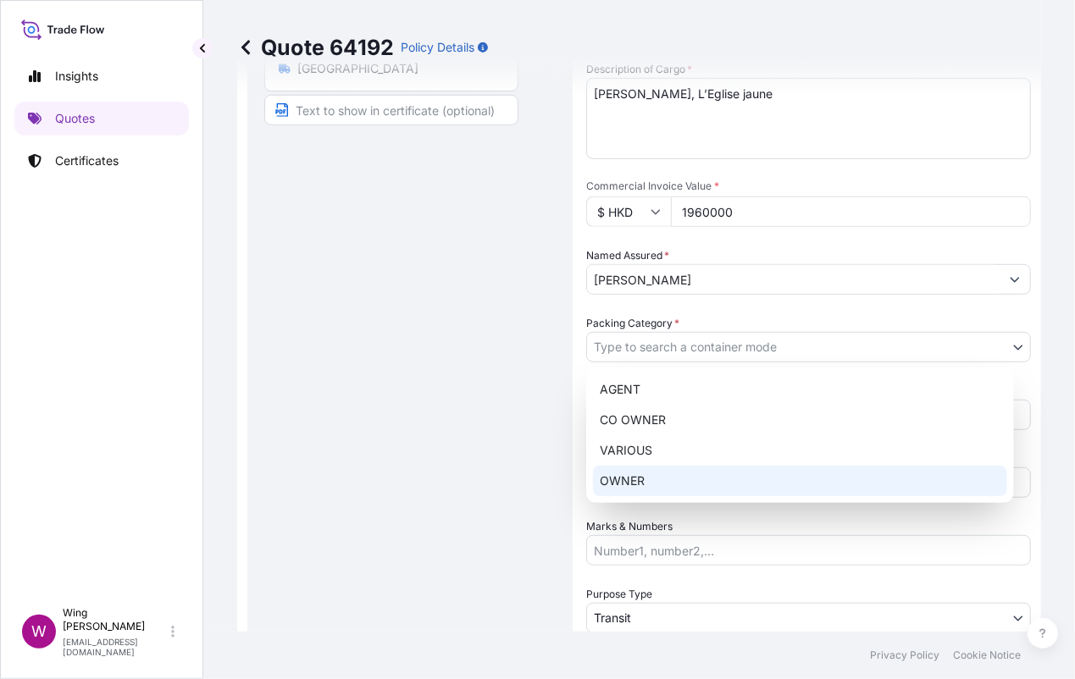
click at [673, 480] on div "OWNER" at bounding box center [800, 481] width 414 height 30
select select "27"
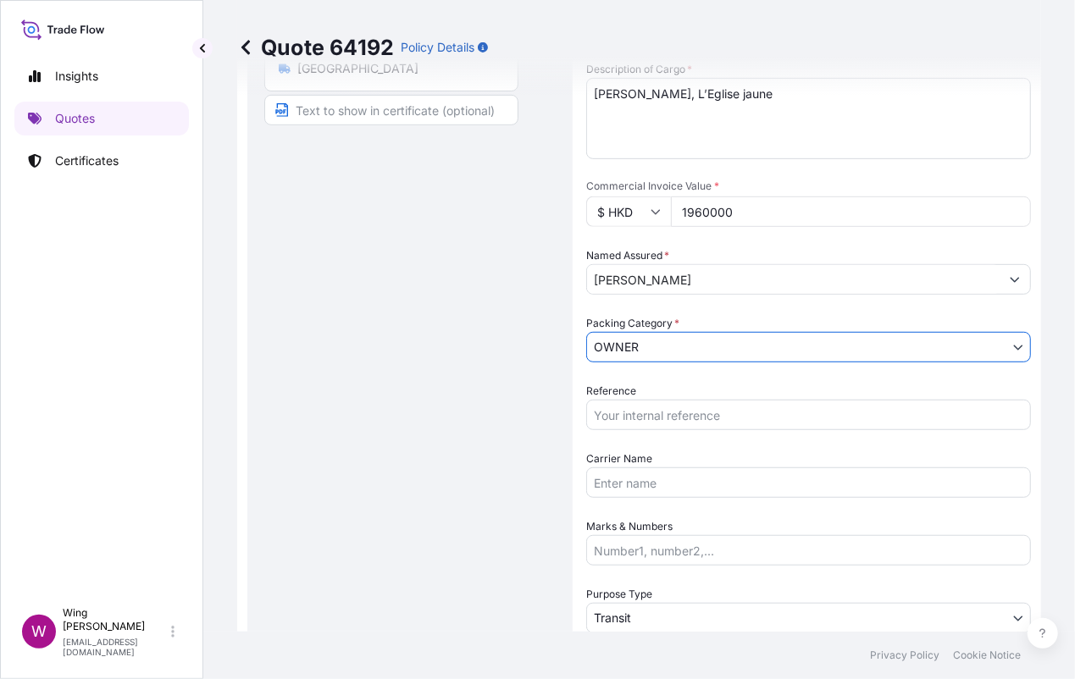
click at [475, 443] on div "Route Details Place of loading Road / [GEOGRAPHIC_DATA] / Inland Origin * [GEOG…" at bounding box center [409, 330] width 291 height 1095
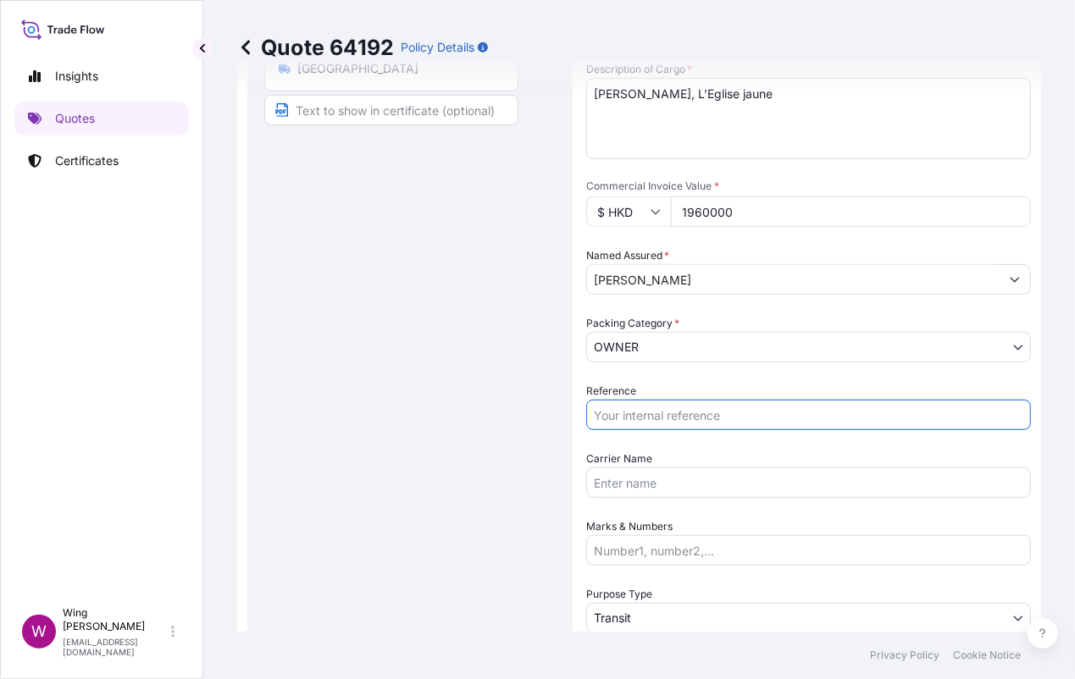
click at [683, 407] on input "Reference" at bounding box center [808, 415] width 445 height 30
paste input "AMST238400FYVI"
type input "AMST238400FYVI"
click at [490, 407] on div "Route Details Place of loading Road / [GEOGRAPHIC_DATA] / Inland Origin * [GEOG…" at bounding box center [409, 330] width 291 height 1095
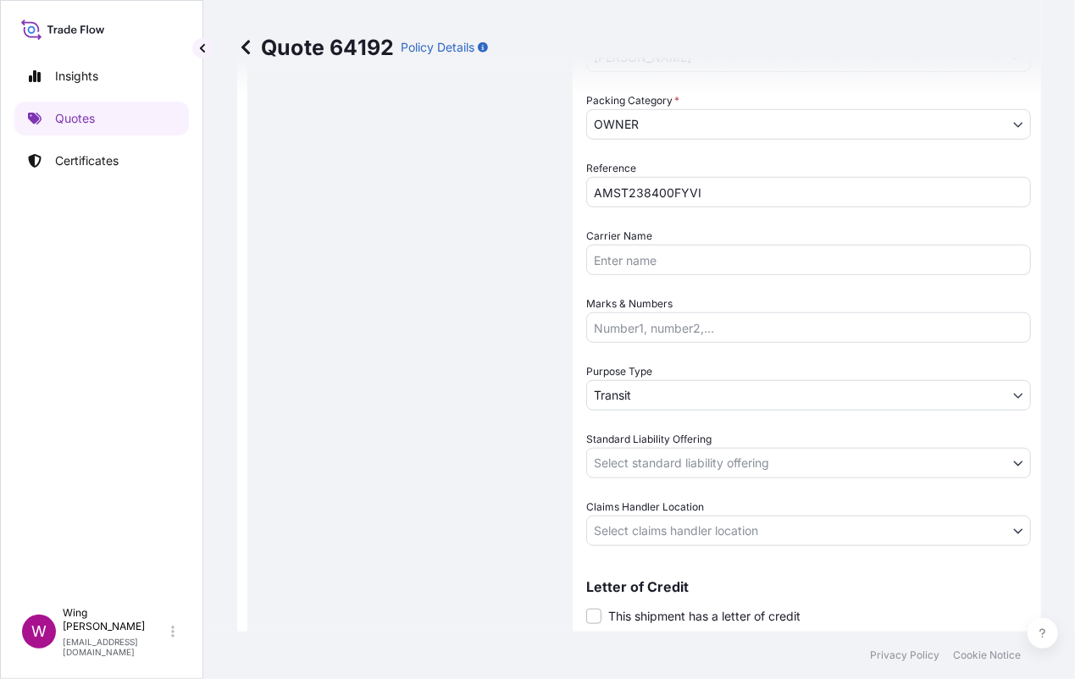
scroll to position [564, 0]
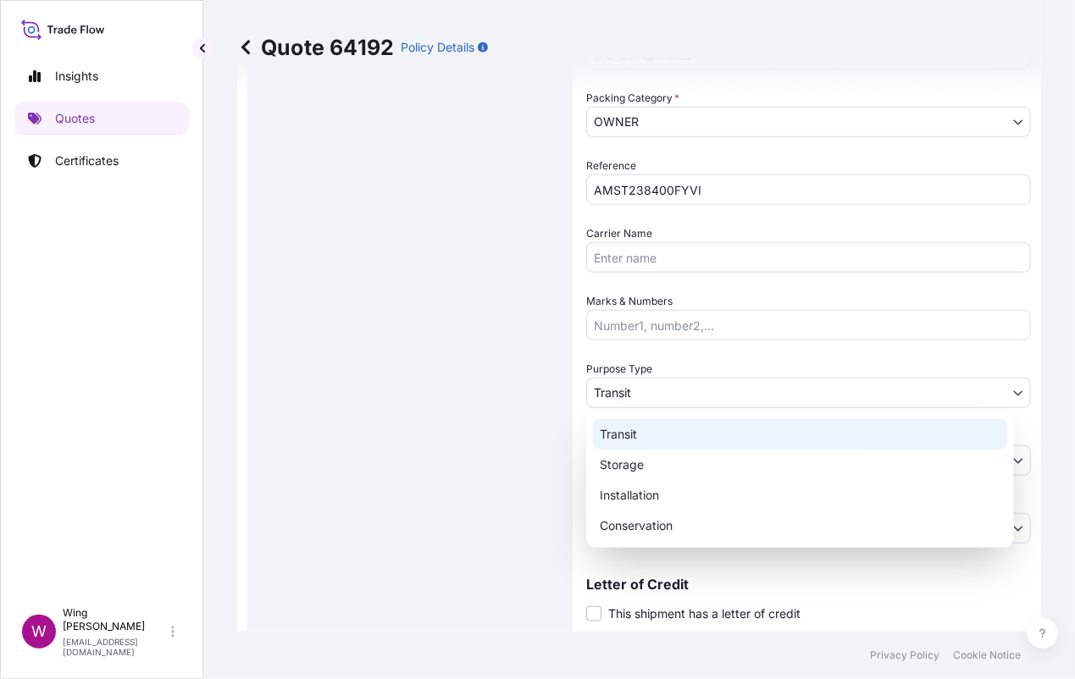
click at [640, 388] on body "Insights Quotes Certificates W Wing Lee [EMAIL_ADDRESS][DOMAIN_NAME] Quote 6419…" at bounding box center [537, 339] width 1075 height 679
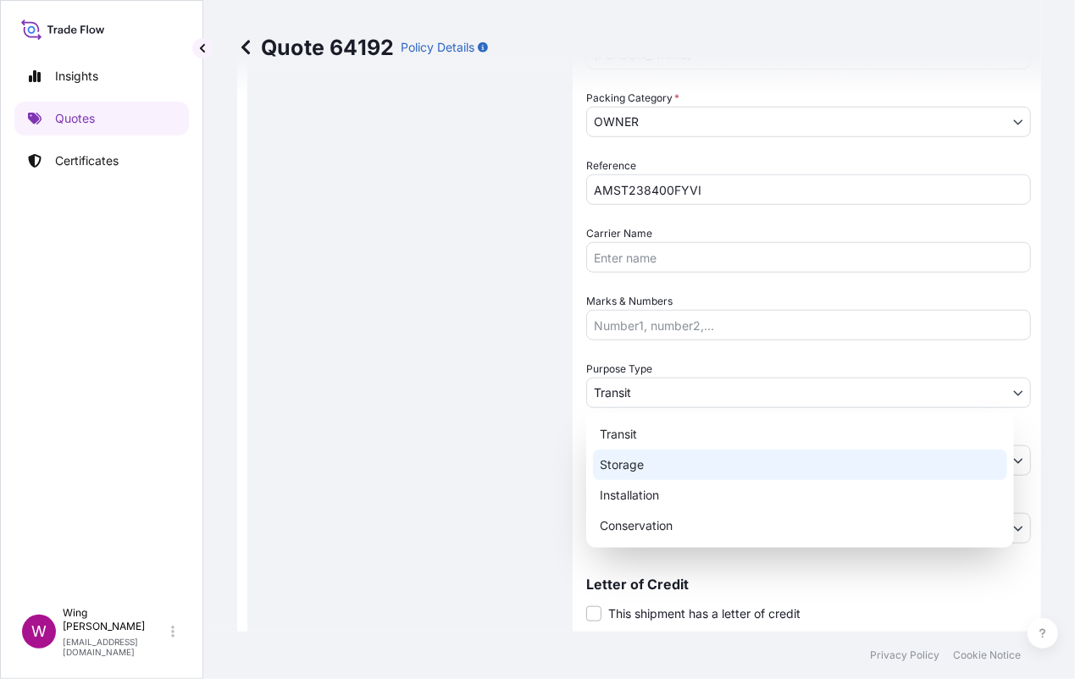
click at [652, 462] on div "Storage" at bounding box center [800, 465] width 414 height 30
select select "Storage"
click at [429, 449] on div "Route Details Place of loading Road / [GEOGRAPHIC_DATA] / Inland Origin * [GEOG…" at bounding box center [409, 105] width 291 height 1095
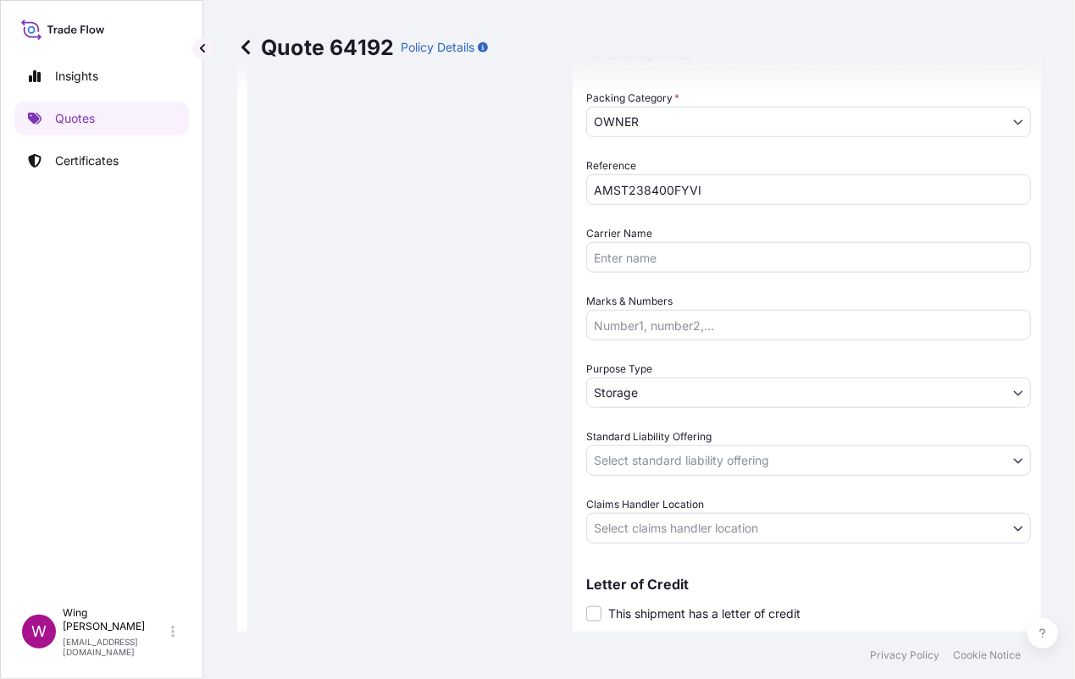
scroll to position [678, 0]
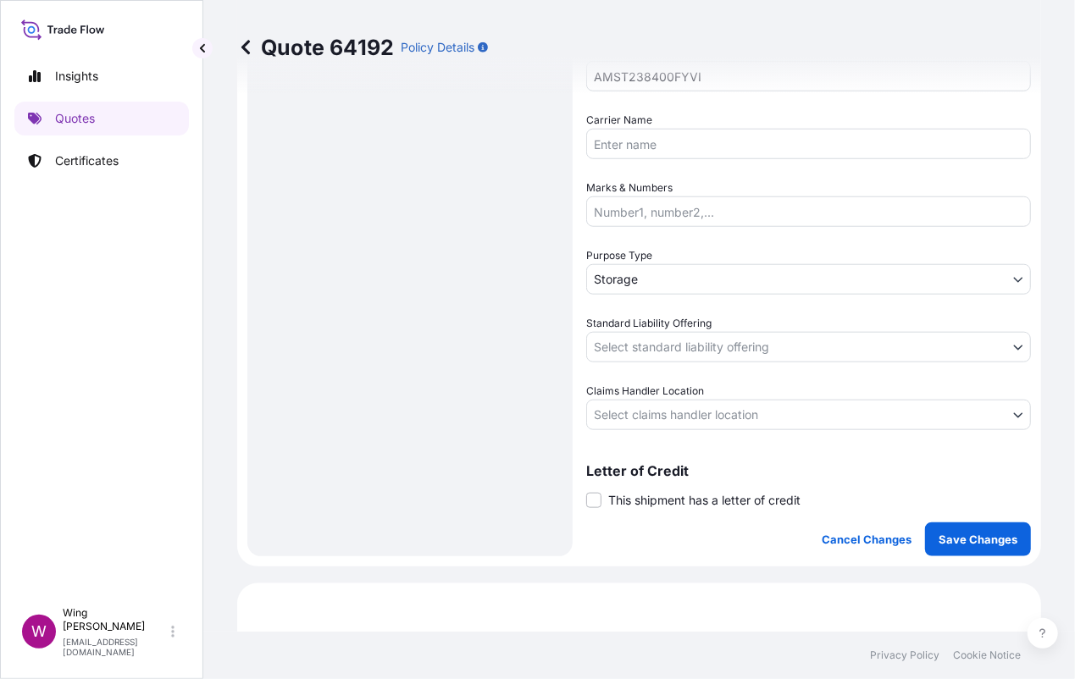
click at [608, 340] on body "Insights Quotes Certificates W Wing Lee [EMAIL_ADDRESS][DOMAIN_NAME] Quote 6419…" at bounding box center [537, 339] width 1075 height 679
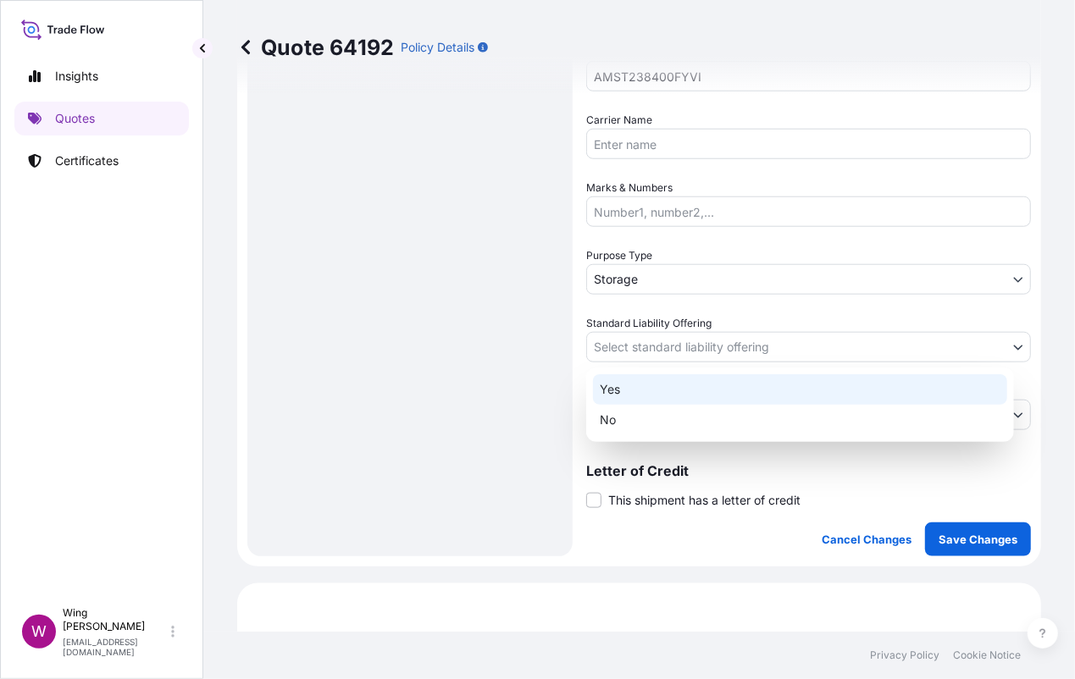
click at [626, 389] on div "Yes" at bounding box center [800, 389] width 414 height 30
select select "Yes"
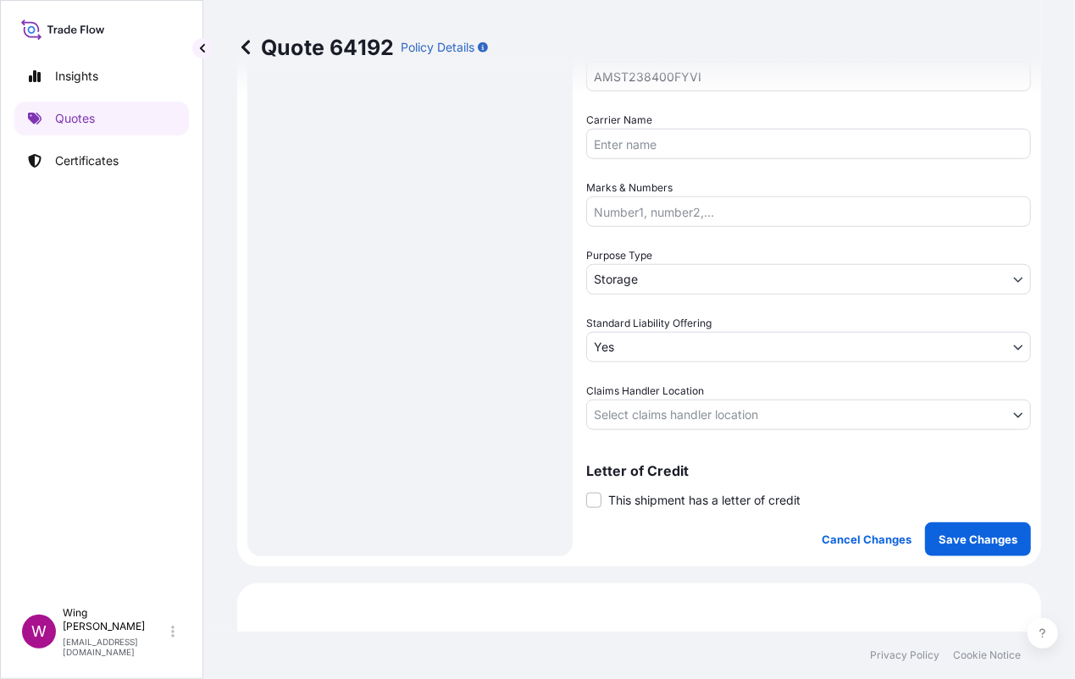
click at [594, 411] on body "Insights Quotes Certificates W Wing Lee [EMAIL_ADDRESS][DOMAIN_NAME] Quote 6419…" at bounding box center [537, 339] width 1075 height 679
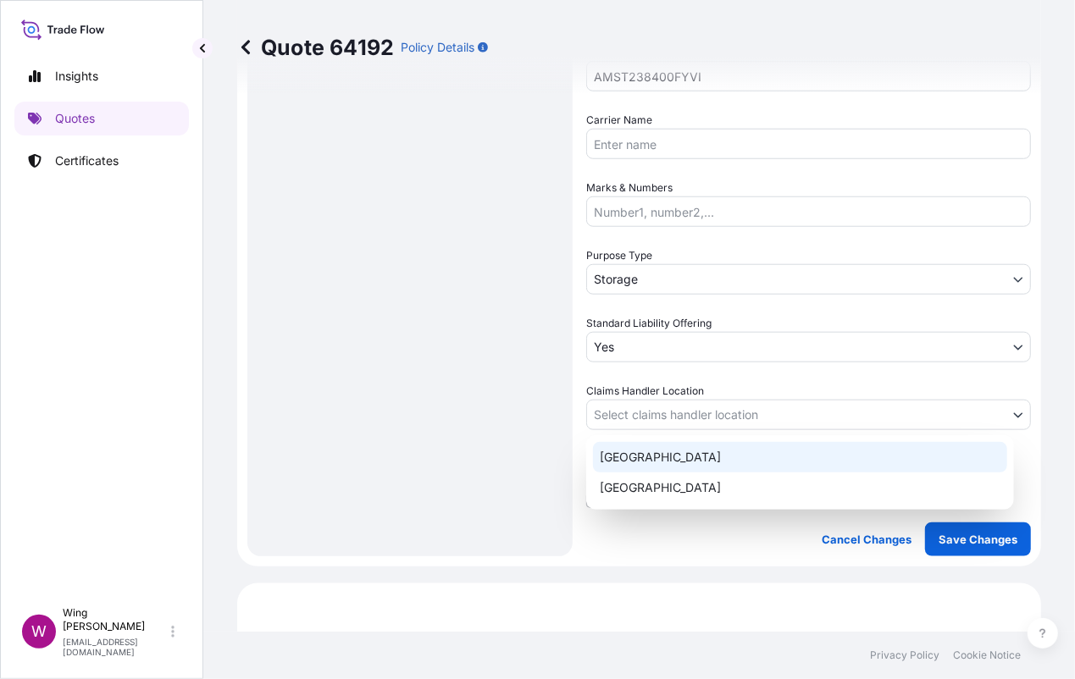
click at [660, 457] on div "[GEOGRAPHIC_DATA]" at bounding box center [800, 457] width 414 height 30
select select "[GEOGRAPHIC_DATA]"
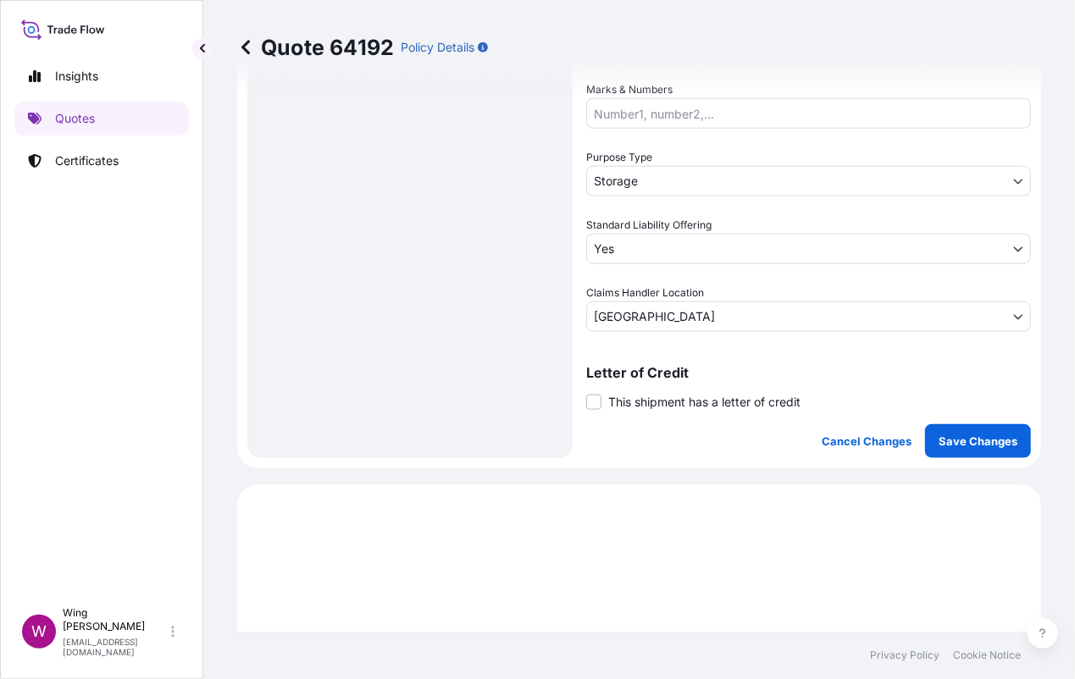
scroll to position [790, 0]
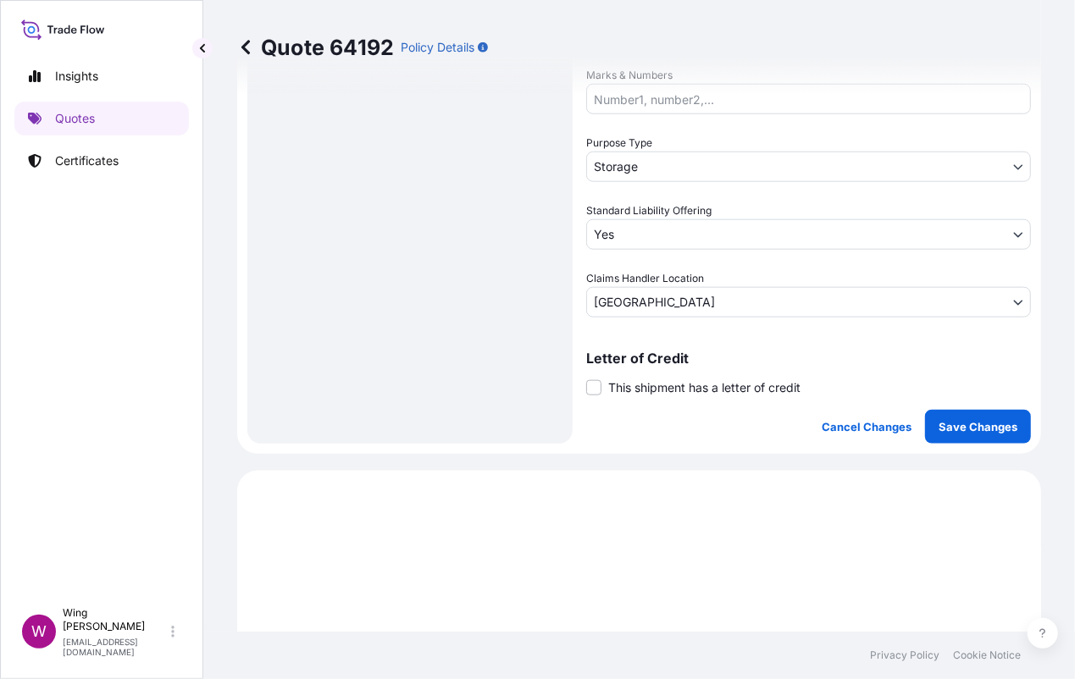
click at [605, 388] on label "This shipment has a letter of credit" at bounding box center [693, 388] width 214 height 18
click at [586, 379] on input "This shipment has a letter of credit" at bounding box center [586, 379] width 0 height 0
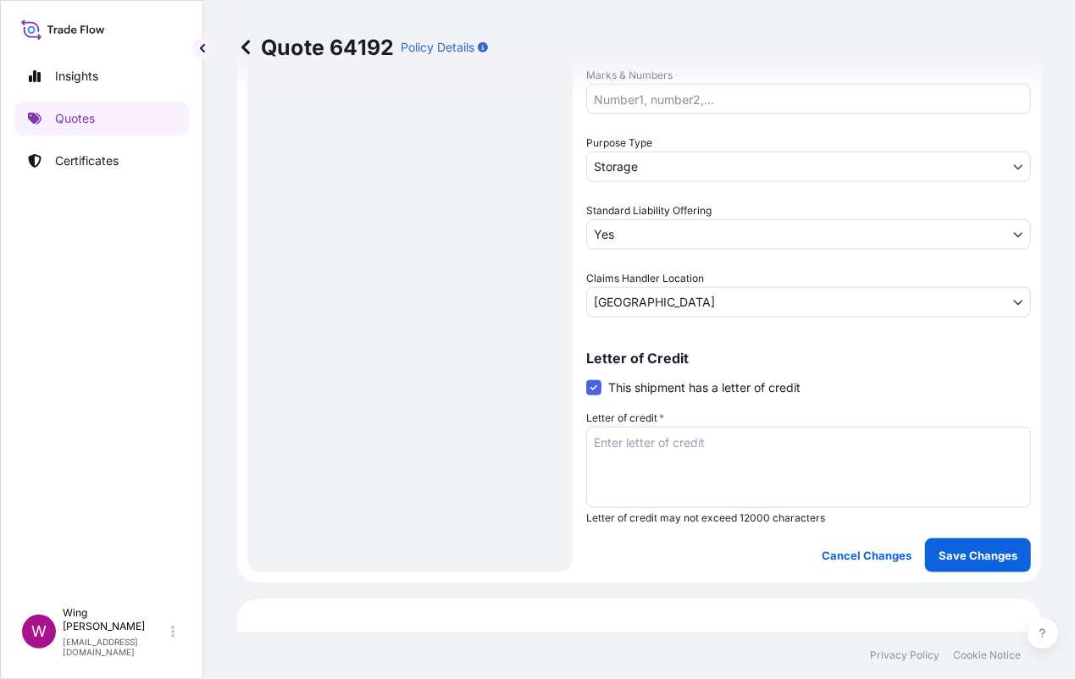
click at [693, 468] on textarea "Letter of credit *" at bounding box center [808, 467] width 445 height 81
paste textarea "Storage period: [DATE] to [DATE] (till further notice)"
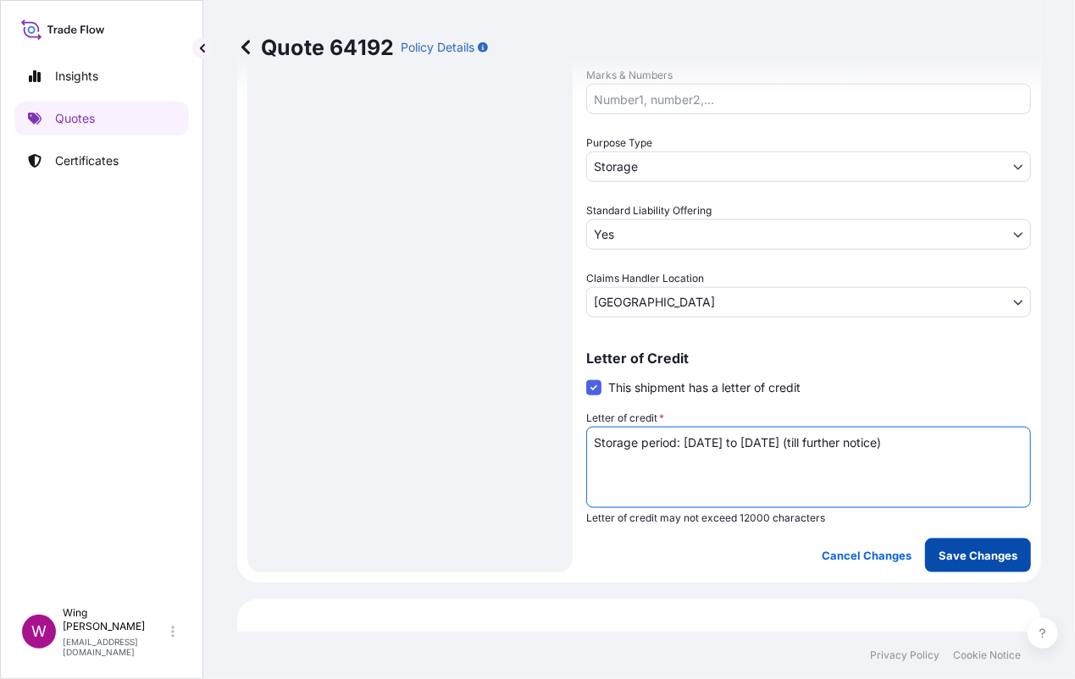
type textarea "Storage period: [DATE] to [DATE] (till further notice)"
click at [949, 548] on p "Save Changes" at bounding box center [977, 555] width 79 height 17
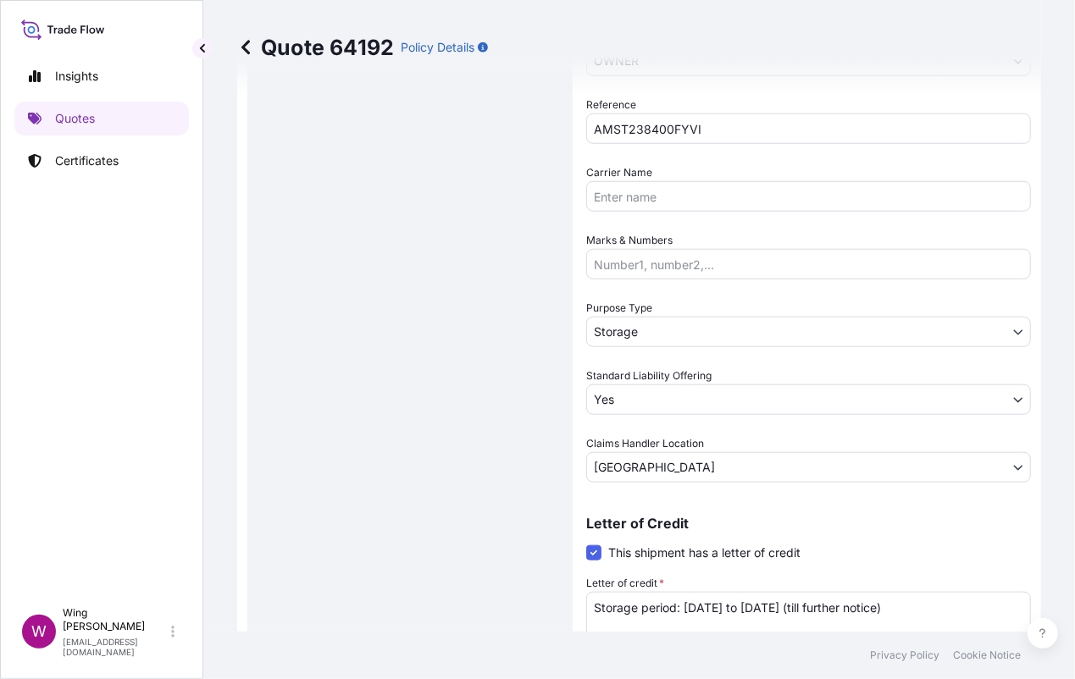
select select "STORAGE"
select select "Storage"
select select "Yes"
select select "[GEOGRAPHIC_DATA]"
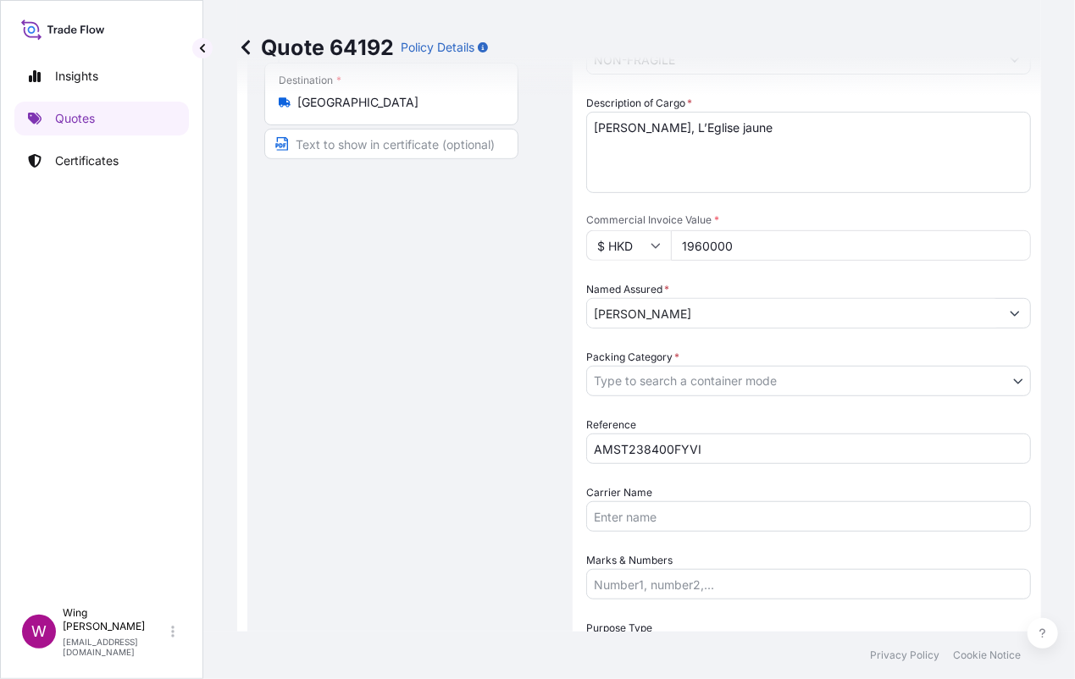
scroll to position [339, 0]
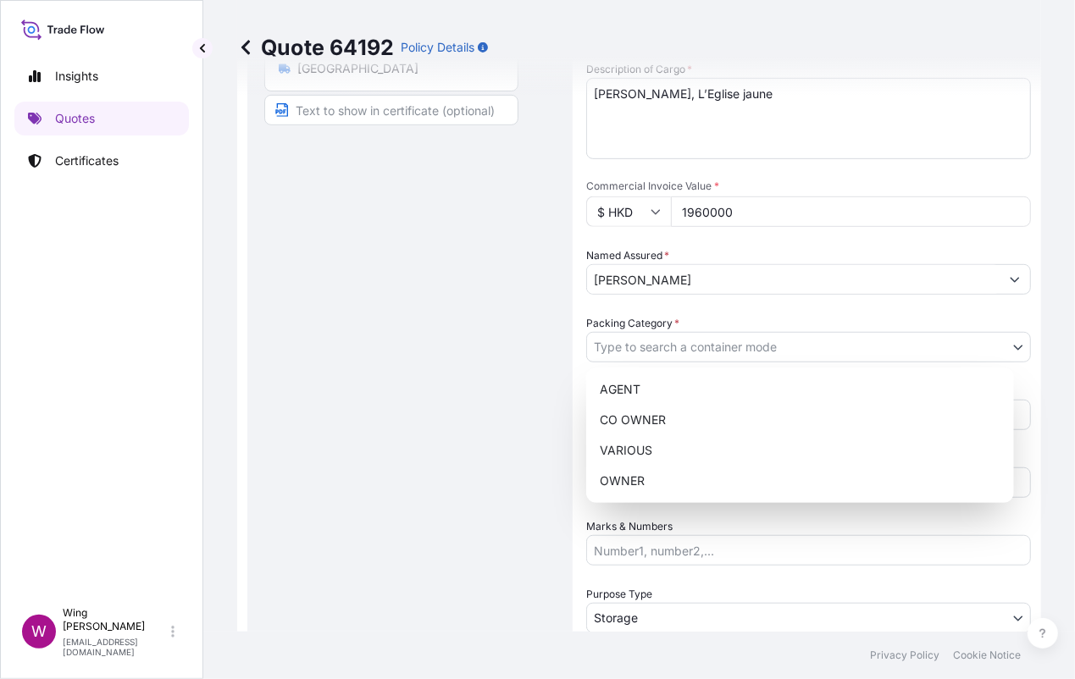
click at [624, 346] on body "Insights Quotes Certificates W Wing Lee [EMAIL_ADDRESS][DOMAIN_NAME] Quote 6419…" at bounding box center [537, 339] width 1075 height 679
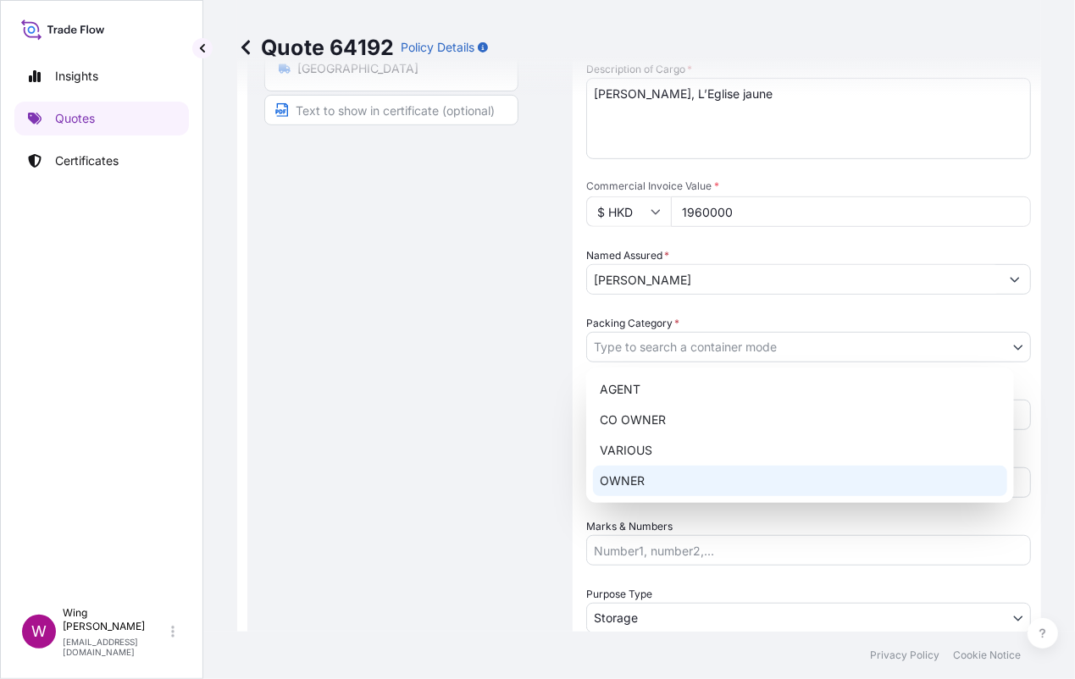
click at [643, 479] on div "OWNER" at bounding box center [800, 481] width 414 height 30
select select "27"
click at [488, 452] on div "Route Details Place of loading Road / [GEOGRAPHIC_DATA] / Inland Origin * [GEOG…" at bounding box center [409, 395] width 291 height 1224
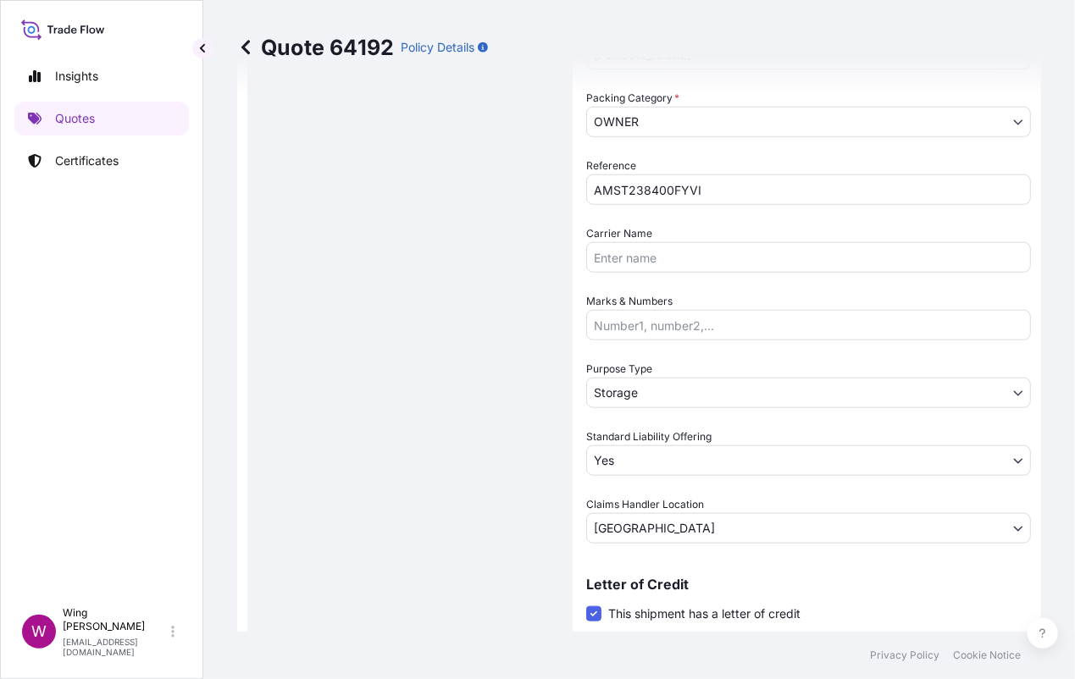
scroll to position [790, 0]
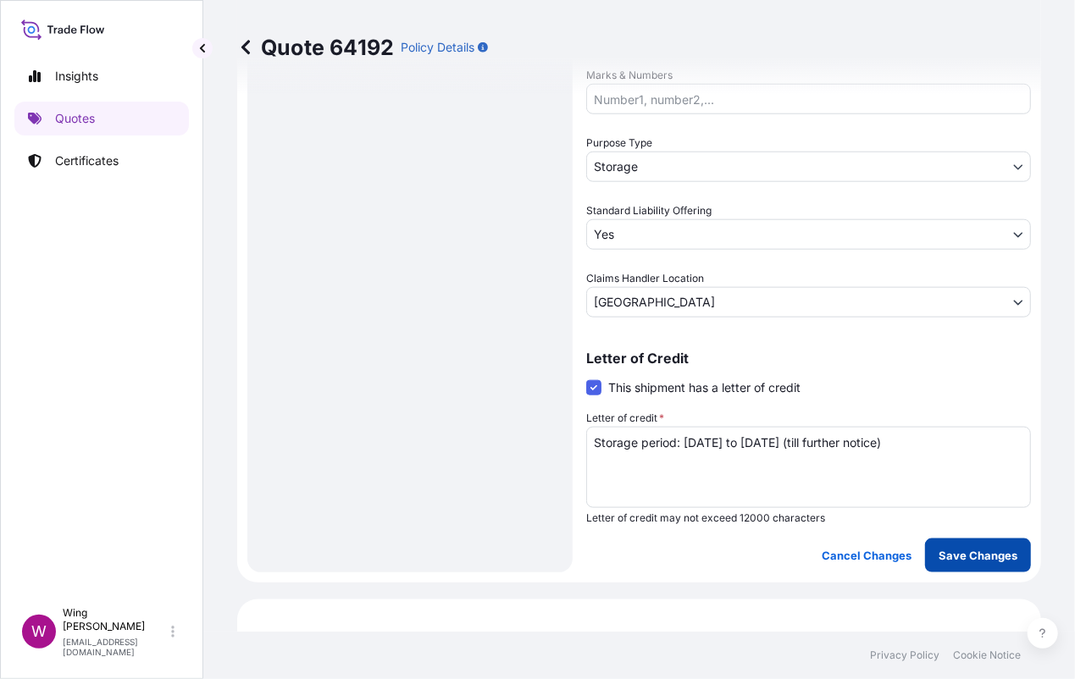
click at [938, 553] on p "Save Changes" at bounding box center [977, 555] width 79 height 17
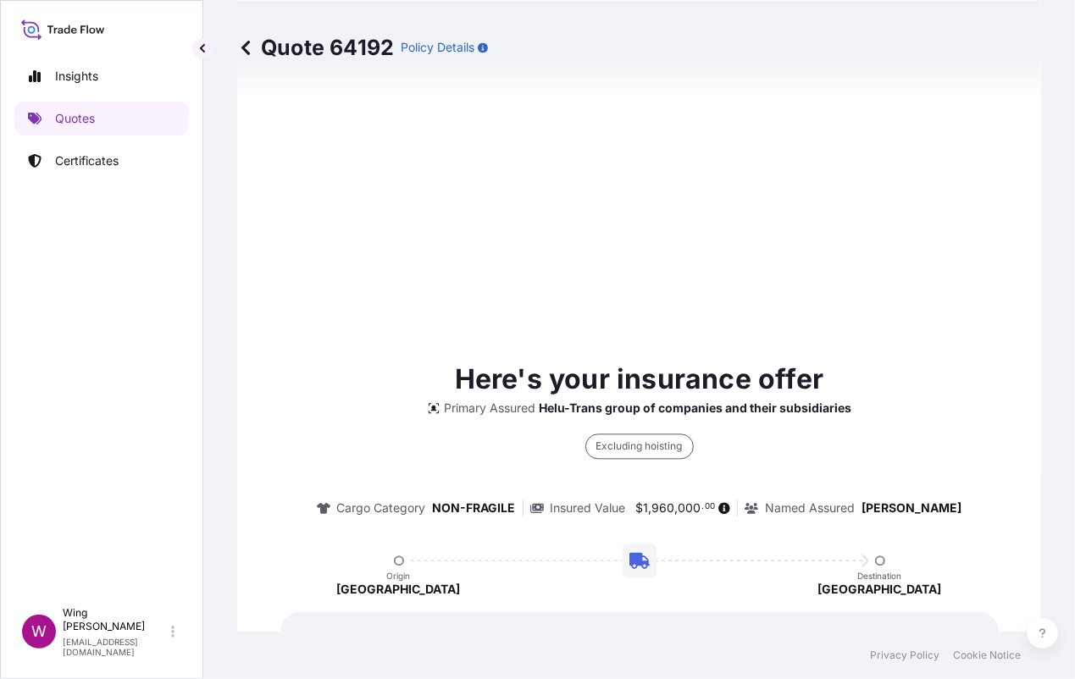
scroll to position [1867, 0]
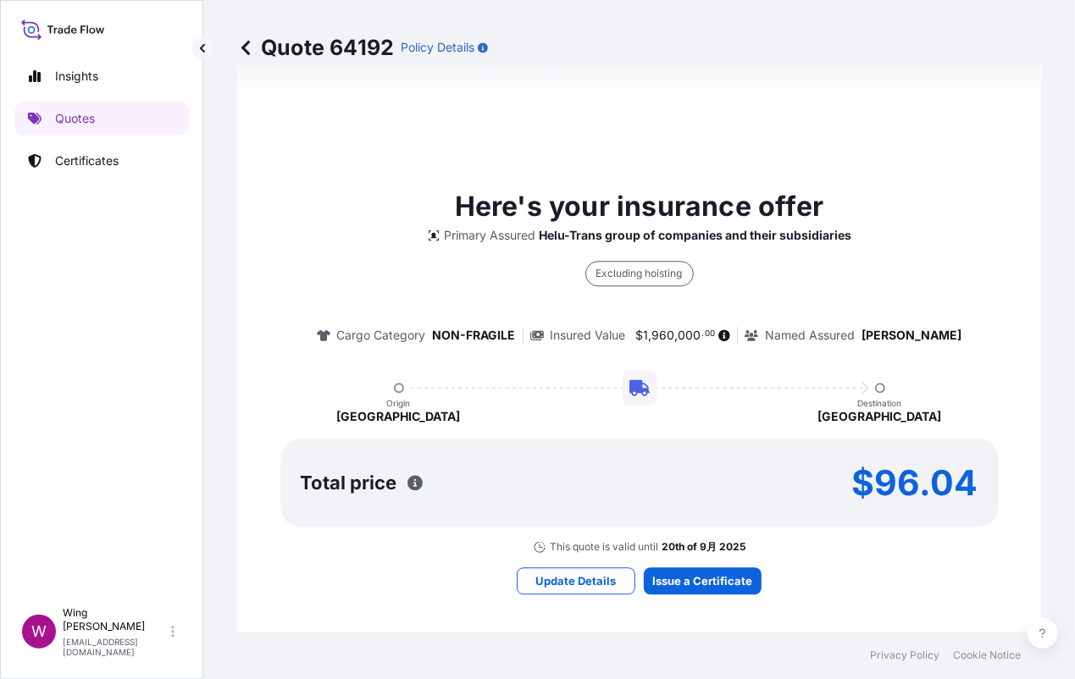
select select "STORAGE"
select select "Storage"
select select "Yes"
select select "[GEOGRAPHIC_DATA]"
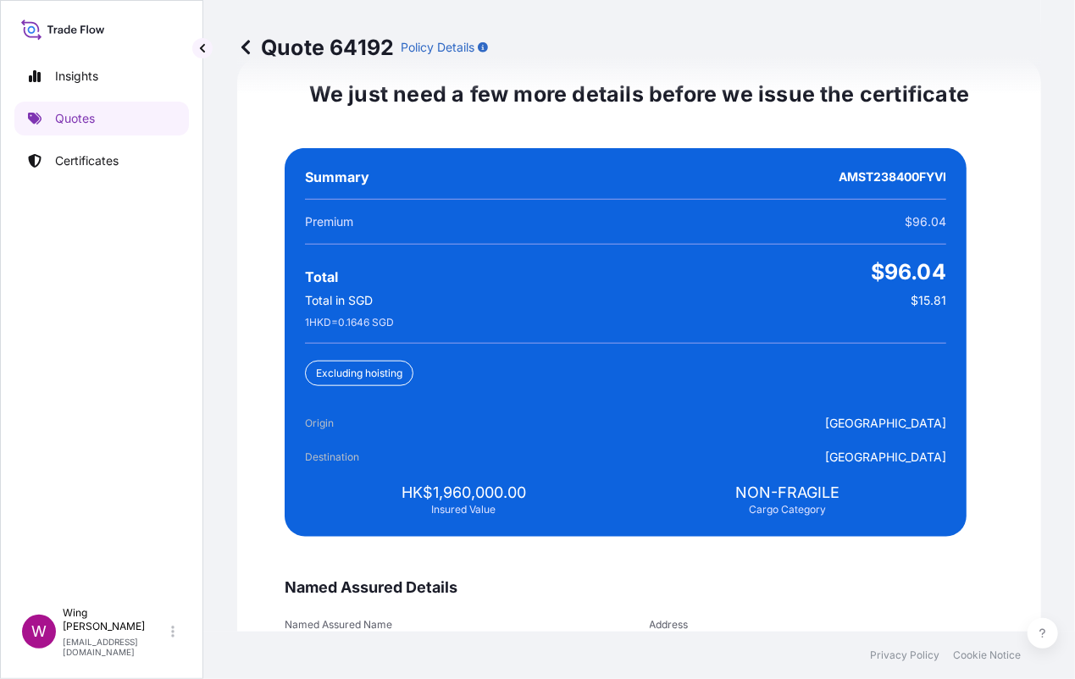
scroll to position [4233, 0]
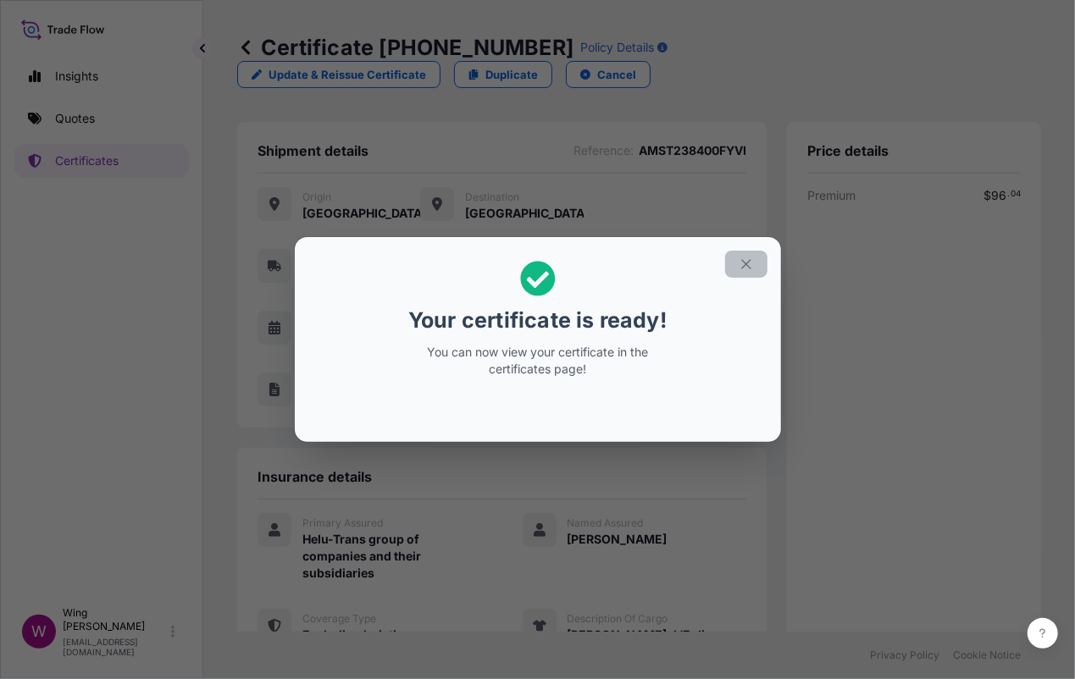
click at [744, 261] on icon "button" at bounding box center [746, 264] width 15 height 15
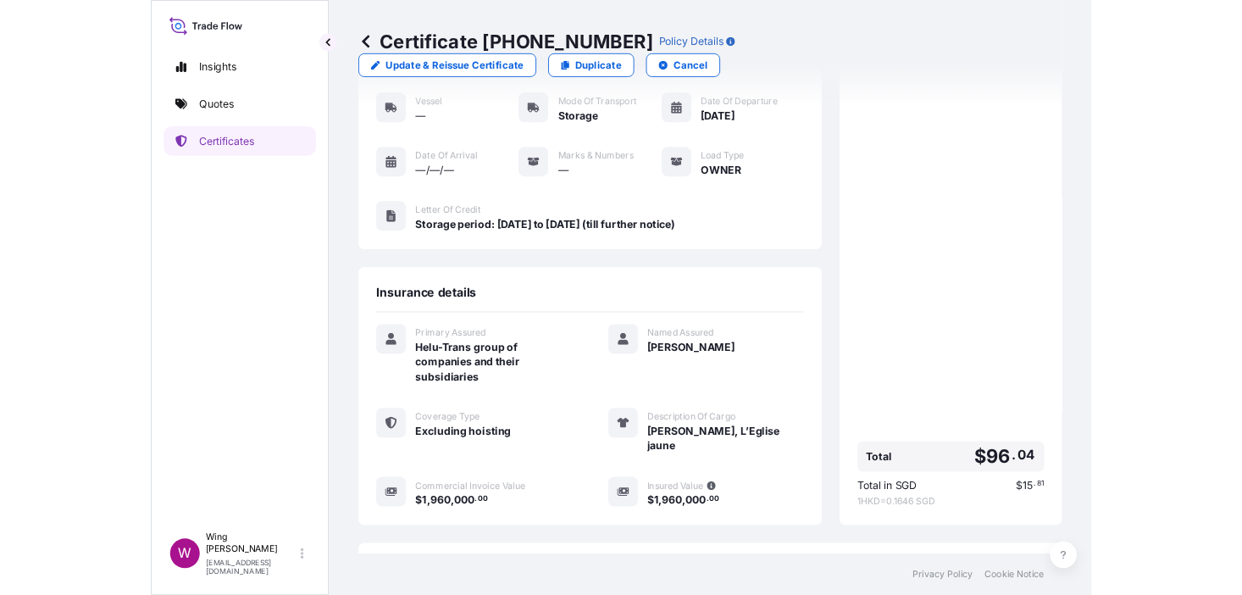
scroll to position [266, 0]
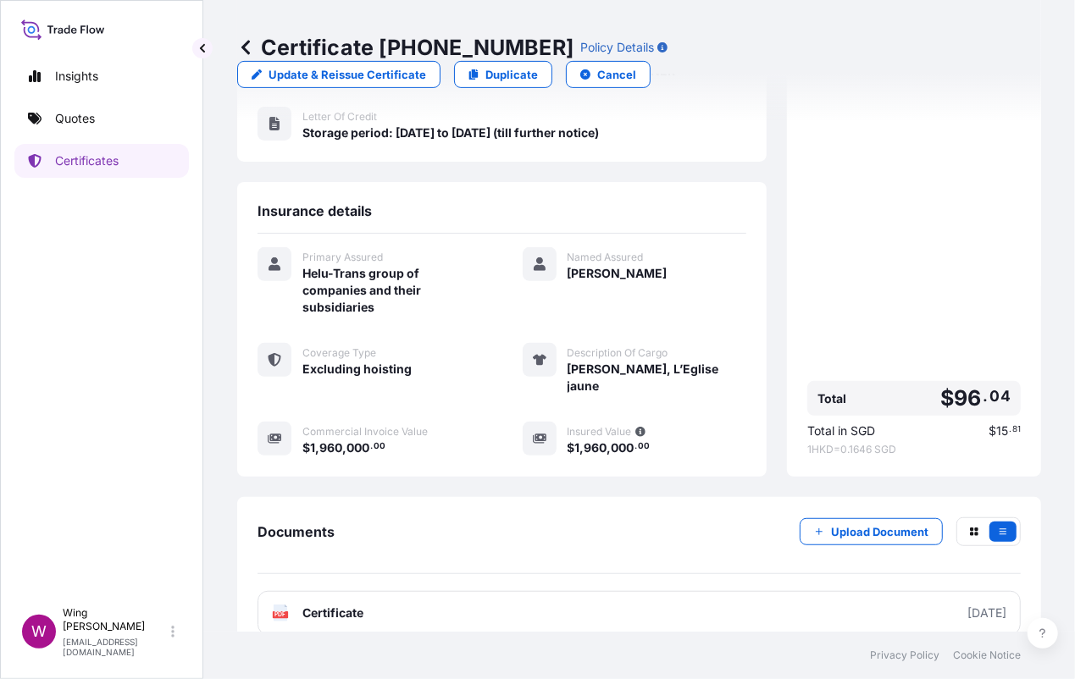
click at [275, 612] on text "PDF" at bounding box center [280, 615] width 11 height 6
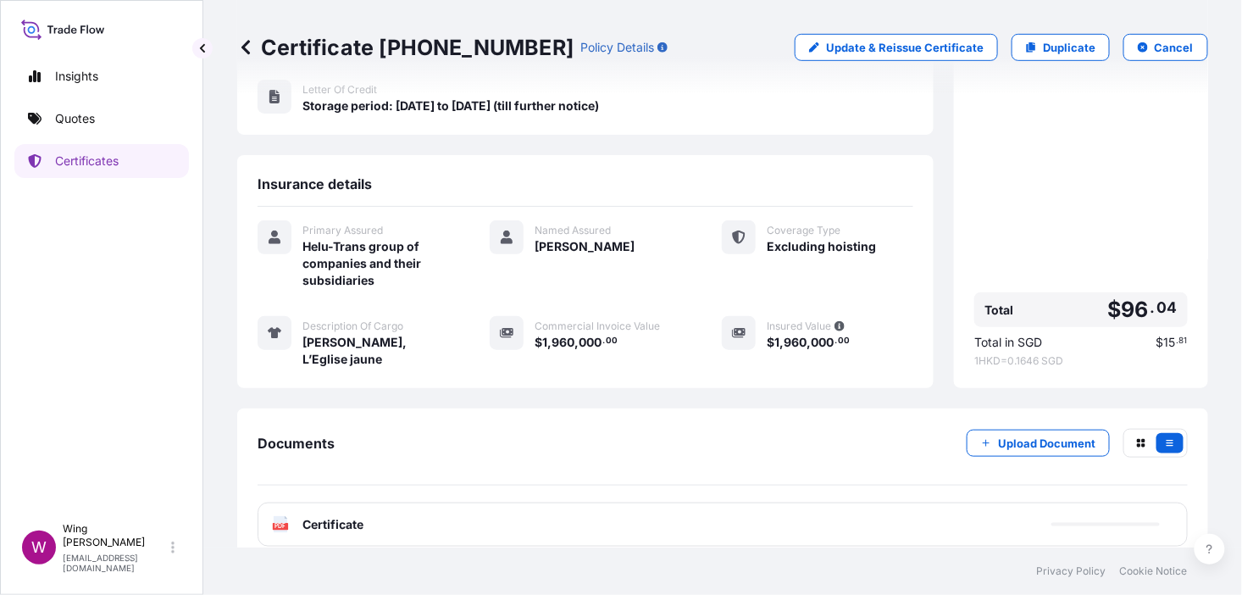
scroll to position [239, 0]
